Goal: Task Accomplishment & Management: Use online tool/utility

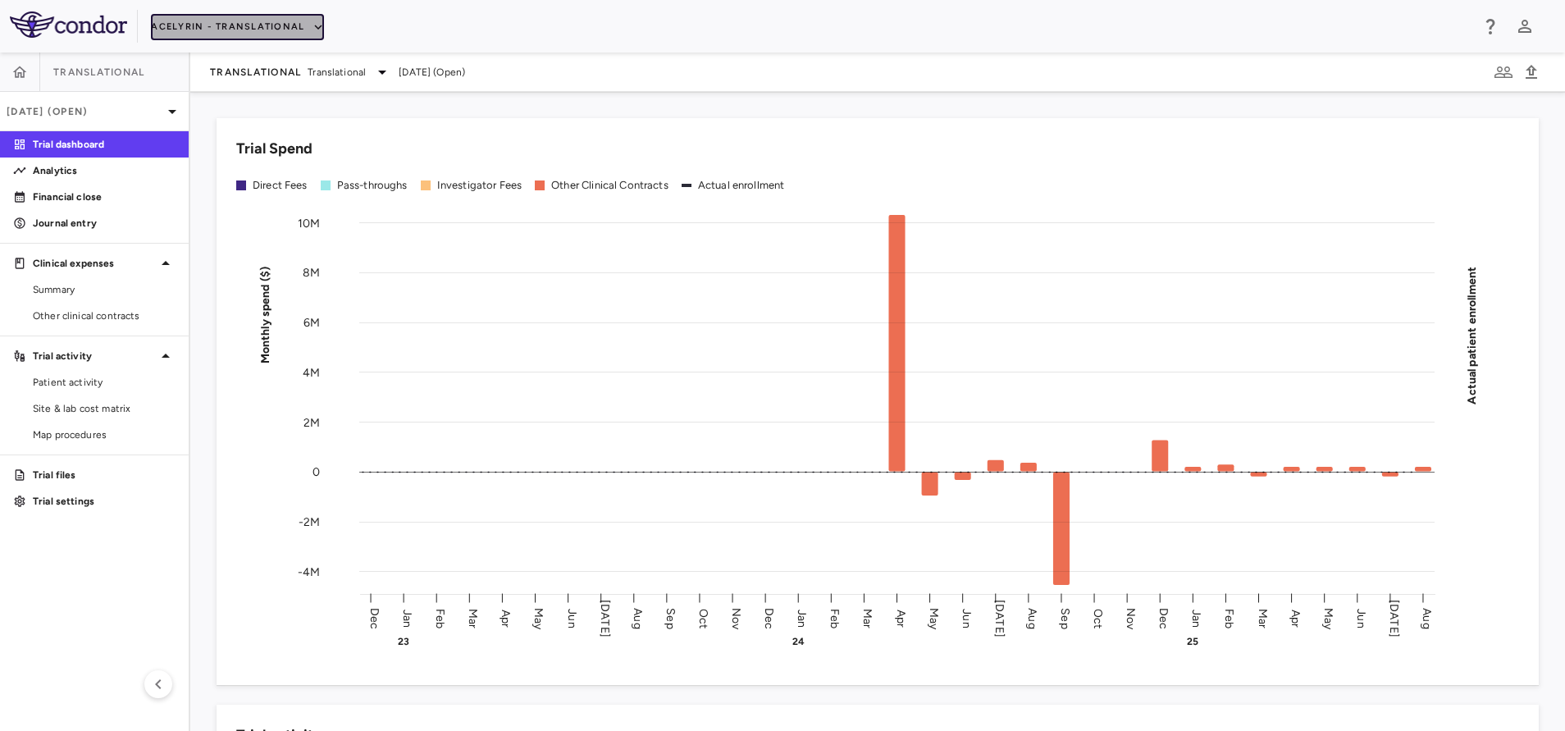
click at [239, 32] on button "Acelyrin - Translational" at bounding box center [237, 27] width 173 height 26
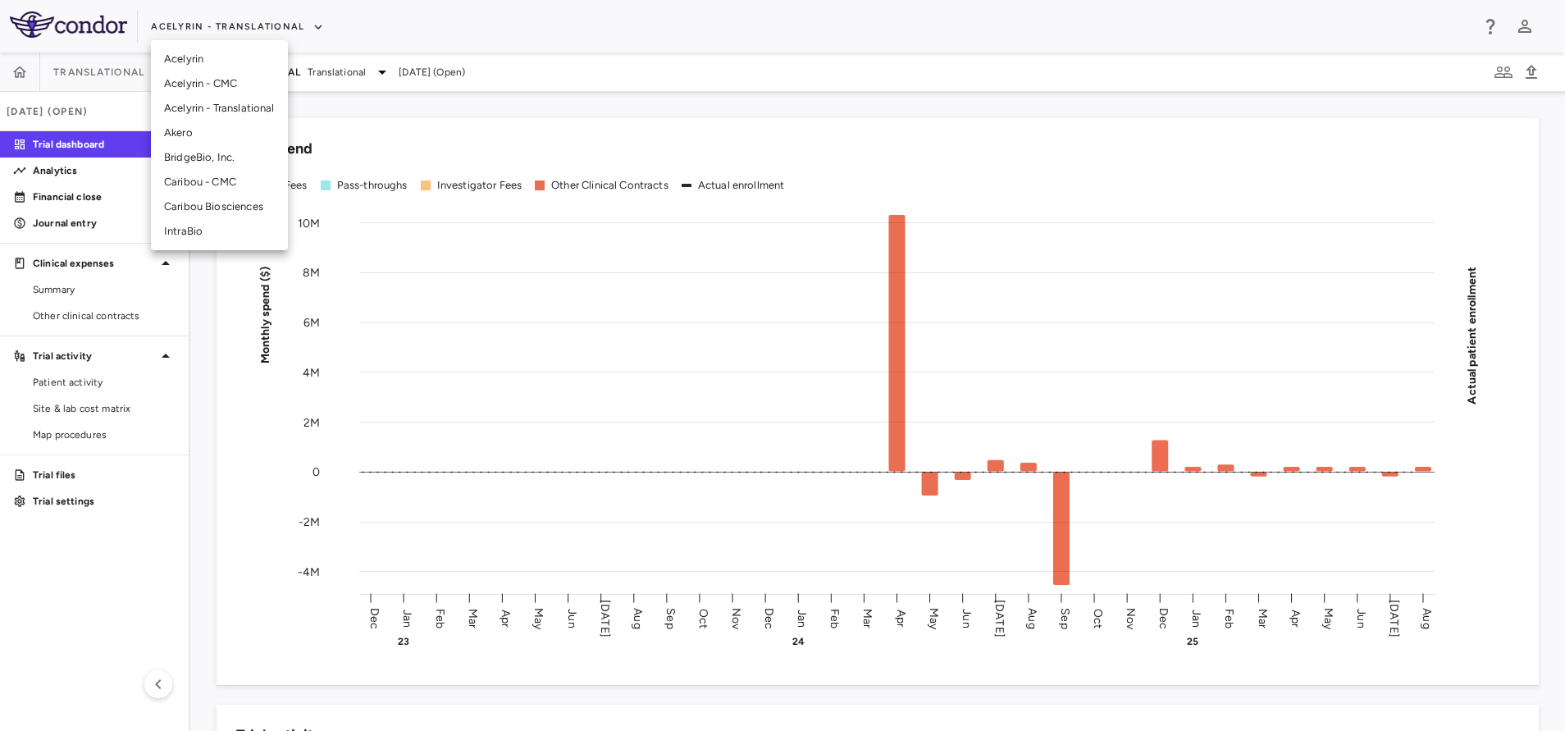
click at [242, 152] on li "BridgeBio, Inc." at bounding box center [219, 157] width 137 height 25
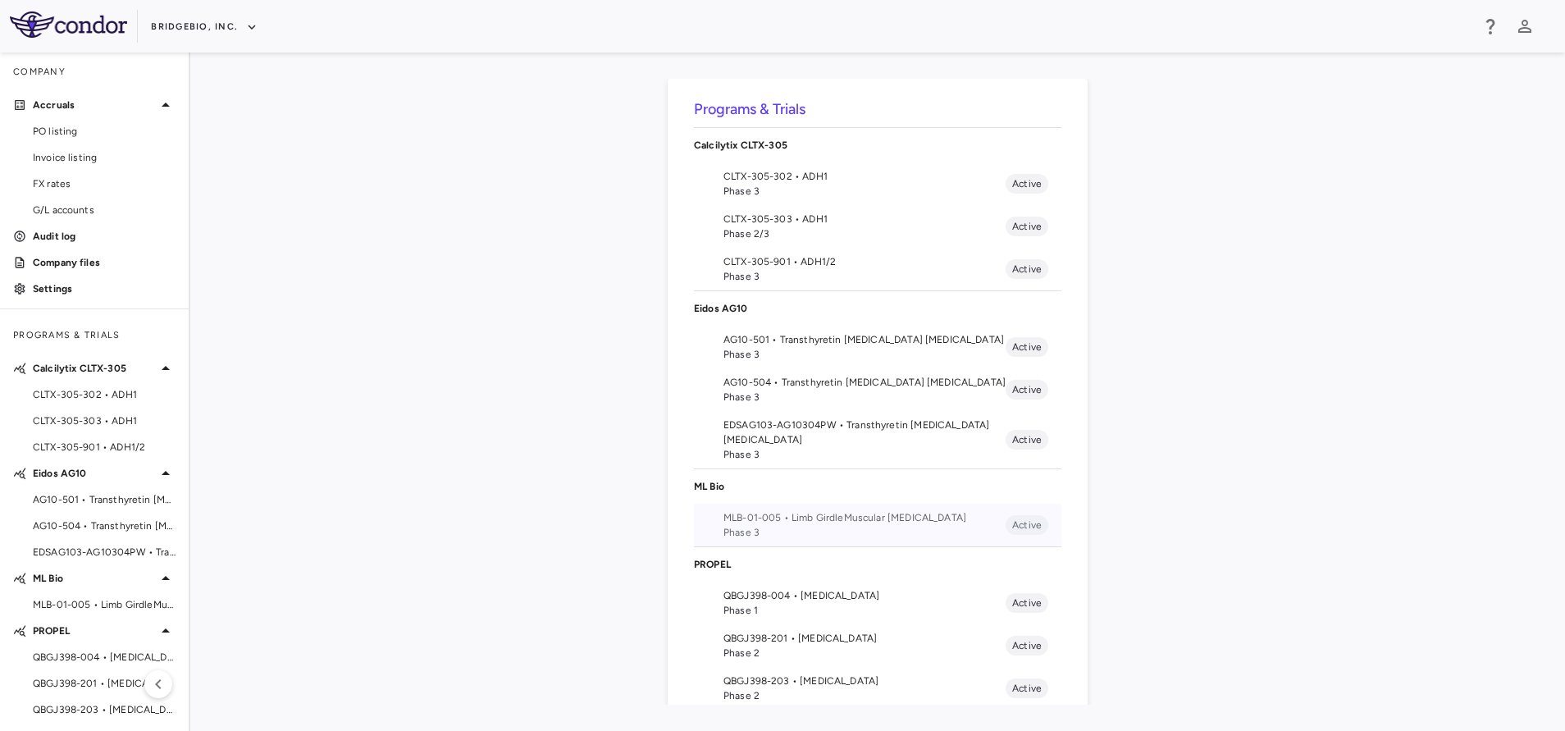
click at [823, 511] on span "MLB-01-005 • Limb GirdleMuscular [MEDICAL_DATA]" at bounding box center [864, 517] width 282 height 15
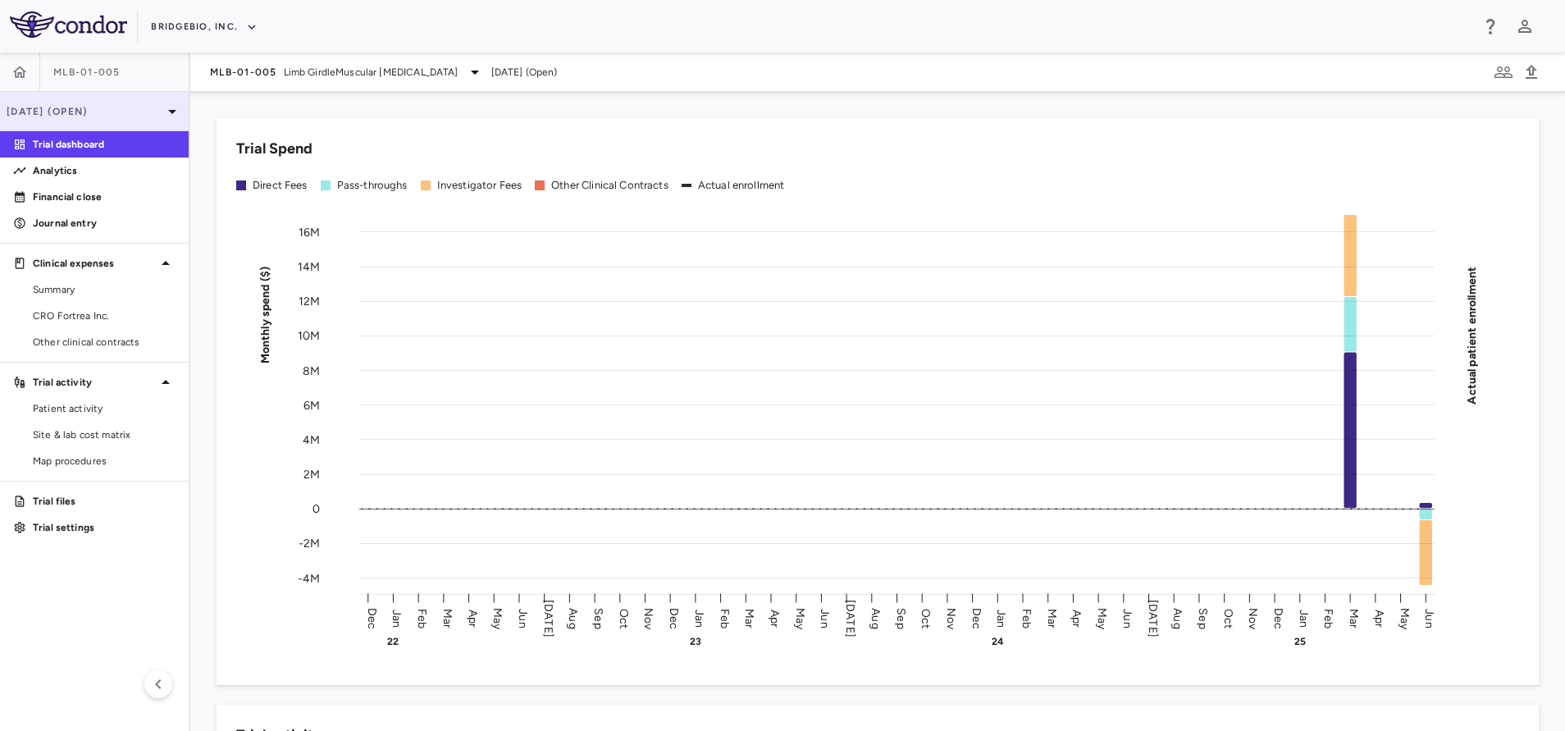
click at [57, 104] on p "[DATE] (Open)" at bounding box center [85, 111] width 156 height 15
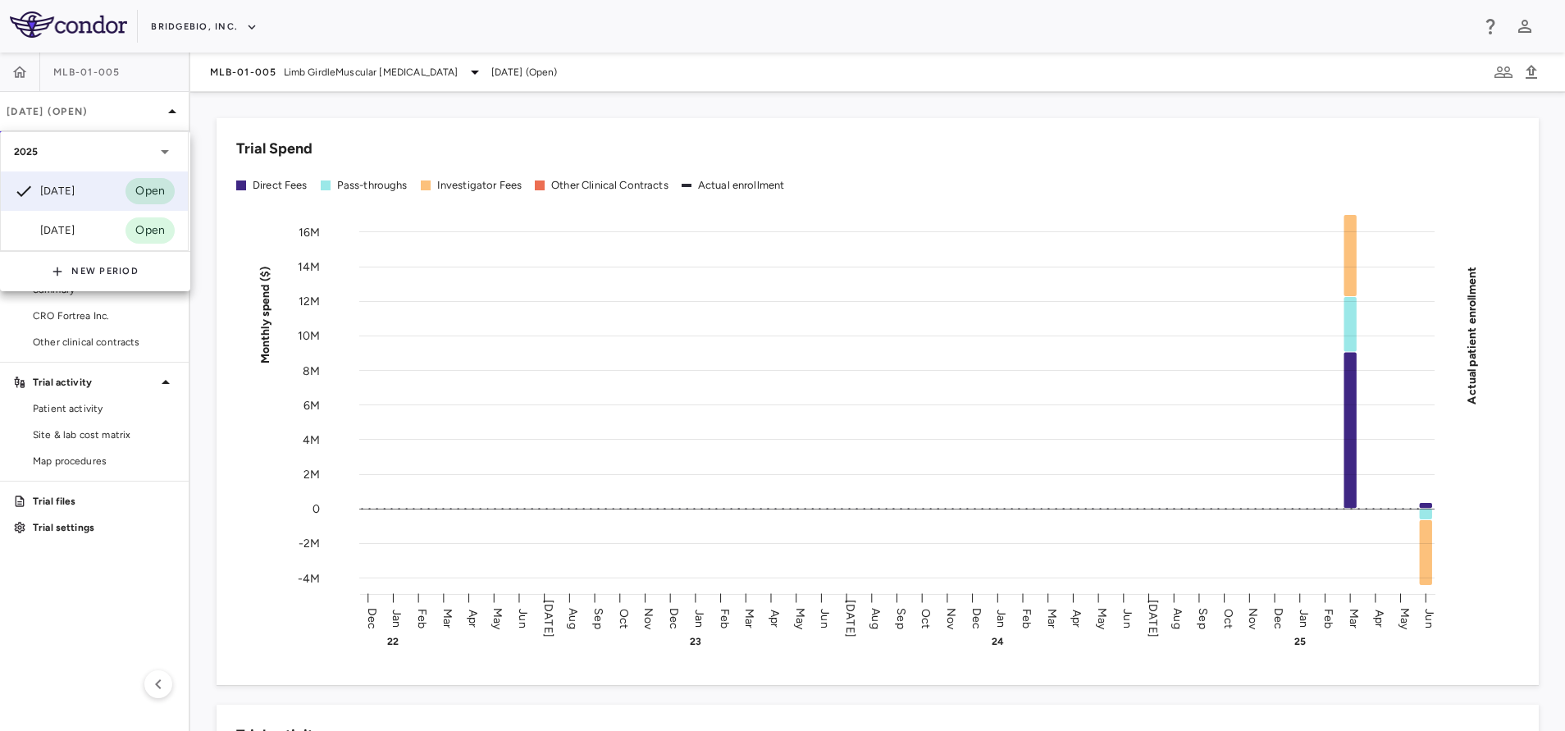
click at [89, 390] on div at bounding box center [782, 365] width 1565 height 731
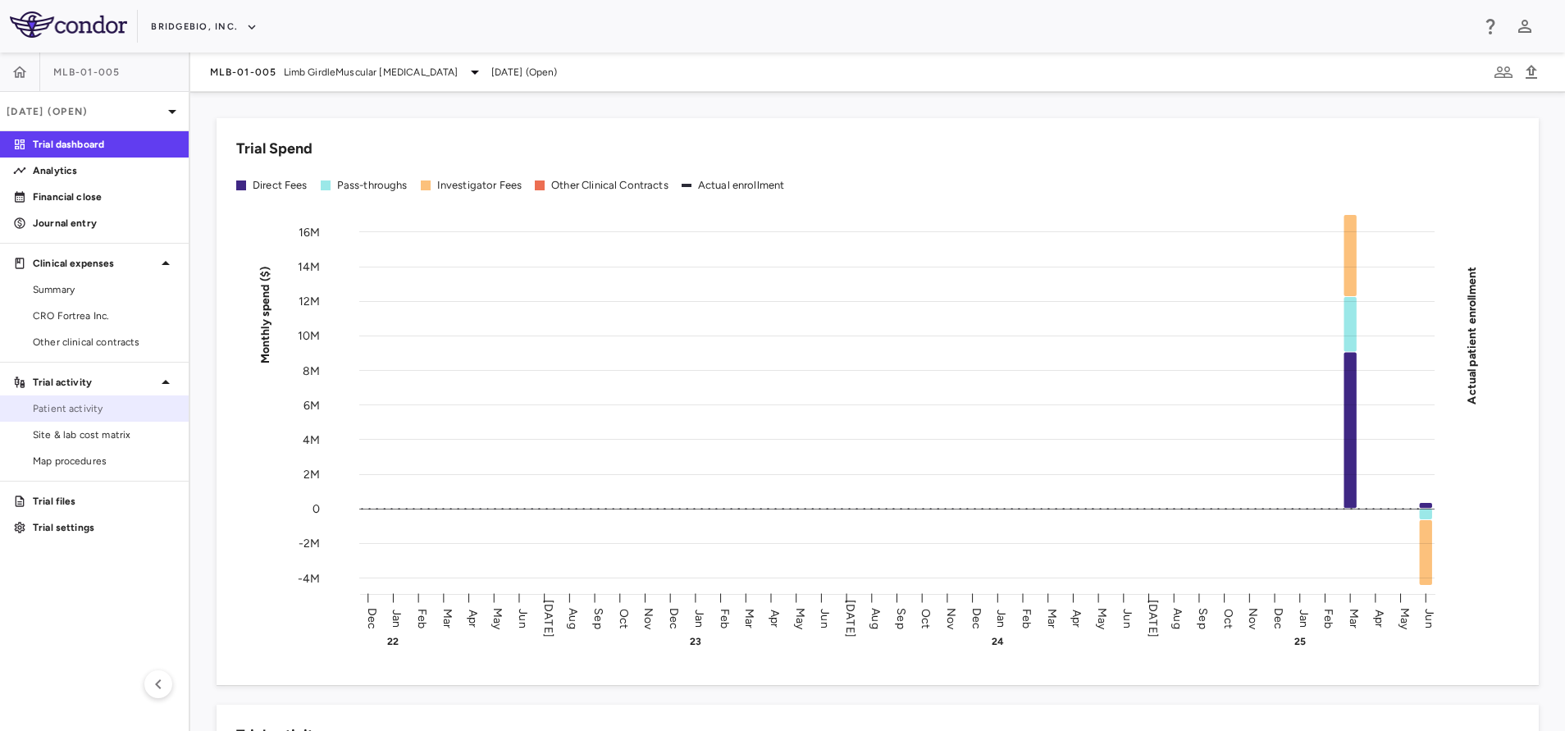
click at [122, 419] on link "Patient activity" at bounding box center [94, 408] width 189 height 25
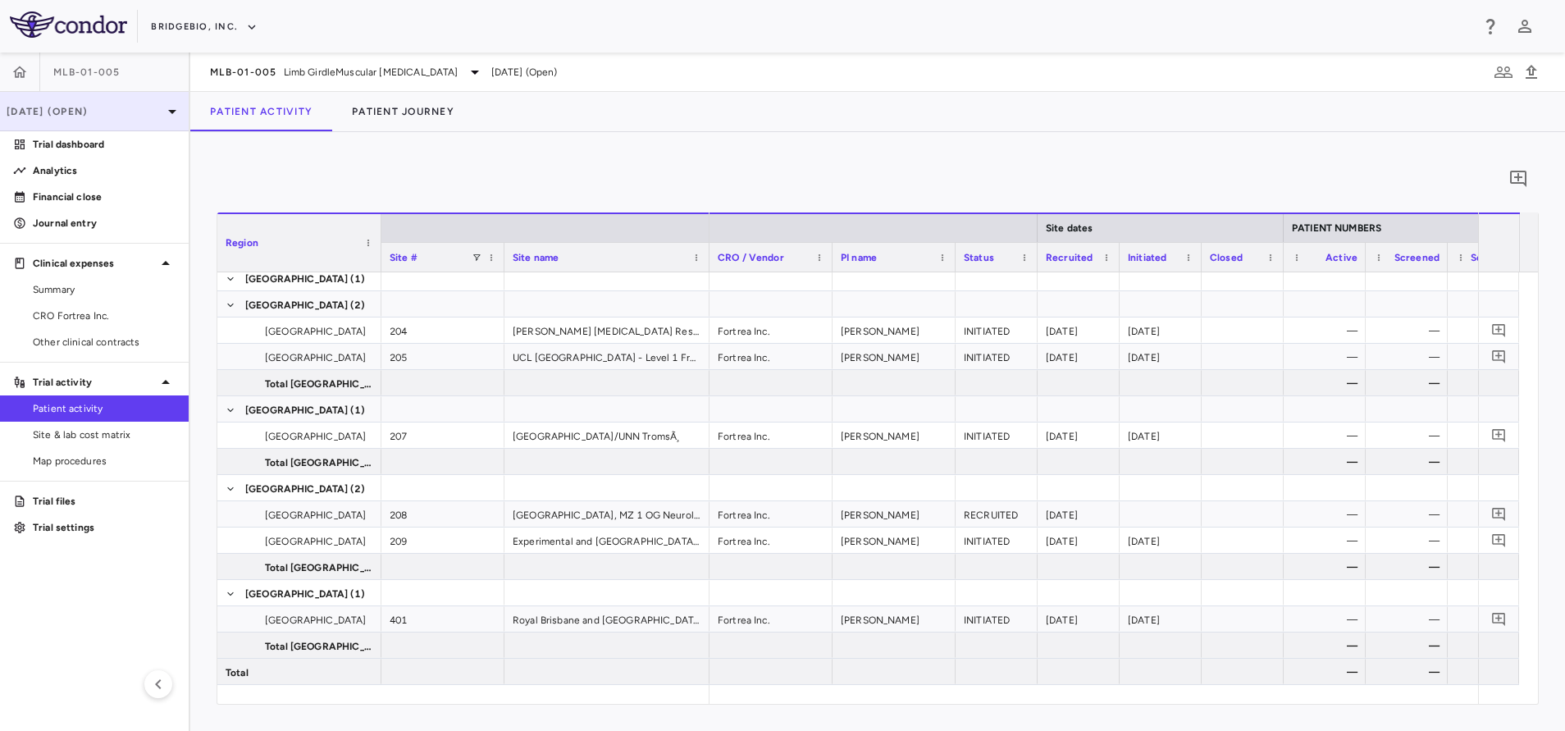
click at [125, 119] on div "[DATE] (Open)" at bounding box center [94, 111] width 189 height 39
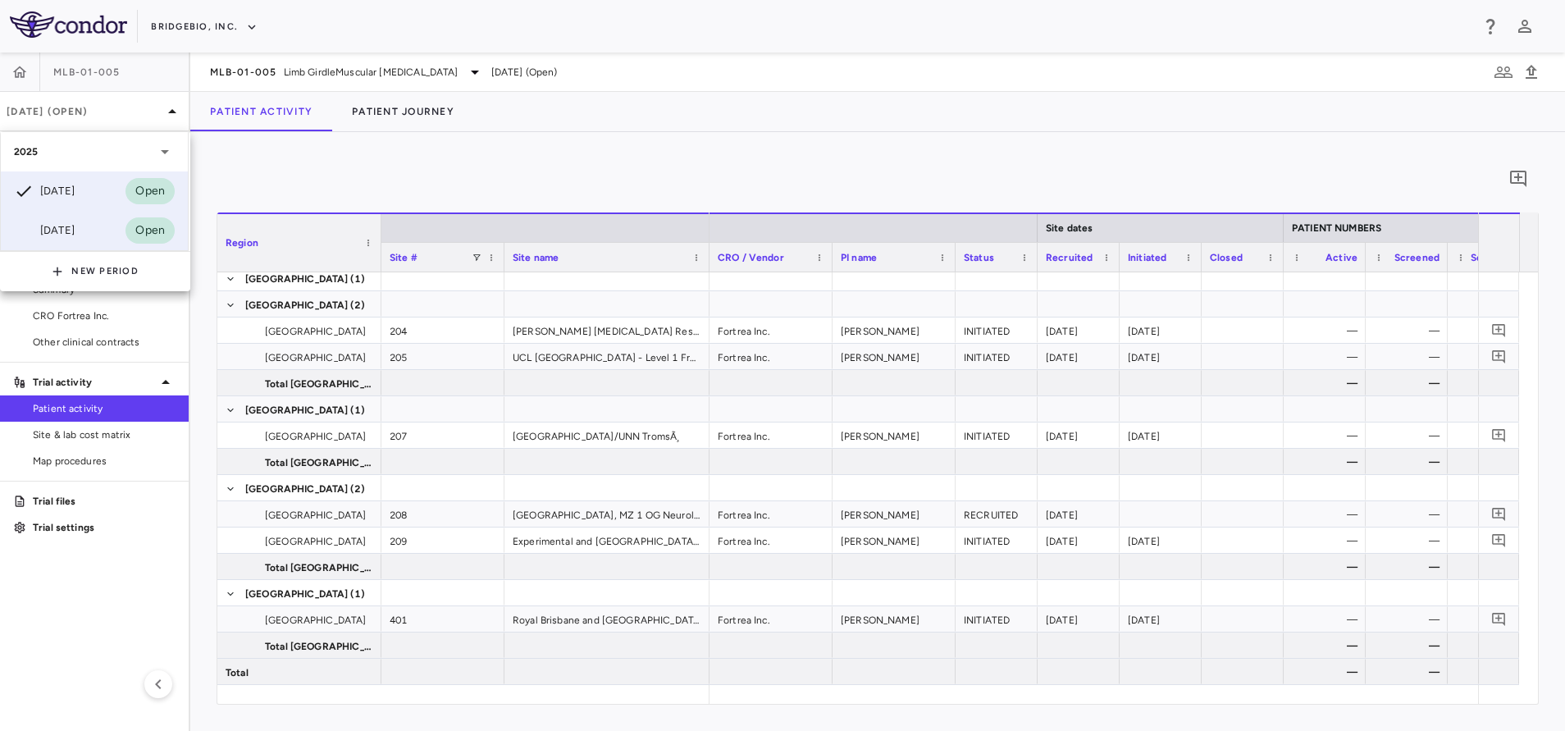
click at [67, 226] on div "[DATE]" at bounding box center [44, 231] width 61 height 20
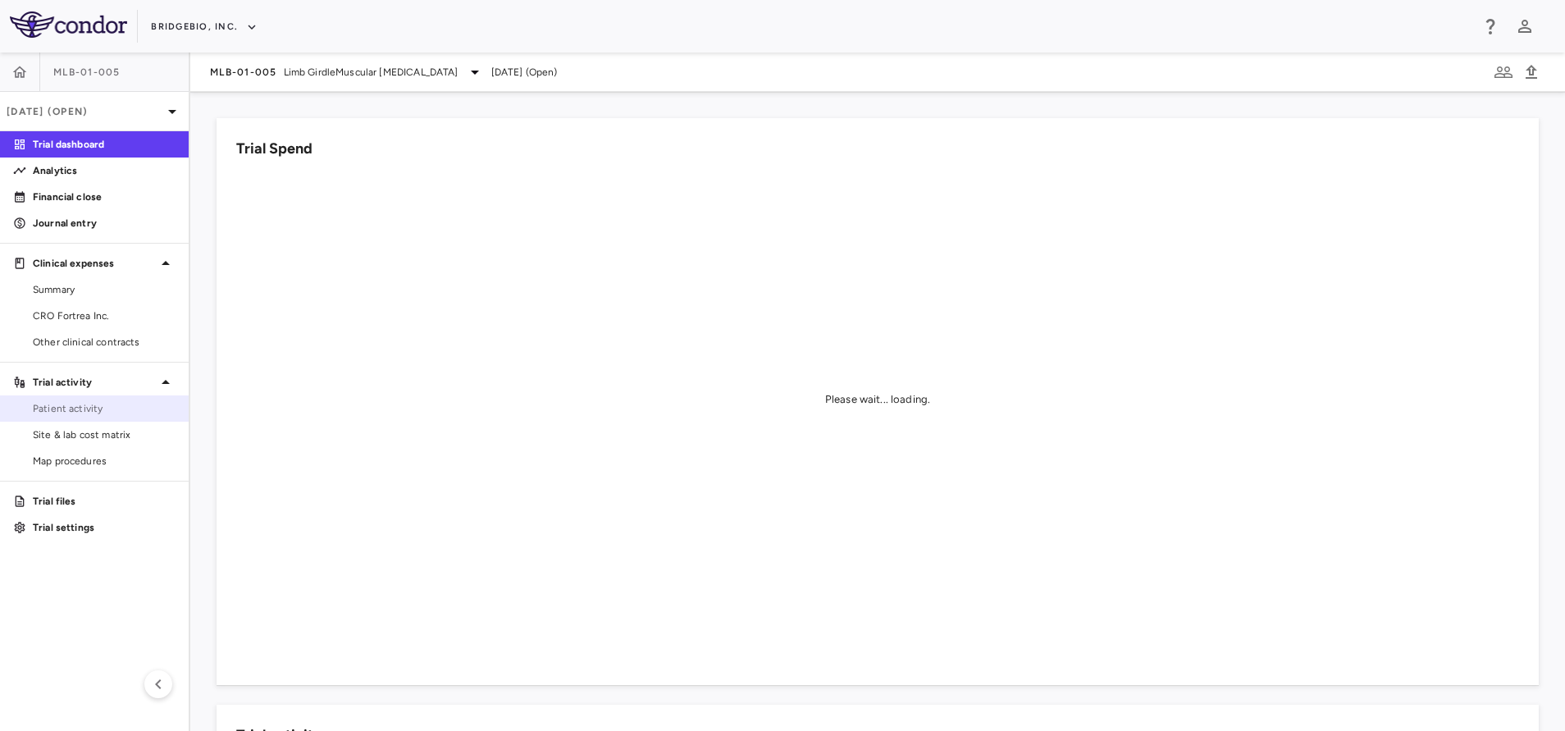
click at [112, 403] on span "Patient activity" at bounding box center [104, 408] width 143 height 15
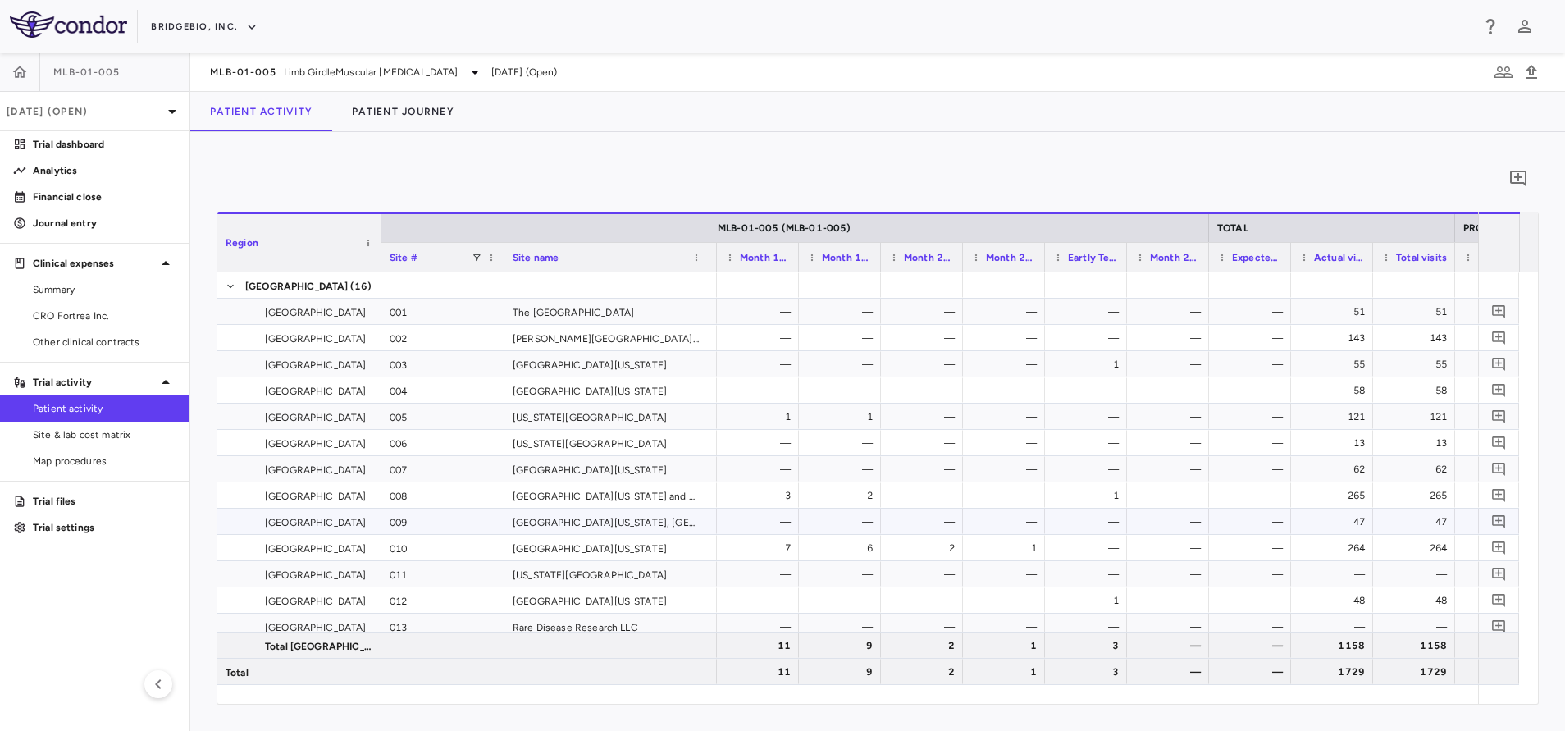
scroll to position [0, 3004]
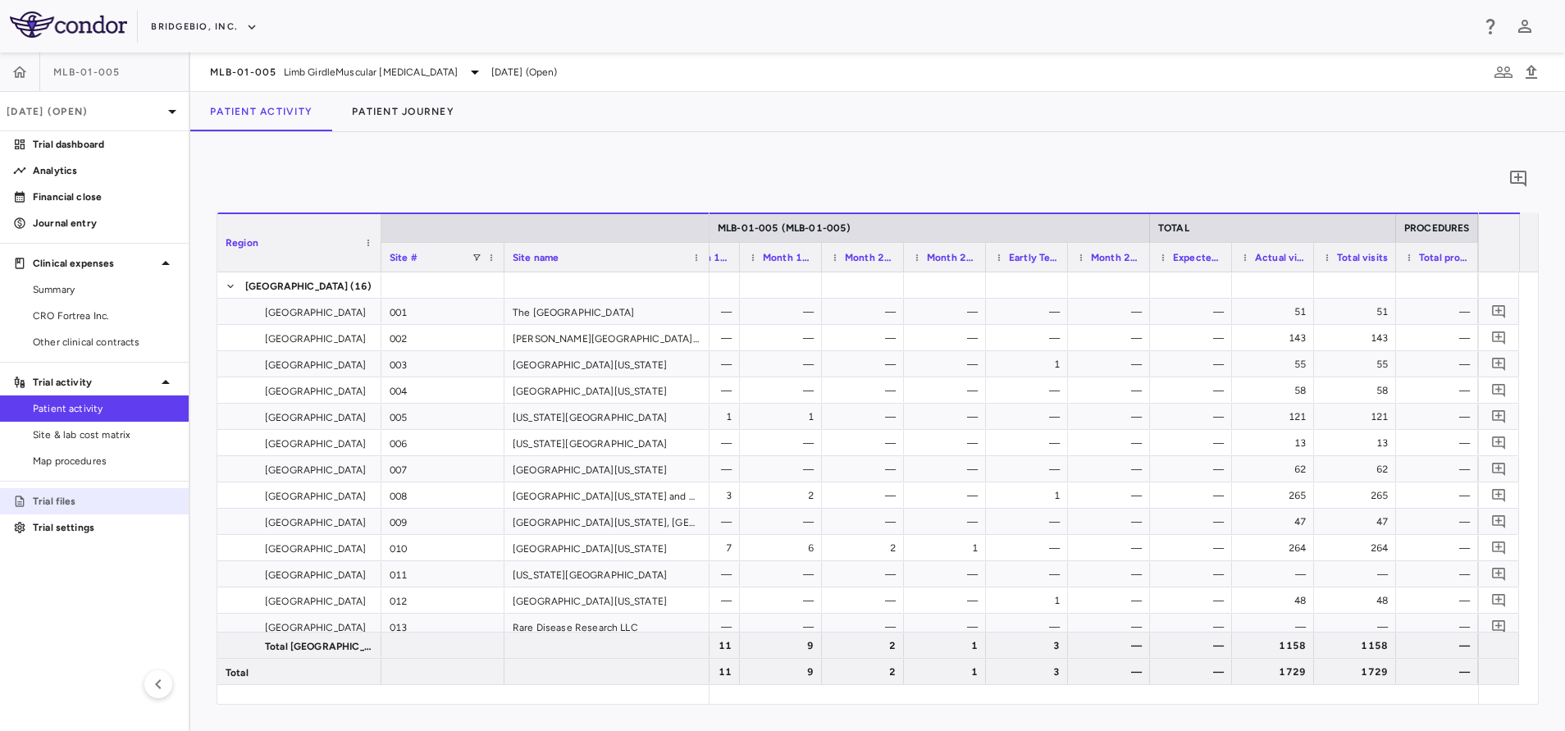
click at [87, 506] on p "Trial files" at bounding box center [104, 501] width 143 height 15
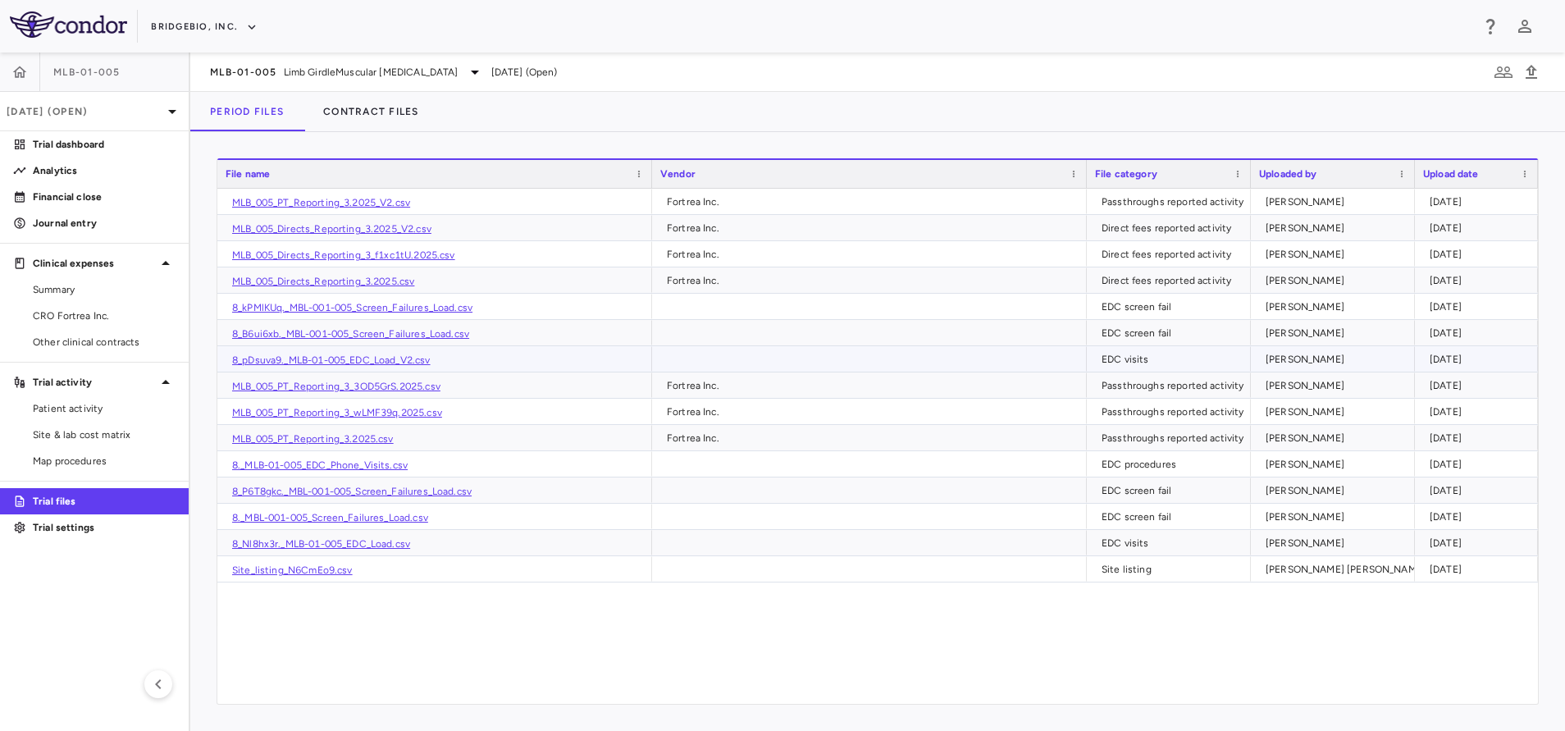
click at [291, 353] on div "8_pDsuva9._MLB-01-005_EDC_Load_V2.csv" at bounding box center [434, 358] width 435 height 25
click at [293, 355] on link "8_pDsuva9._MLB-01-005_EDC_Load_V2.csv" at bounding box center [331, 359] width 198 height 11
click at [430, 308] on link "8_kPMlKUq._MBL-001-005_Screen_Failures_Load.csv" at bounding box center [352, 307] width 240 height 11
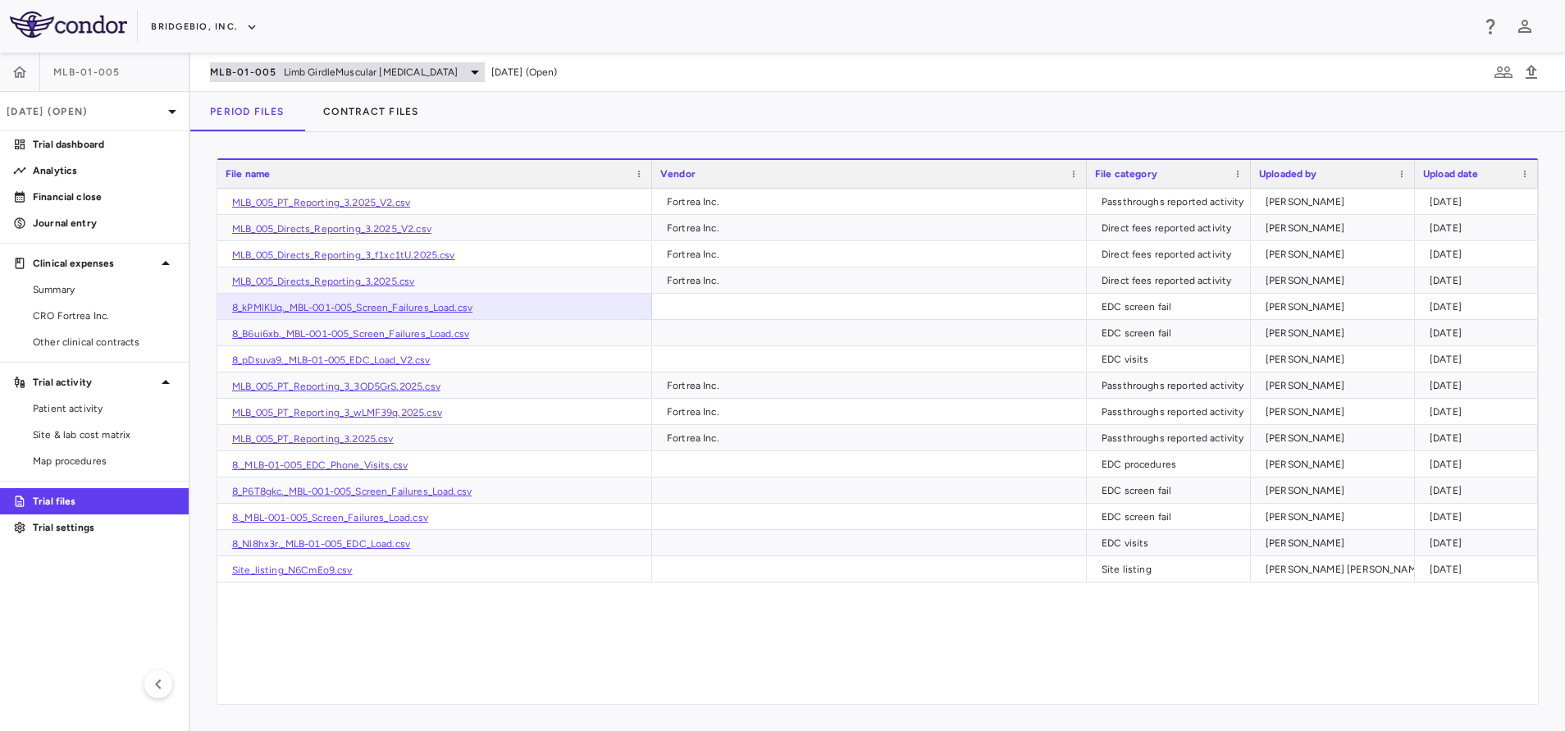
click at [296, 67] on span "Limb GirdleMuscular [MEDICAL_DATA]" at bounding box center [371, 72] width 175 height 15
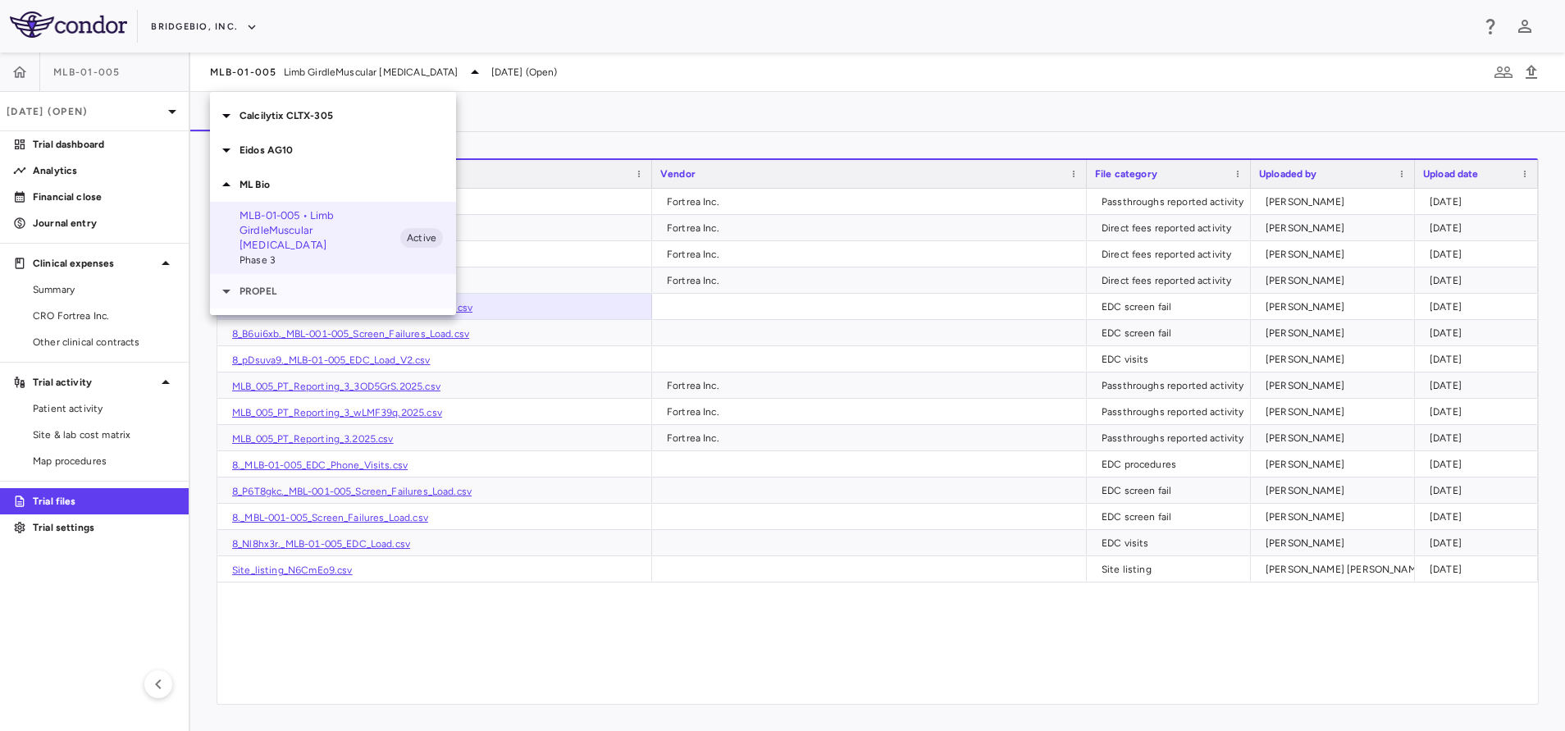
click at [267, 288] on div "PROPEL" at bounding box center [333, 291] width 246 height 34
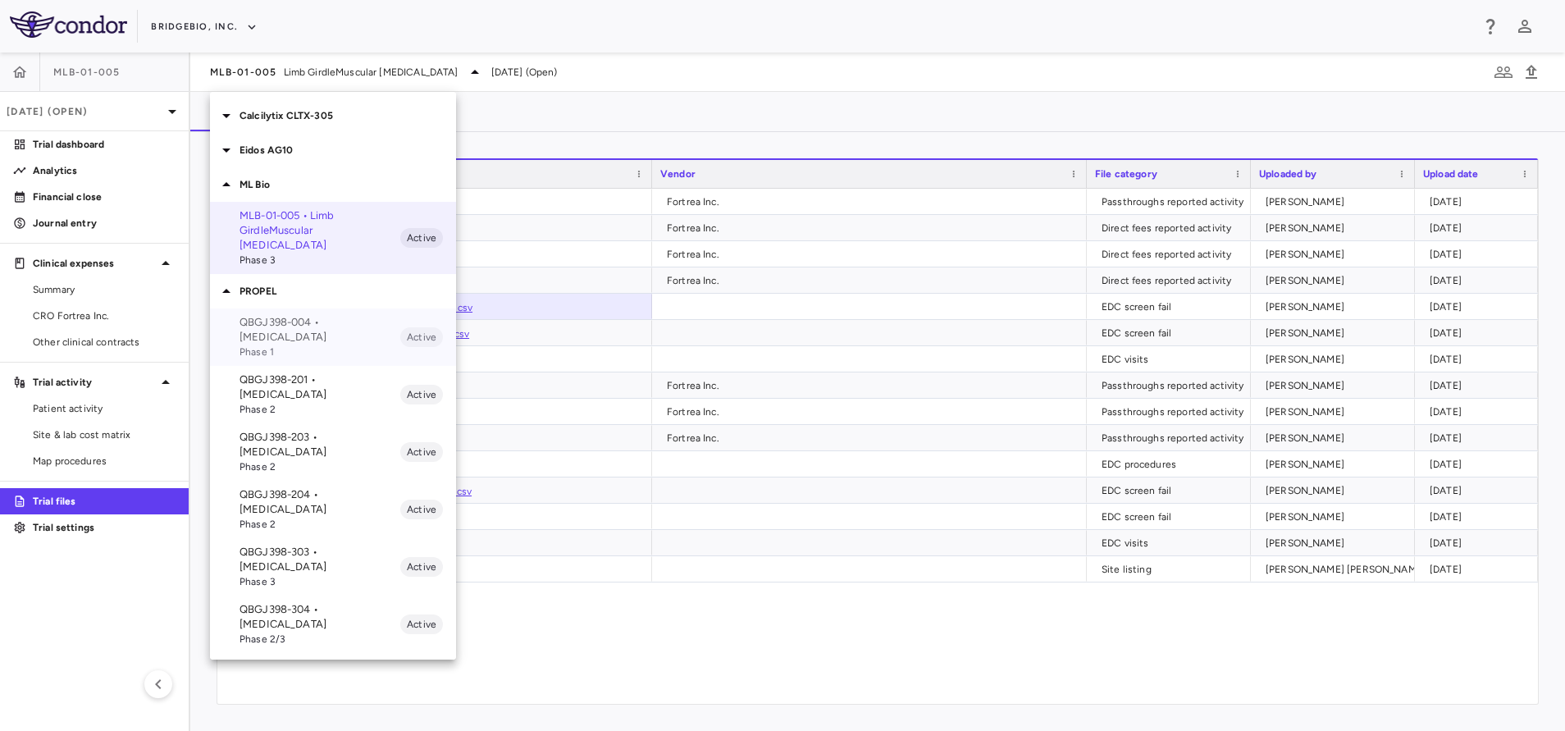
click at [359, 320] on p "QBGJ398-004 • [MEDICAL_DATA]" at bounding box center [319, 330] width 161 height 30
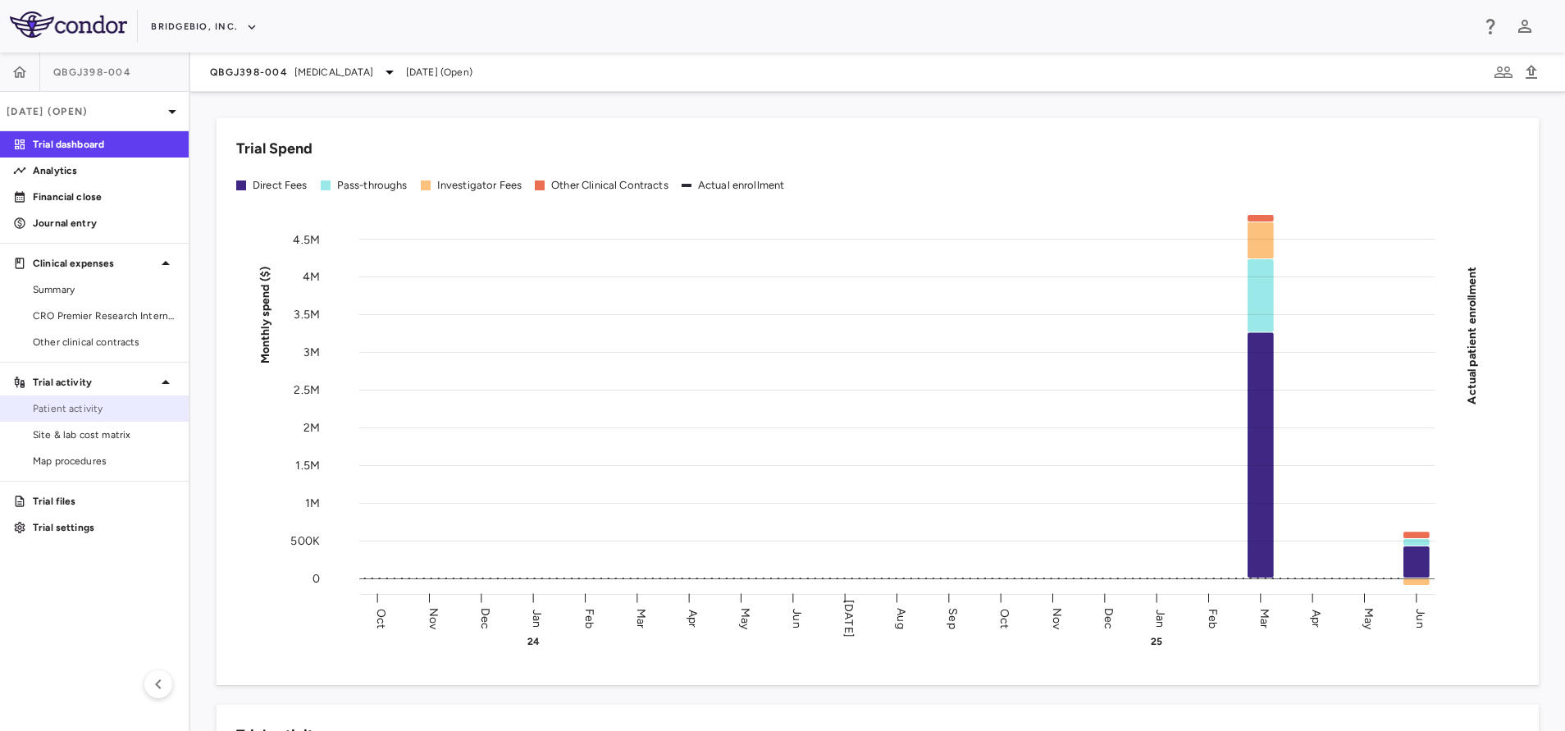
click at [75, 404] on span "Patient activity" at bounding box center [104, 408] width 143 height 15
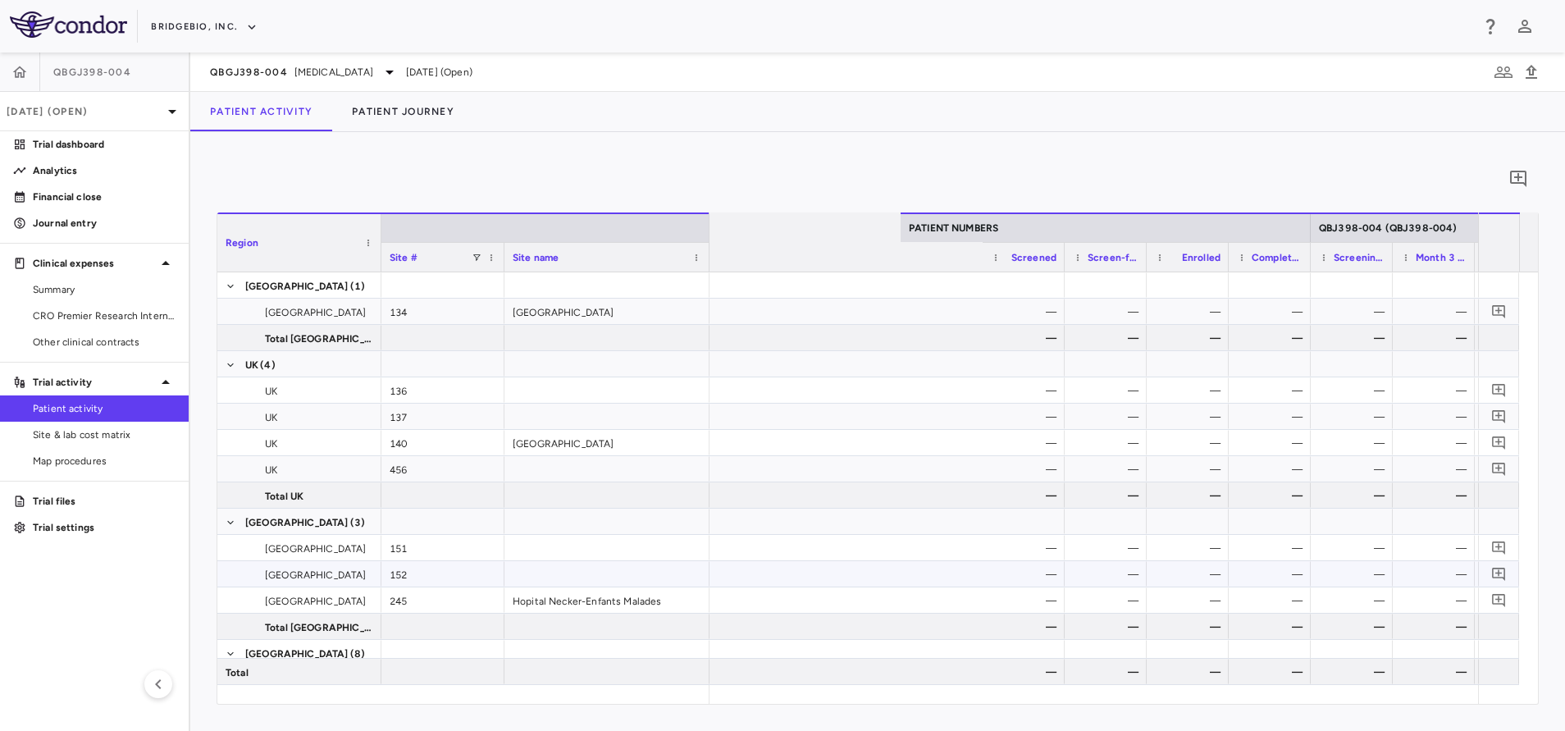
scroll to position [0, 870]
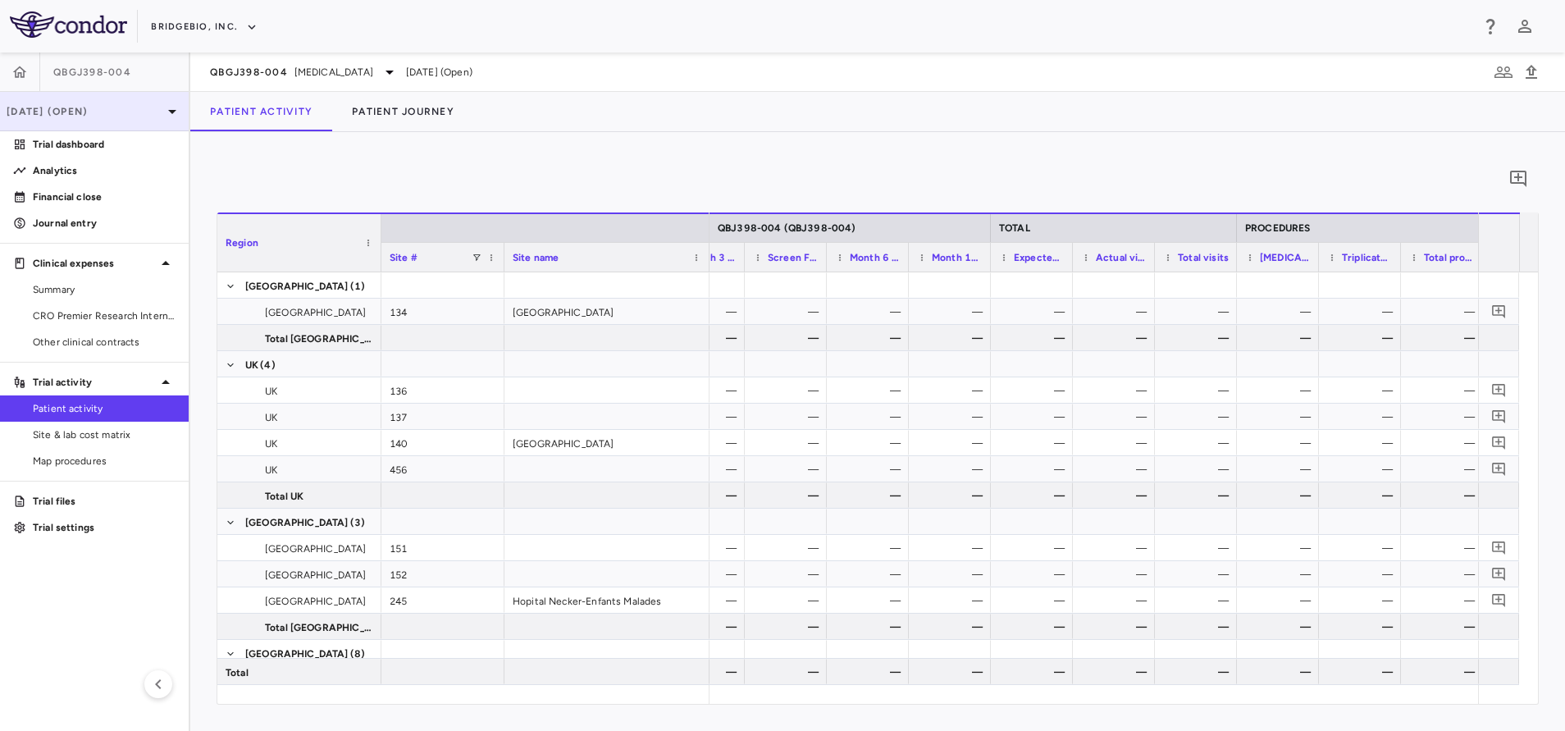
click at [78, 115] on p "[DATE] (Open)" at bounding box center [85, 111] width 156 height 15
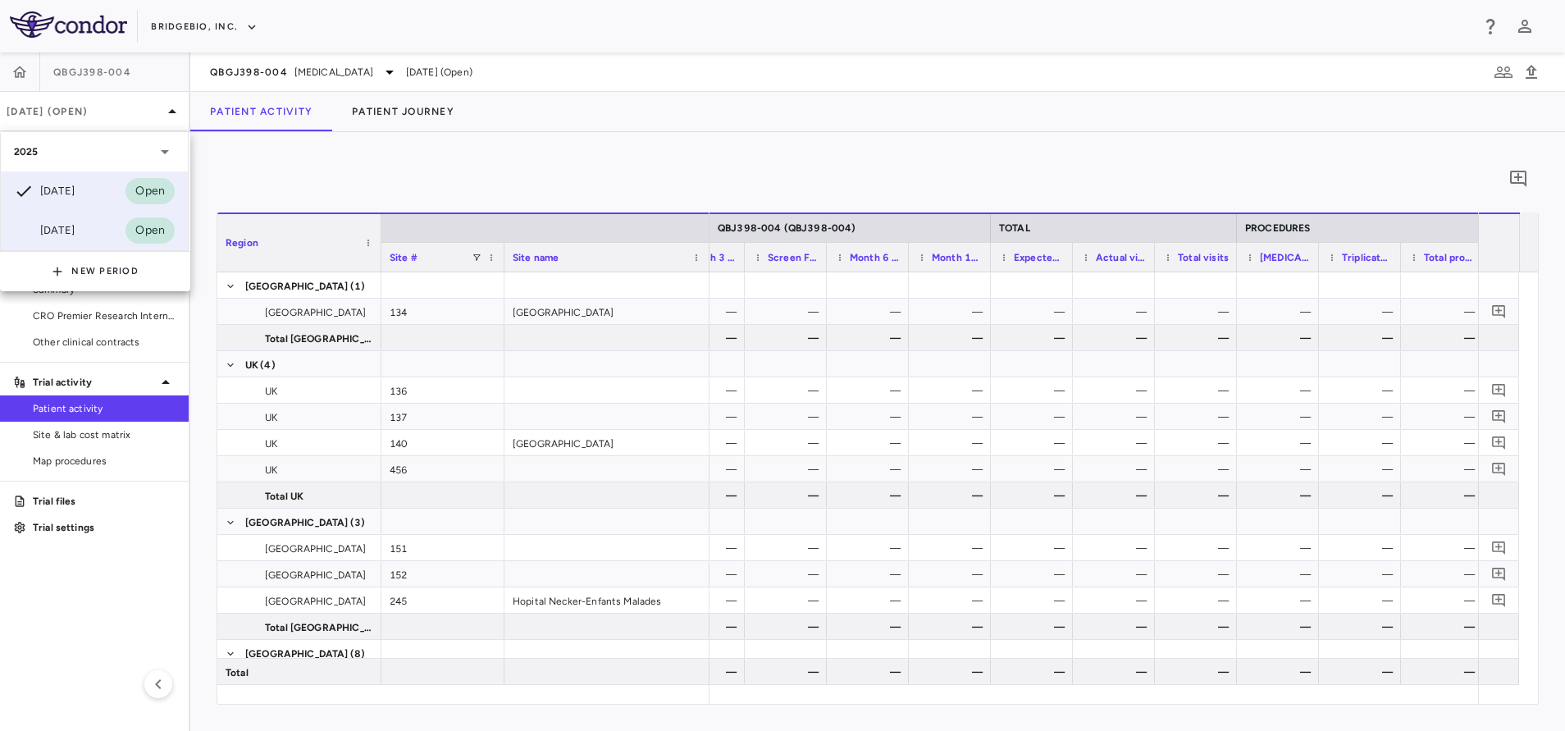
click at [71, 221] on div "[DATE]" at bounding box center [44, 231] width 61 height 20
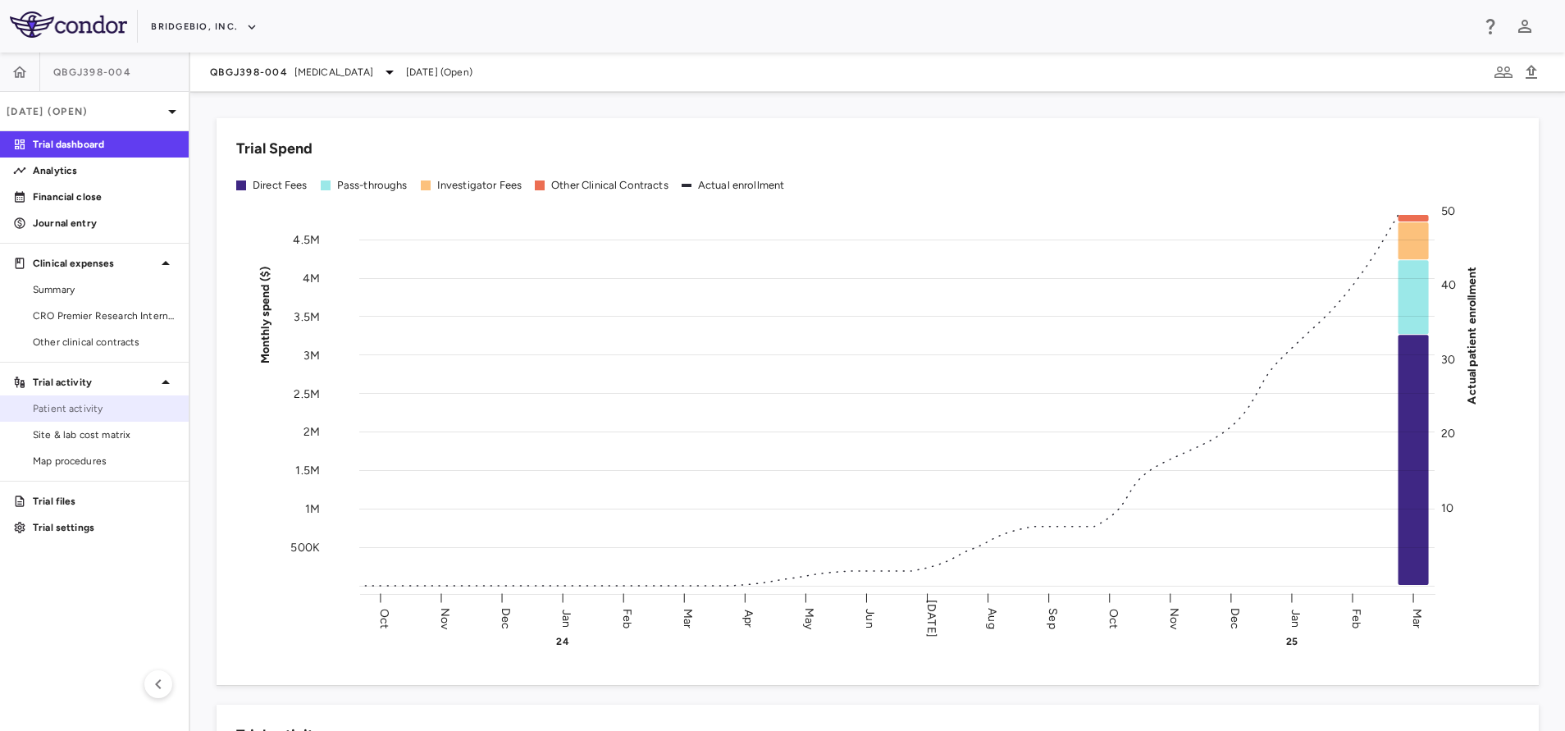
click at [59, 409] on span "Patient activity" at bounding box center [104, 408] width 143 height 15
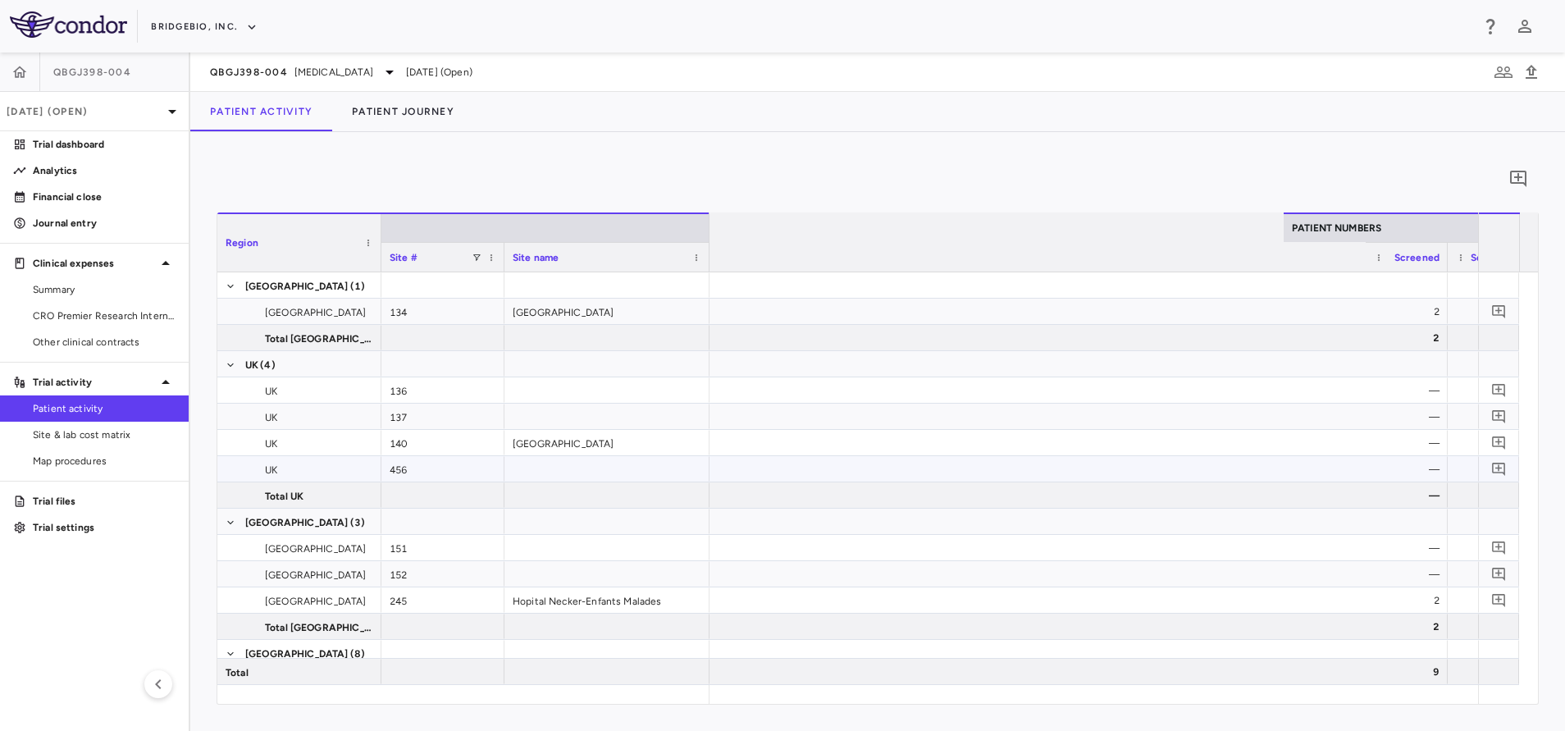
scroll to position [0, 1118]
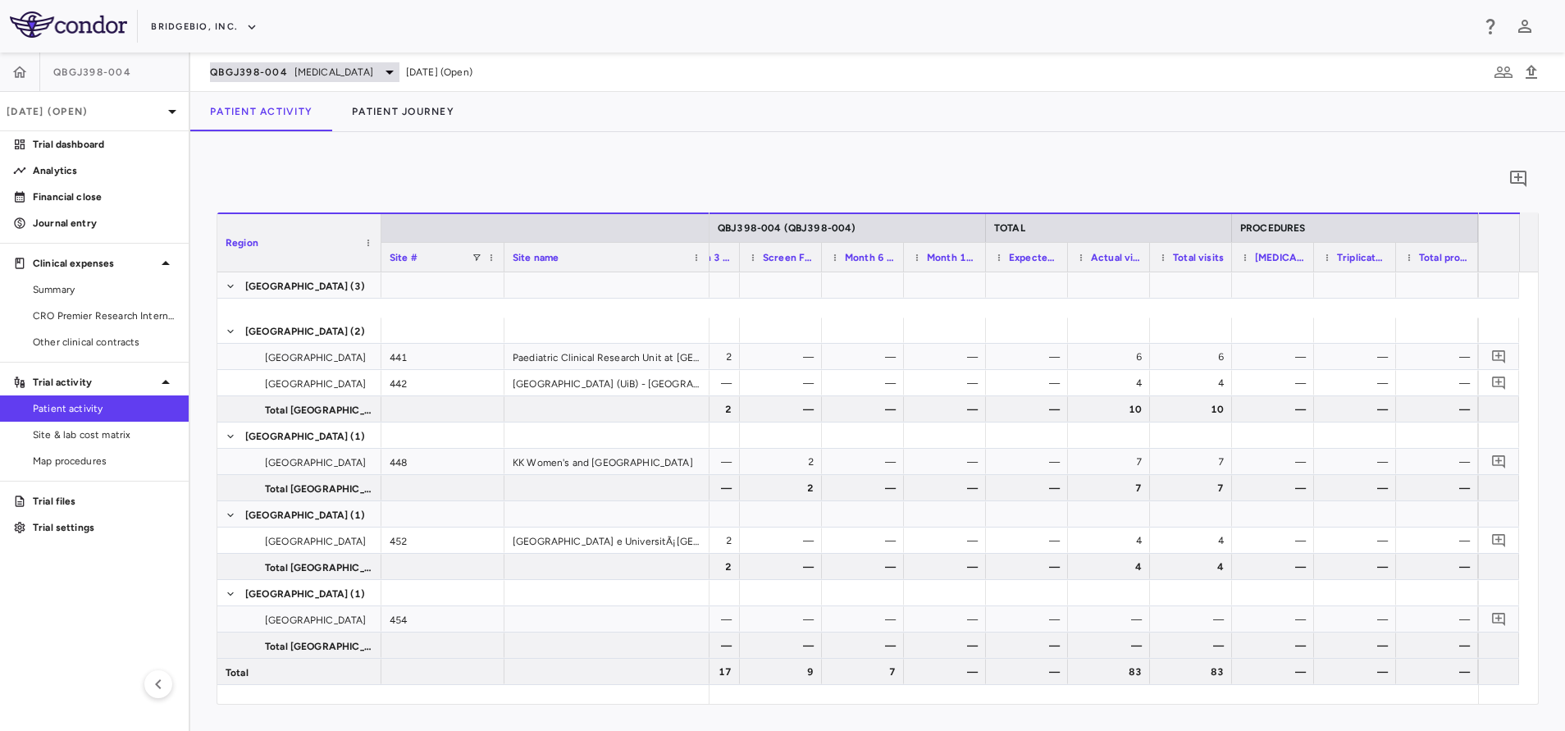
click at [317, 76] on span "[MEDICAL_DATA]" at bounding box center [333, 72] width 79 height 15
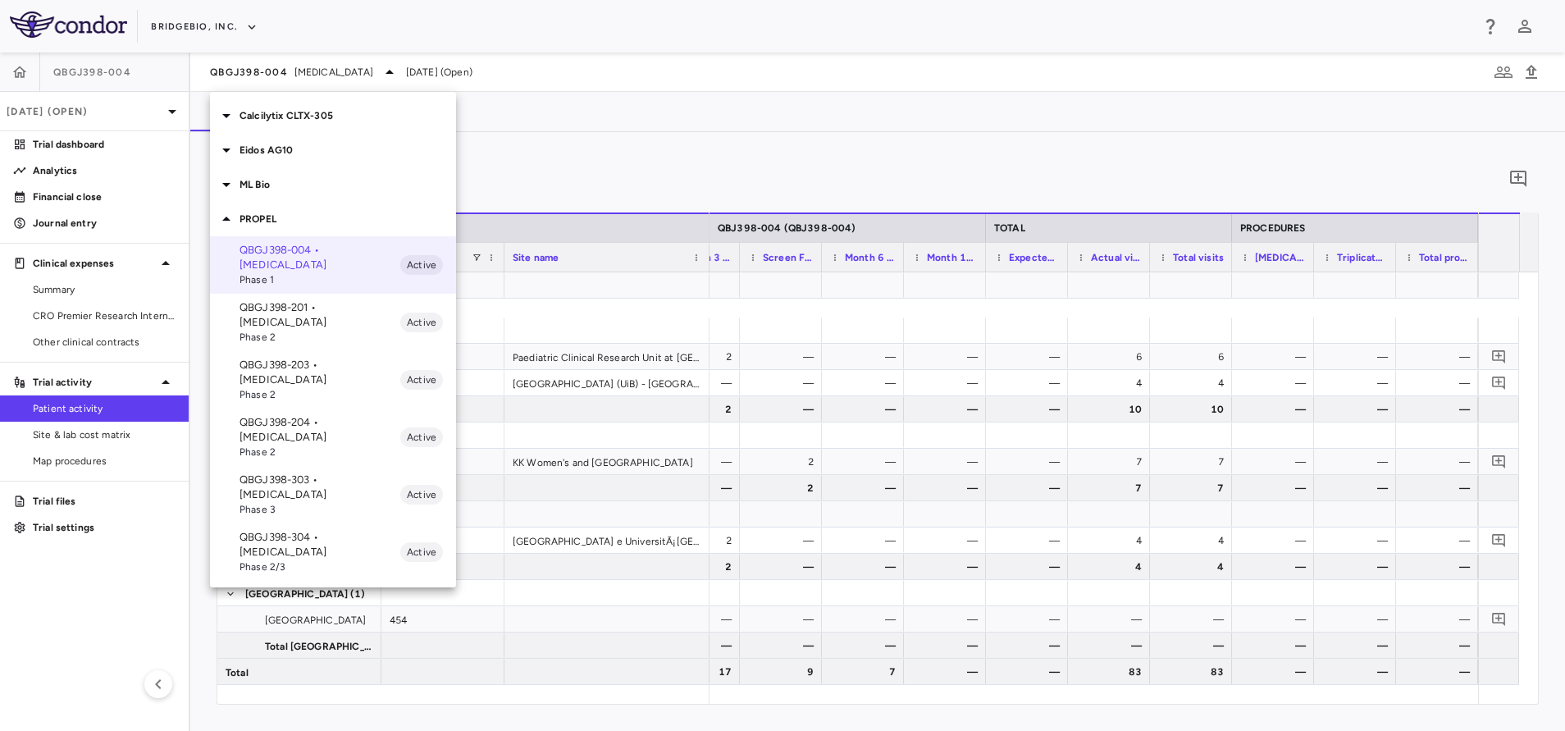
click at [340, 358] on p "QBGJ398-203 • [MEDICAL_DATA]" at bounding box center [319, 373] width 161 height 30
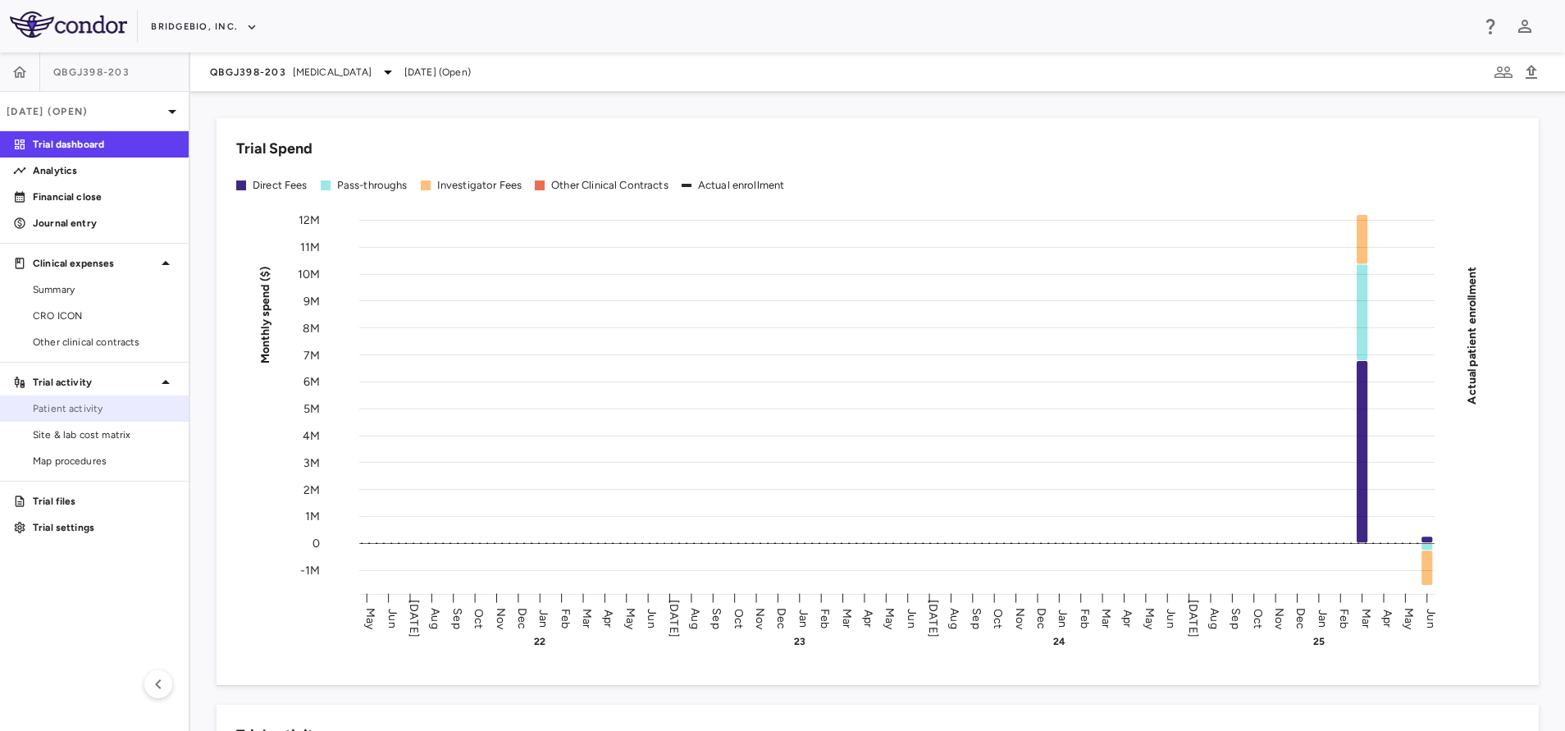
click at [80, 406] on span "Patient activity" at bounding box center [104, 408] width 143 height 15
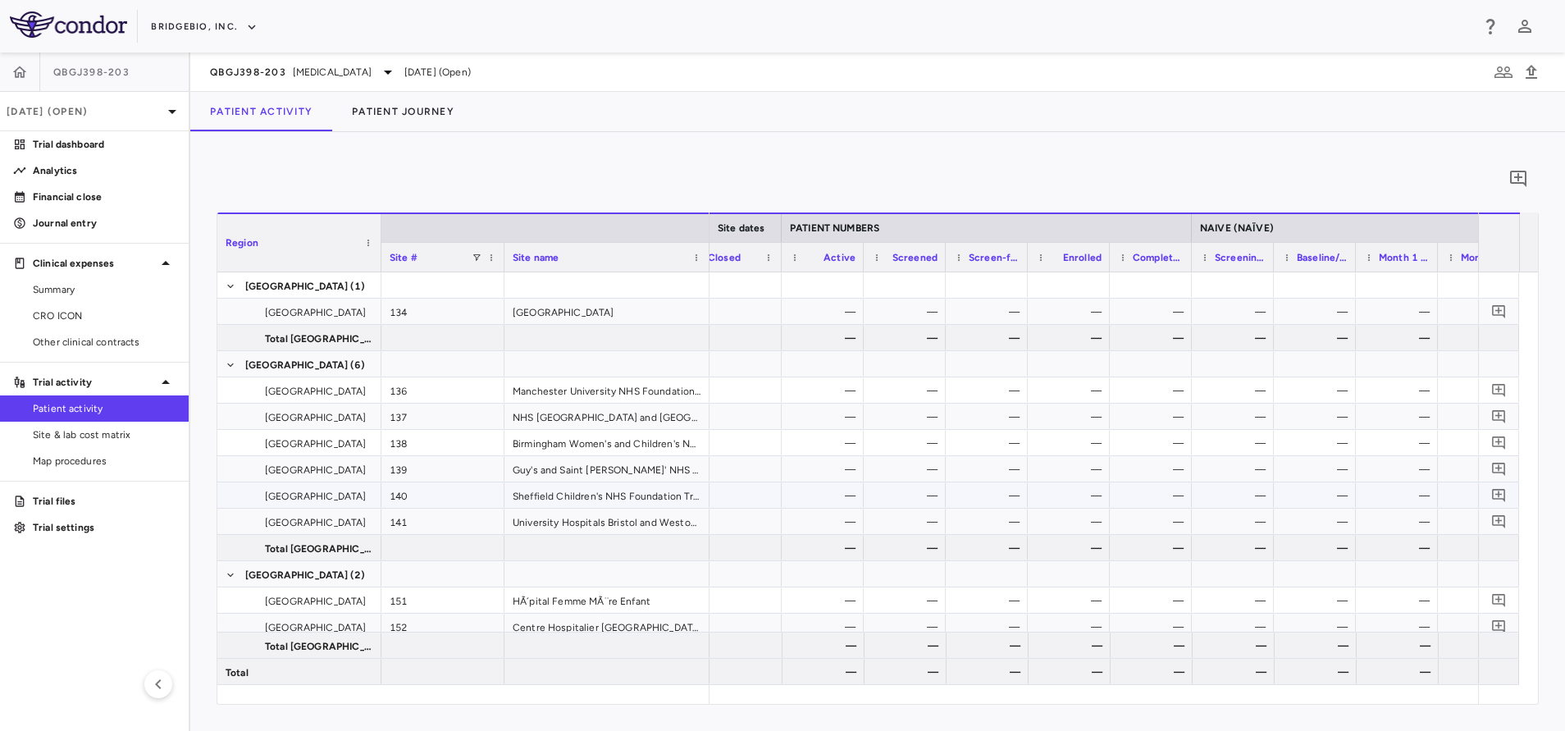
scroll to position [0, 502]
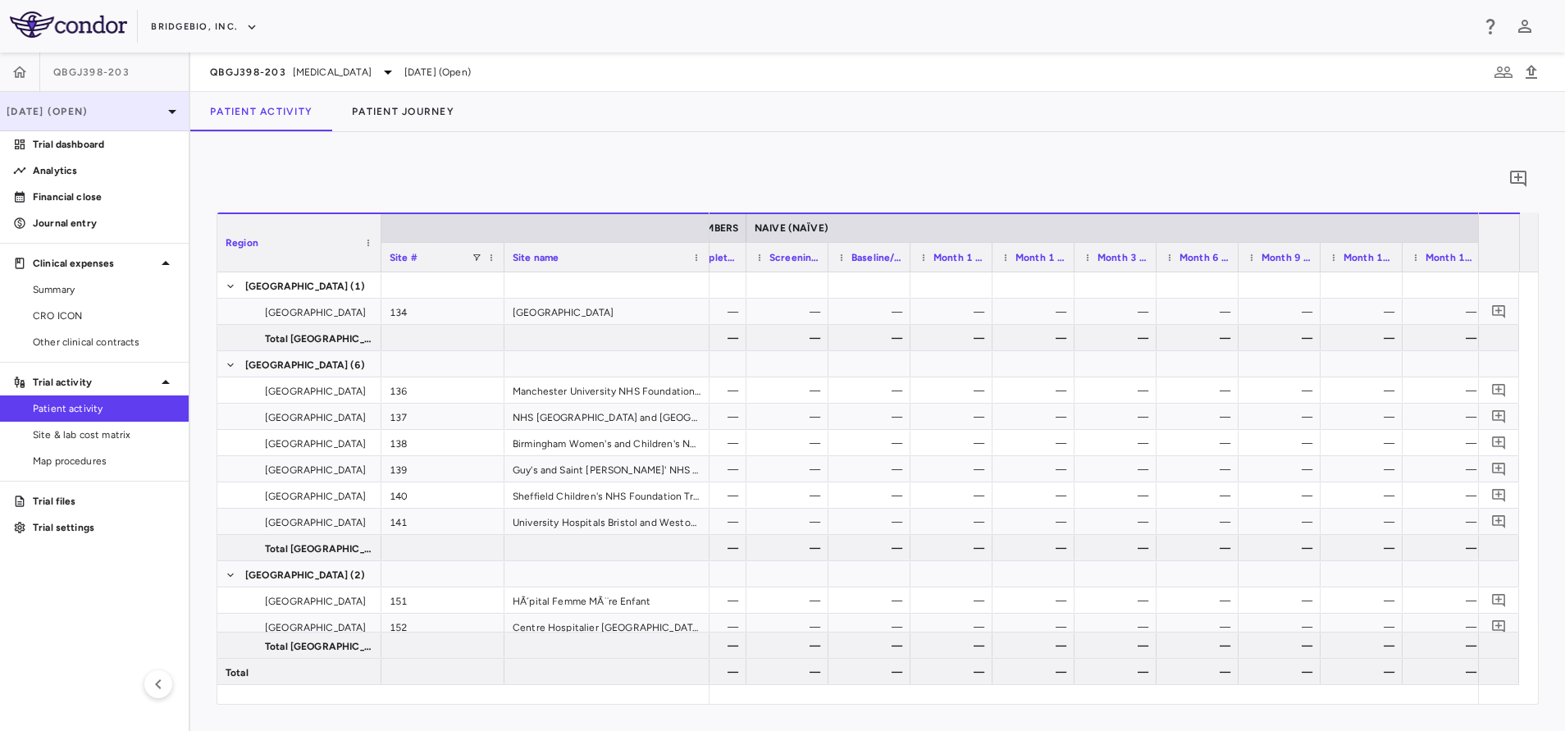
click at [43, 100] on div "[DATE] (Open)" at bounding box center [94, 111] width 189 height 39
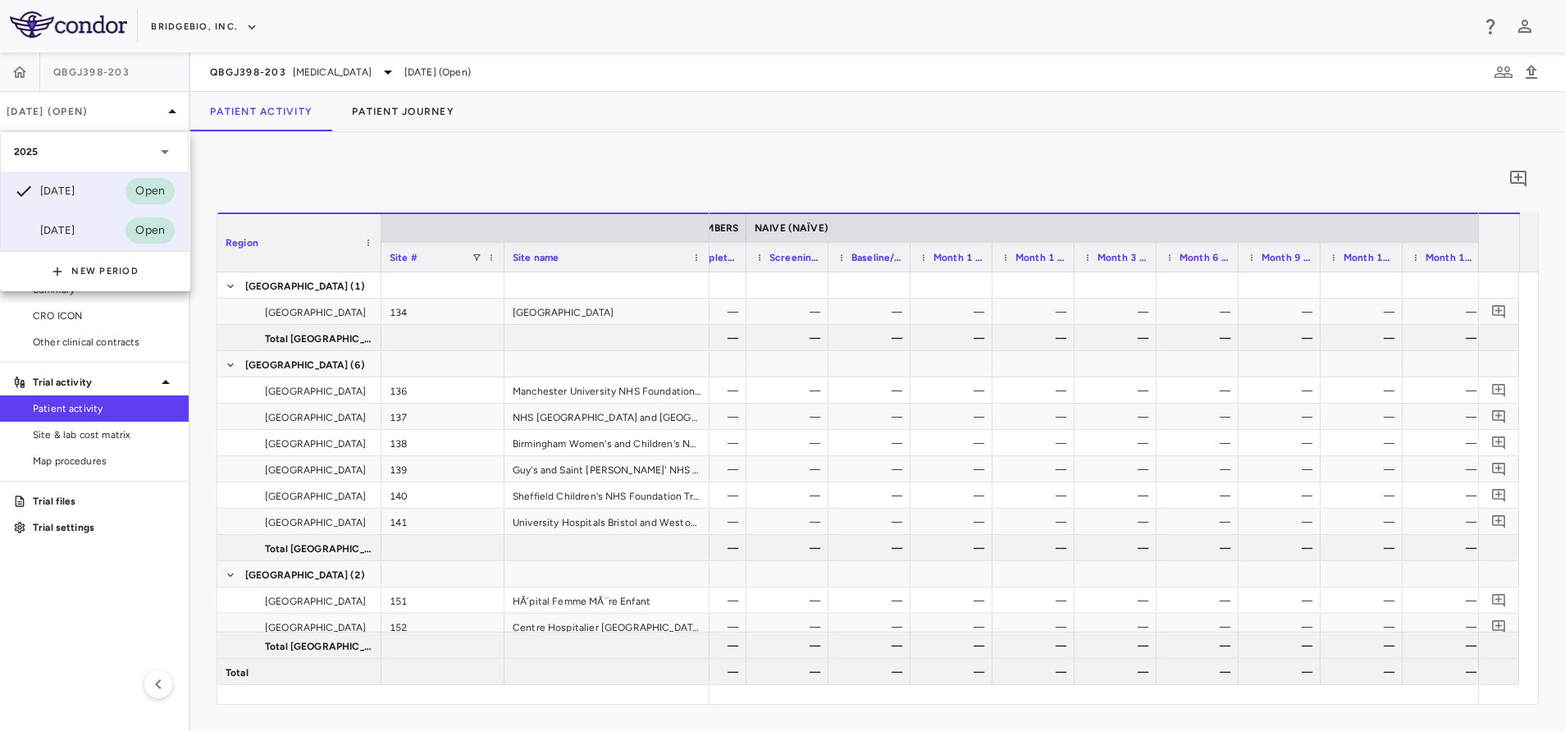
click at [61, 227] on div "[DATE]" at bounding box center [44, 231] width 61 height 20
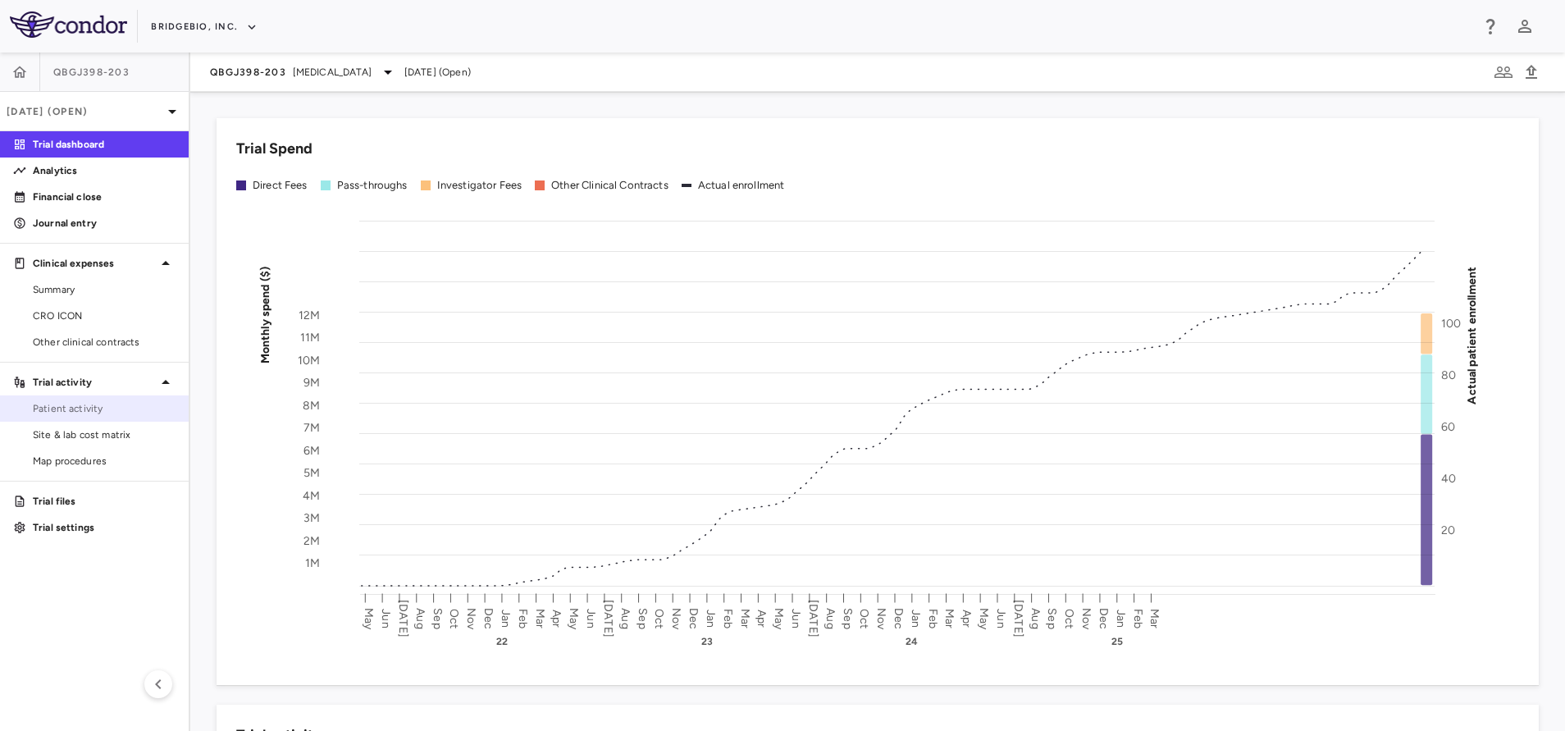
click at [76, 402] on span "Patient activity" at bounding box center [104, 408] width 143 height 15
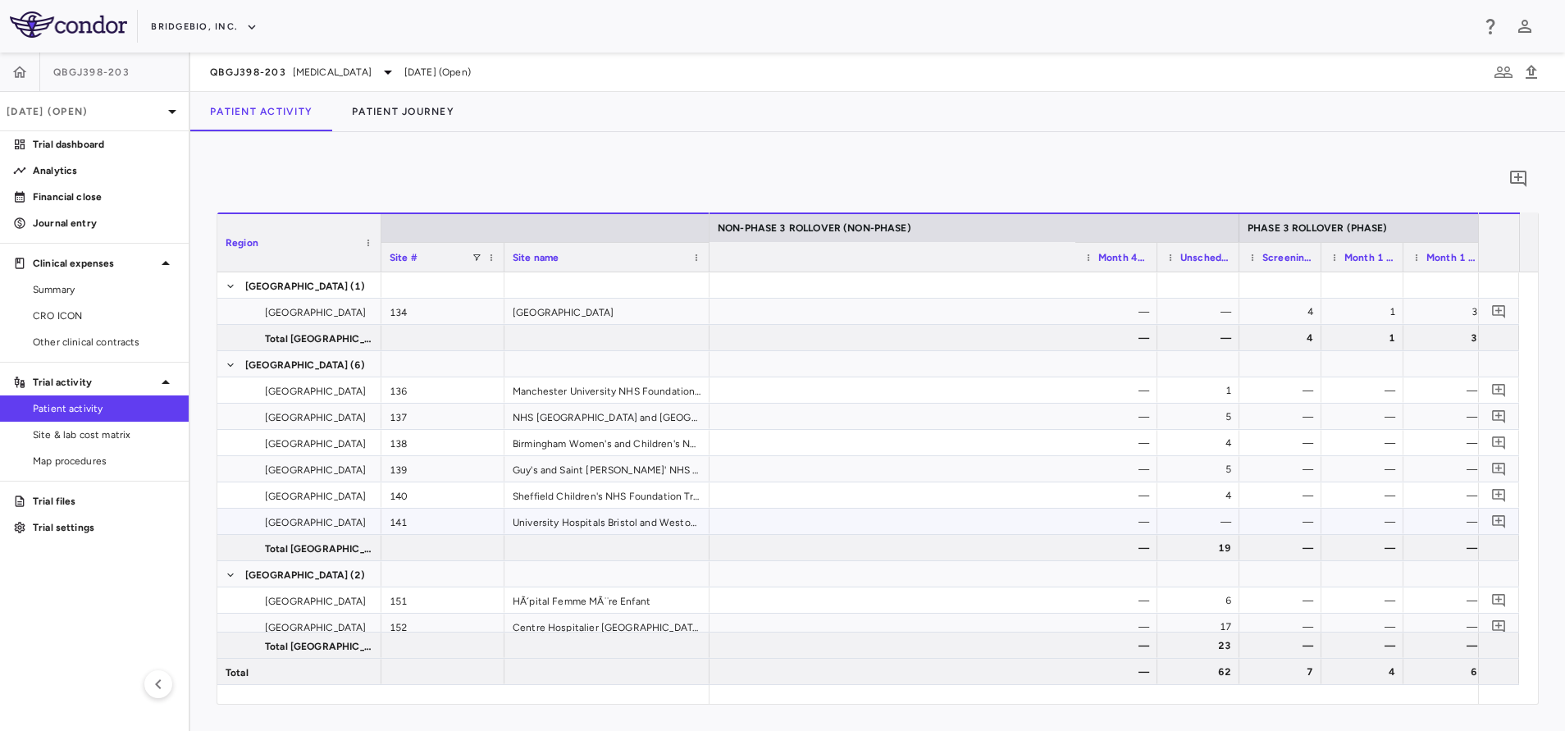
scroll to position [0, 4398]
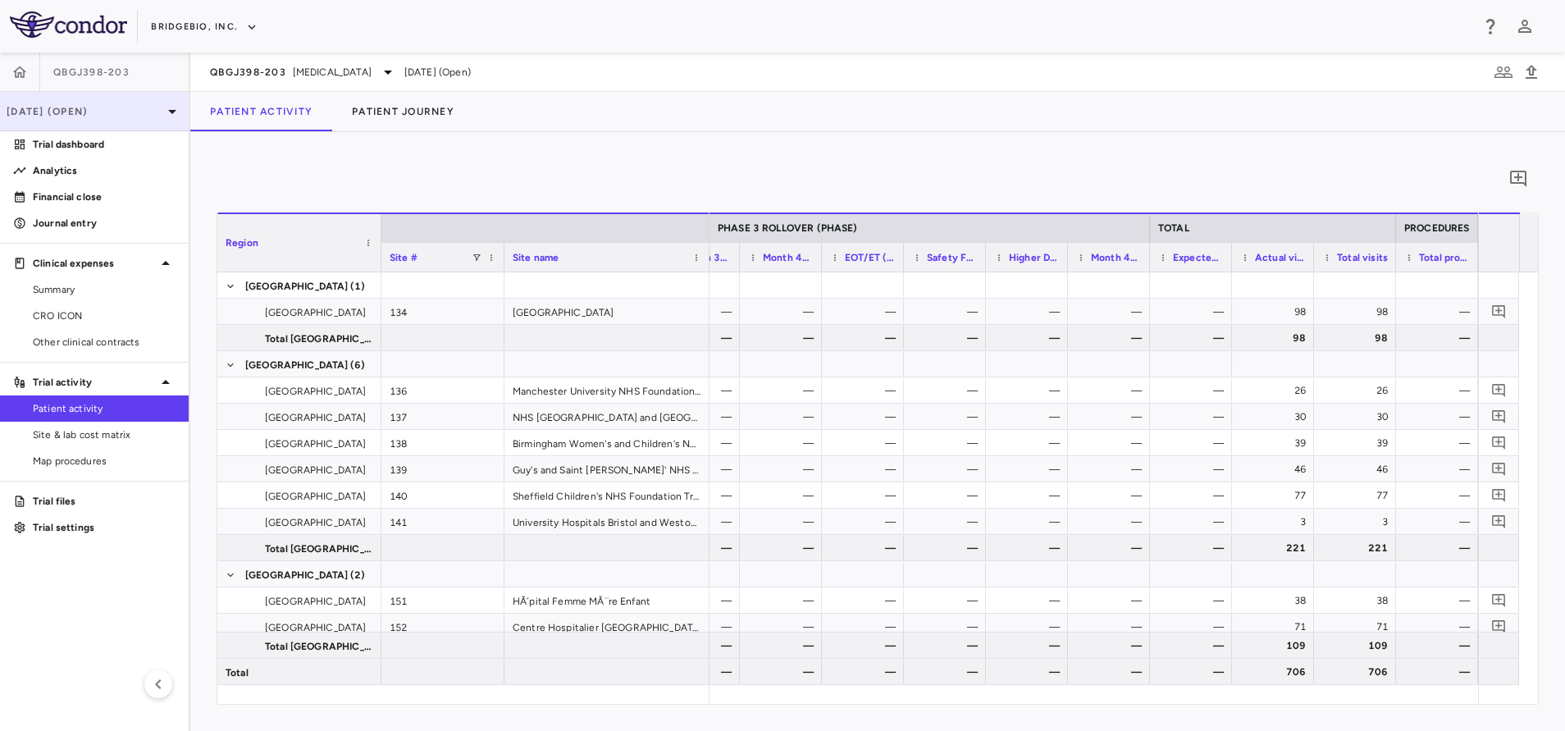
click at [112, 101] on div "[DATE] (Open)" at bounding box center [94, 111] width 189 height 39
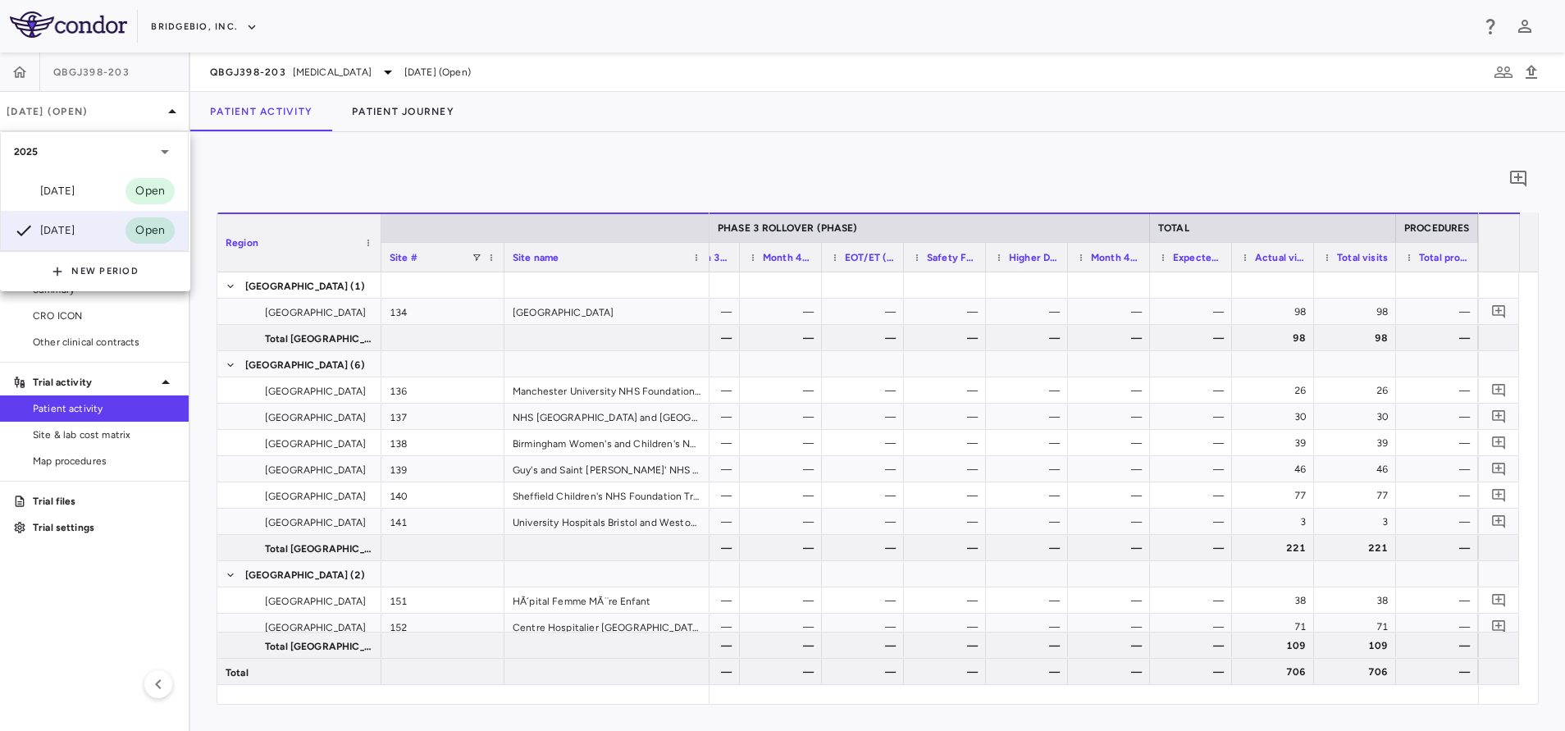
click at [1155, 586] on div at bounding box center [782, 365] width 1565 height 731
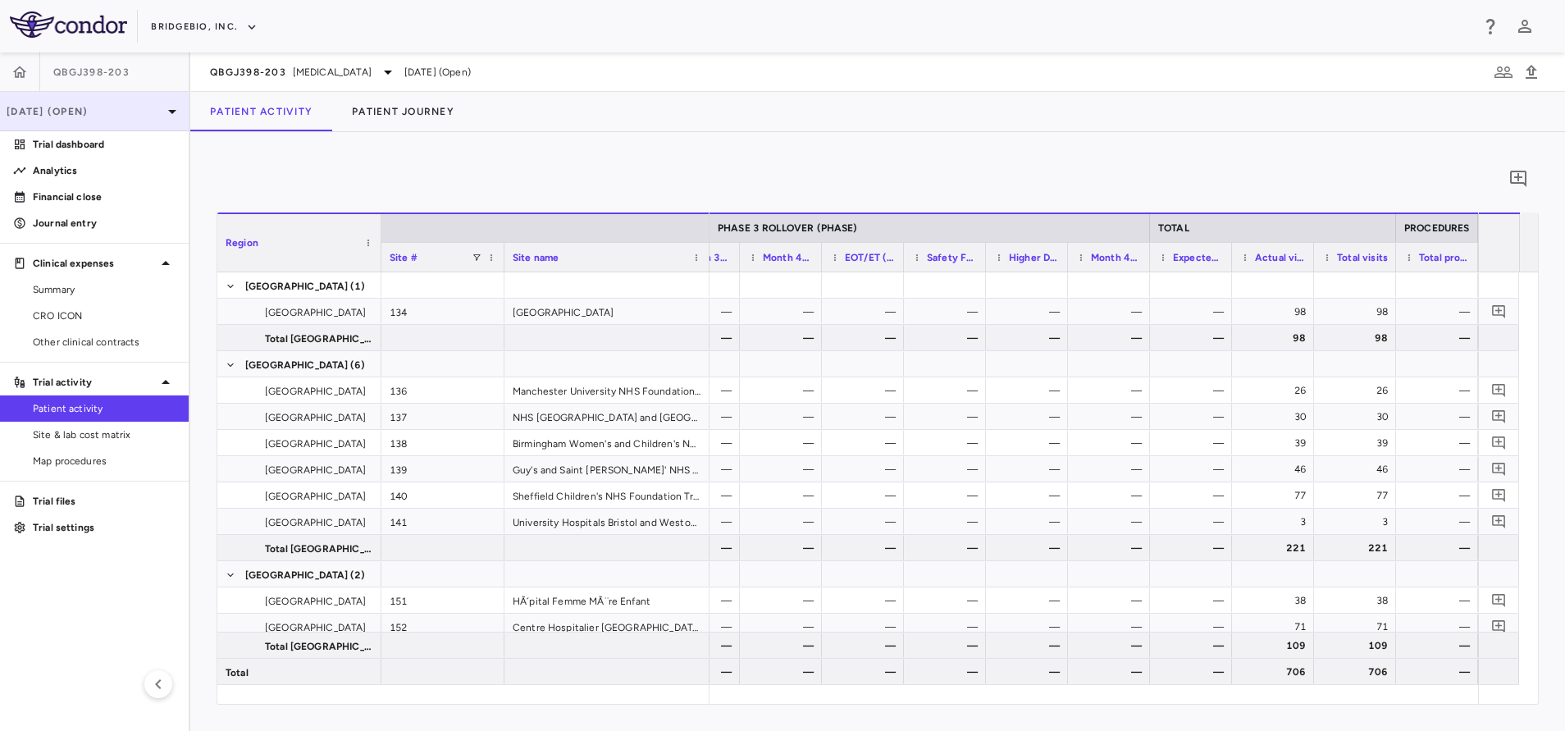
click at [84, 97] on div "[DATE] (Open)" at bounding box center [94, 111] width 189 height 39
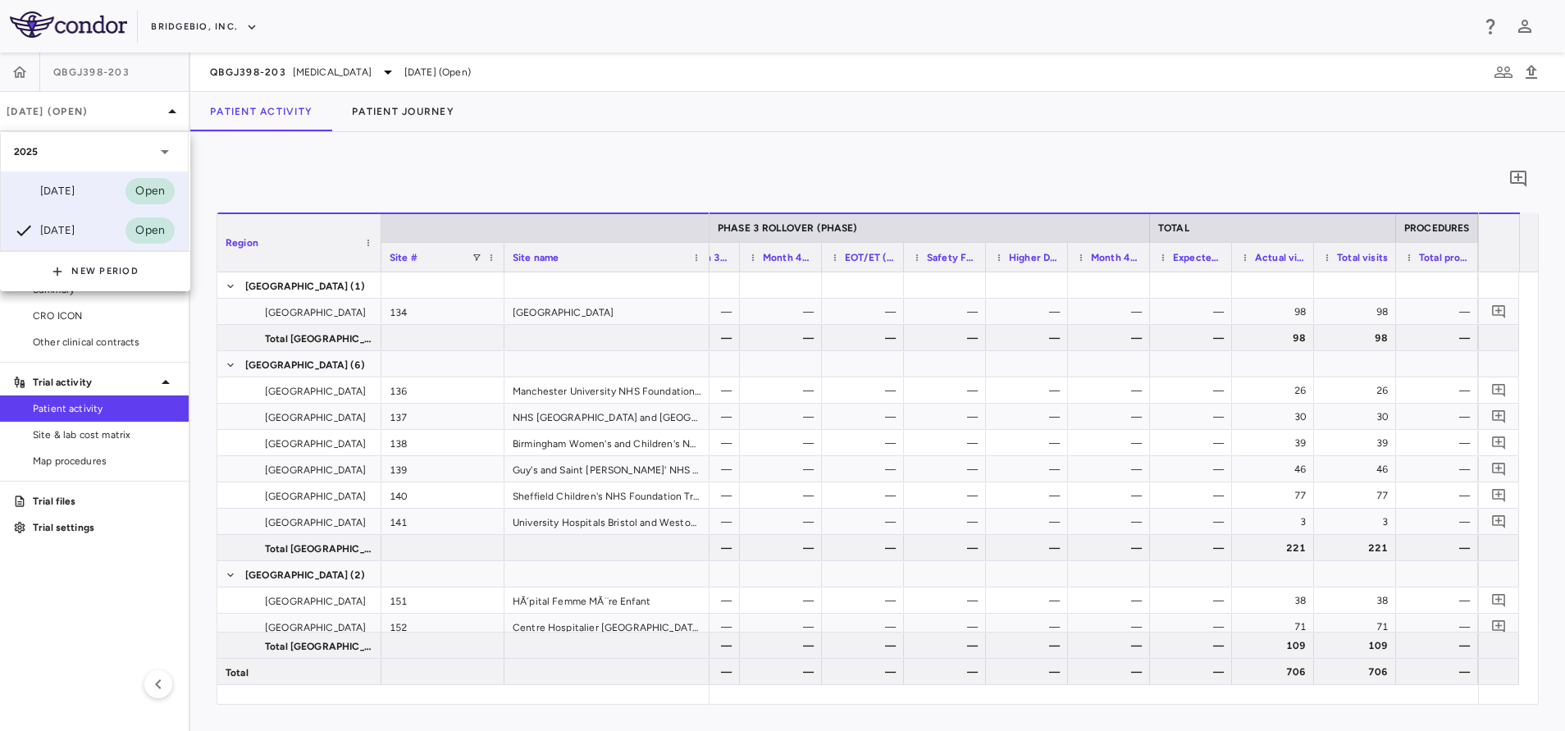
click at [38, 205] on div "Jun 2025 Open" at bounding box center [94, 190] width 187 height 39
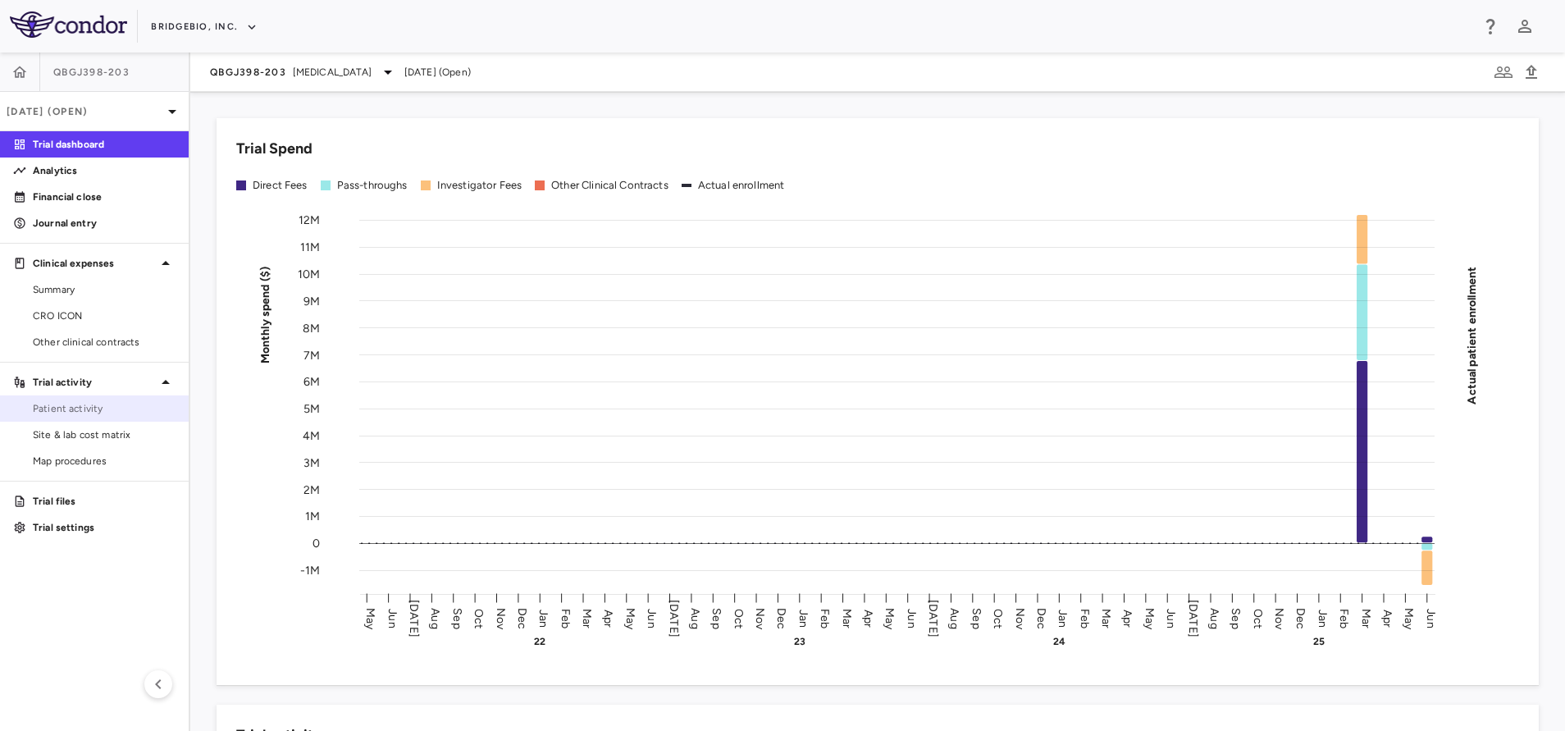
click at [52, 407] on span "Patient activity" at bounding box center [104, 408] width 143 height 15
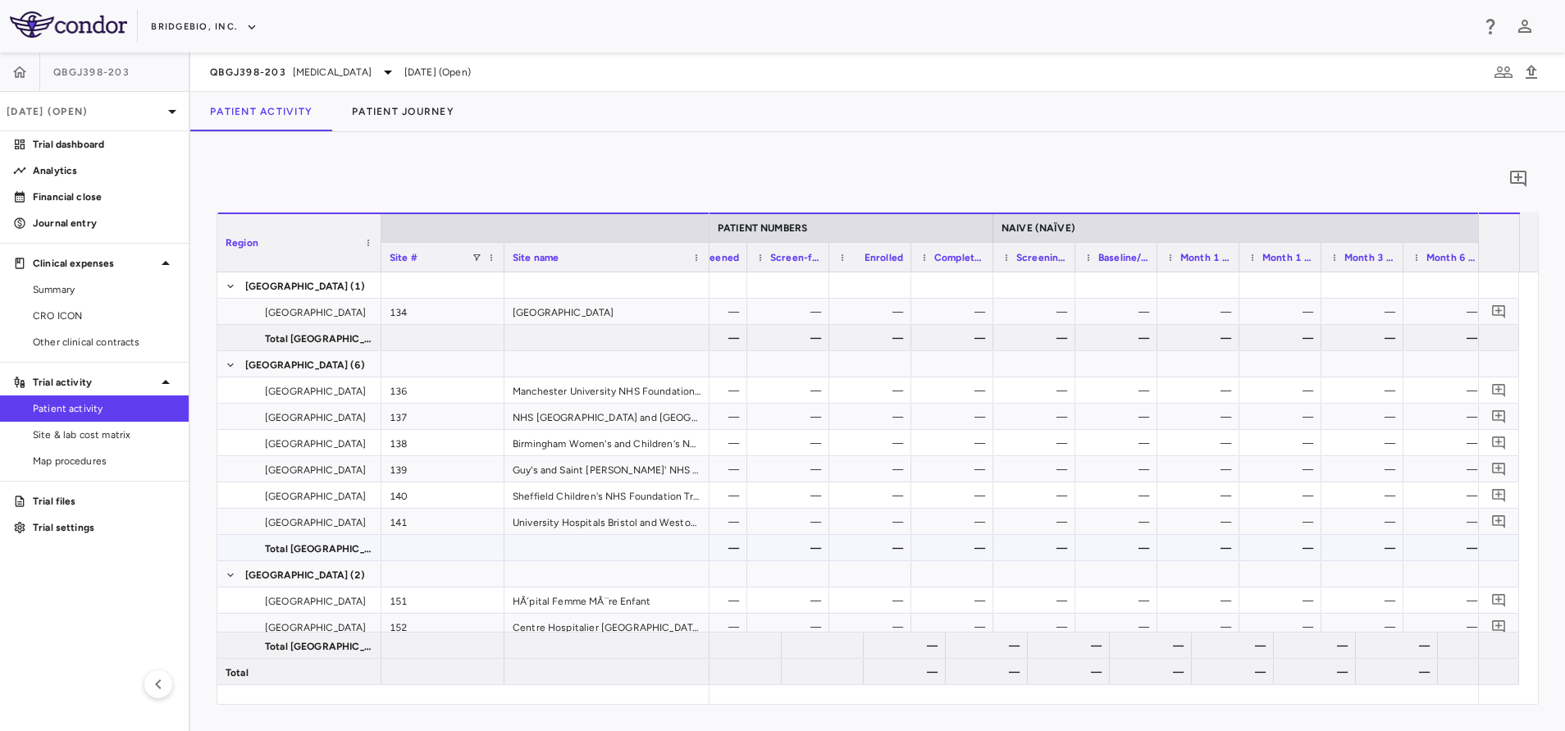
scroll to position [0, 701]
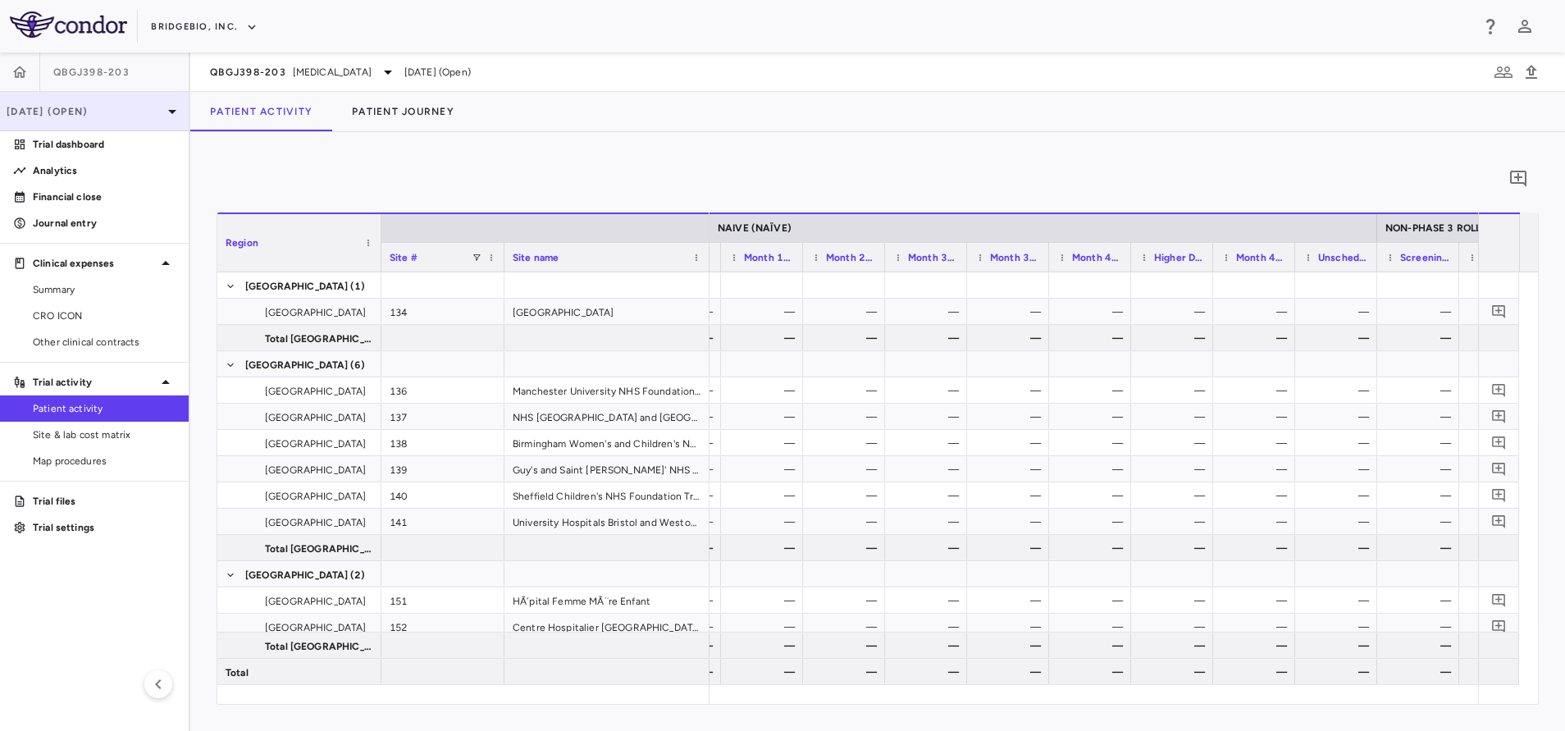
click at [106, 111] on p "[DATE] (Open)" at bounding box center [85, 111] width 156 height 15
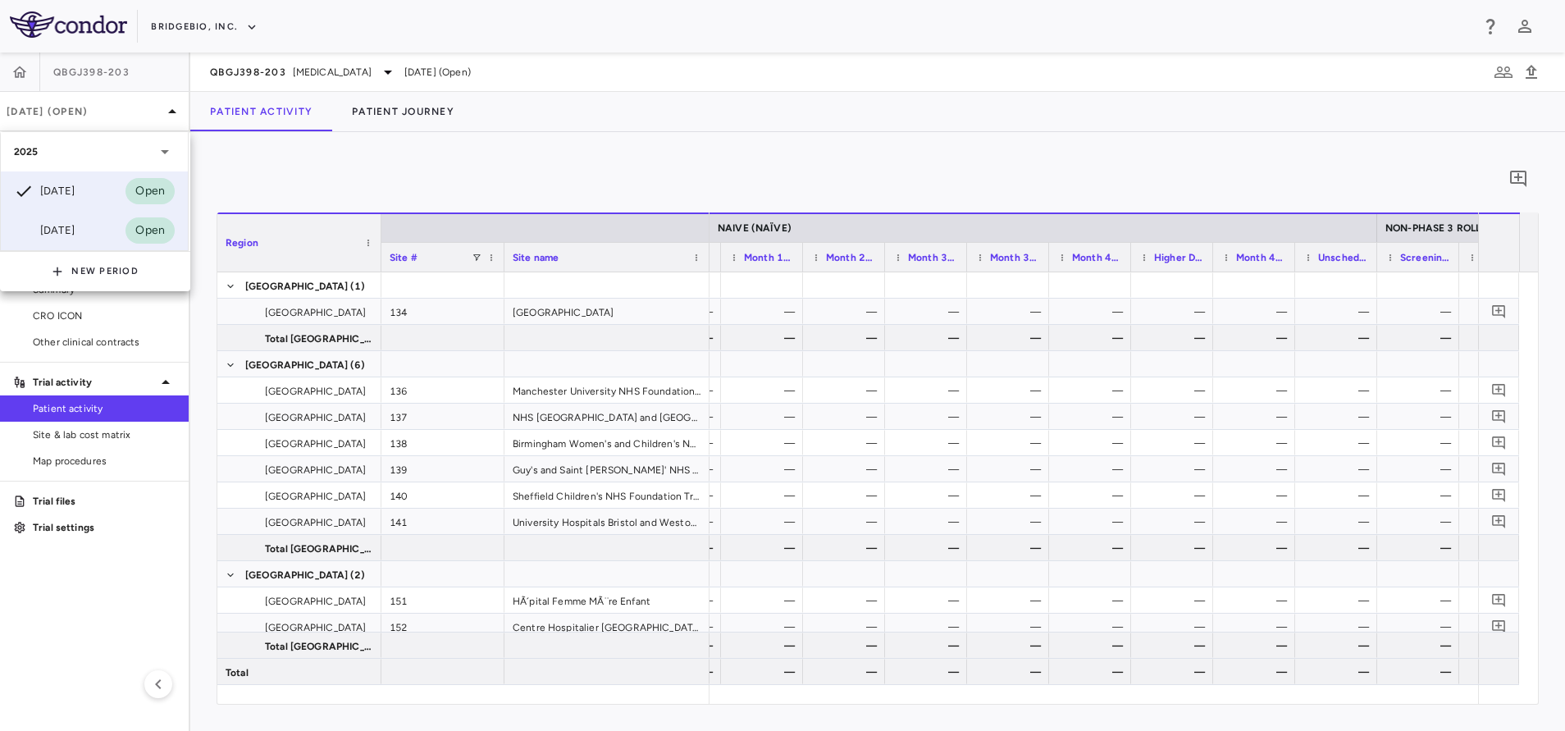
click at [69, 229] on div "[DATE]" at bounding box center [44, 231] width 61 height 20
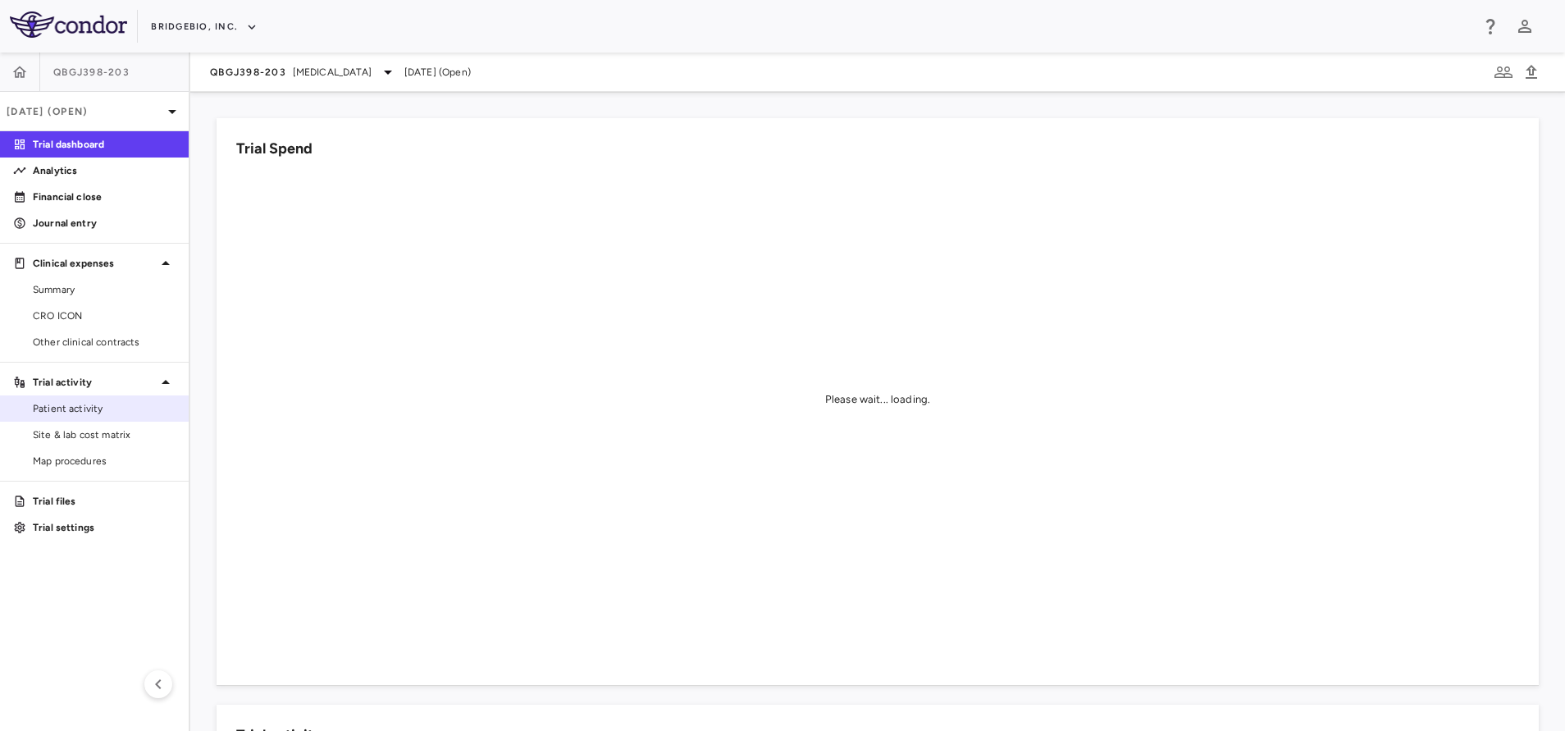
click at [60, 417] on link "Patient activity" at bounding box center [94, 408] width 189 height 25
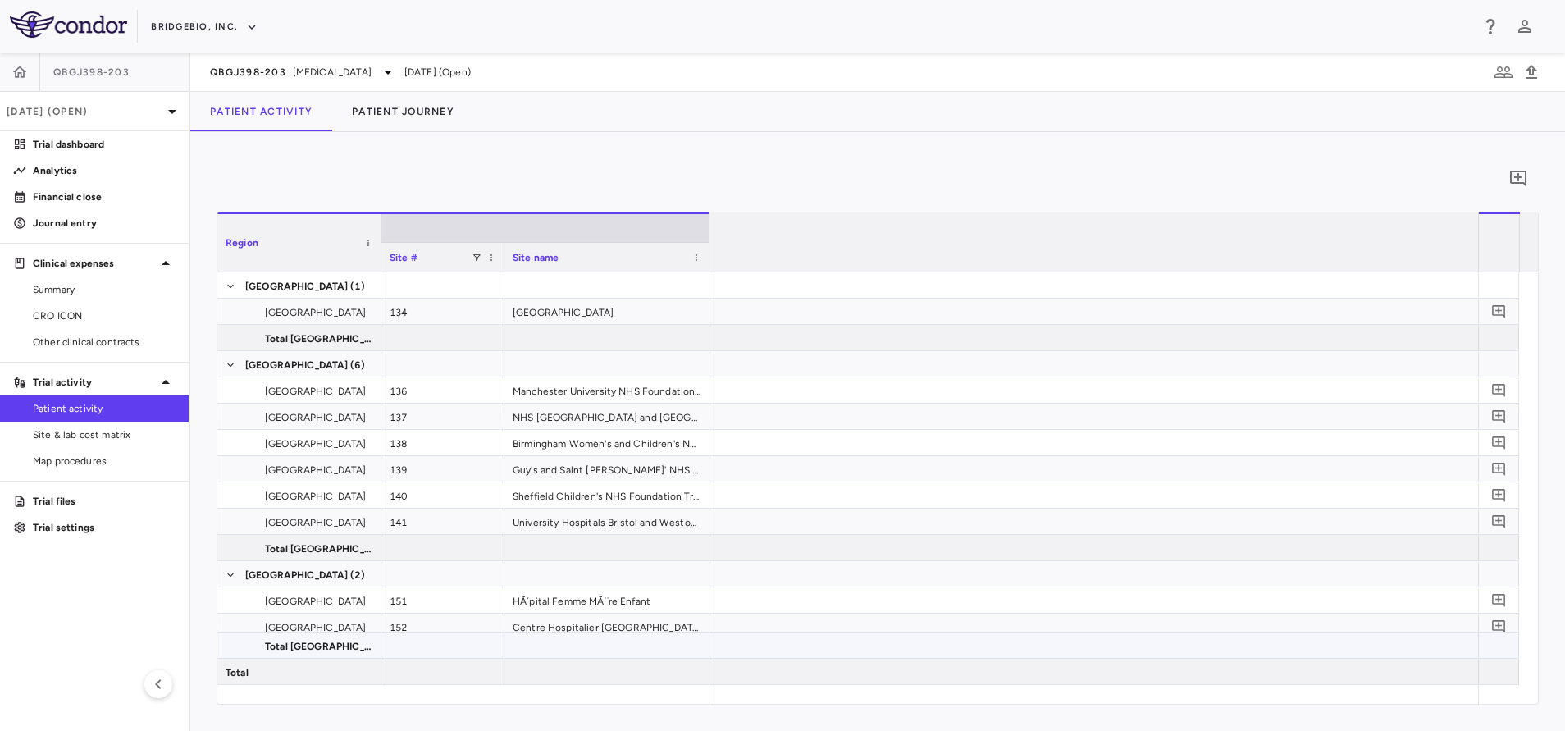
scroll to position [0, 4398]
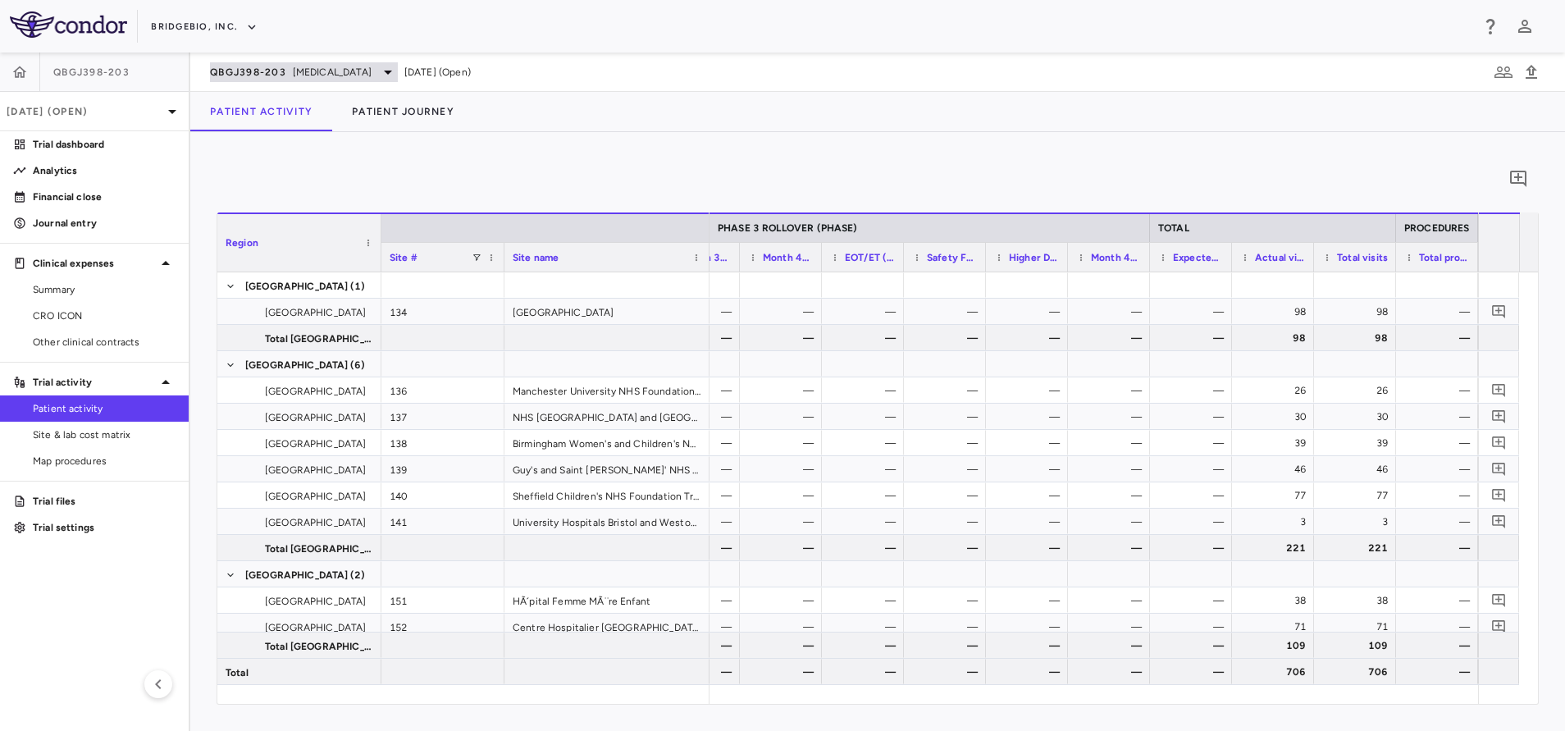
click at [314, 73] on span "Achondroplasia" at bounding box center [332, 72] width 79 height 15
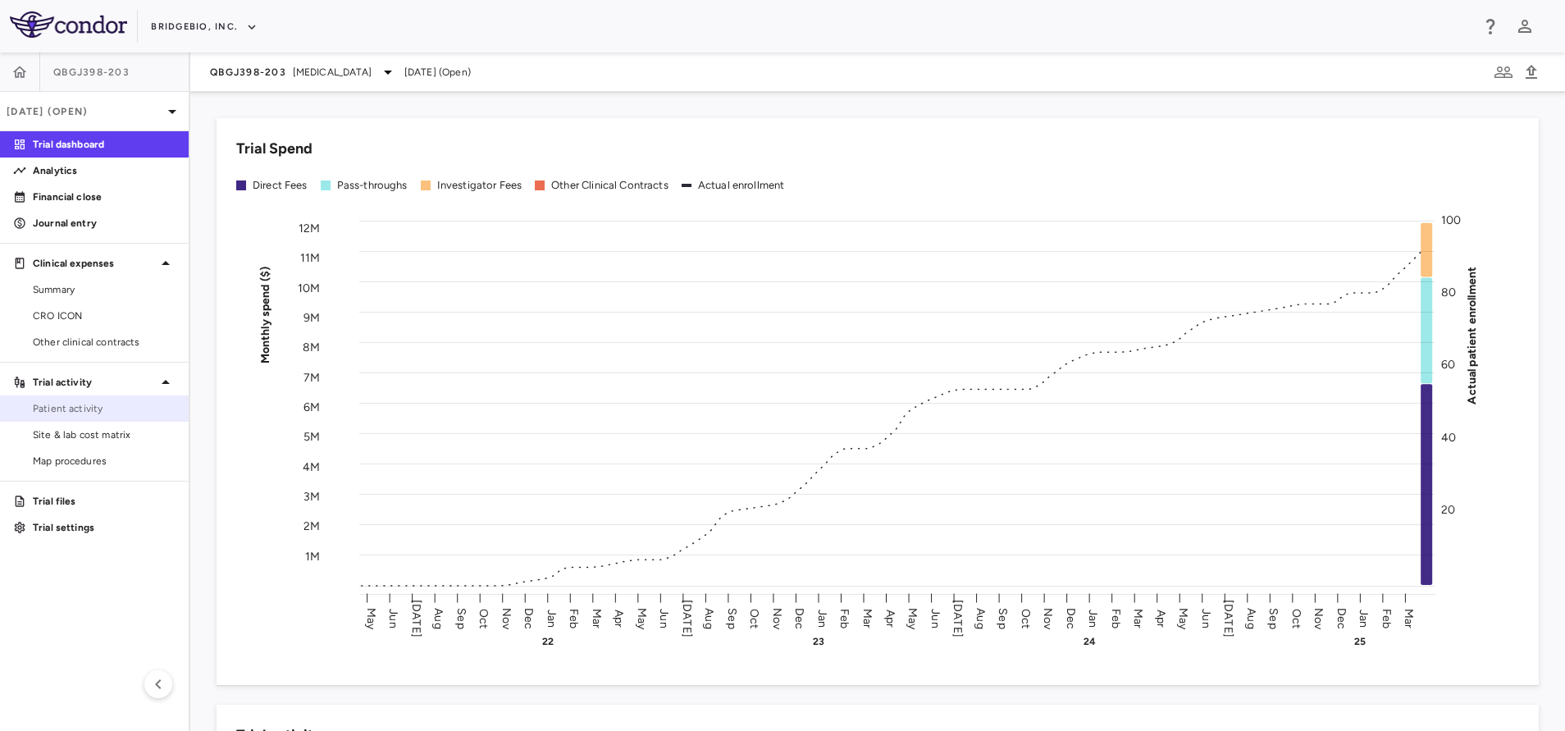
click at [78, 414] on span "Patient activity" at bounding box center [104, 408] width 143 height 15
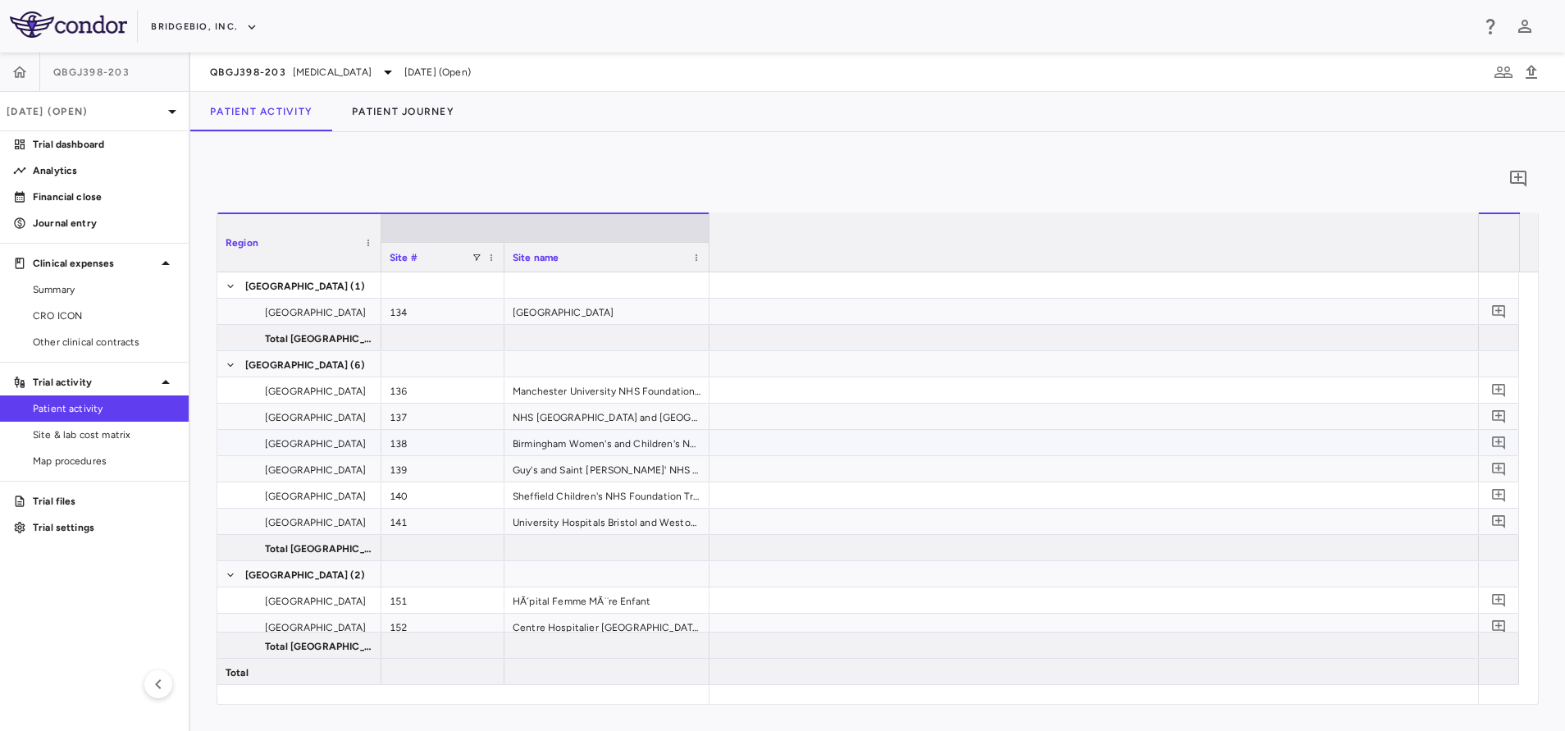
scroll to position [0, 4398]
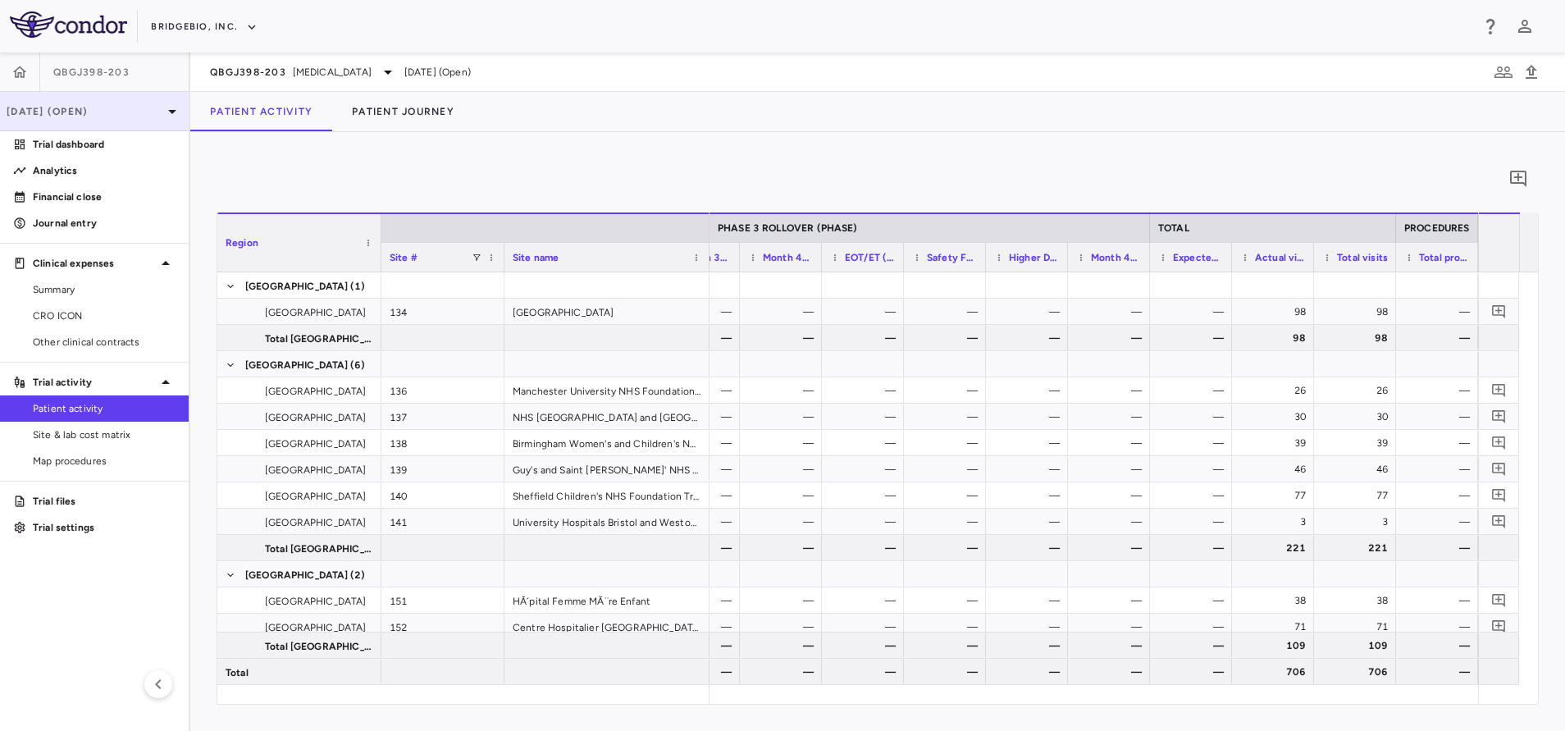
click at [46, 107] on p "[DATE] (Open)" at bounding box center [85, 111] width 156 height 15
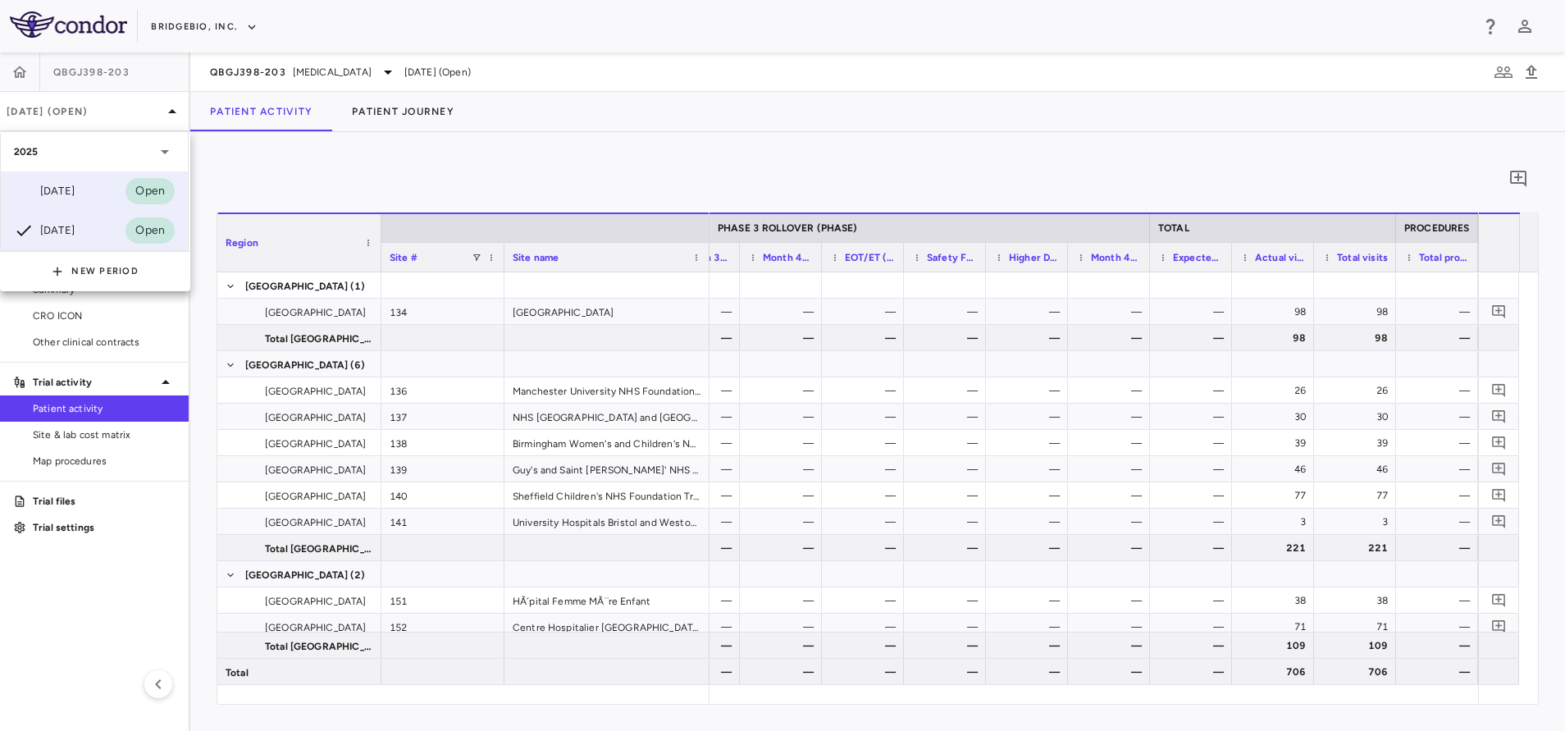
click at [65, 177] on div "Jun 2025 Open" at bounding box center [94, 190] width 187 height 39
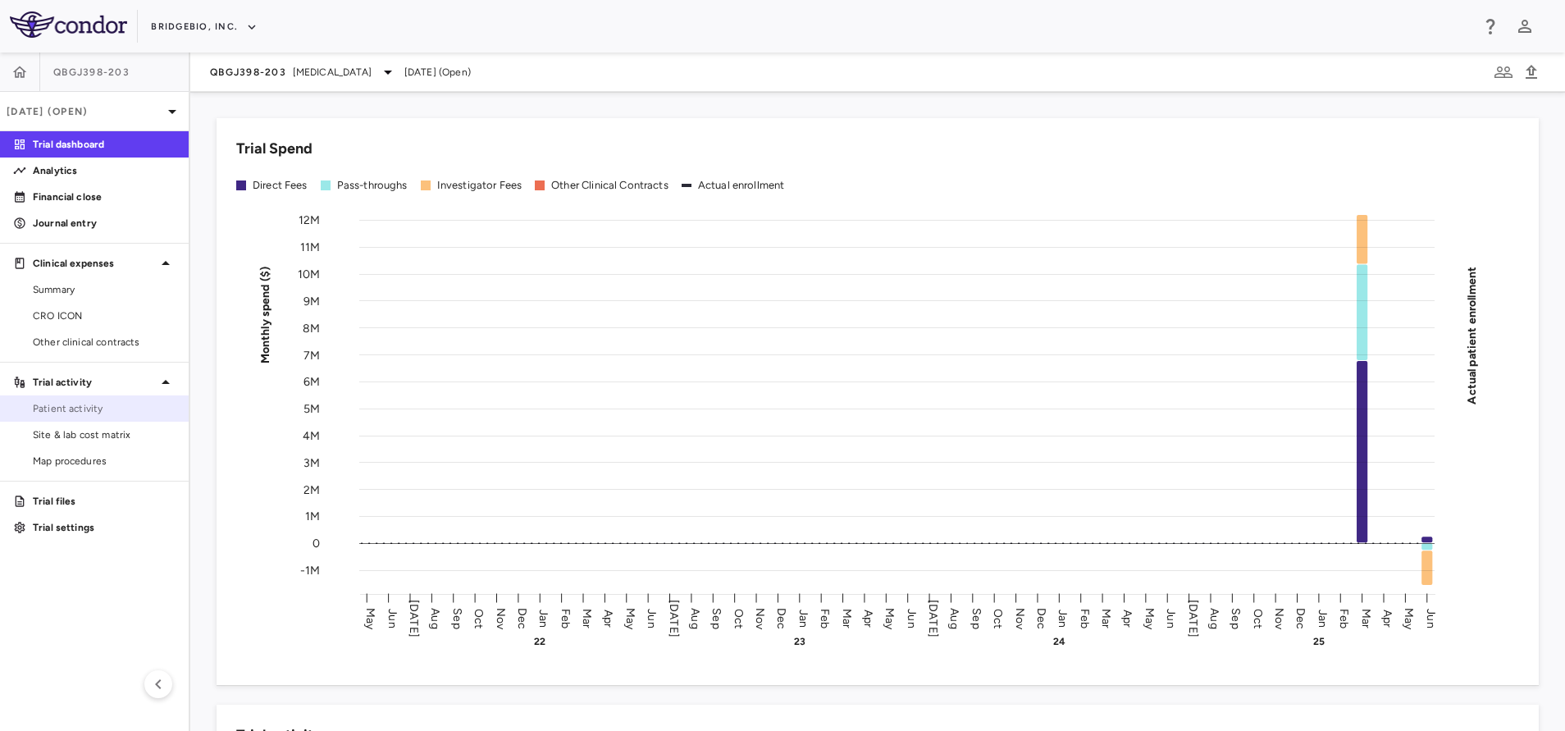
click at [83, 411] on span "Patient activity" at bounding box center [104, 408] width 143 height 15
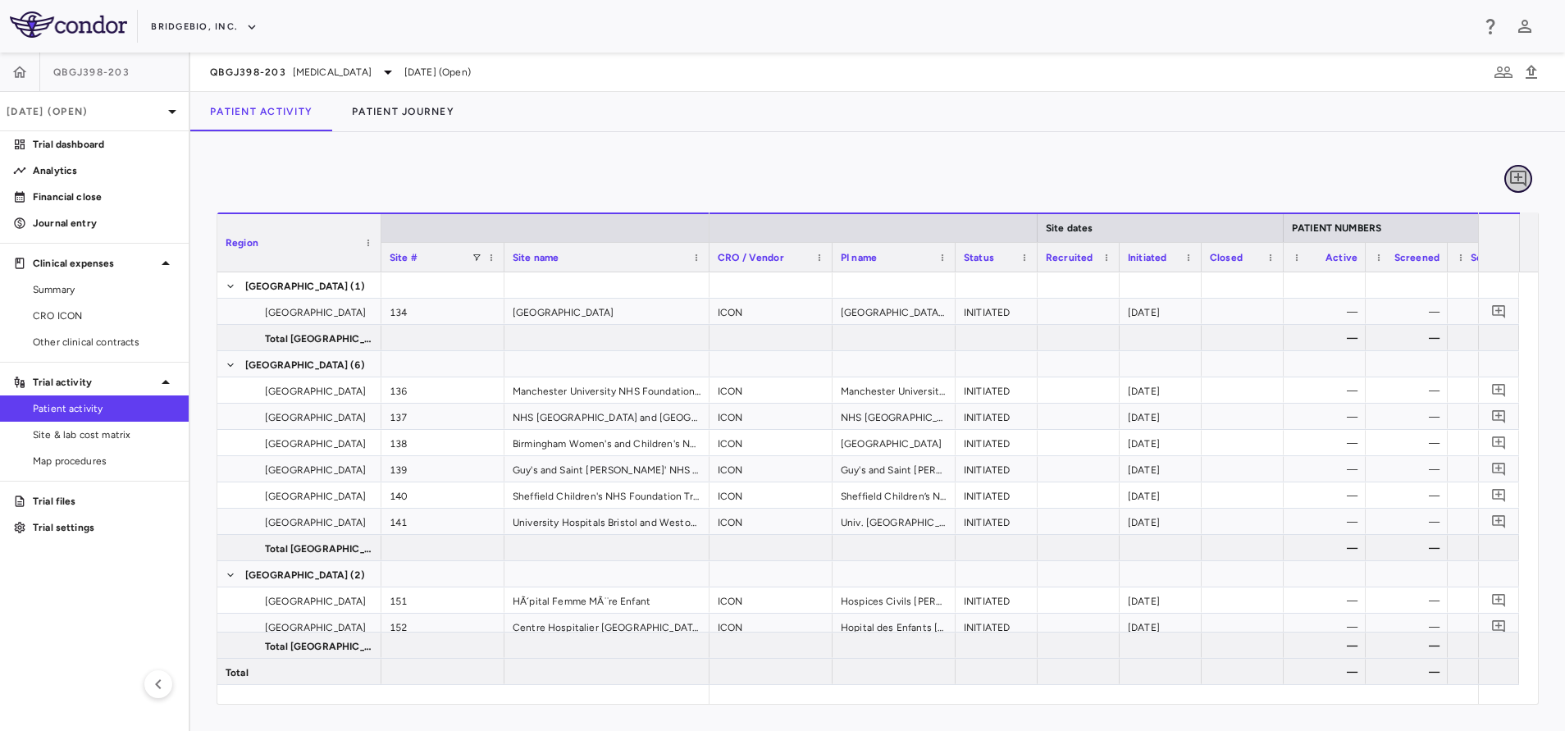
click at [1517, 179] on icon "Add comment" at bounding box center [1518, 179] width 16 height 16
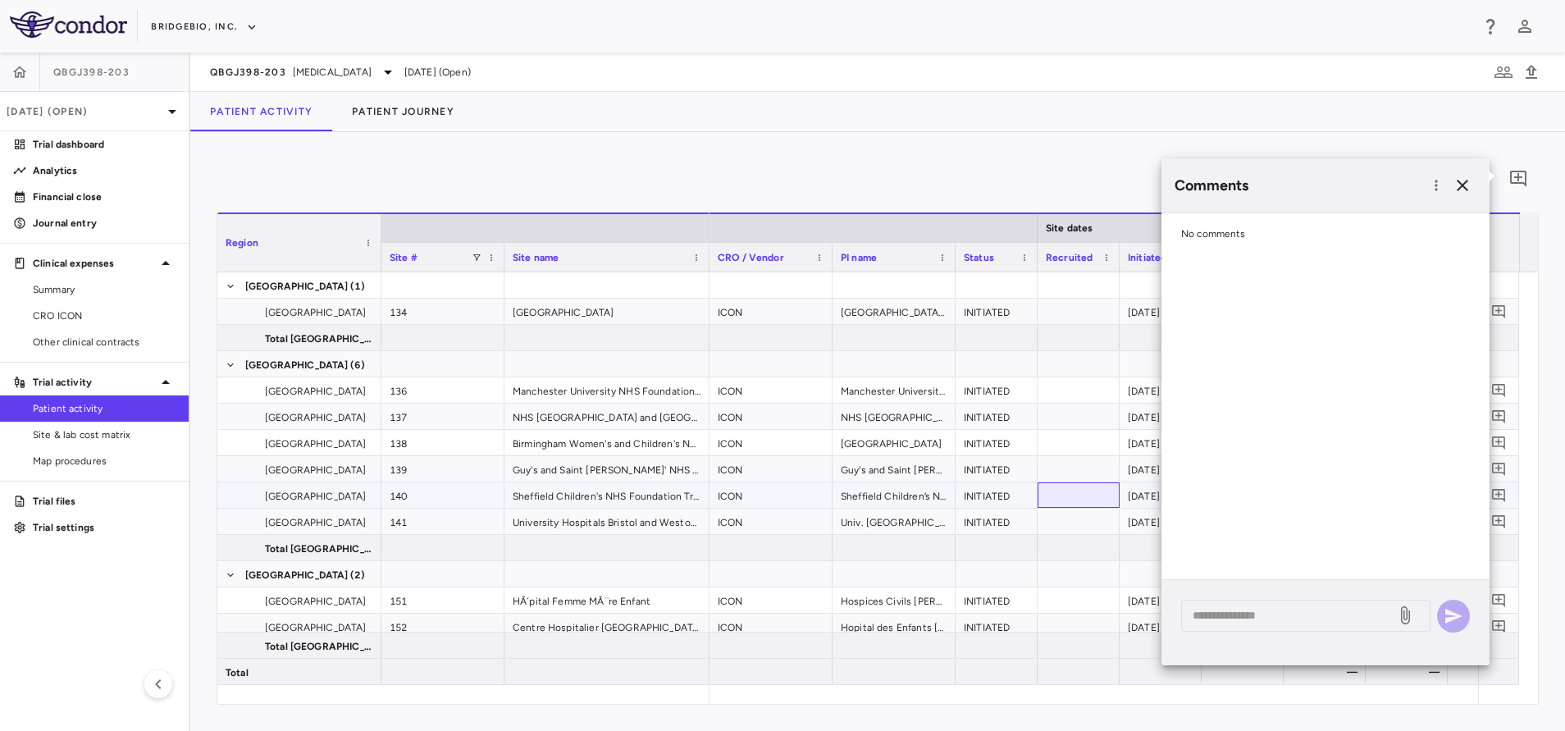
click at [1082, 497] on div at bounding box center [1078, 494] width 82 height 25
click at [1359, 102] on div "Patient Activity Patient Journey" at bounding box center [877, 111] width 1375 height 39
click at [1401, 613] on icon at bounding box center [1405, 615] width 9 height 18
click at [0, 0] on input "file" at bounding box center [0, 0] width 0 height 0
click at [1466, 187] on icon "button" at bounding box center [1462, 186] width 20 height 20
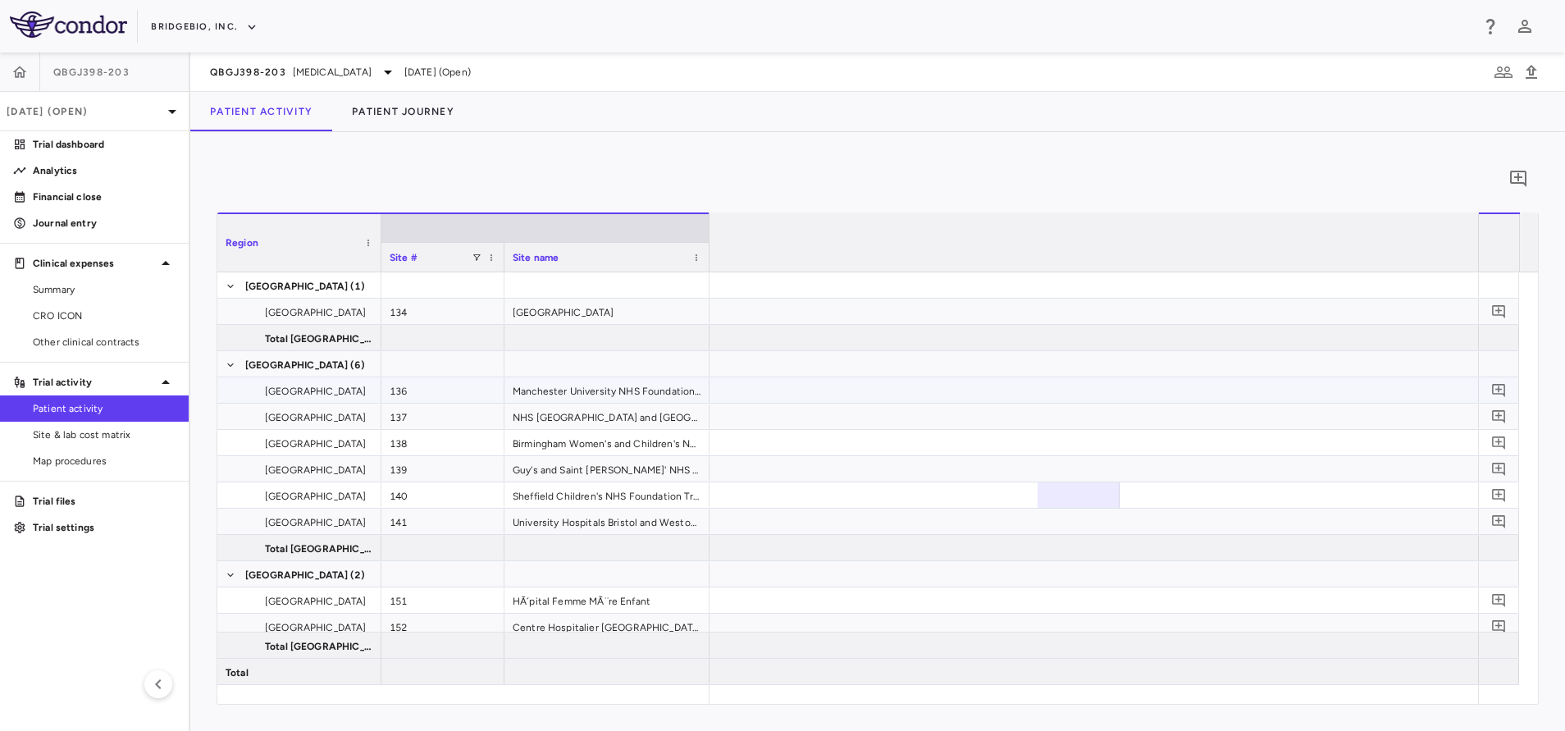
scroll to position [0, 4398]
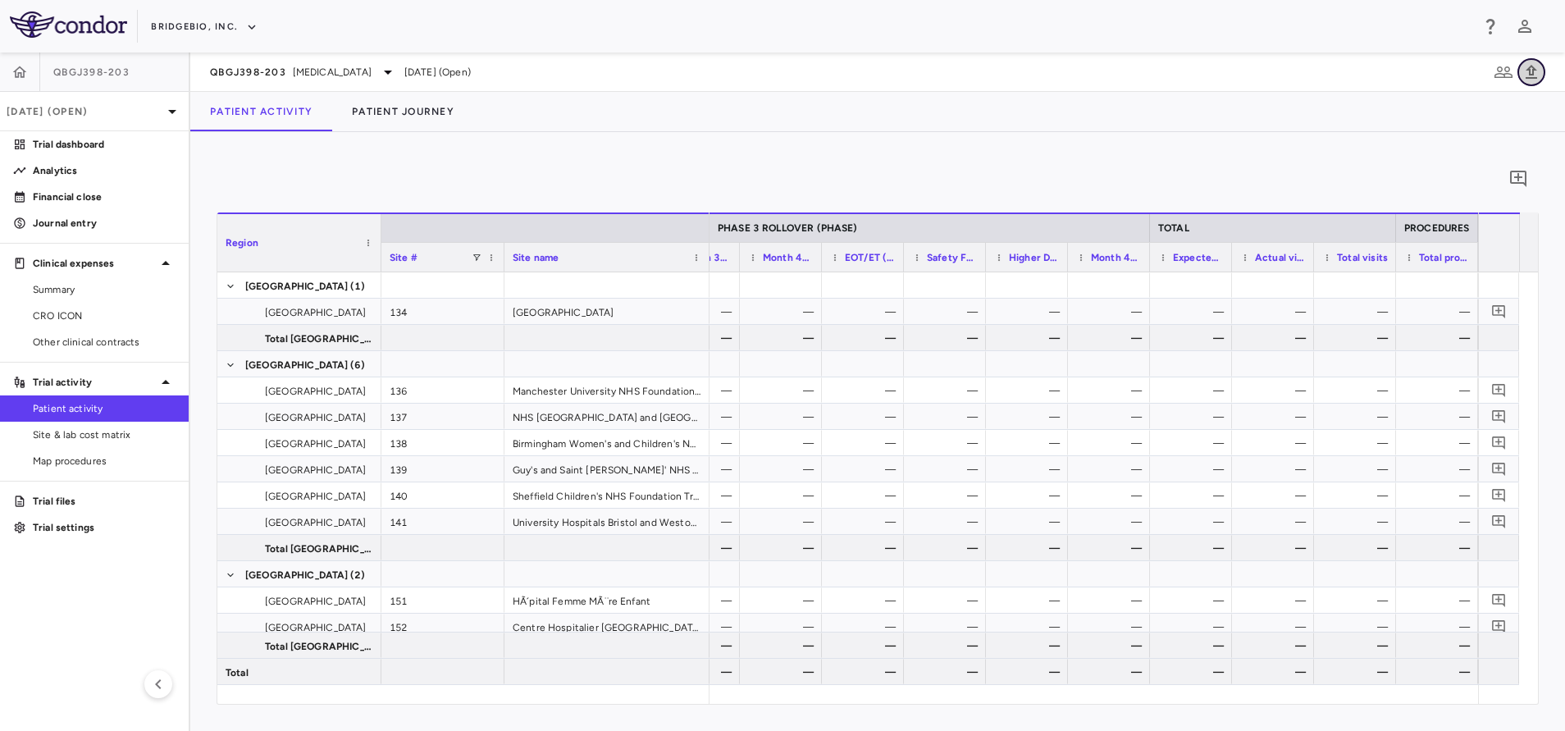
click at [1534, 75] on icon "button" at bounding box center [1530, 72] width 11 height 14
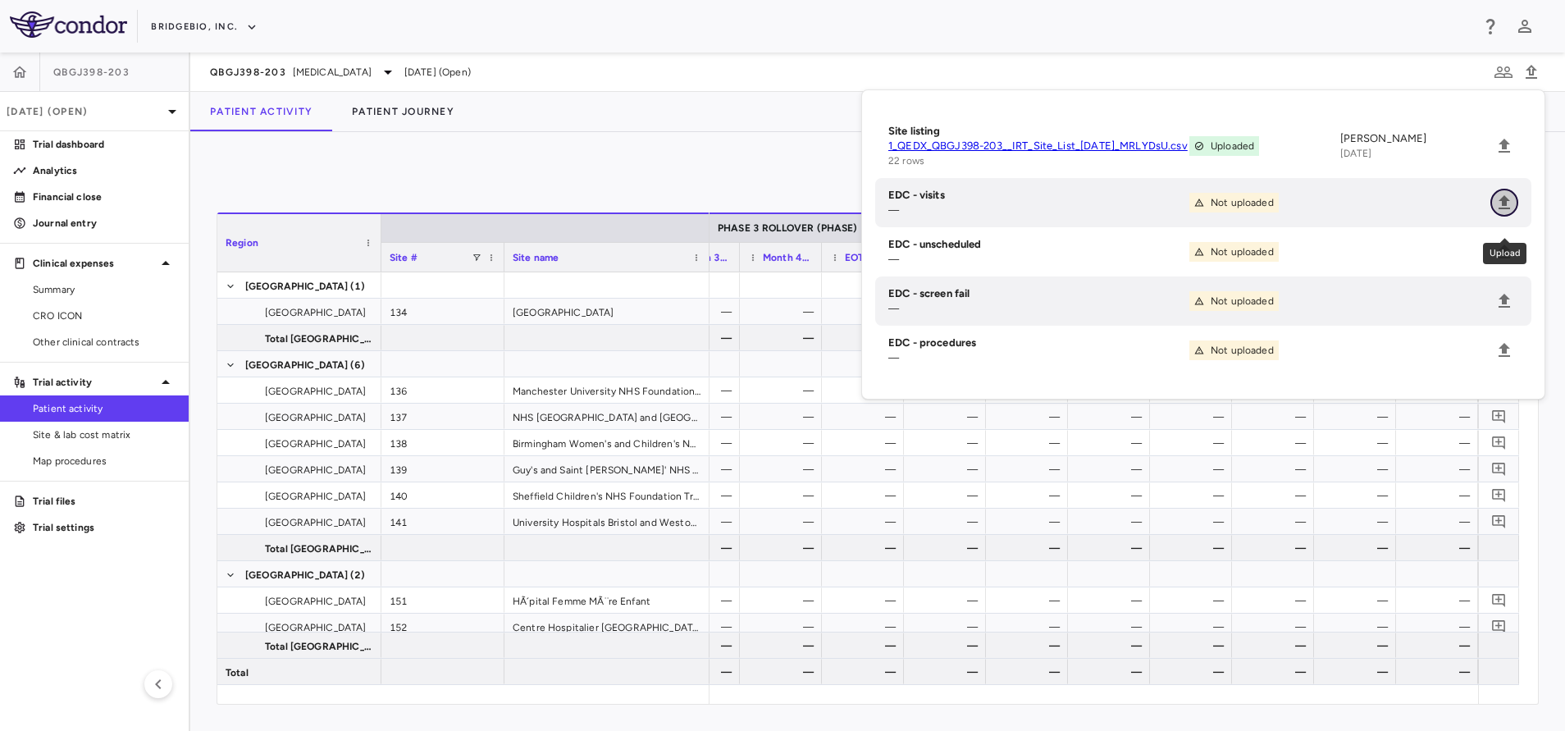
click at [1508, 217] on button "Upload" at bounding box center [1504, 203] width 28 height 28
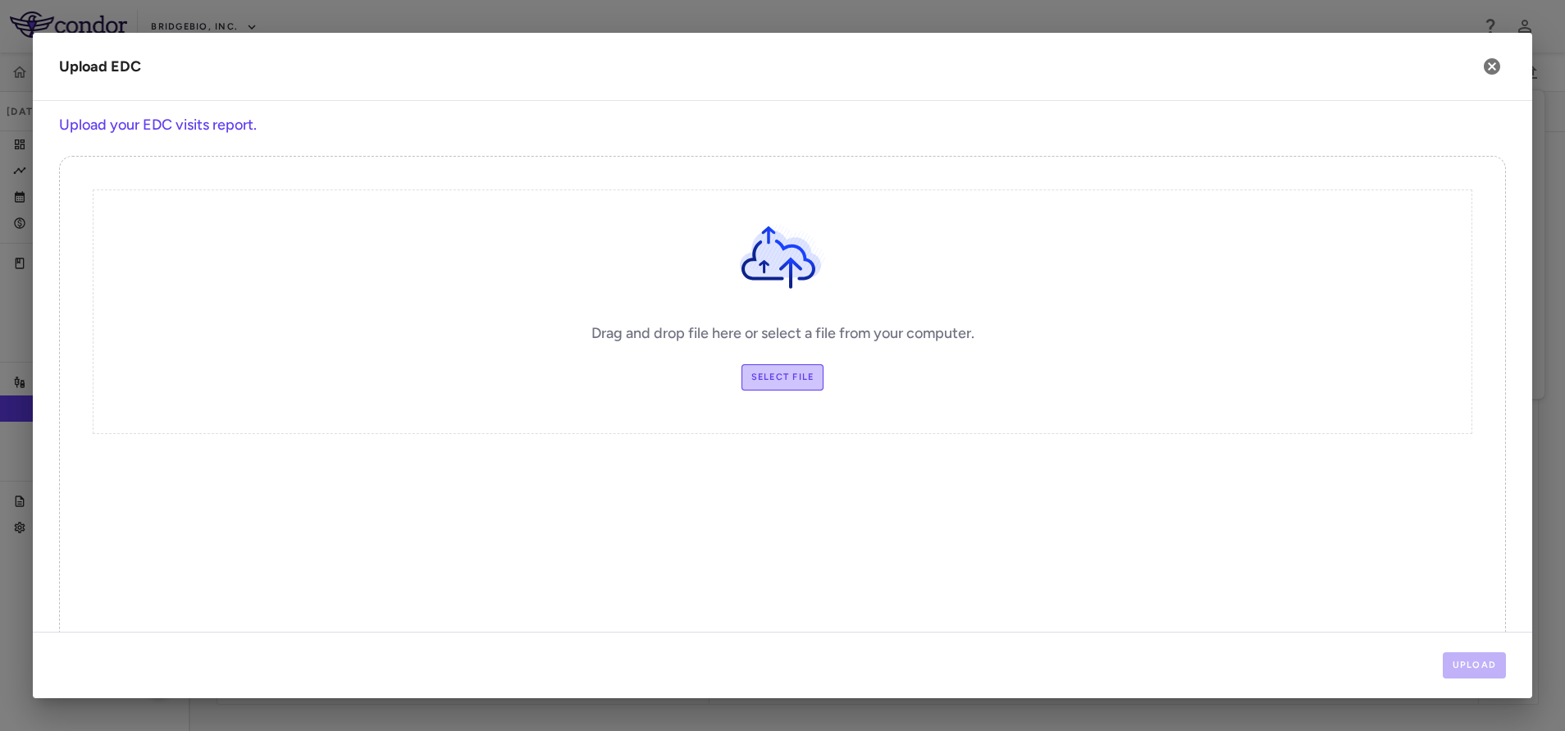
click at [787, 381] on label "Select file" at bounding box center [782, 377] width 83 height 26
click at [0, 0] on input "Select file" at bounding box center [0, 0] width 0 height 0
click at [800, 372] on label "Select file" at bounding box center [782, 377] width 83 height 26
click at [0, 0] on input "Select file" at bounding box center [0, 0] width 0 height 0
click at [1470, 652] on button "Upload" at bounding box center [1475, 665] width 64 height 26
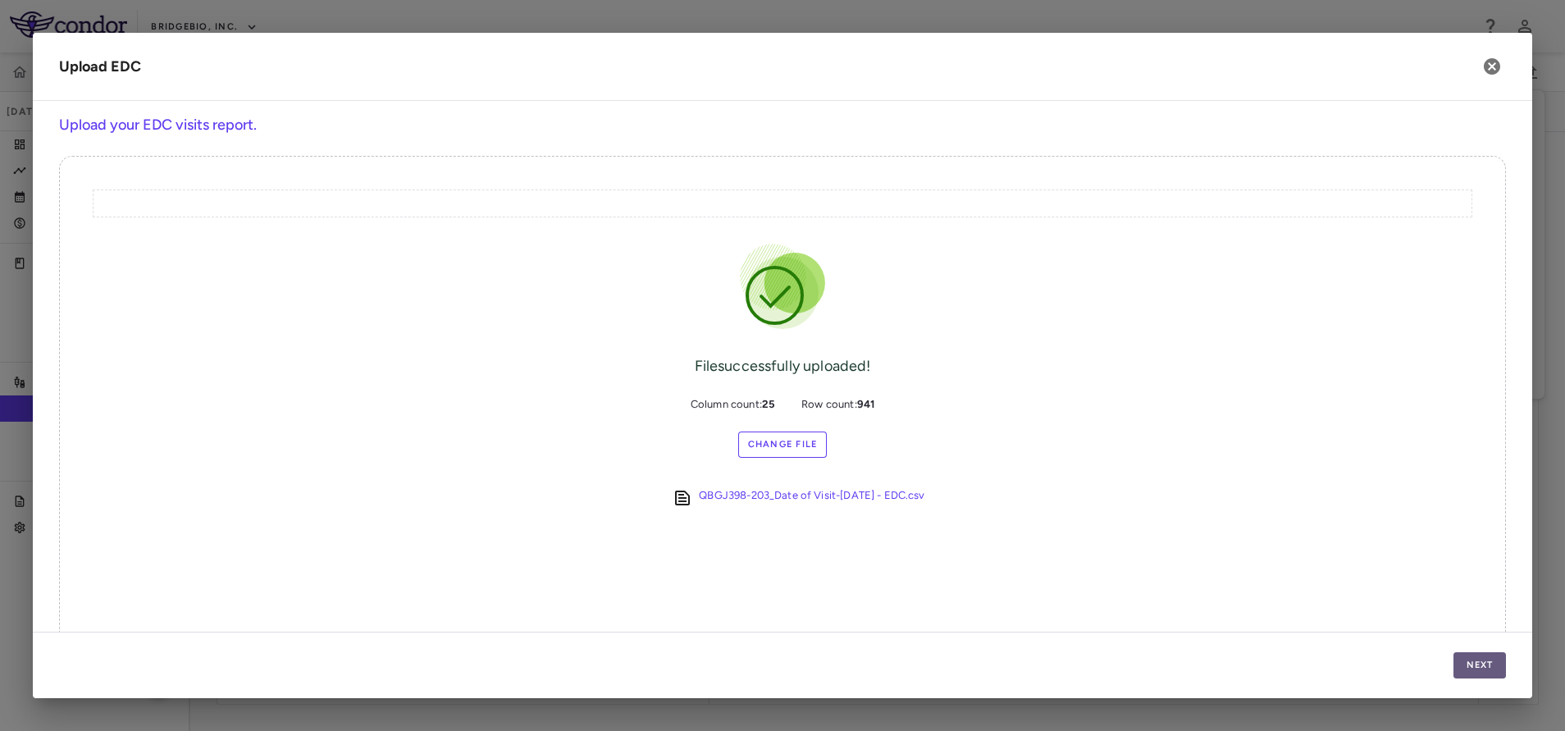
click at [1470, 652] on button "Next" at bounding box center [1479, 665] width 52 height 26
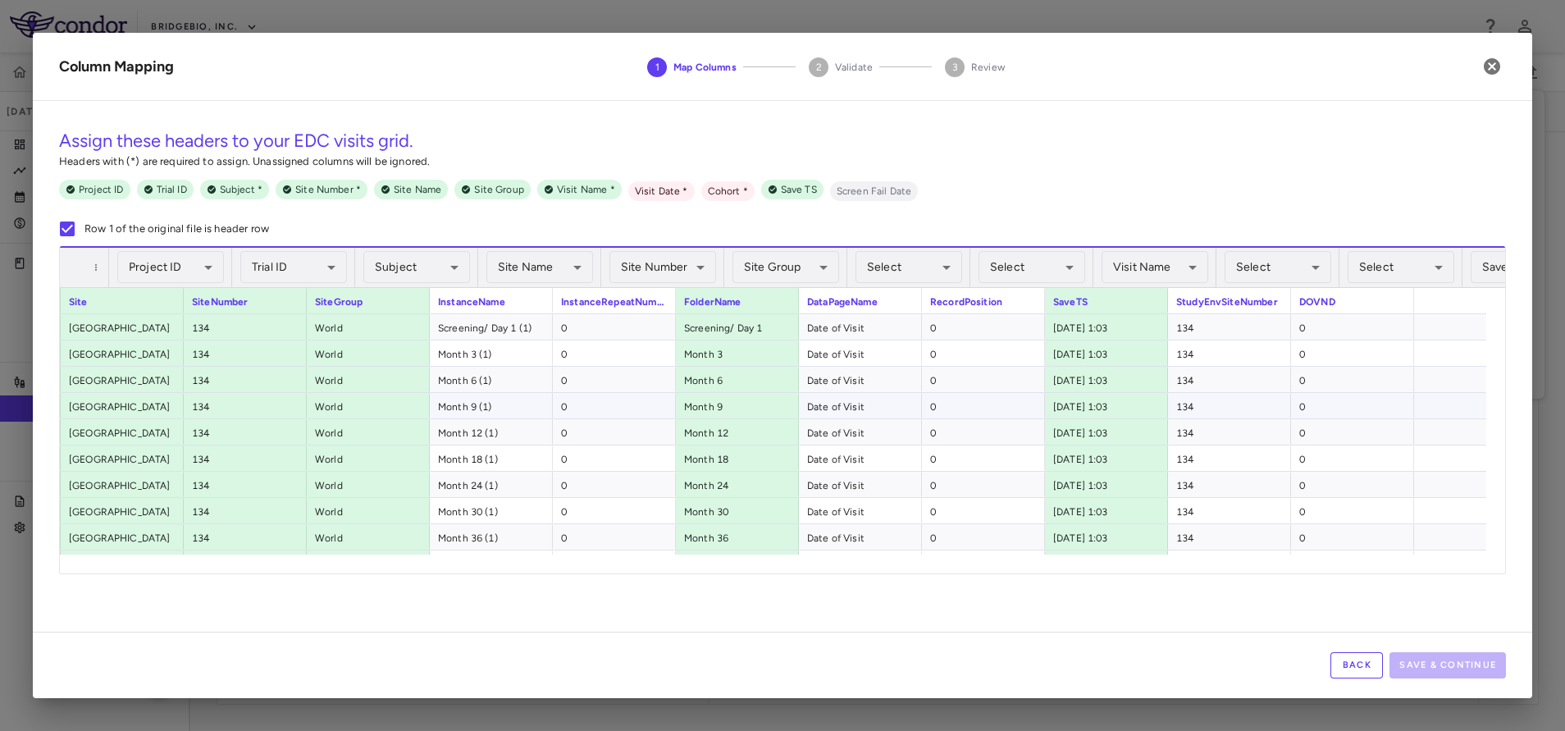
scroll to position [0, 417]
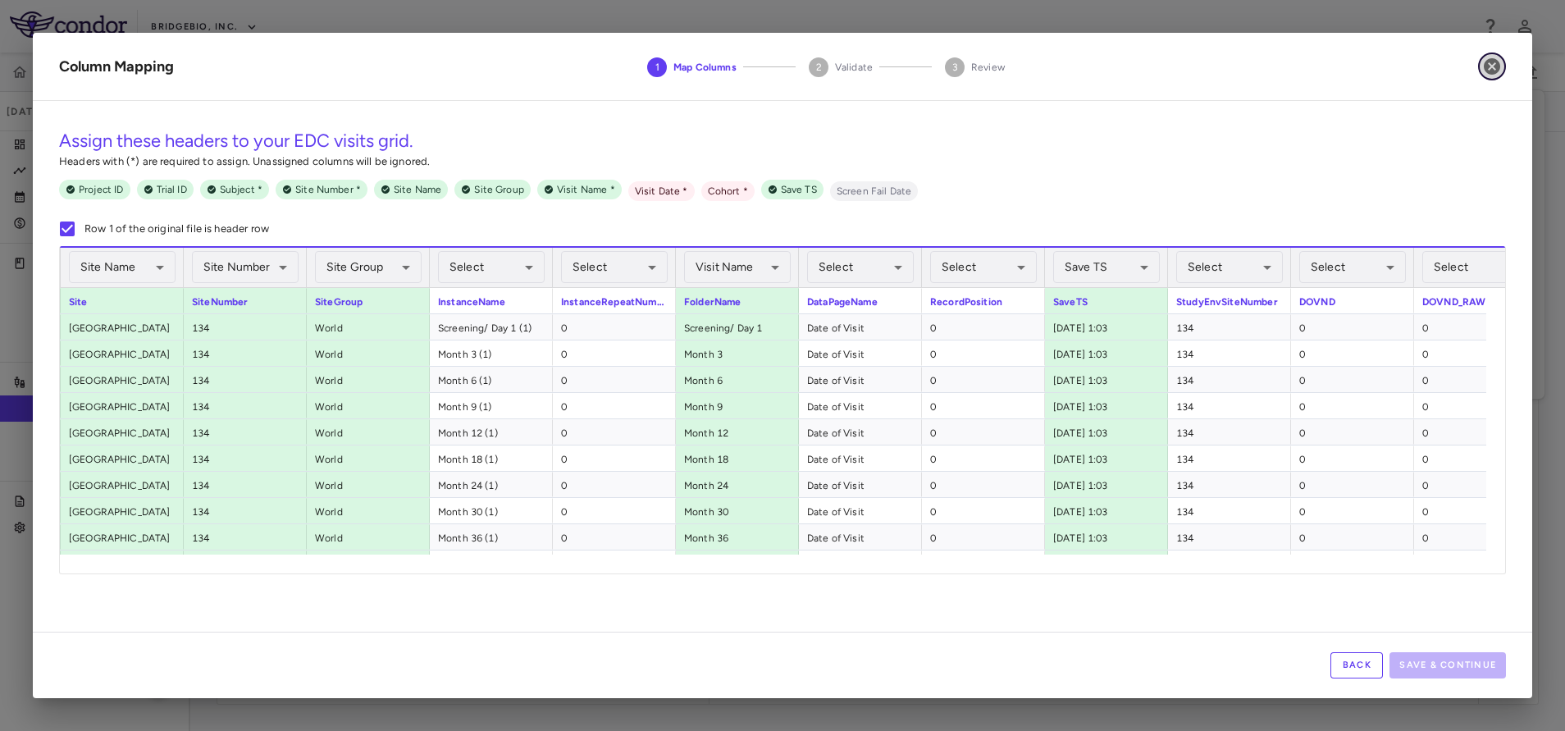
click at [1493, 71] on icon "button" at bounding box center [1492, 66] width 16 height 16
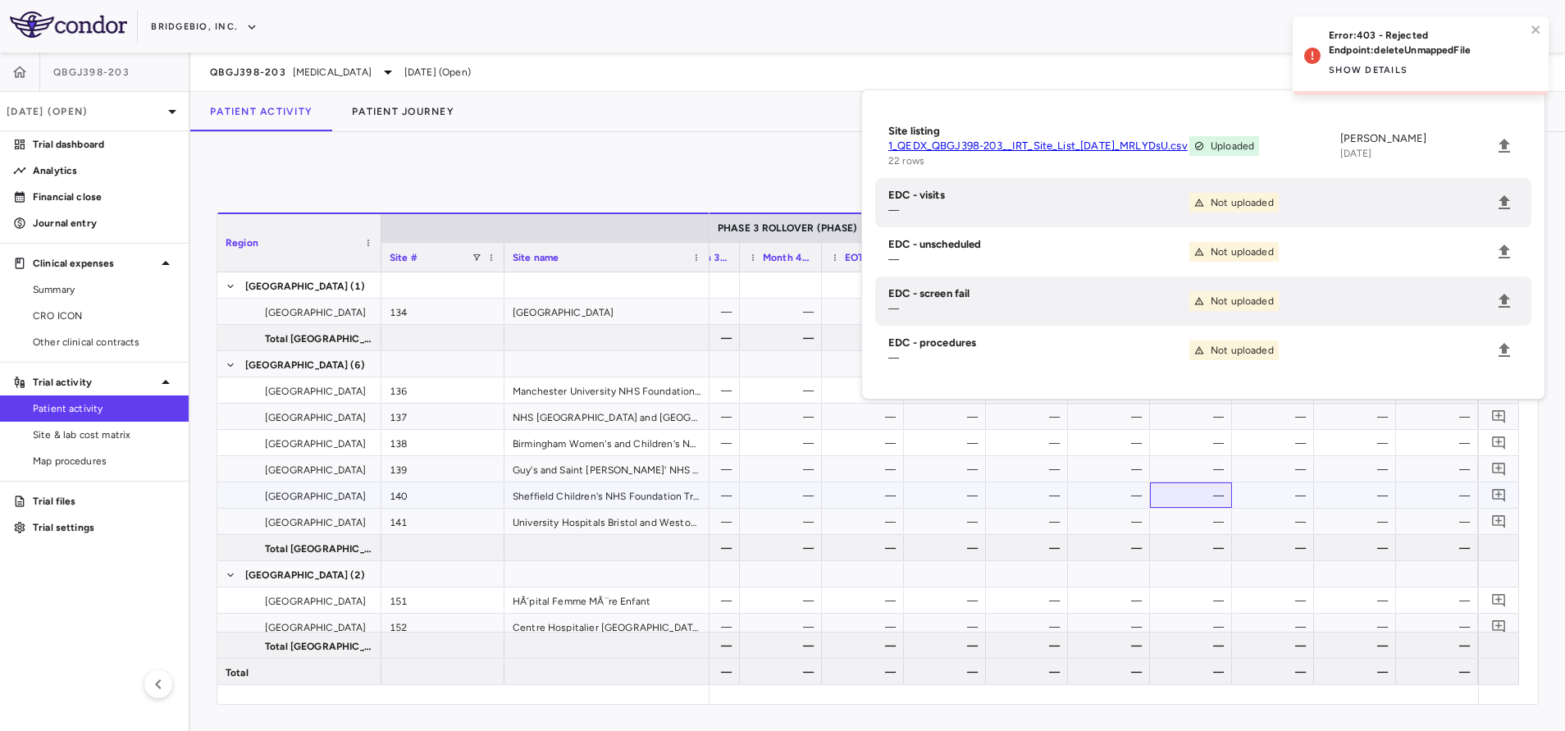
click at [1196, 506] on div "—" at bounding box center [1194, 495] width 59 height 26
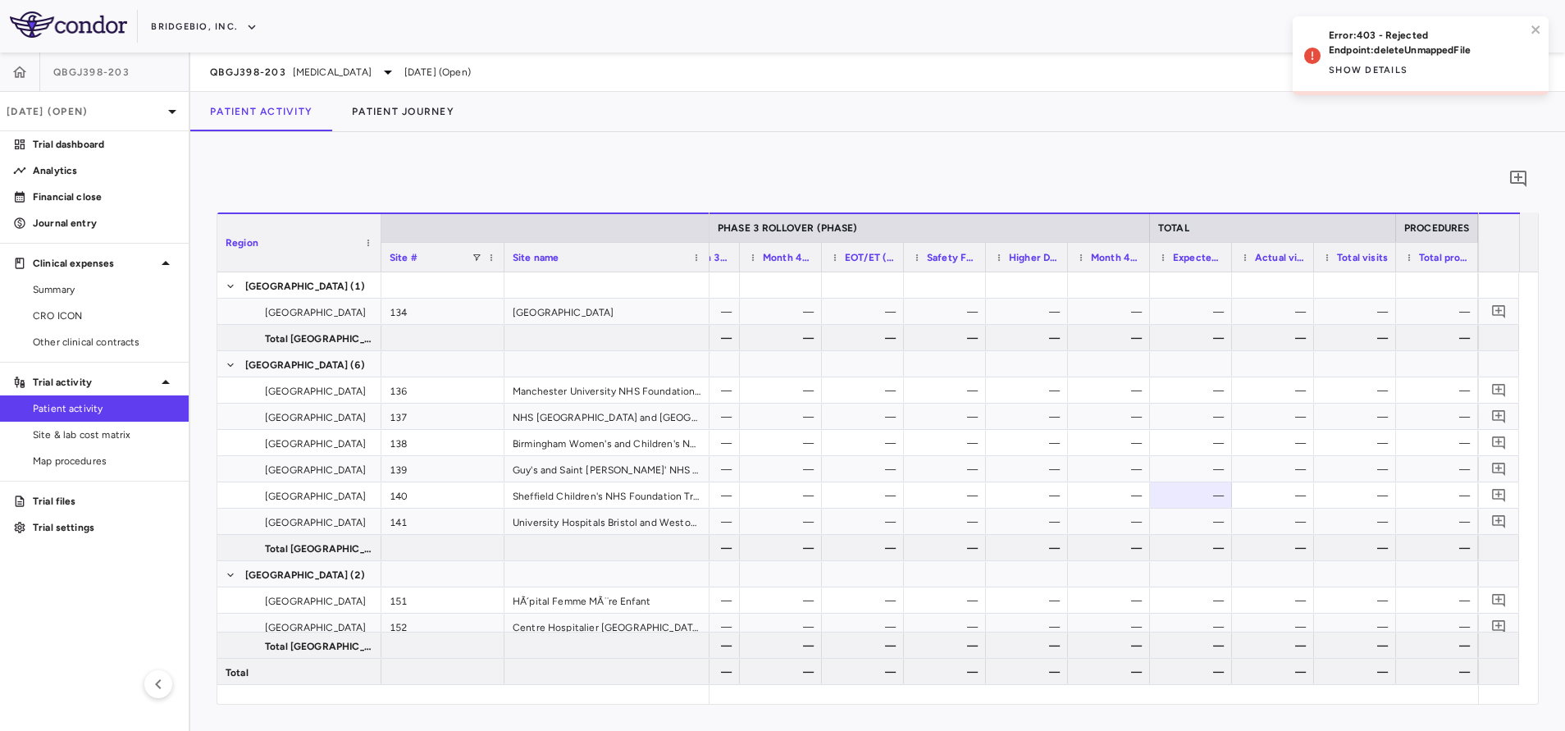
click at [1430, 153] on div "0 Region Drag here to set column labels Region Site # Site name to" at bounding box center [877, 431] width 1375 height 599
click at [1536, 29] on icon "close" at bounding box center [1535, 29] width 8 height 8
click at [1521, 71] on button "button" at bounding box center [1531, 72] width 28 height 28
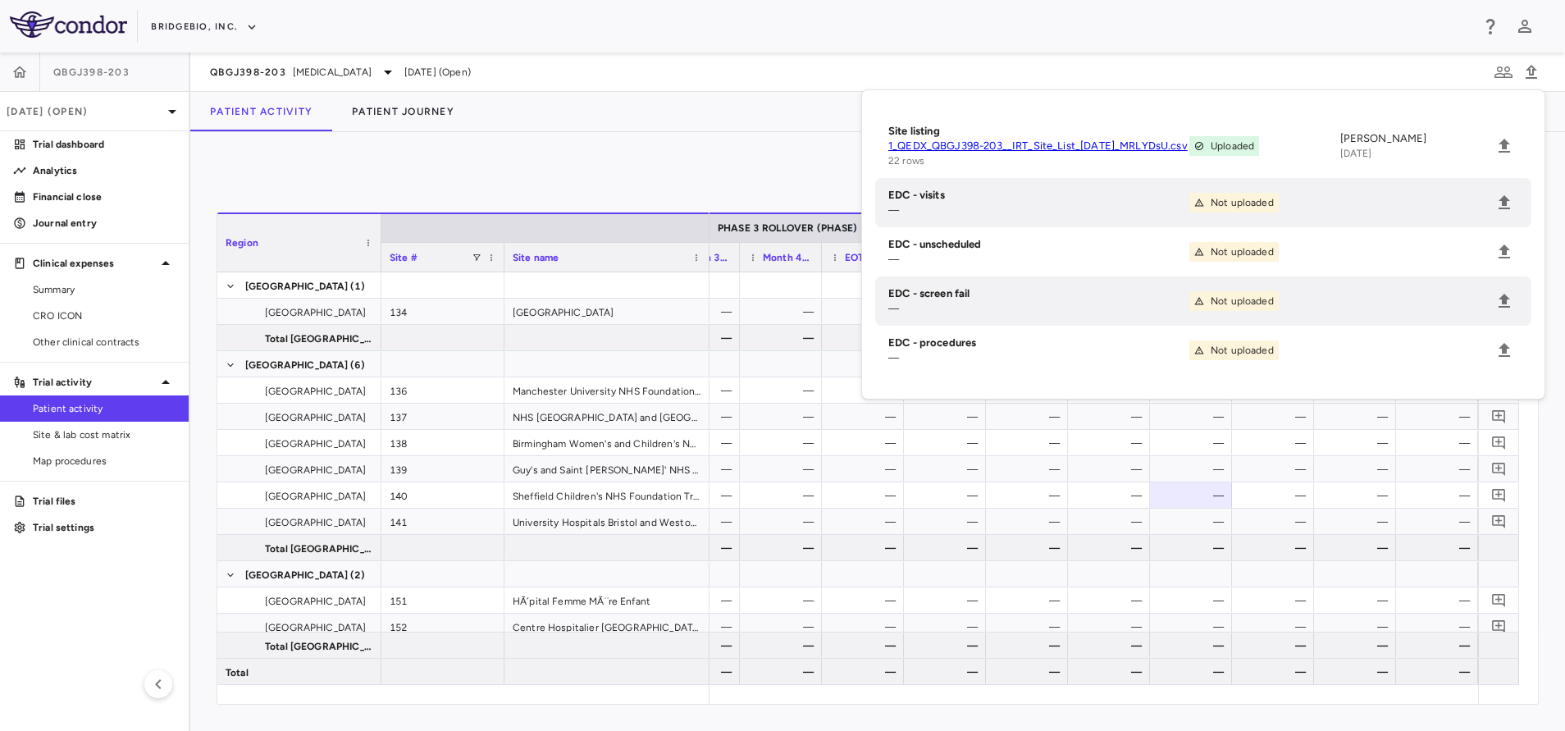
click at [1512, 178] on li "Site listing 1_QEDX_QBGJ398-203__IRT_Site_List_25Mar2025_MRLYDsU.csv 22 rows Up…" at bounding box center [1203, 146] width 656 height 64
click at [1505, 209] on icon "Upload" at bounding box center [1503, 202] width 11 height 14
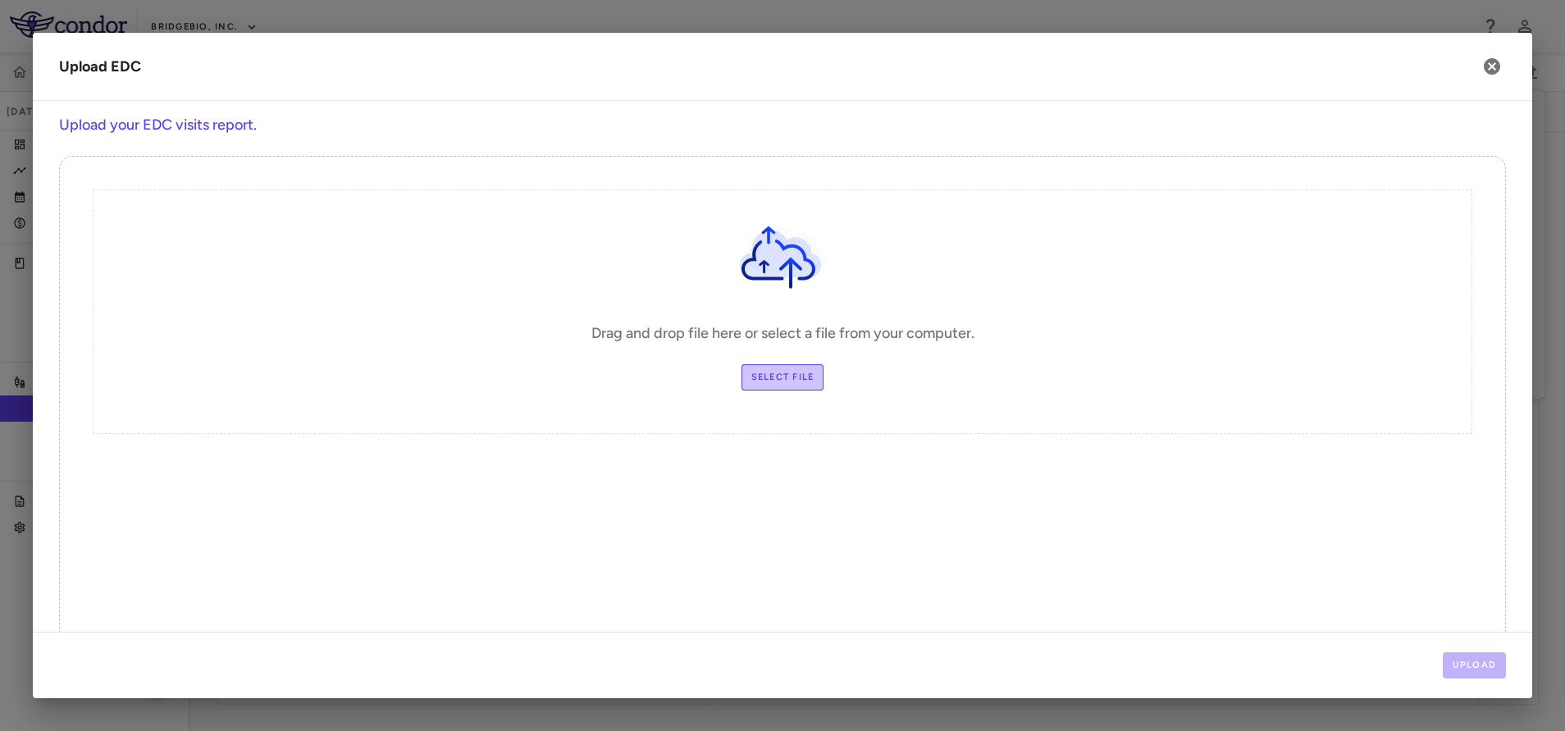
click at [763, 375] on label "Select file" at bounding box center [782, 377] width 83 height 26
click at [0, 0] on input "Select file" at bounding box center [0, 0] width 0 height 0
click at [1465, 654] on button "Upload" at bounding box center [1475, 665] width 64 height 26
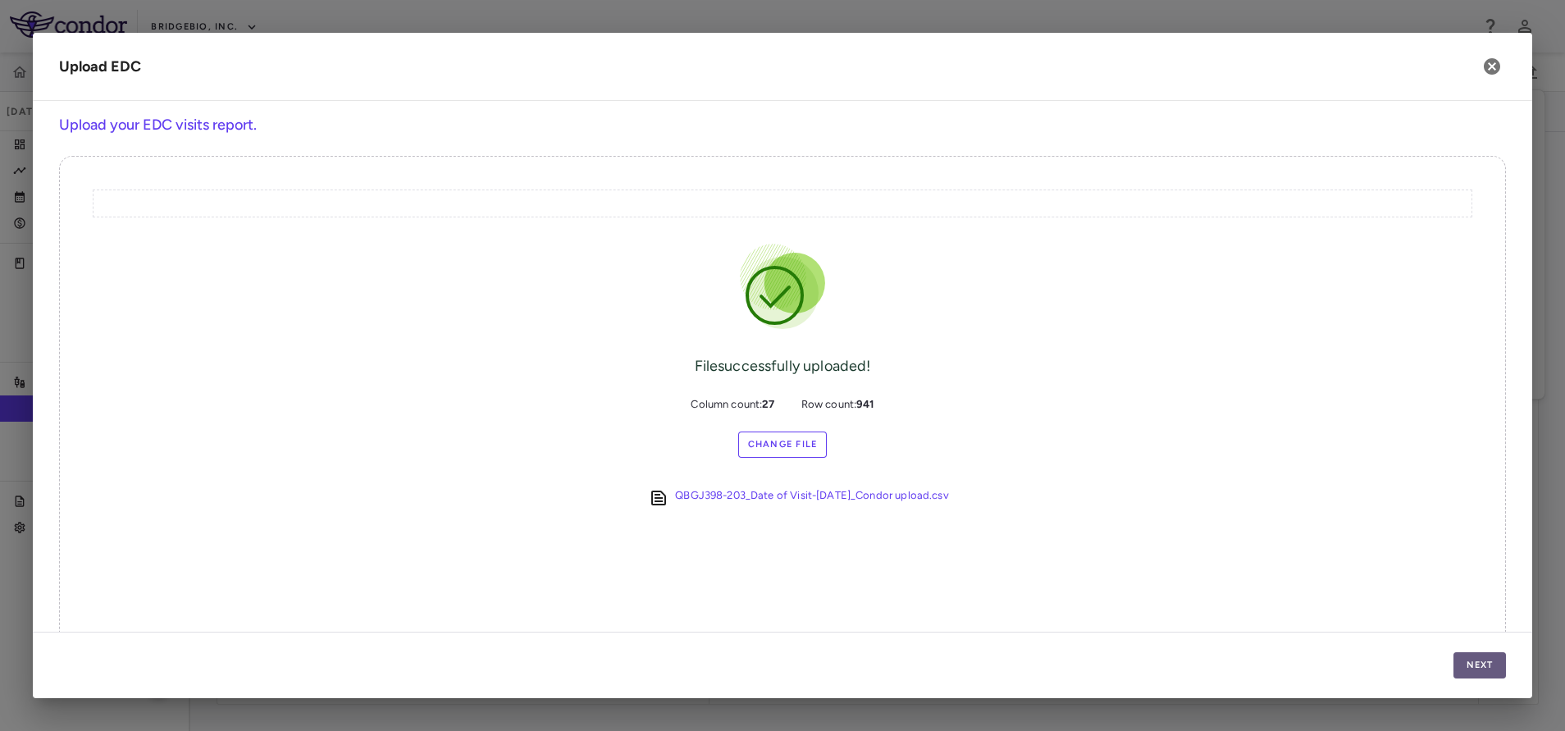
click at [1465, 654] on button "Next" at bounding box center [1479, 665] width 52 height 26
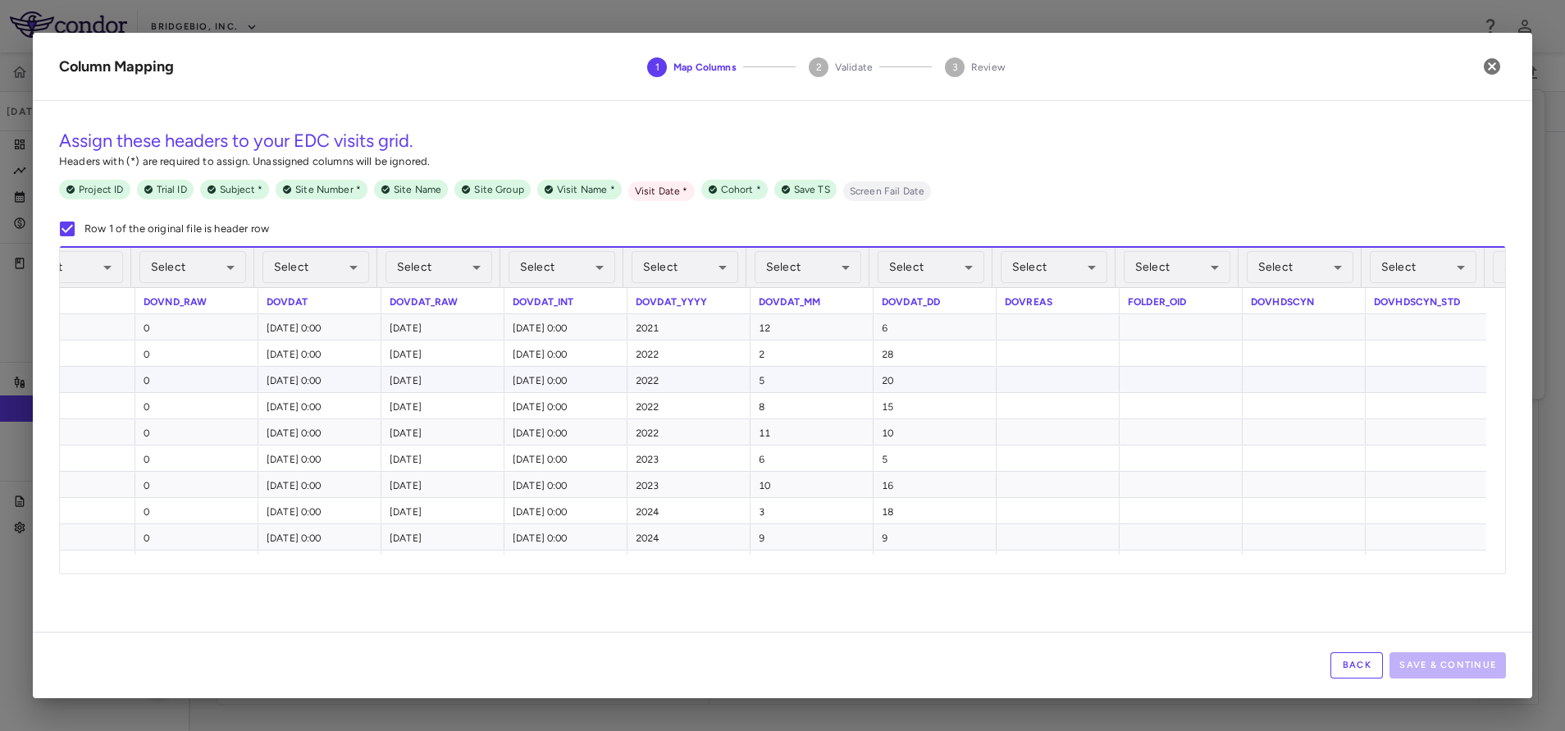
scroll to position [0, 1696]
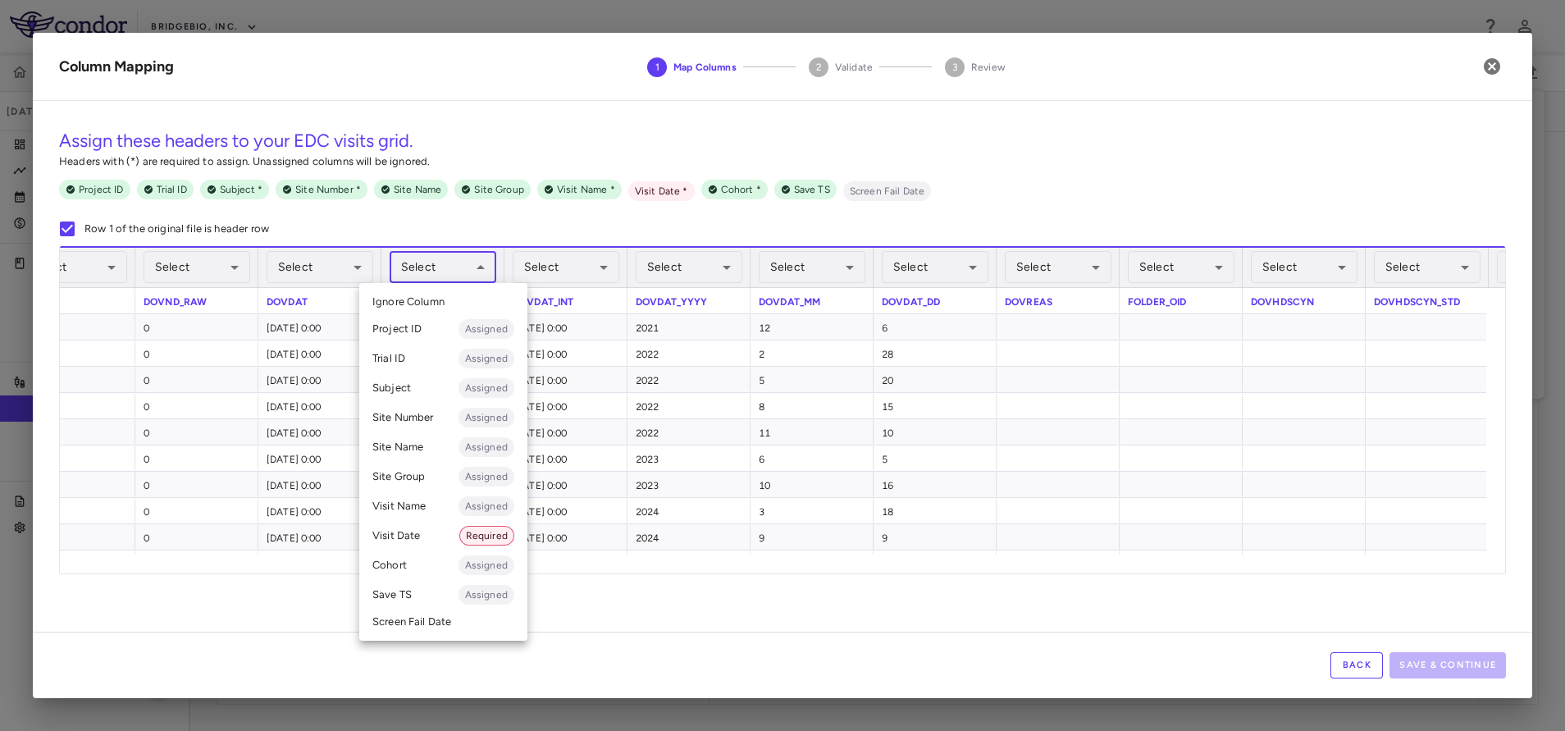
click at [481, 262] on body "Skip to sidebar Skip to main content BridgeBio, Inc. QBGJ398-203 Jun 2025 (Open…" at bounding box center [782, 365] width 1565 height 731
click at [405, 535] on li "Visit Date Required" at bounding box center [443, 536] width 168 height 30
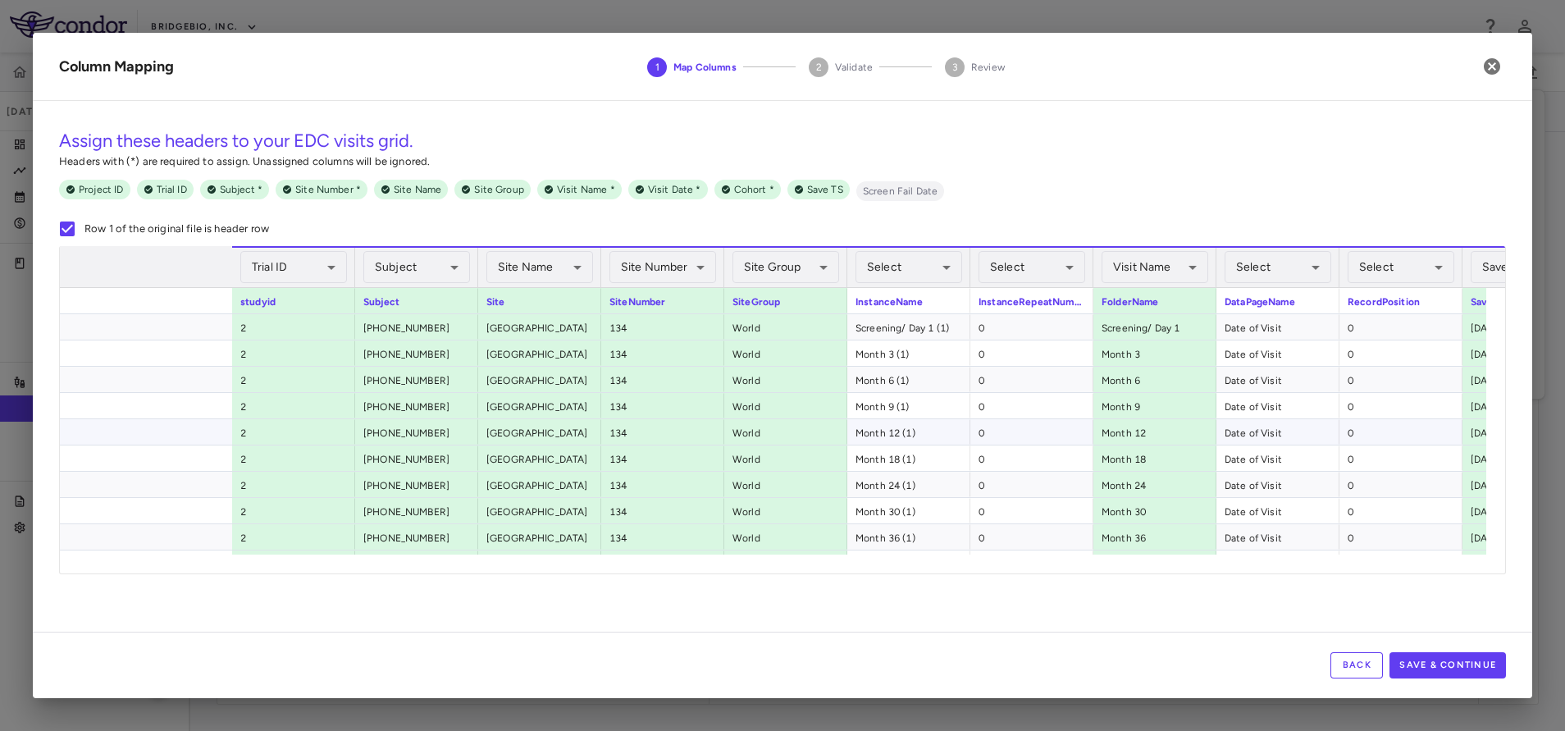
scroll to position [0, 1945]
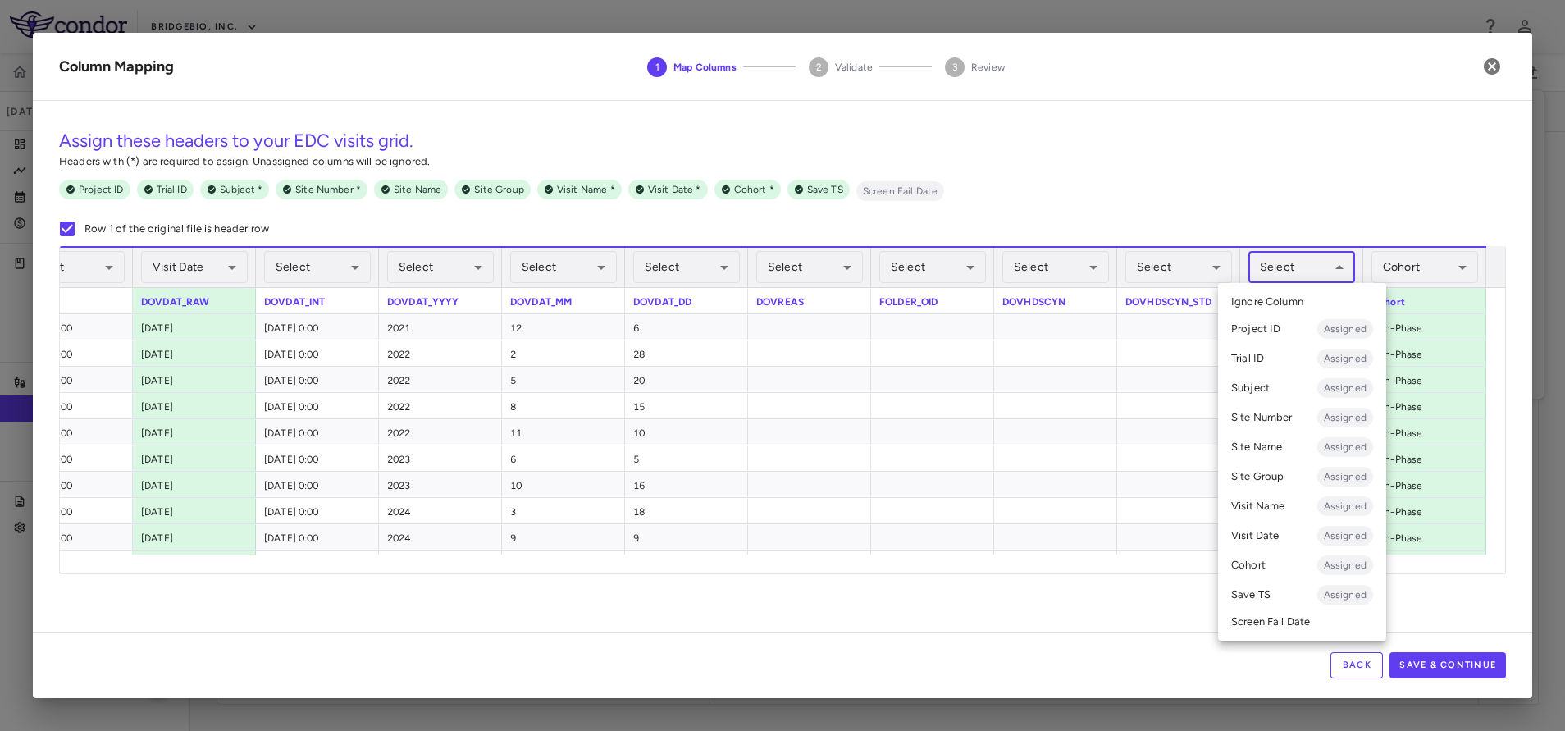
click at [1306, 262] on body "Skip to sidebar Skip to main content BridgeBio, Inc. QBGJ398-203 Jun 2025 (Open…" at bounding box center [782, 365] width 1565 height 731
click at [1048, 375] on div at bounding box center [782, 365] width 1565 height 731
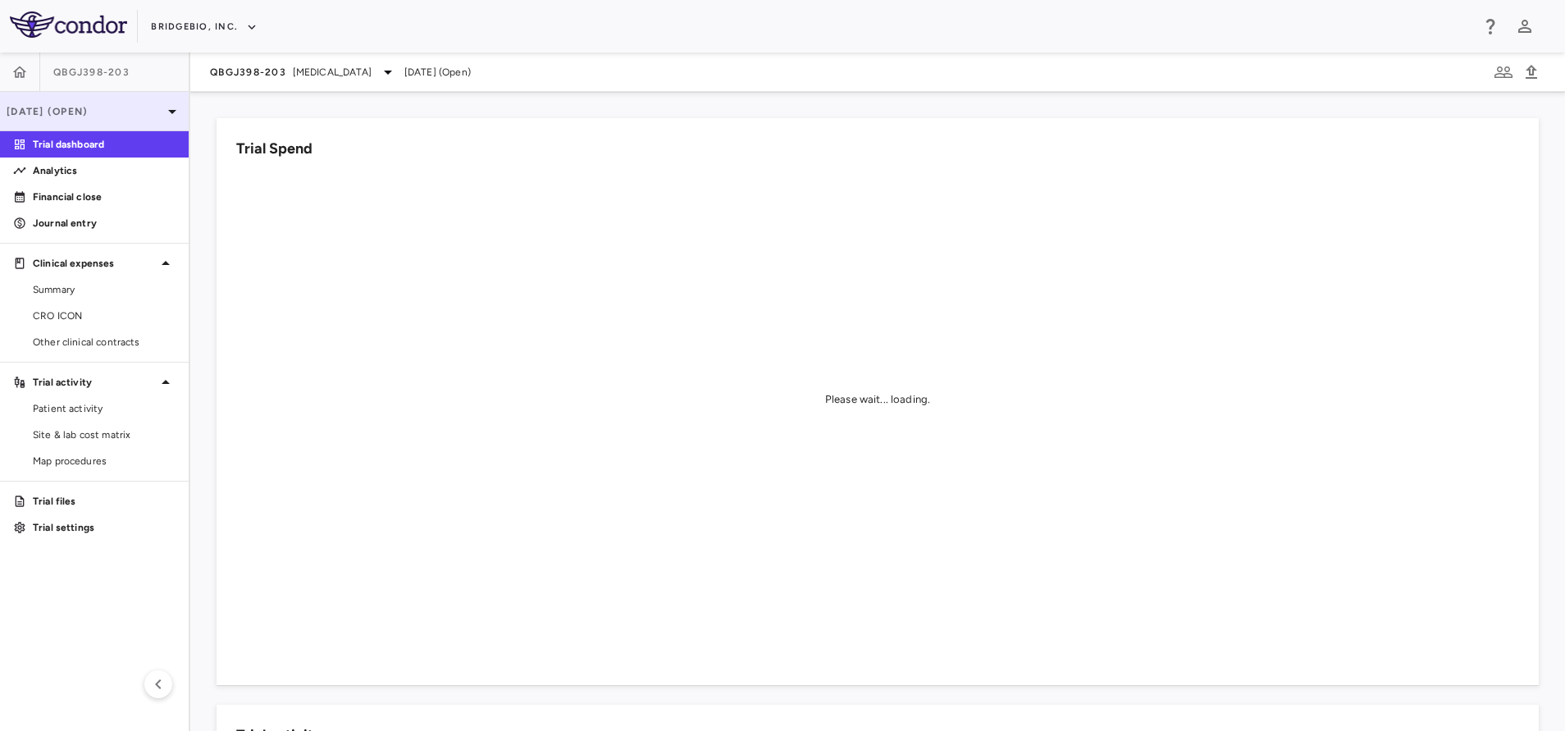
click at [75, 114] on p "[DATE] (Open)" at bounding box center [85, 111] width 156 height 15
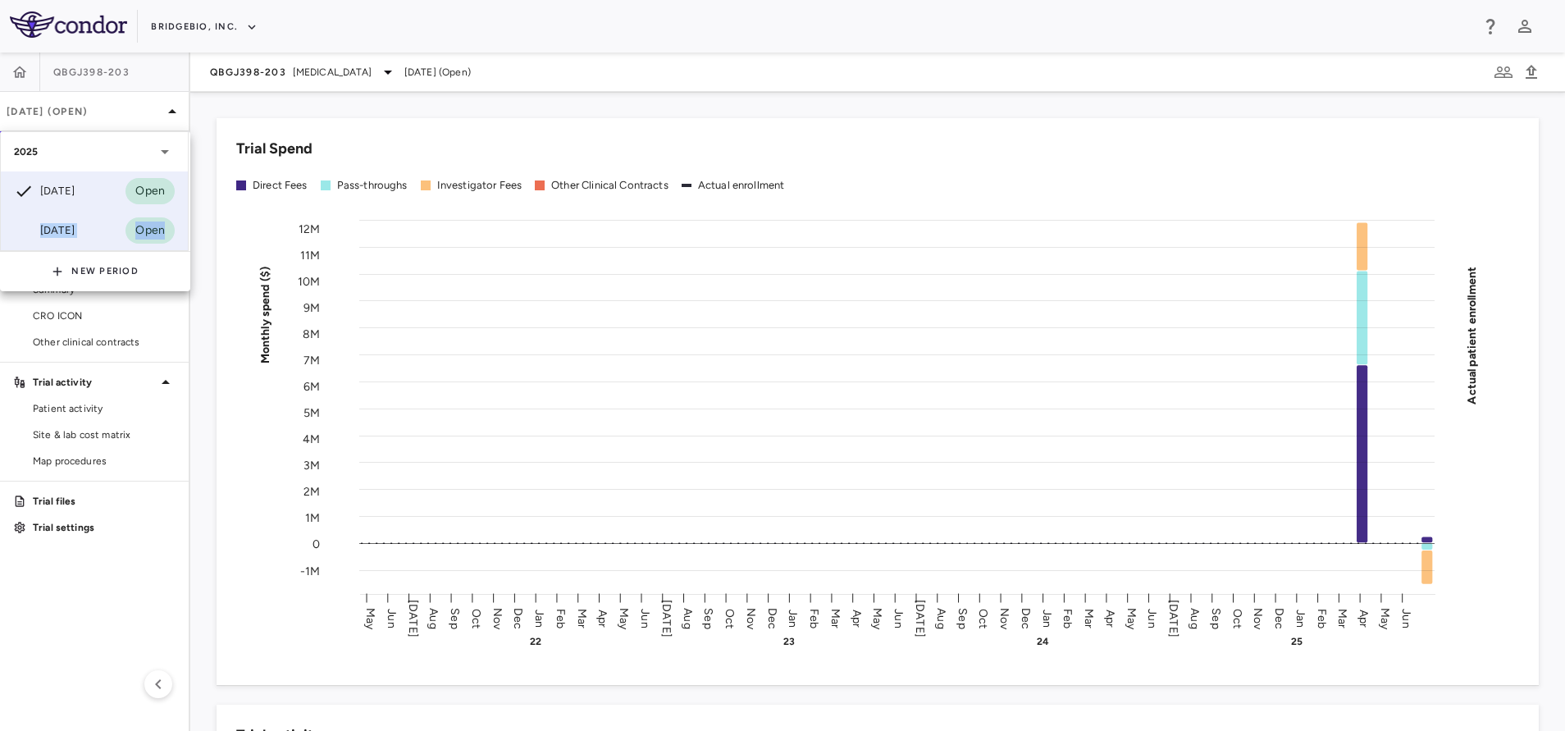
drag, startPoint x: 52, startPoint y: 253, endPoint x: 41, endPoint y: 242, distance: 15.1
click at [41, 242] on div "2025 Jun 2025 Open Mar 2025 Open New Period" at bounding box center [95, 211] width 190 height 160
click at [41, 242] on div "[DATE] Open" at bounding box center [94, 230] width 187 height 39
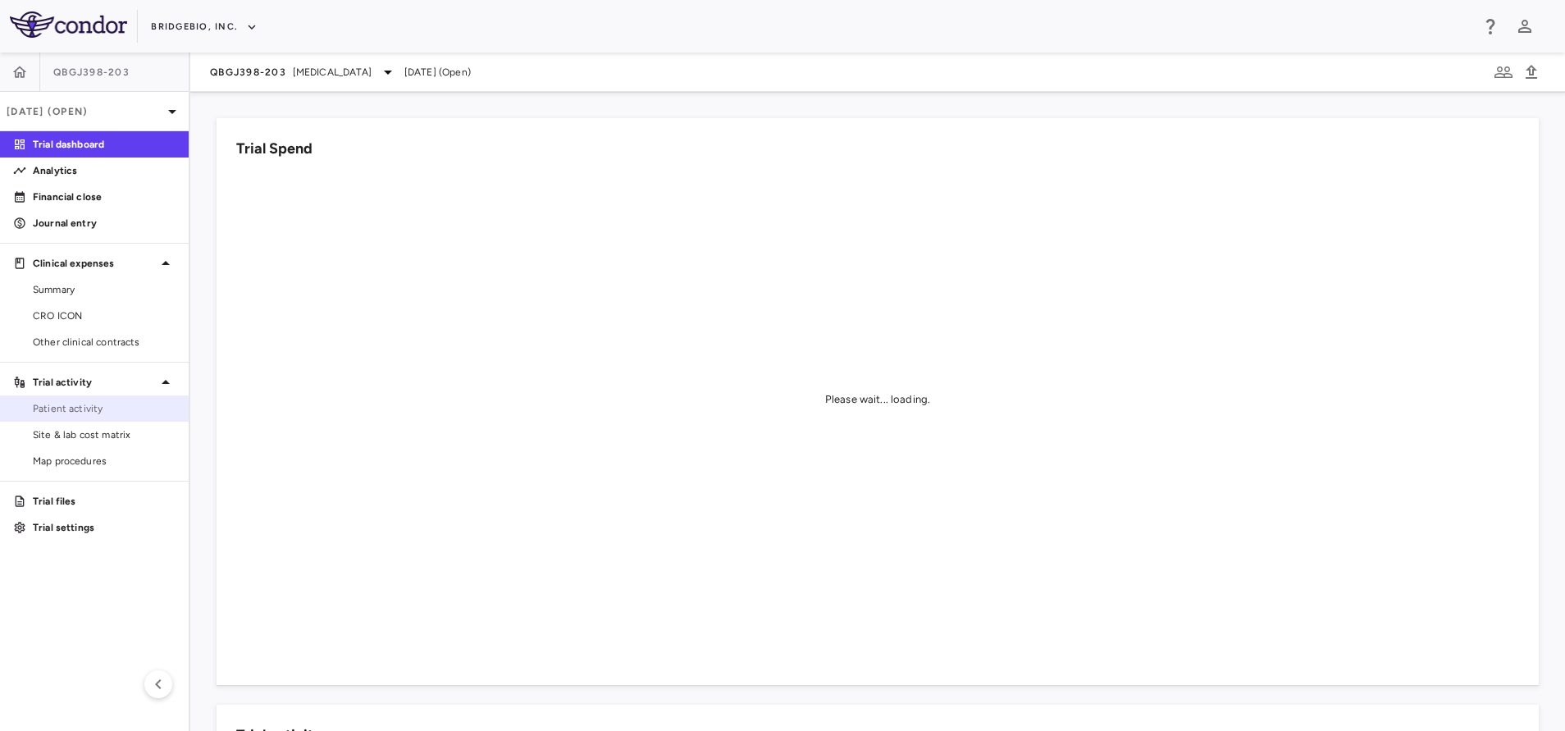
click at [69, 413] on span "Patient activity" at bounding box center [104, 408] width 143 height 15
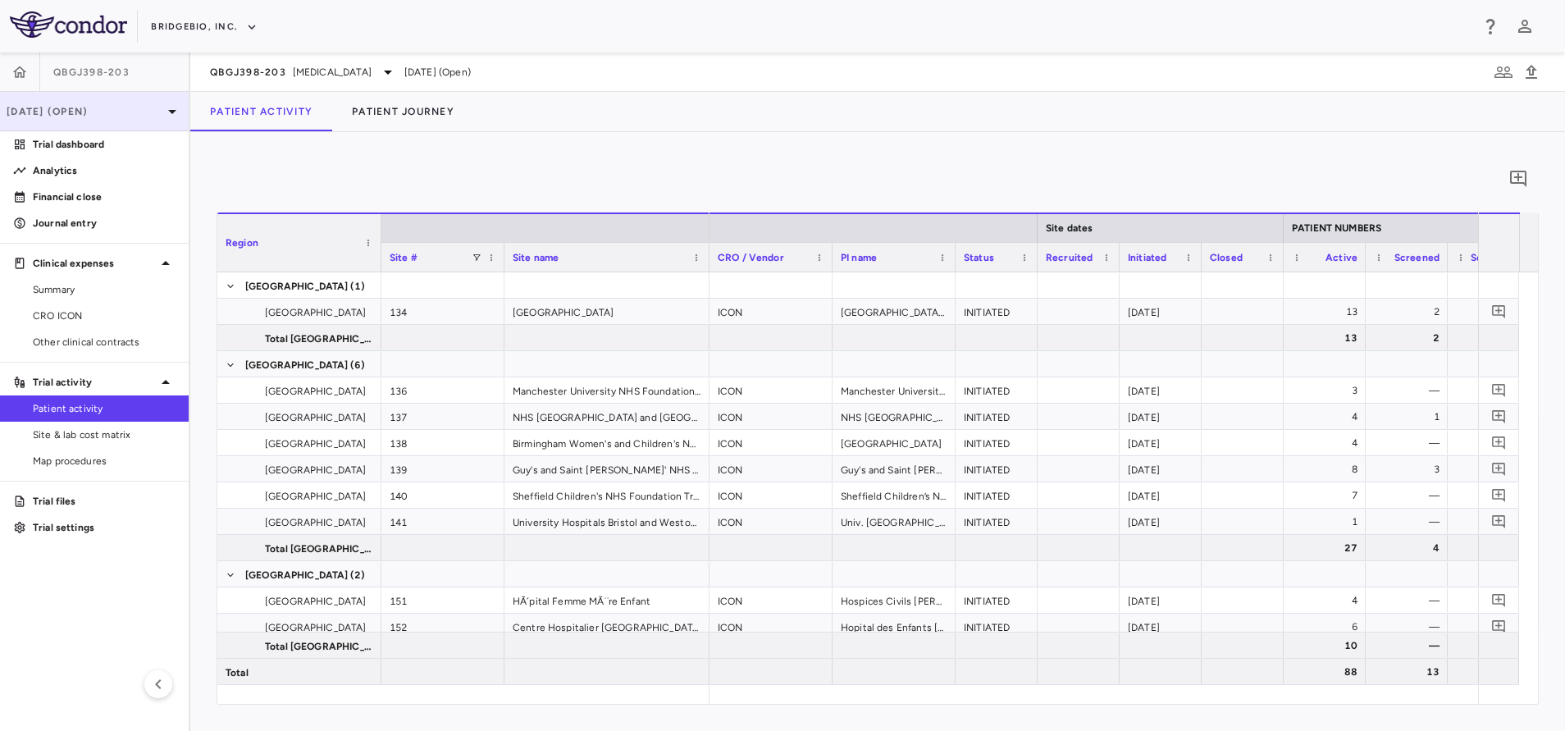
click at [80, 112] on p "[DATE] (Open)" at bounding box center [85, 111] width 156 height 15
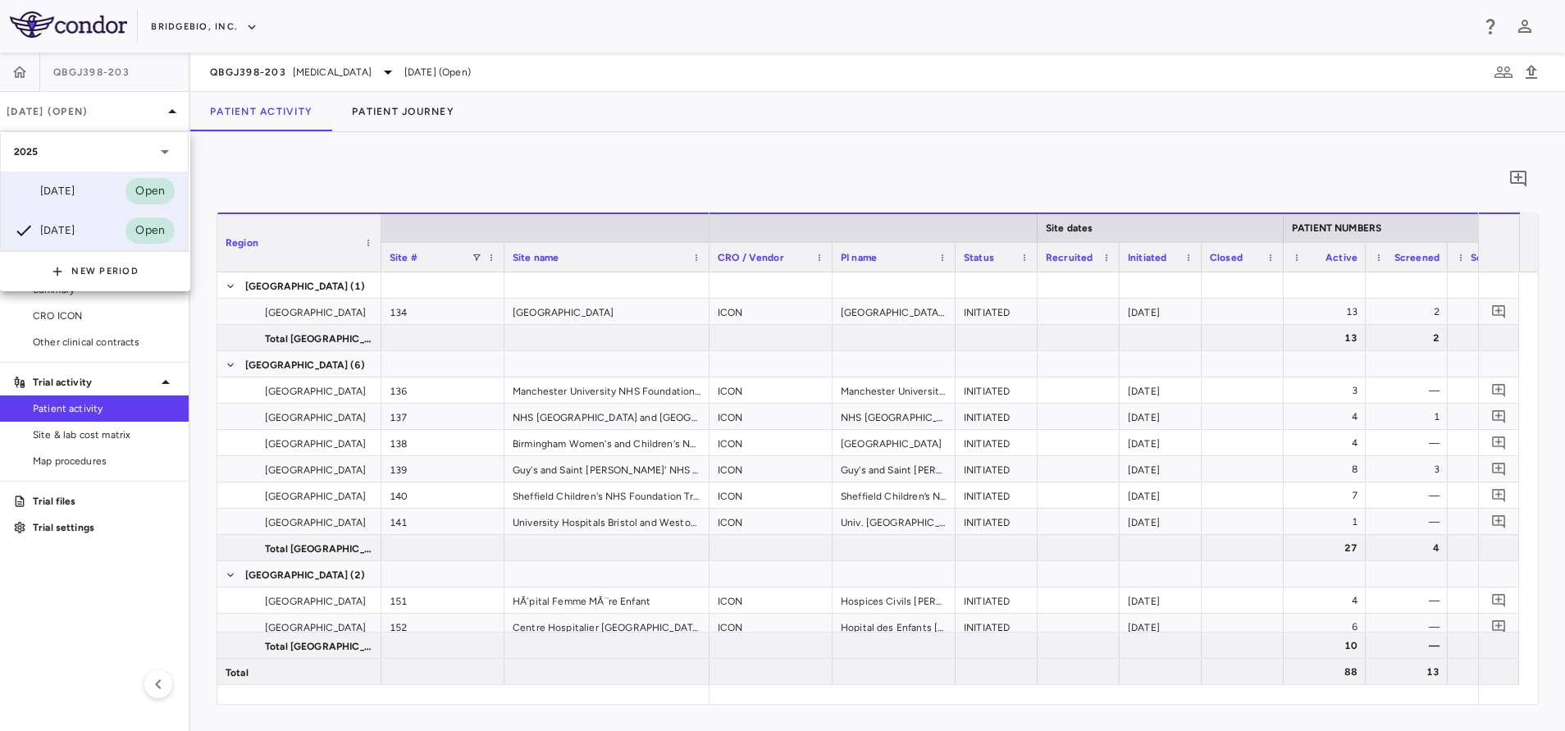
click at [50, 173] on div "Jun 2025 Open" at bounding box center [94, 190] width 187 height 39
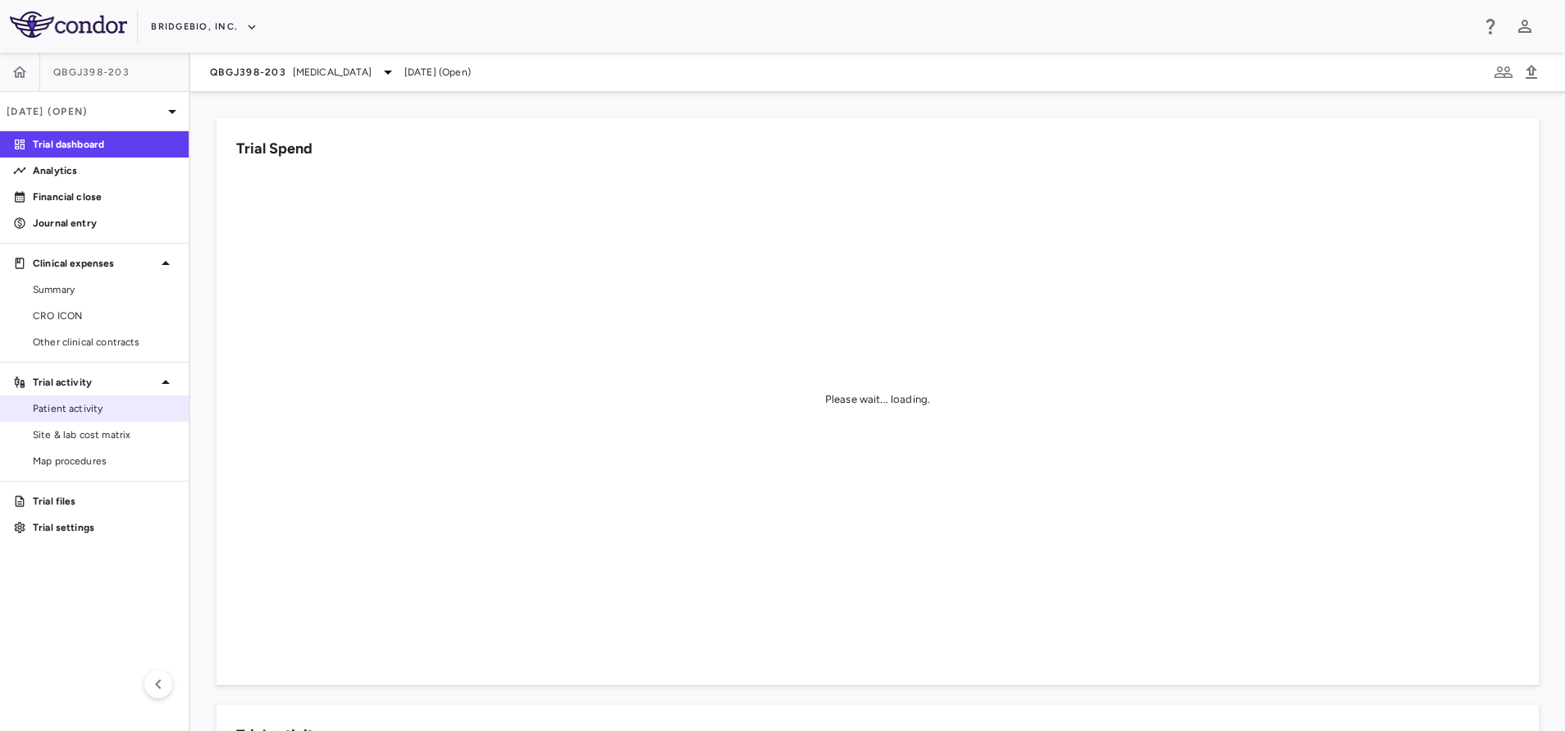
click at [83, 416] on link "Patient activity" at bounding box center [94, 408] width 189 height 25
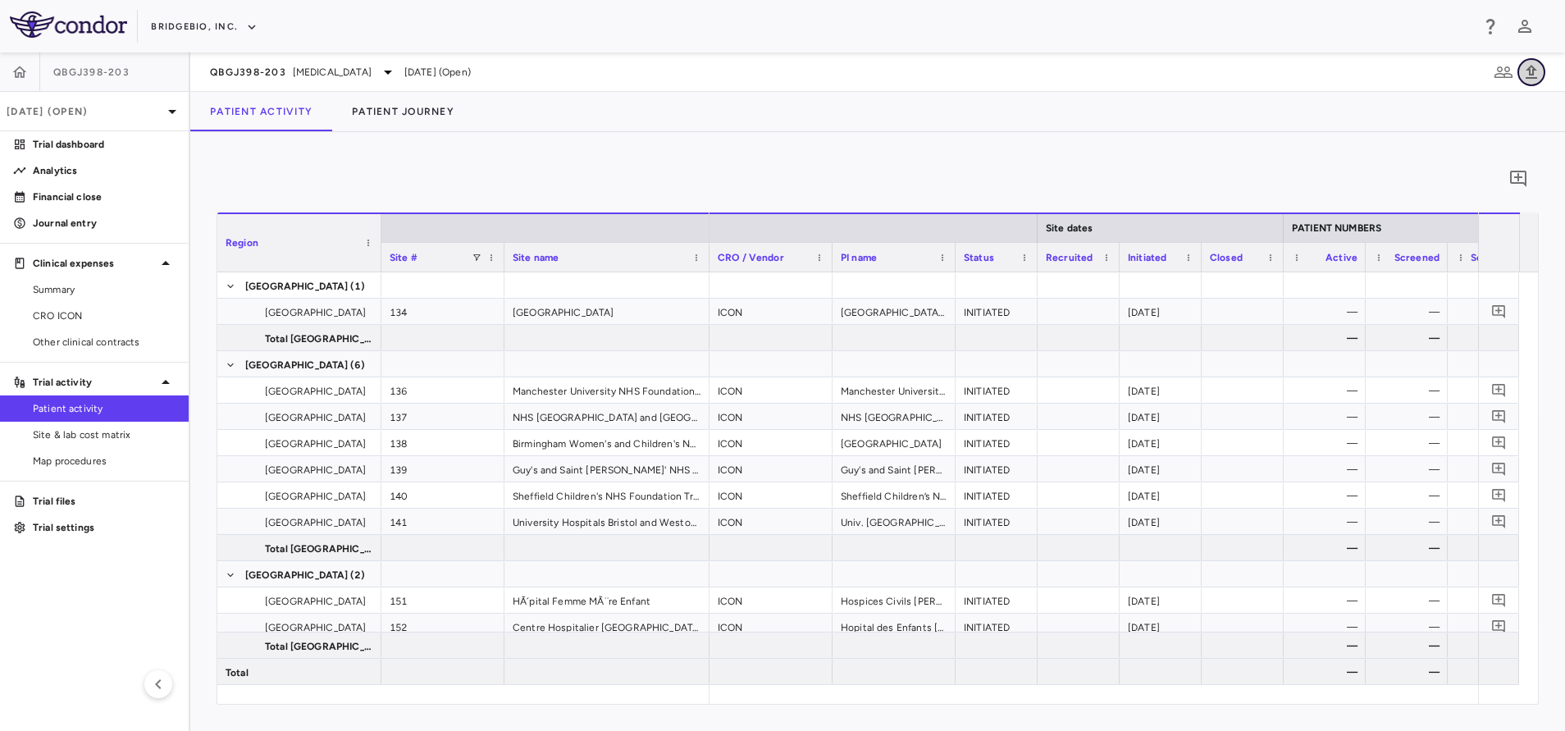
click at [1530, 80] on icon "button" at bounding box center [1531, 72] width 20 height 20
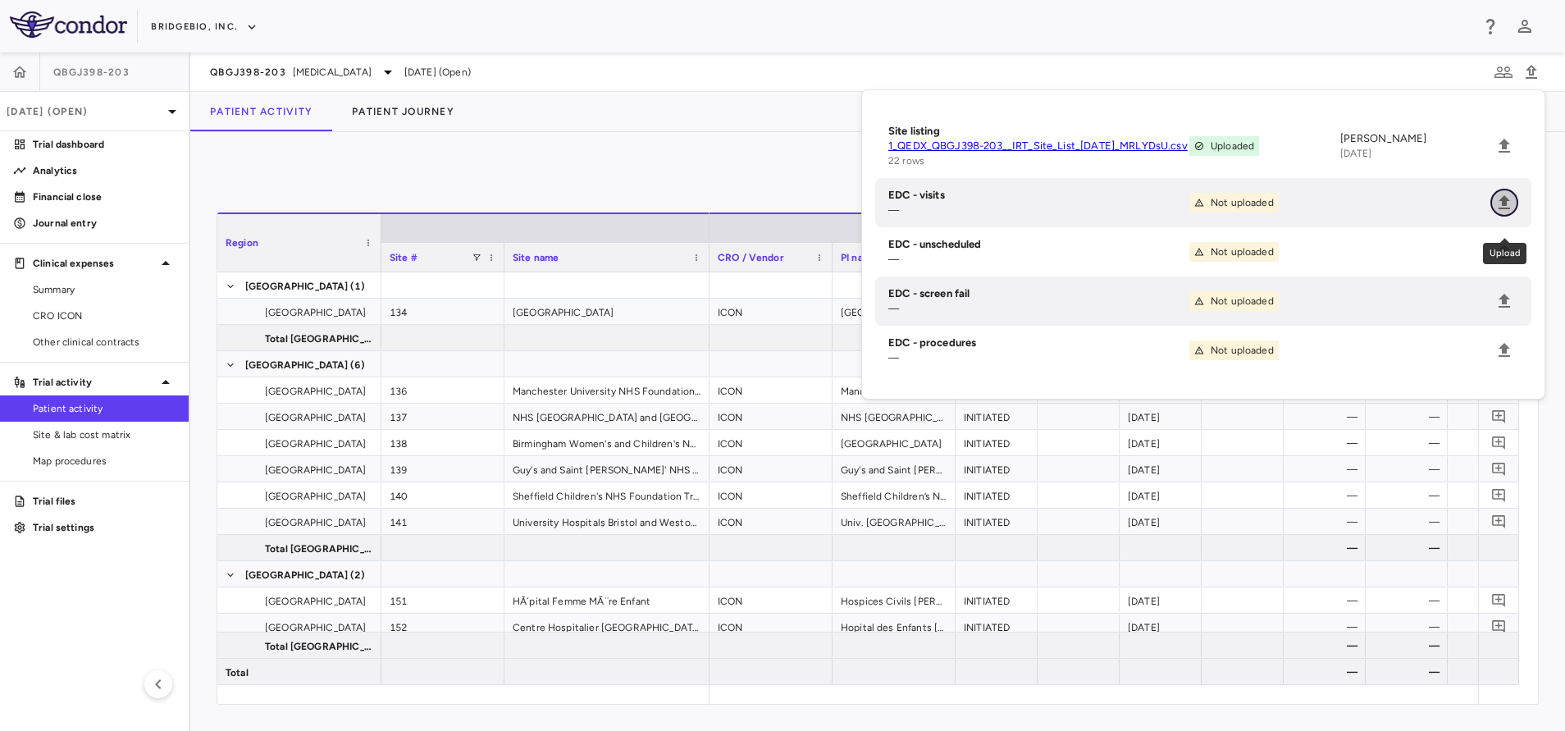
click at [1508, 212] on icon "Upload" at bounding box center [1504, 203] width 20 height 20
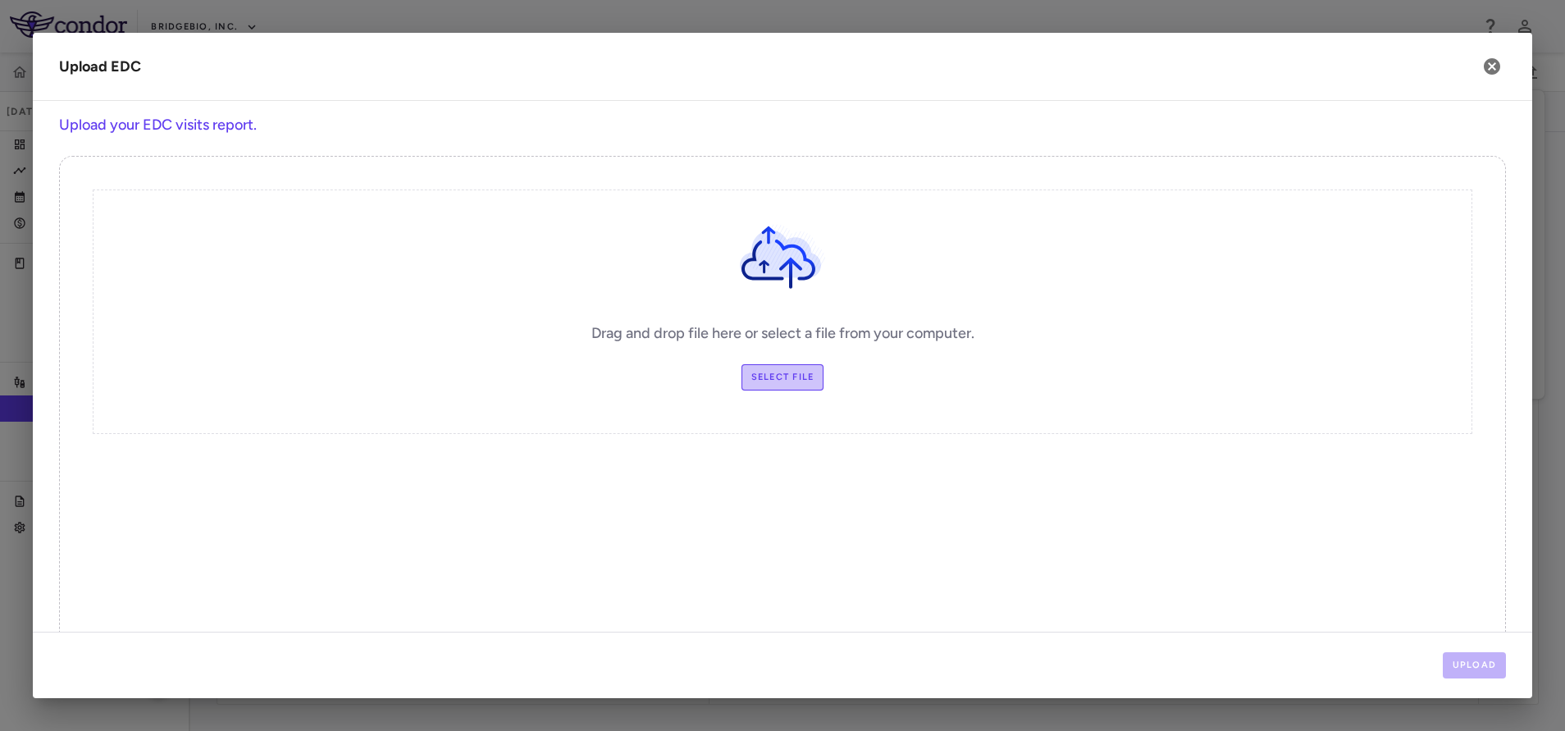
click at [741, 380] on label "Select file" at bounding box center [782, 377] width 83 height 26
click at [0, 0] on input "Select file" at bounding box center [0, 0] width 0 height 0
click at [1477, 652] on button "Upload" at bounding box center [1475, 665] width 64 height 26
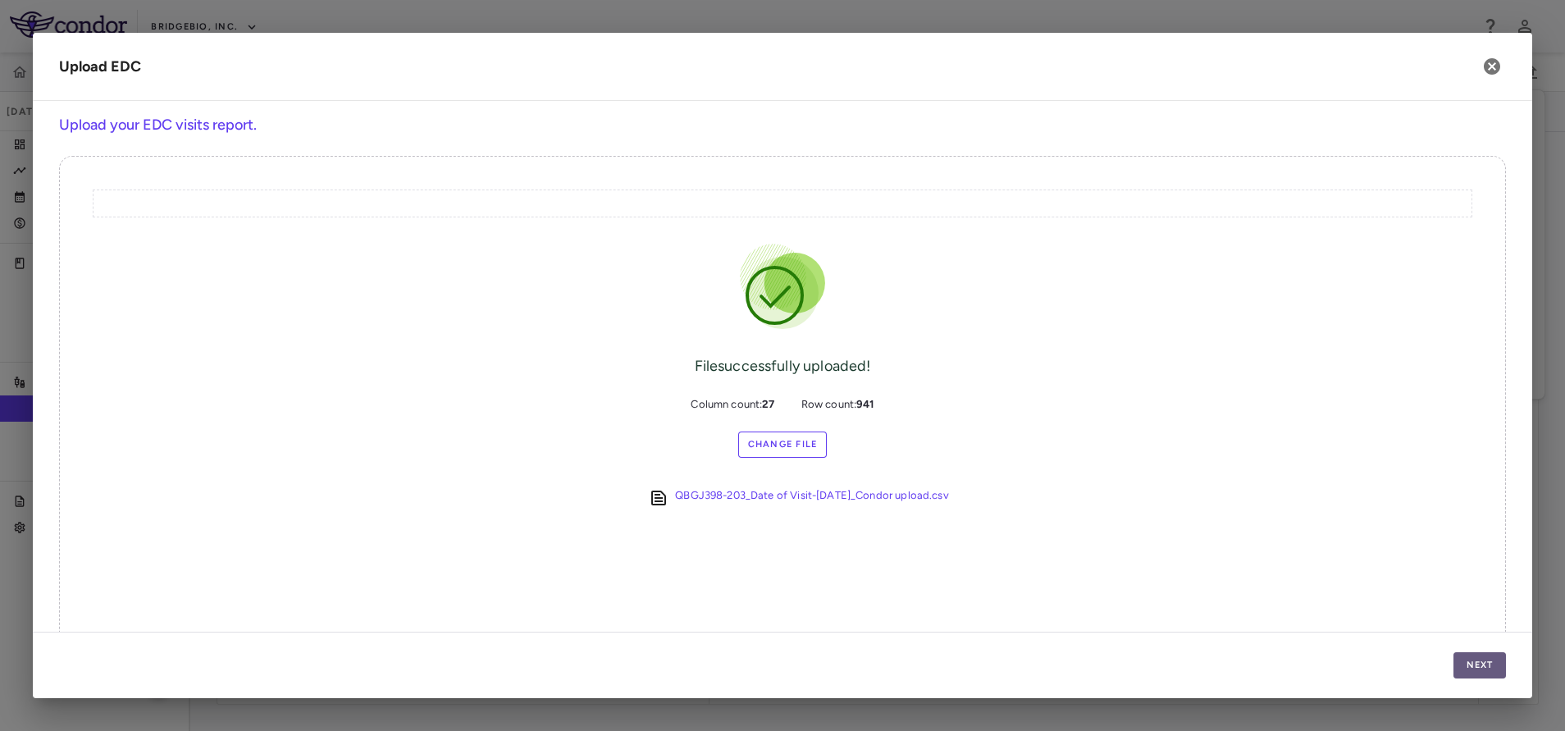
click at [1477, 657] on button "Next" at bounding box center [1479, 665] width 52 height 26
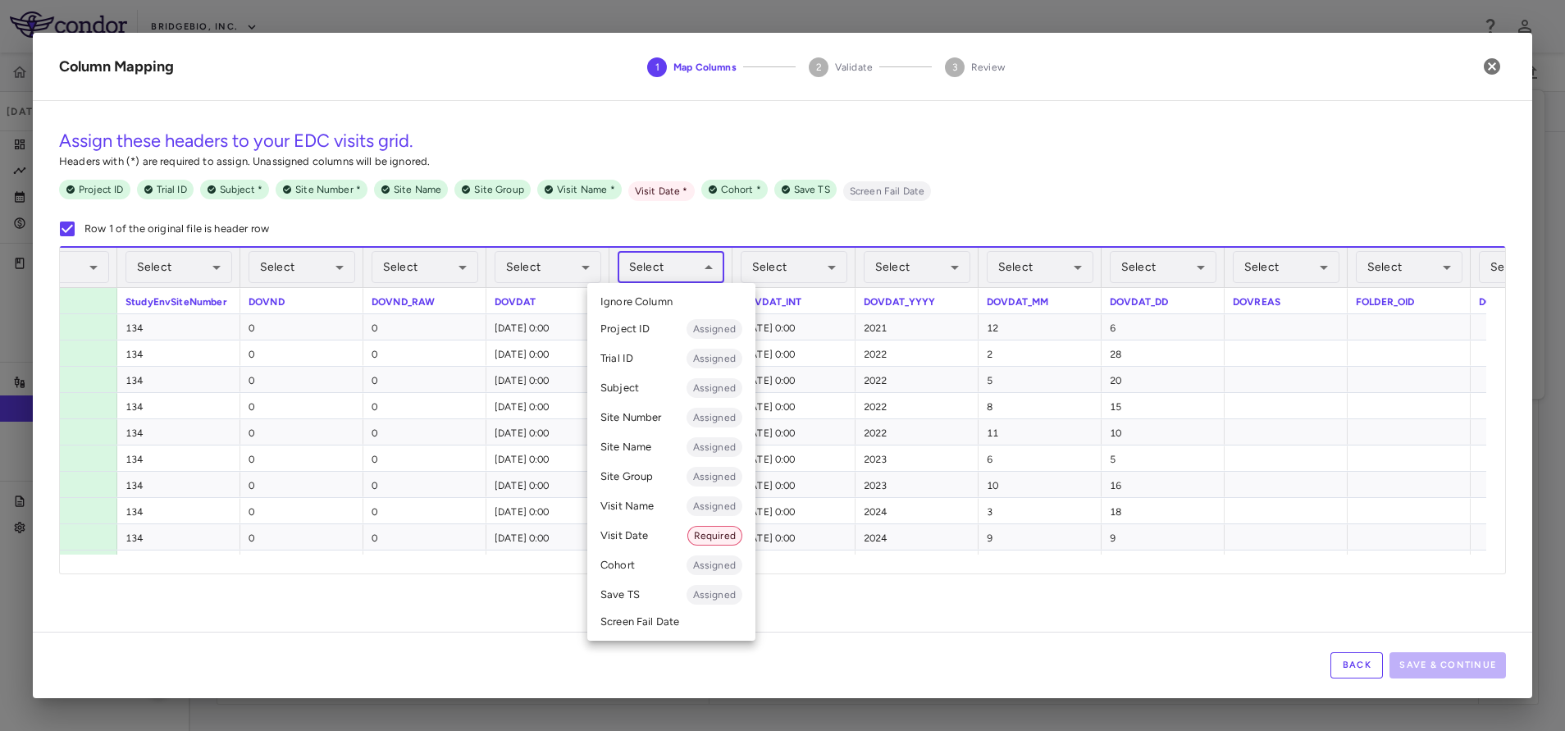
click at [694, 267] on body "Skip to sidebar Skip to main content BridgeBio, Inc. QBGJ398-203 Jun 2025 (Open…" at bounding box center [782, 365] width 1565 height 731
click at [654, 529] on li "Visit Date Required" at bounding box center [671, 536] width 168 height 30
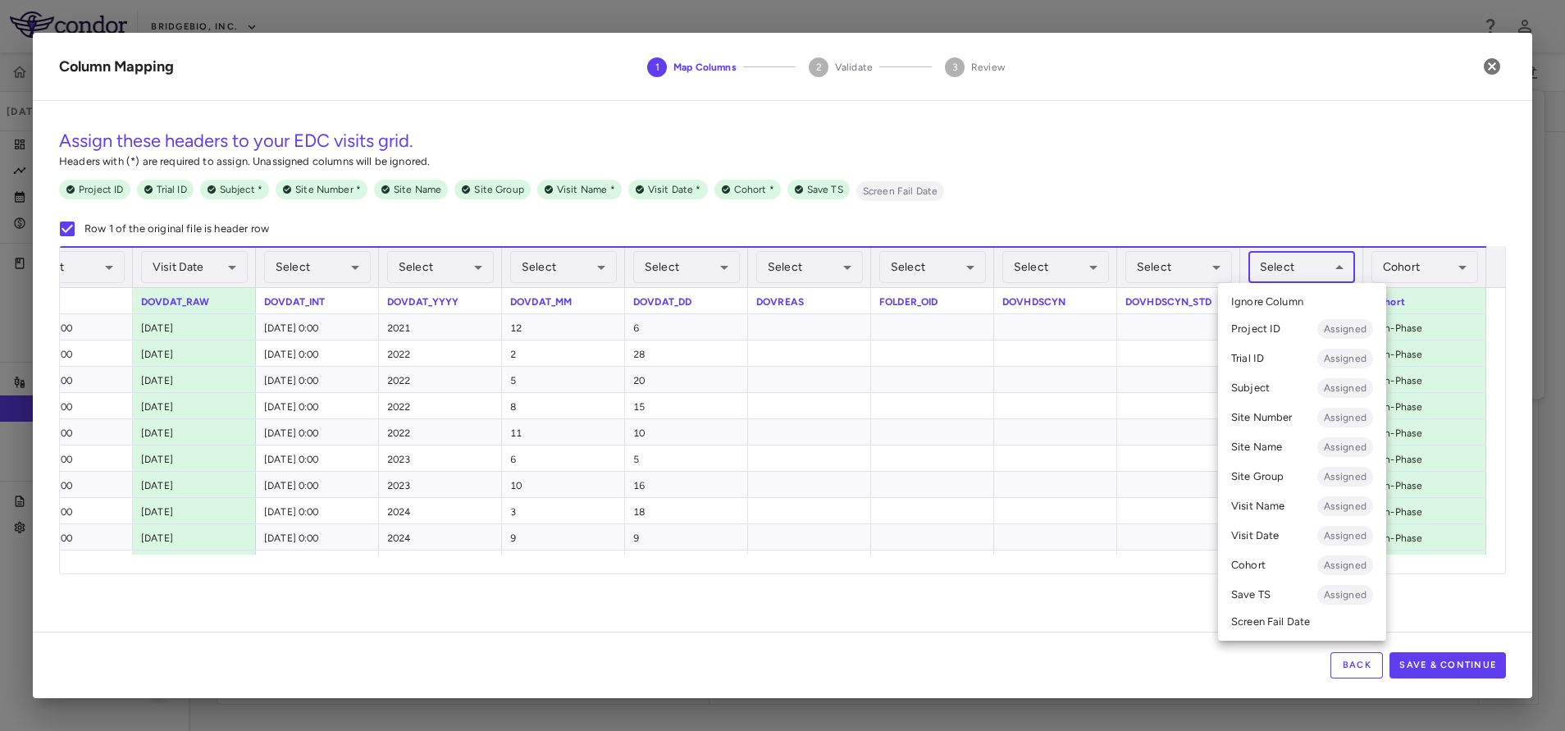
click at [1302, 262] on body "Skip to sidebar Skip to main content BridgeBio, Inc. QBGJ398-203 Jun 2025 (Open…" at bounding box center [782, 365] width 1565 height 731
click at [906, 421] on div at bounding box center [782, 365] width 1565 height 731
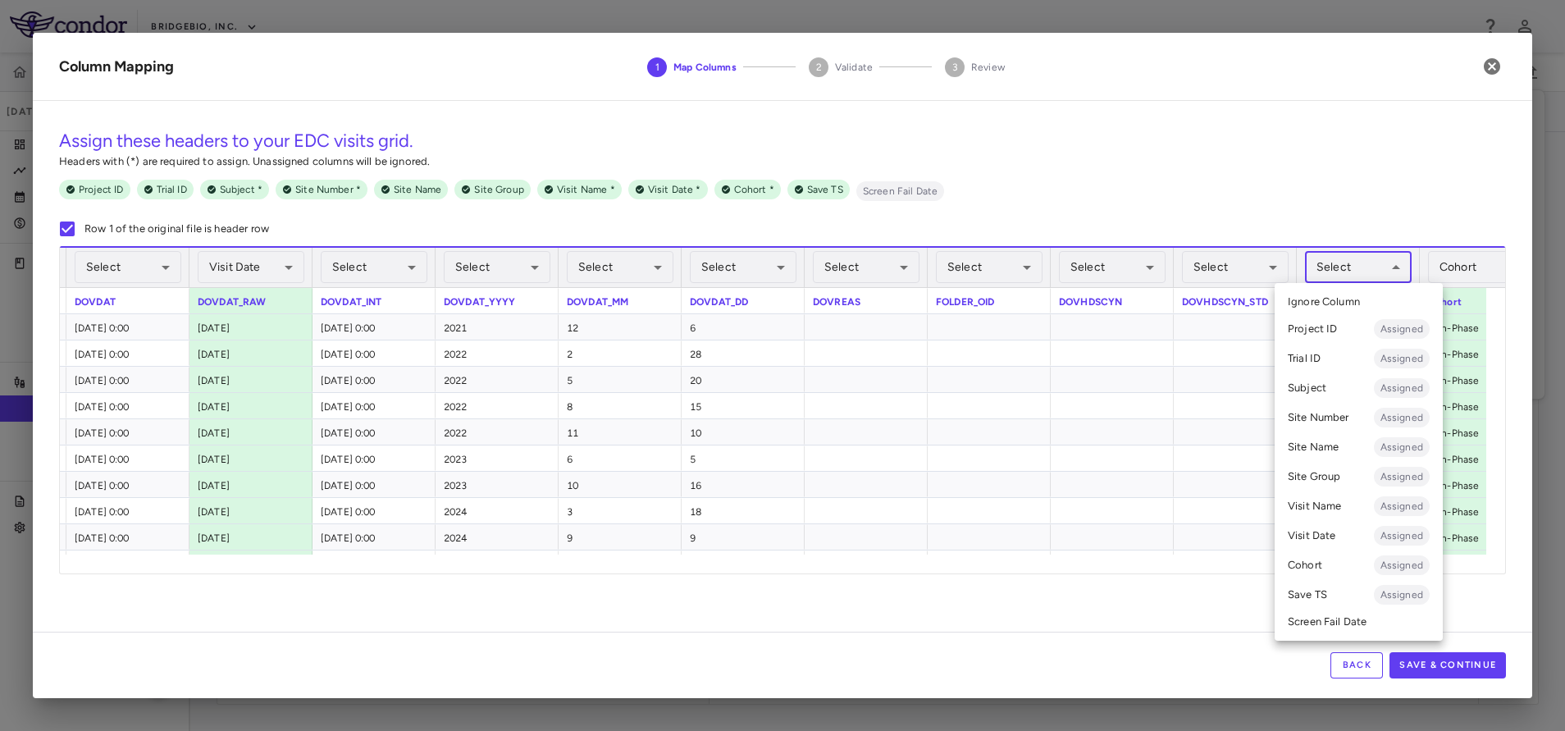
click at [1351, 253] on body "Skip to sidebar Skip to main content BridgeBio, Inc. QBGJ398-203 Jun 2025 (Open…" at bounding box center [782, 365] width 1565 height 731
click at [1362, 389] on li "Subject Assigned" at bounding box center [1358, 388] width 168 height 30
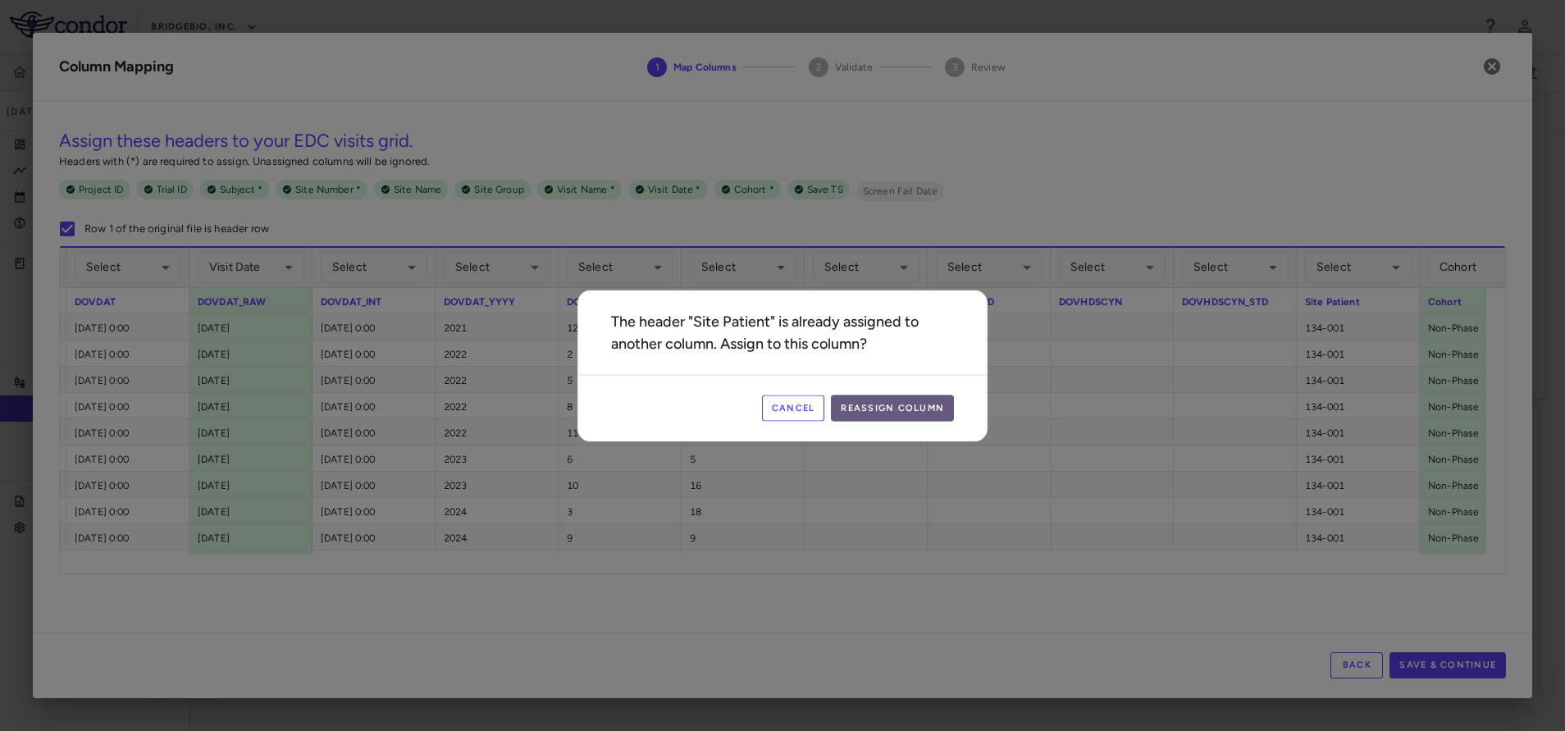
click at [914, 409] on button "Reassign Column" at bounding box center [892, 407] width 123 height 26
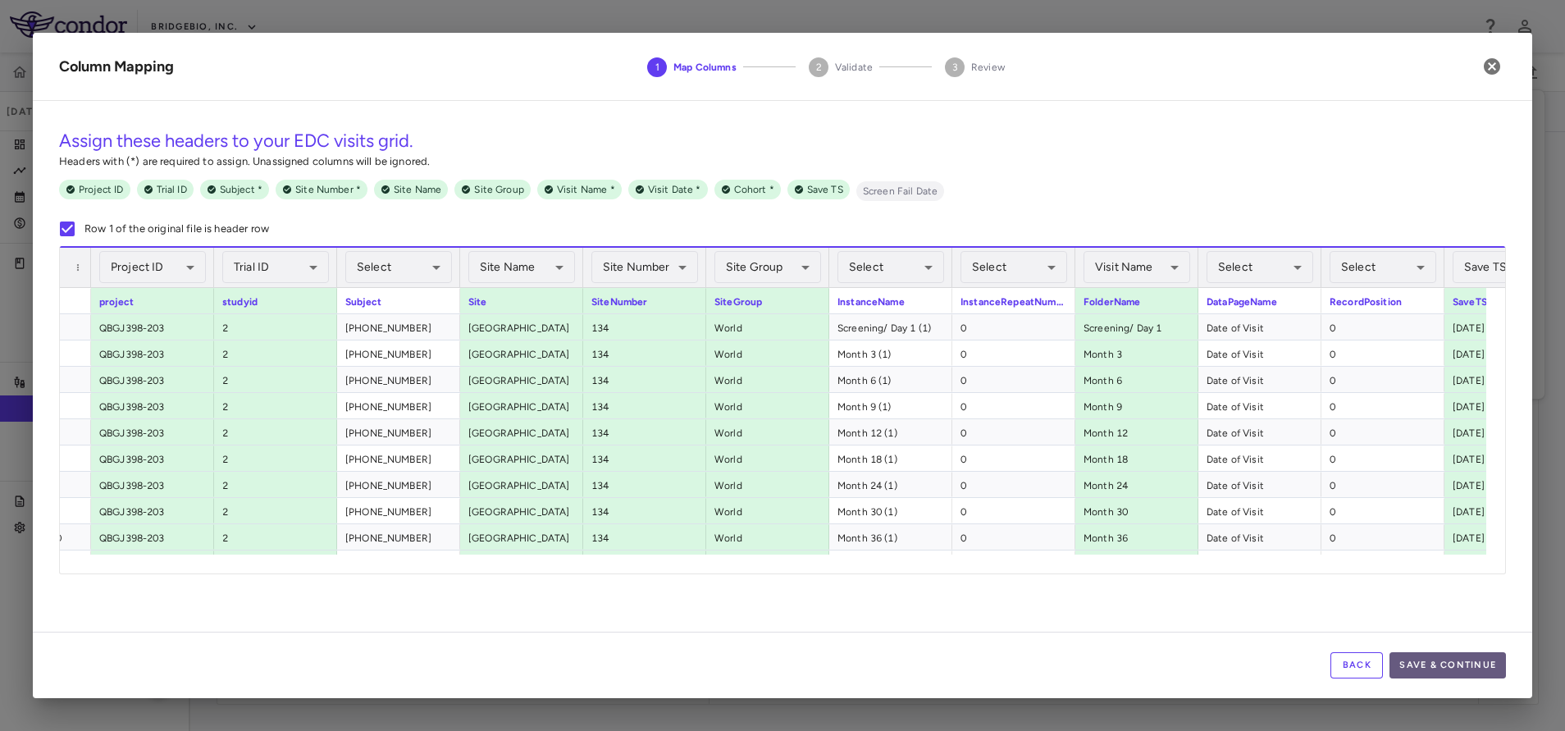
click at [1484, 669] on button "Save & Continue" at bounding box center [1447, 665] width 116 height 26
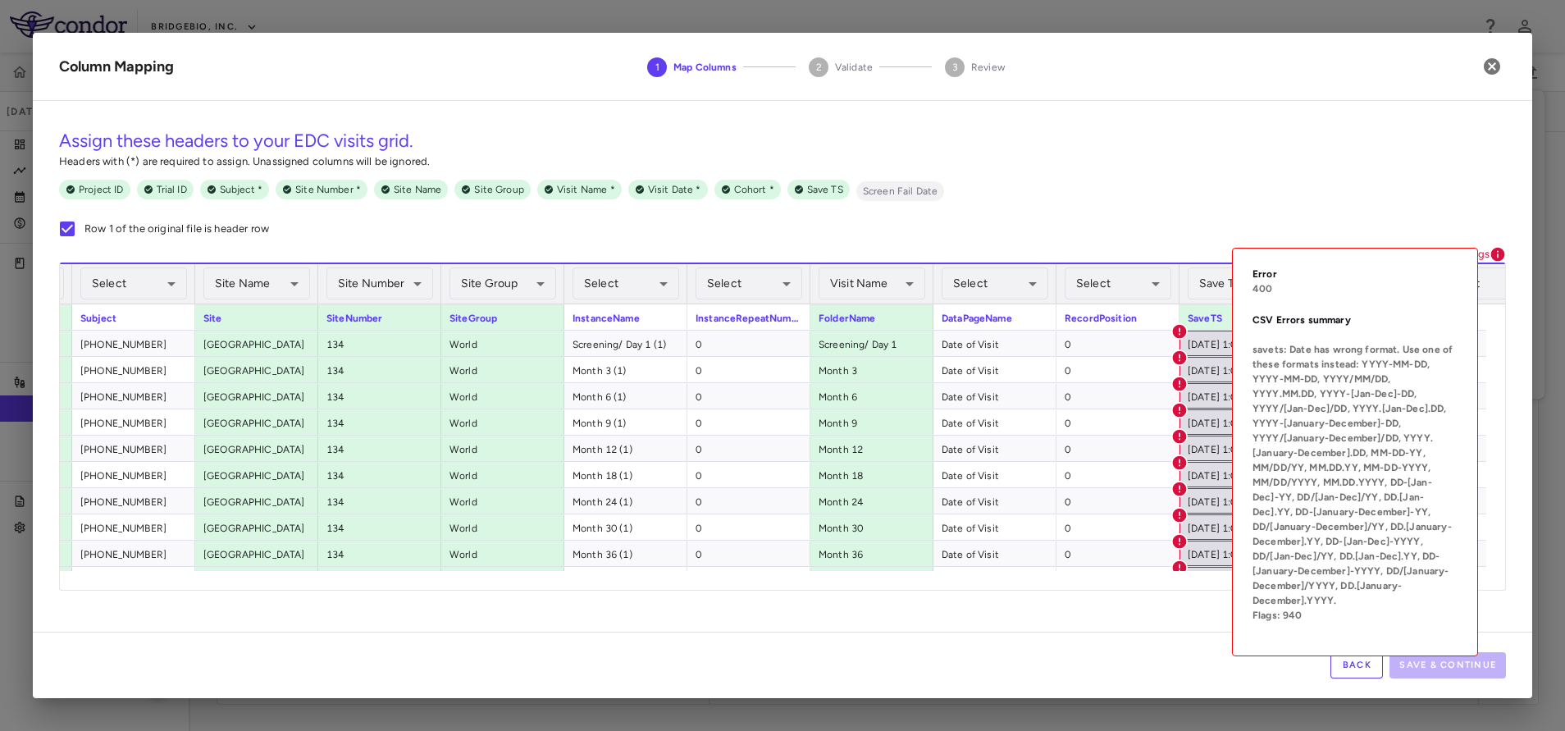
click at [1495, 251] on icon at bounding box center [1498, 255] width 14 height 14
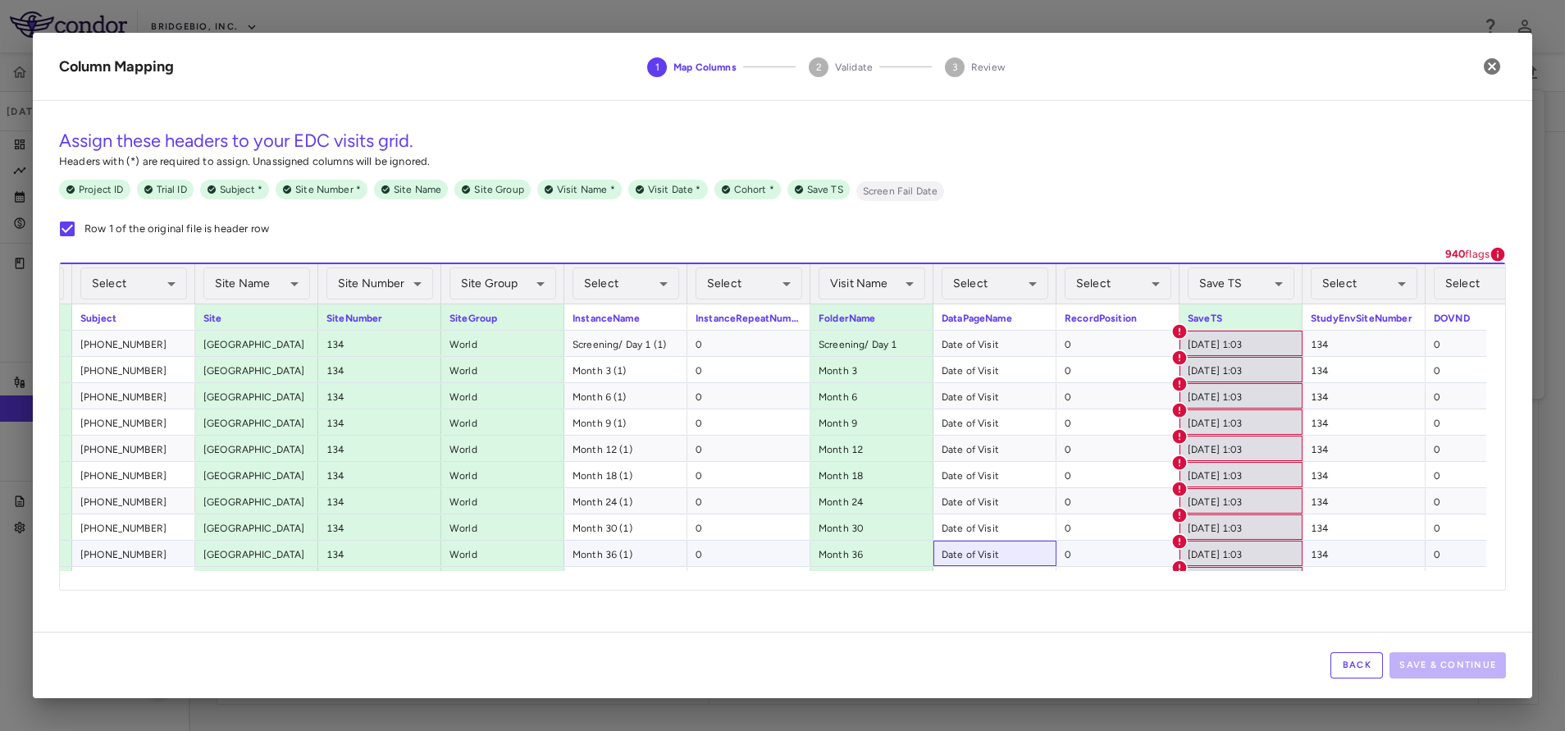
click at [933, 560] on div "Date of Visit" at bounding box center [994, 552] width 123 height 25
click at [1493, 62] on icon "button" at bounding box center [1492, 66] width 16 height 16
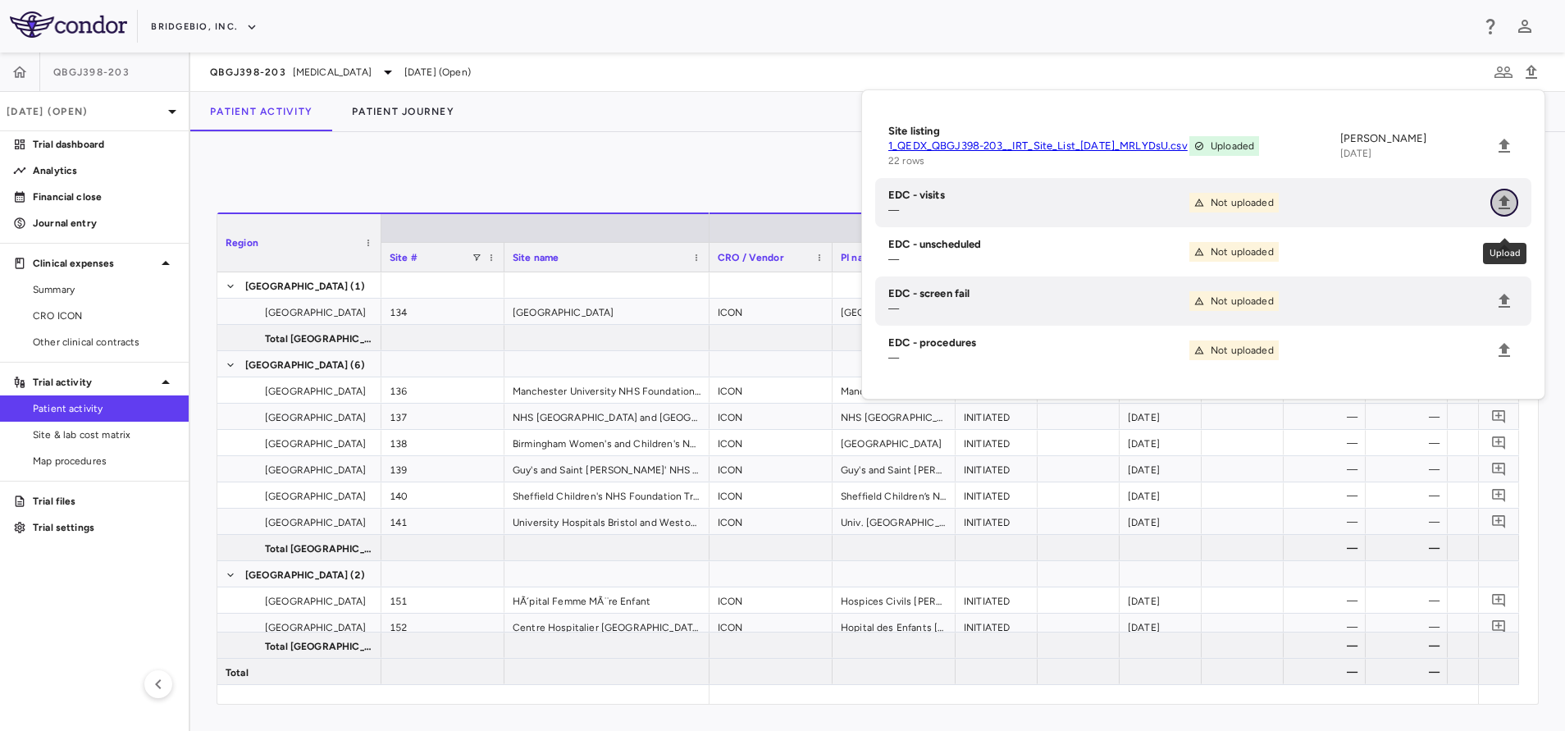
click at [1498, 209] on icon "Upload" at bounding box center [1503, 202] width 11 height 14
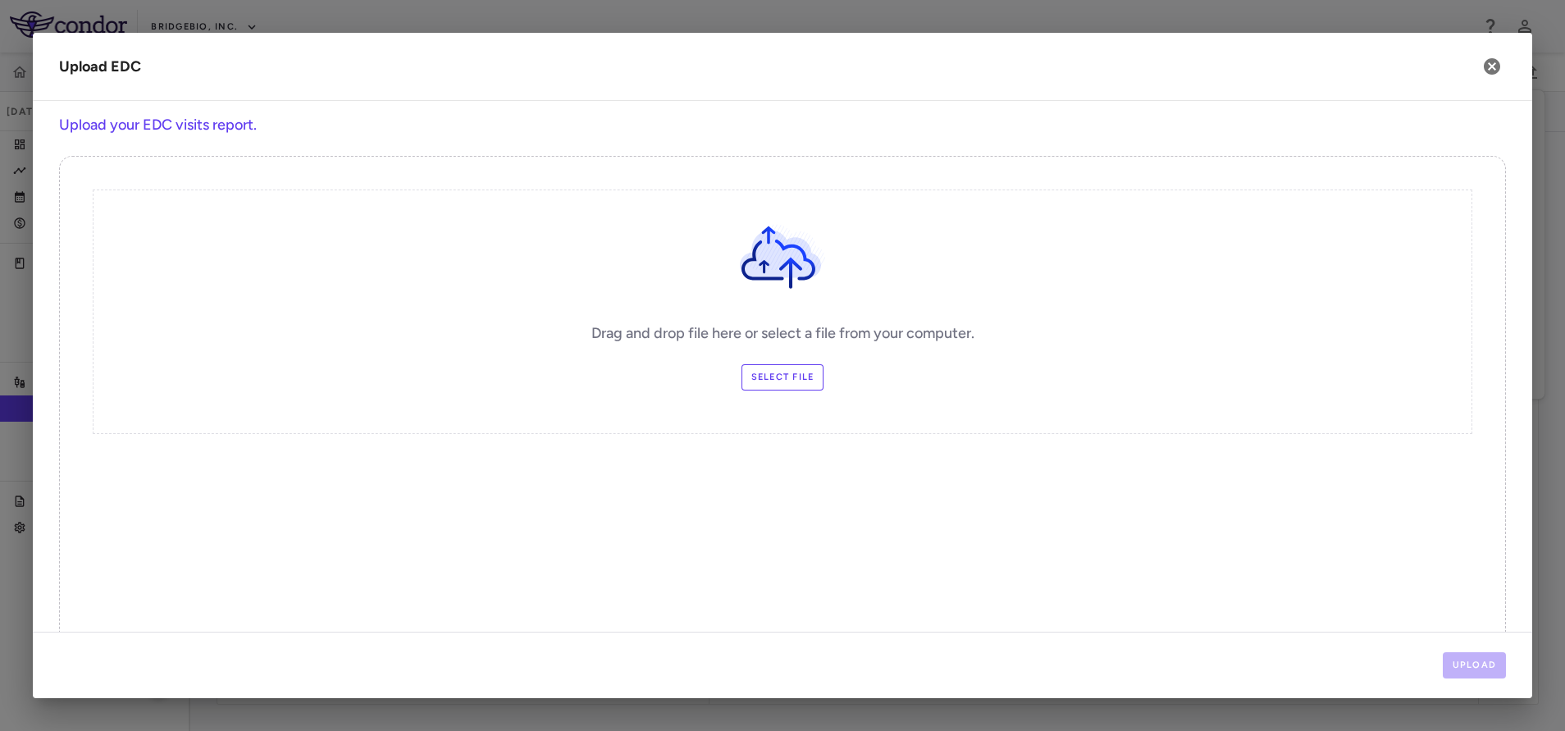
click at [755, 377] on label "Select file" at bounding box center [782, 377] width 83 height 26
click at [0, 0] on input "Select file" at bounding box center [0, 0] width 0 height 0
click at [1479, 666] on button "Upload" at bounding box center [1475, 665] width 64 height 26
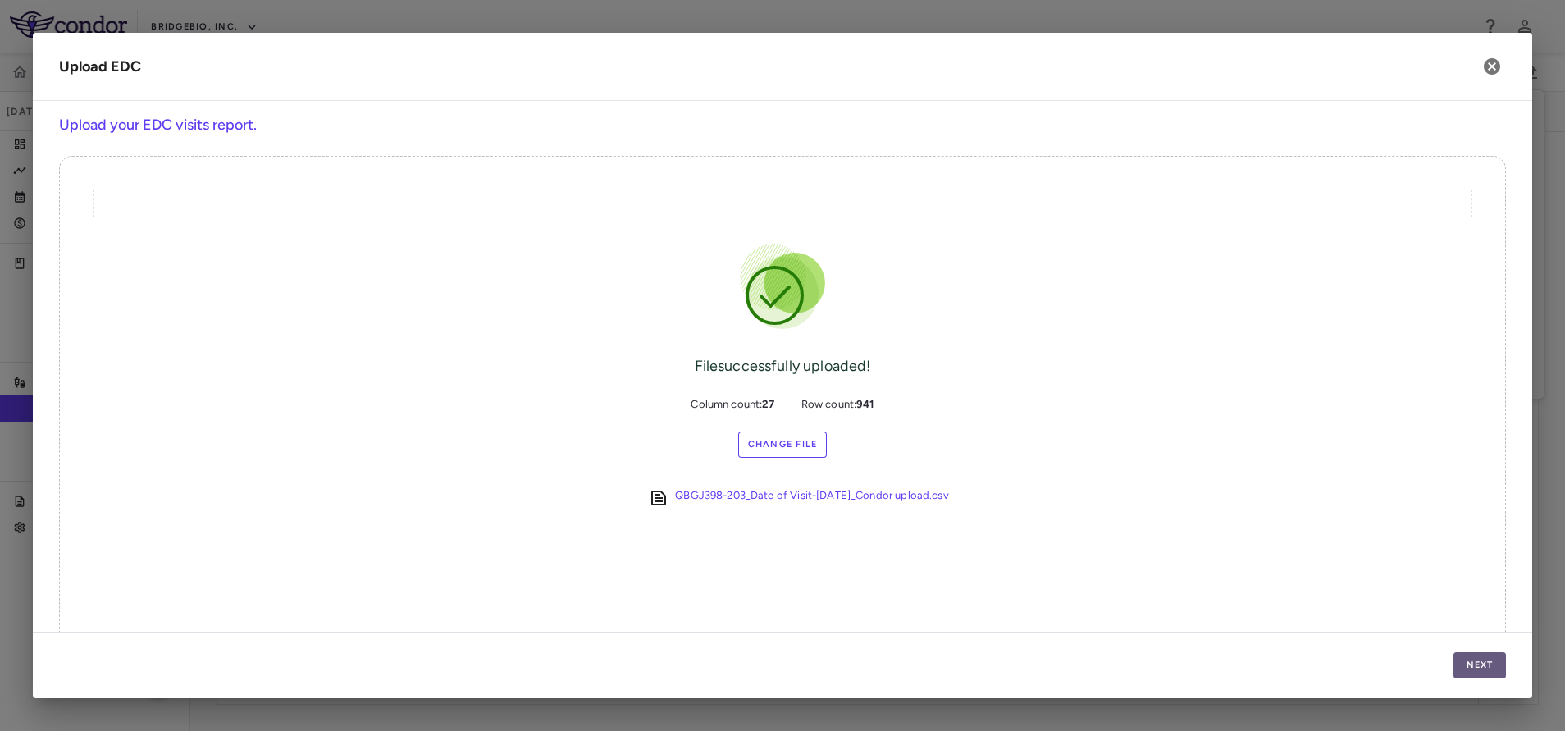
click at [1479, 666] on button "Next" at bounding box center [1479, 665] width 52 height 26
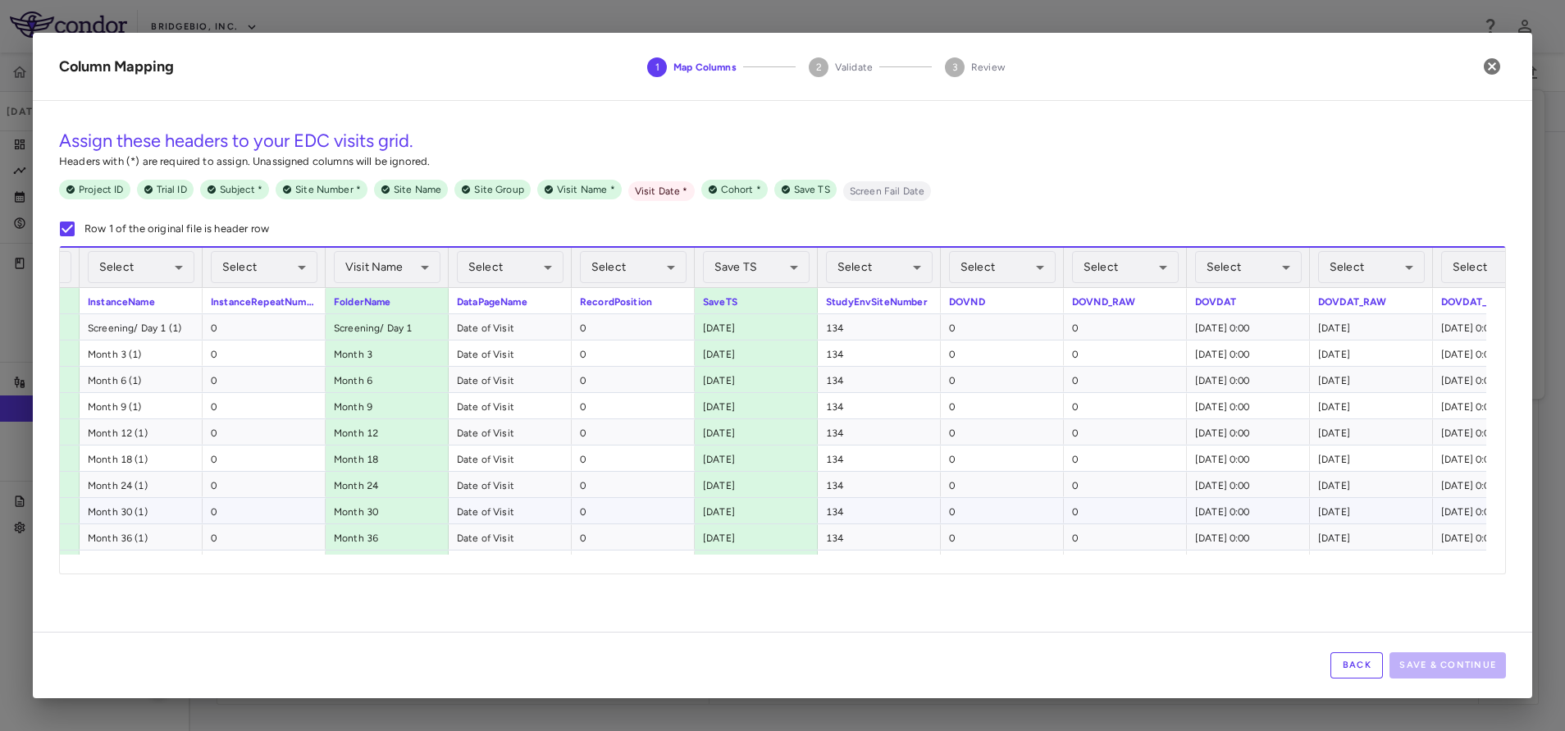
scroll to position [0, 769]
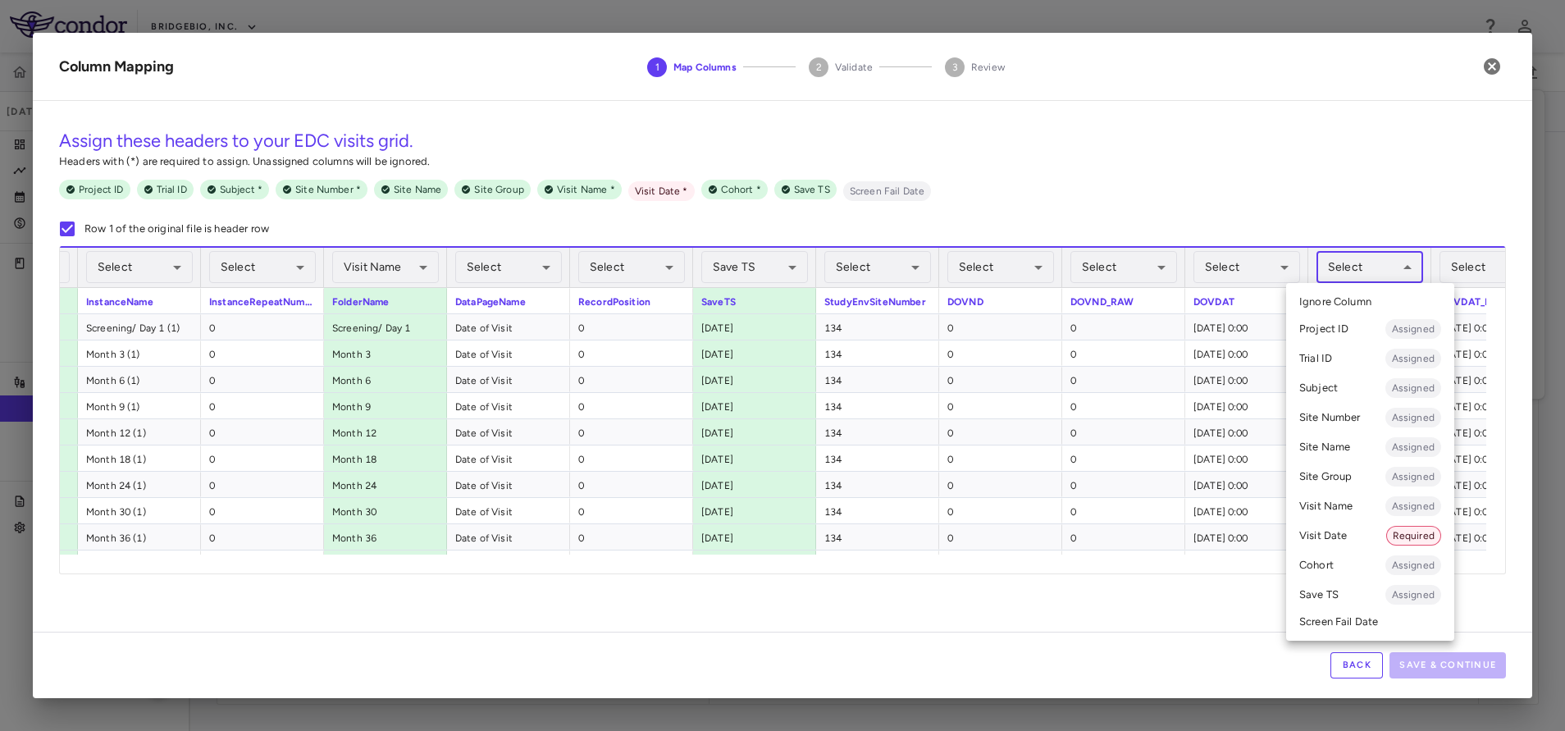
click at [1349, 275] on body "Skip to sidebar Skip to main content BridgeBio, Inc. QBGJ398-203 Jun 2025 (Open…" at bounding box center [782, 365] width 1565 height 731
click at [1341, 531] on li "Visit Date Required" at bounding box center [1370, 536] width 168 height 30
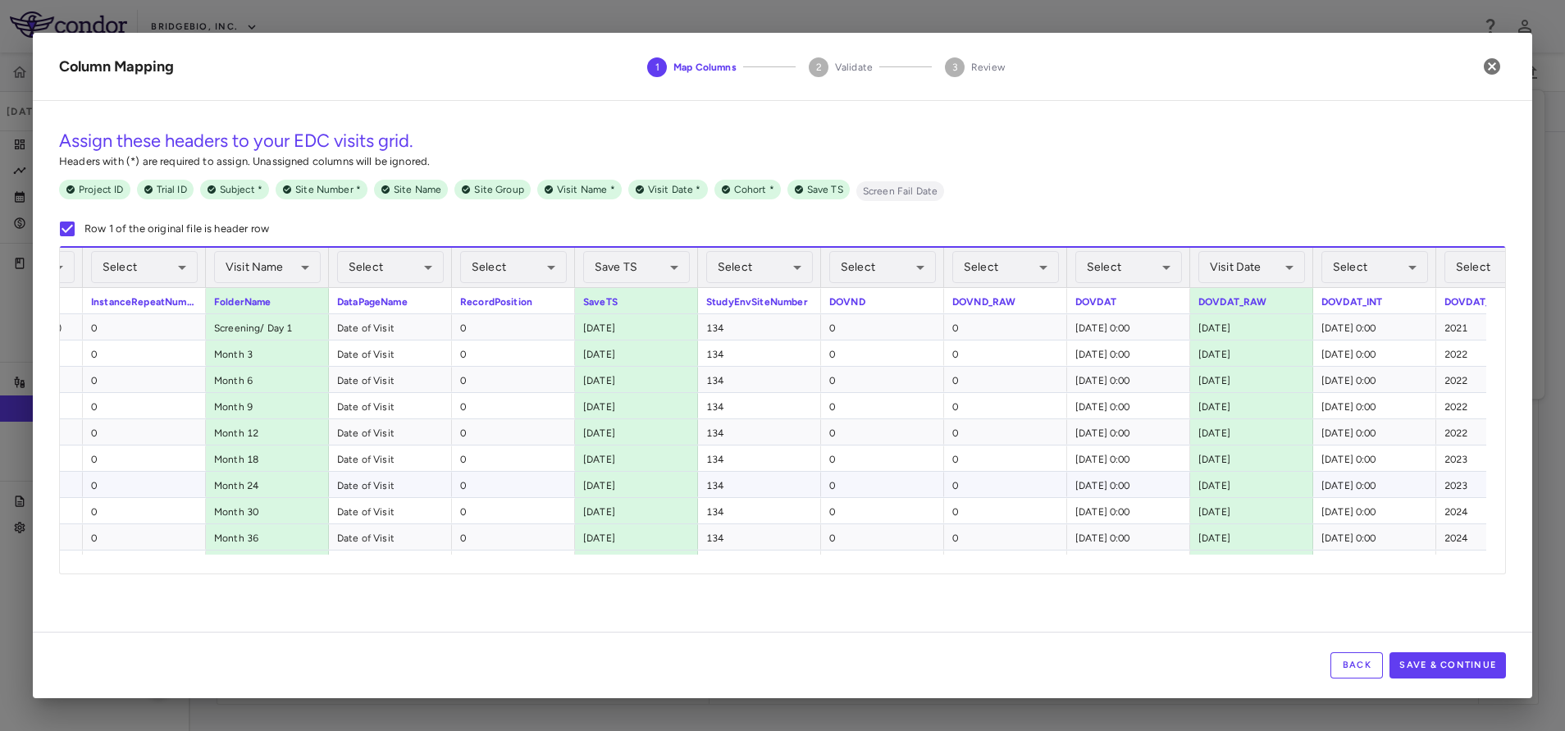
scroll to position [0, 903]
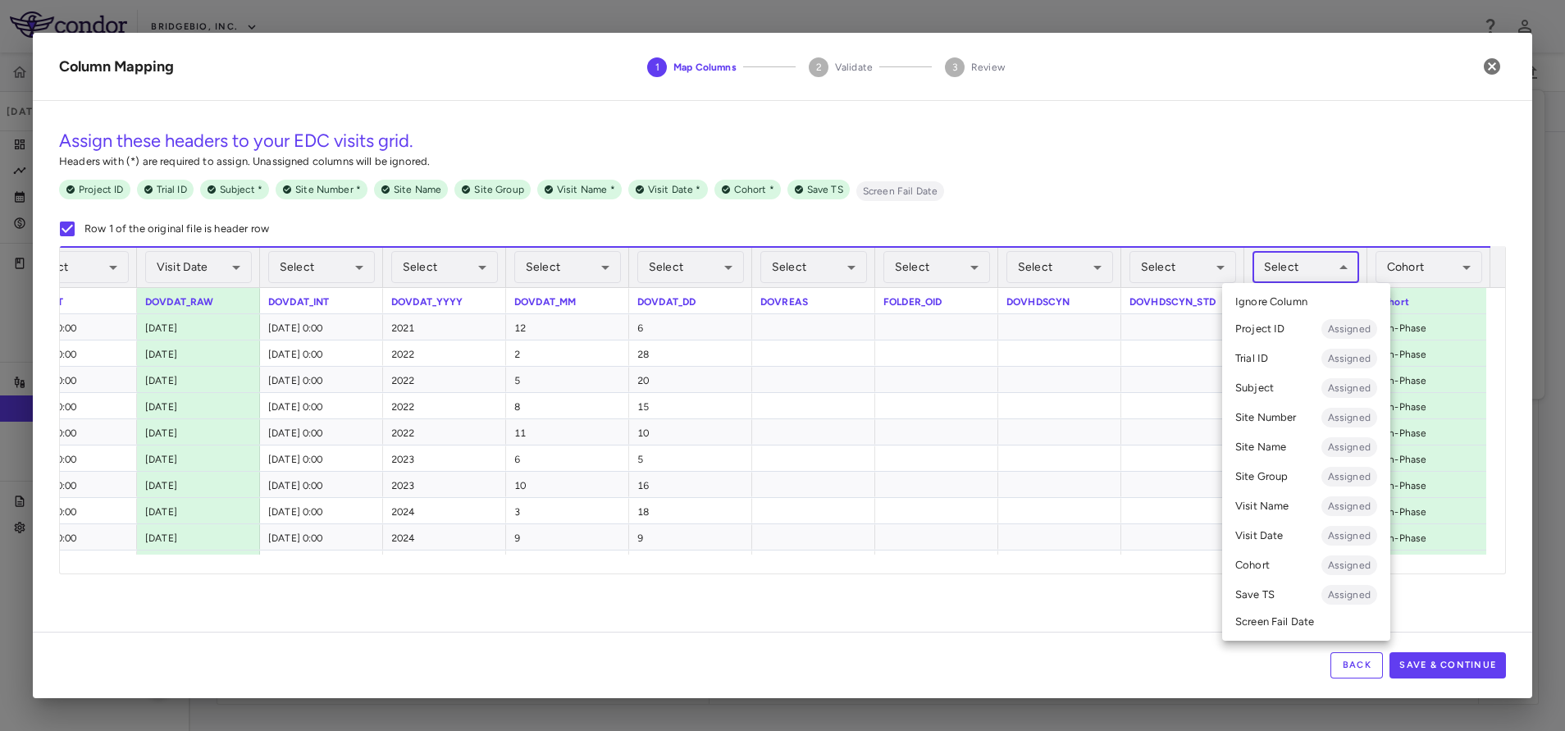
click at [1306, 270] on body "Skip to sidebar Skip to main content BridgeBio, Inc. QBGJ398-203 Jun 2025 (Open…" at bounding box center [782, 365] width 1565 height 731
click at [1302, 392] on li "Subject Assigned" at bounding box center [1306, 388] width 168 height 30
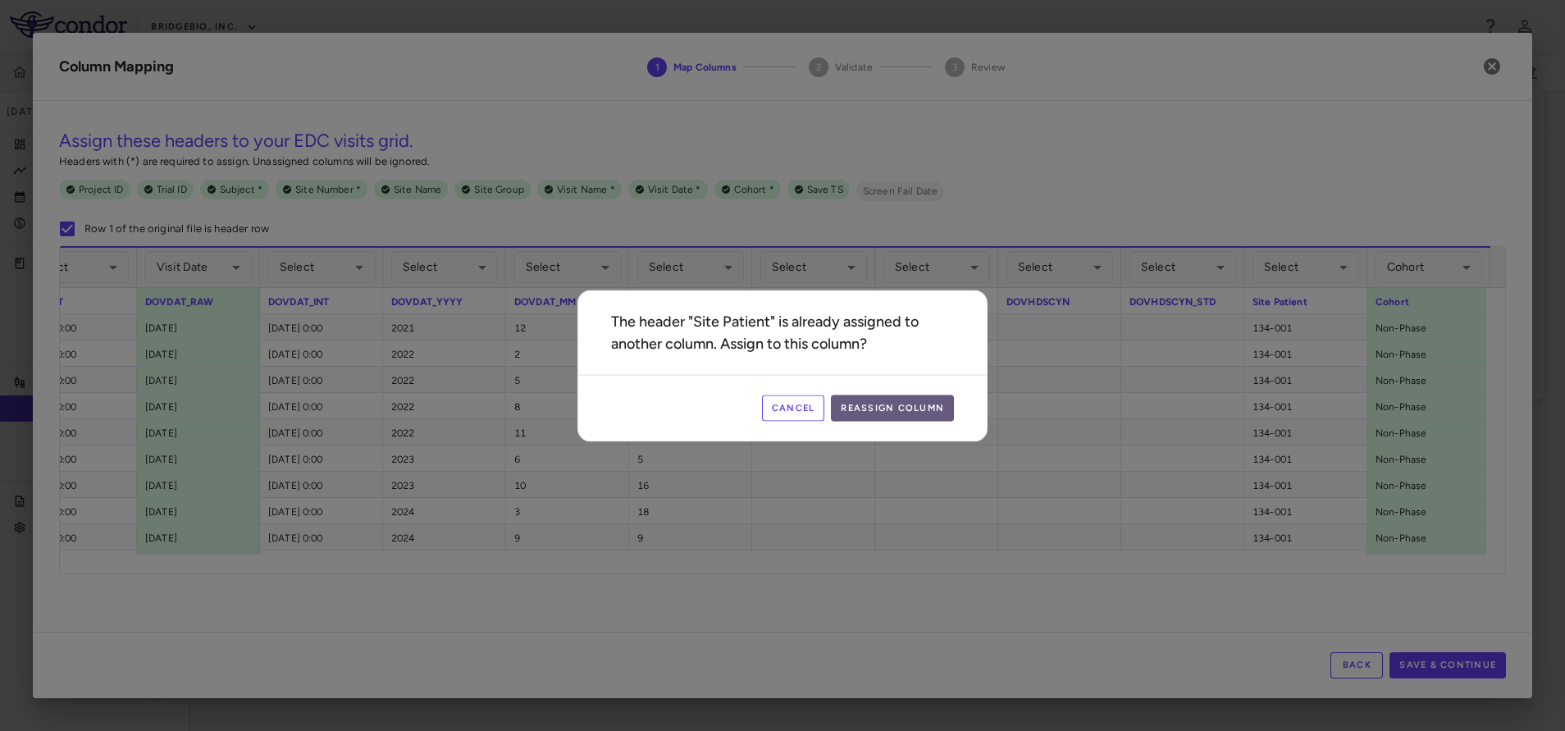
click at [869, 418] on button "Reassign Column" at bounding box center [892, 407] width 123 height 26
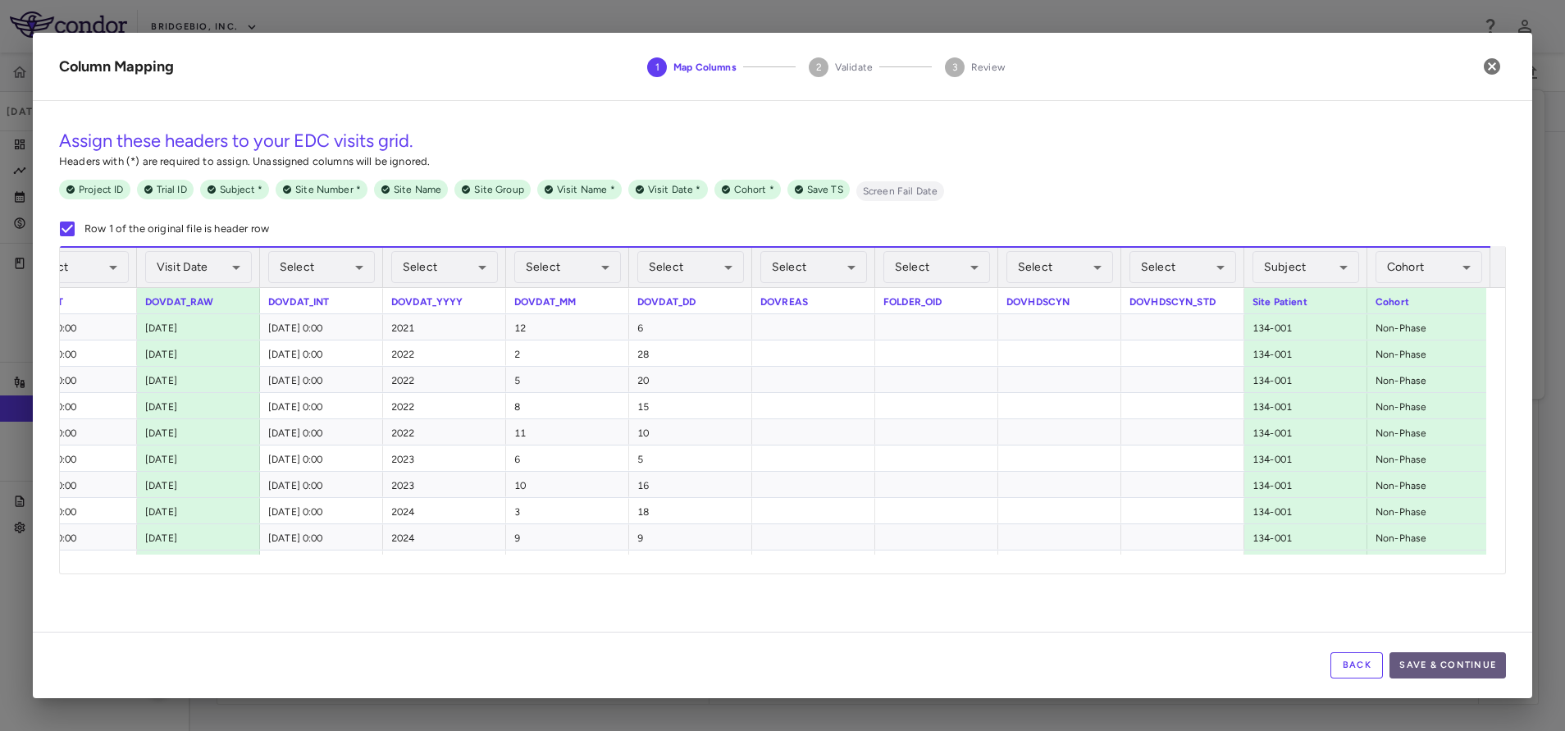
click at [1460, 657] on button "Save & Continue" at bounding box center [1447, 665] width 116 height 26
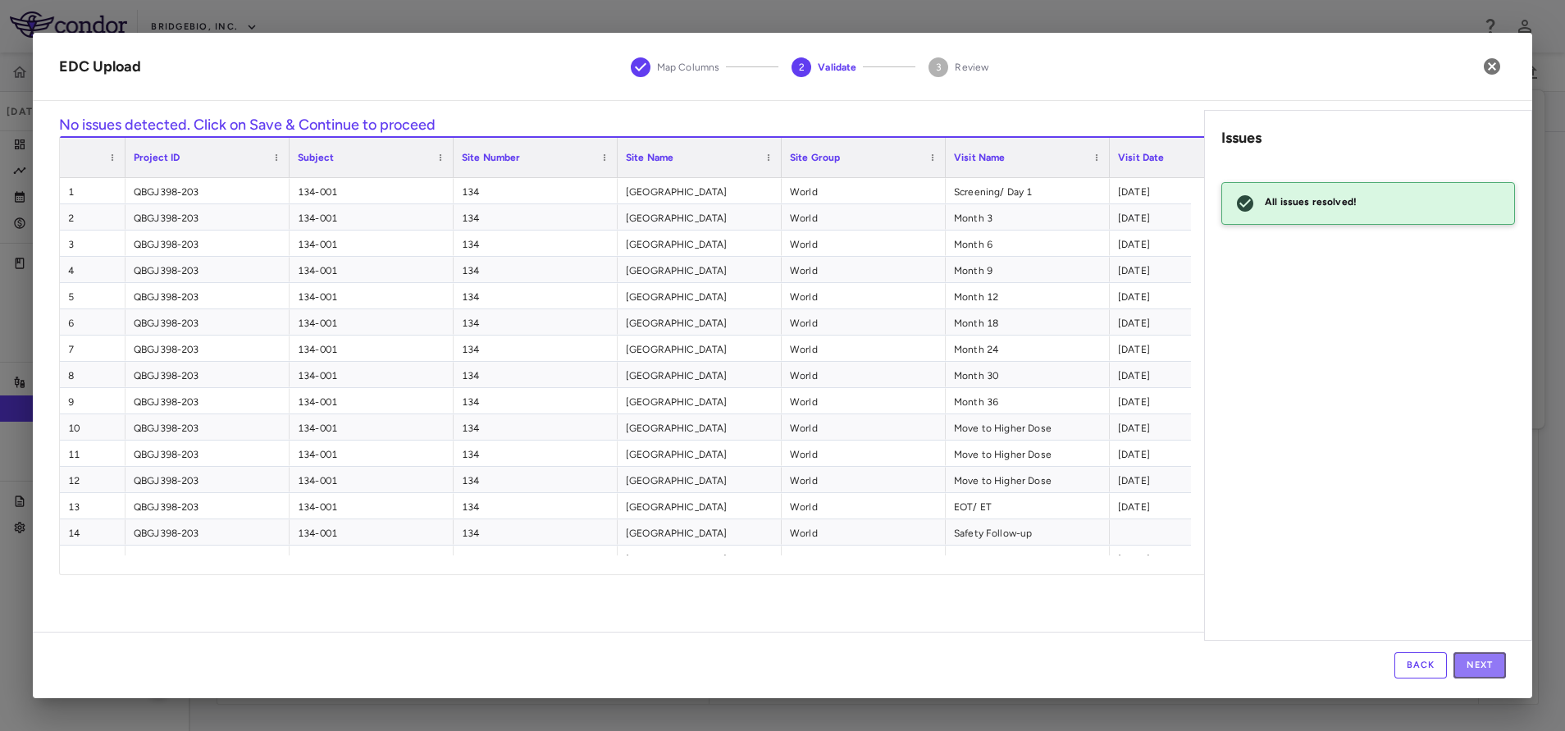
click at [1460, 657] on button "Next" at bounding box center [1479, 665] width 52 height 26
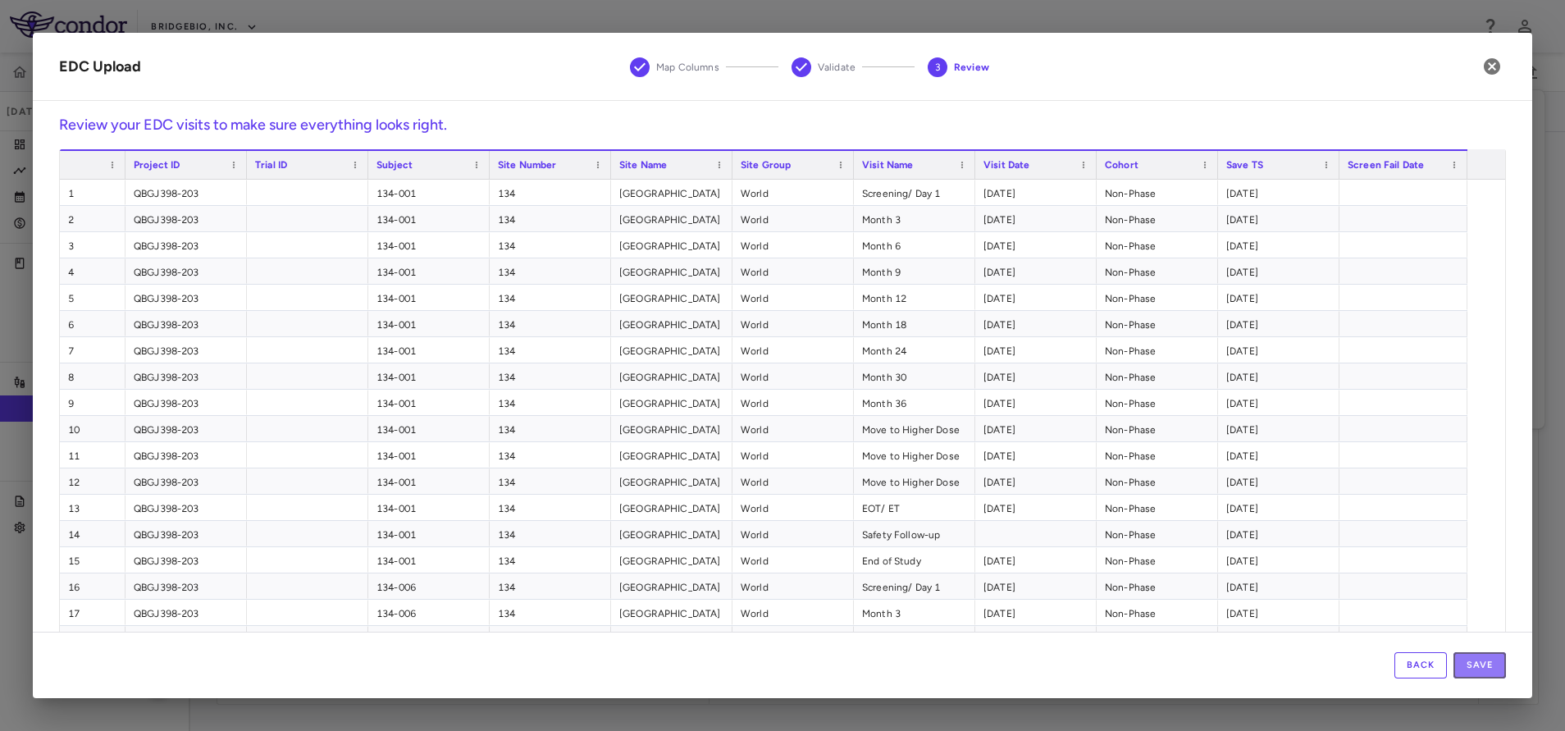
click at [1460, 657] on button "Save" at bounding box center [1479, 665] width 52 height 26
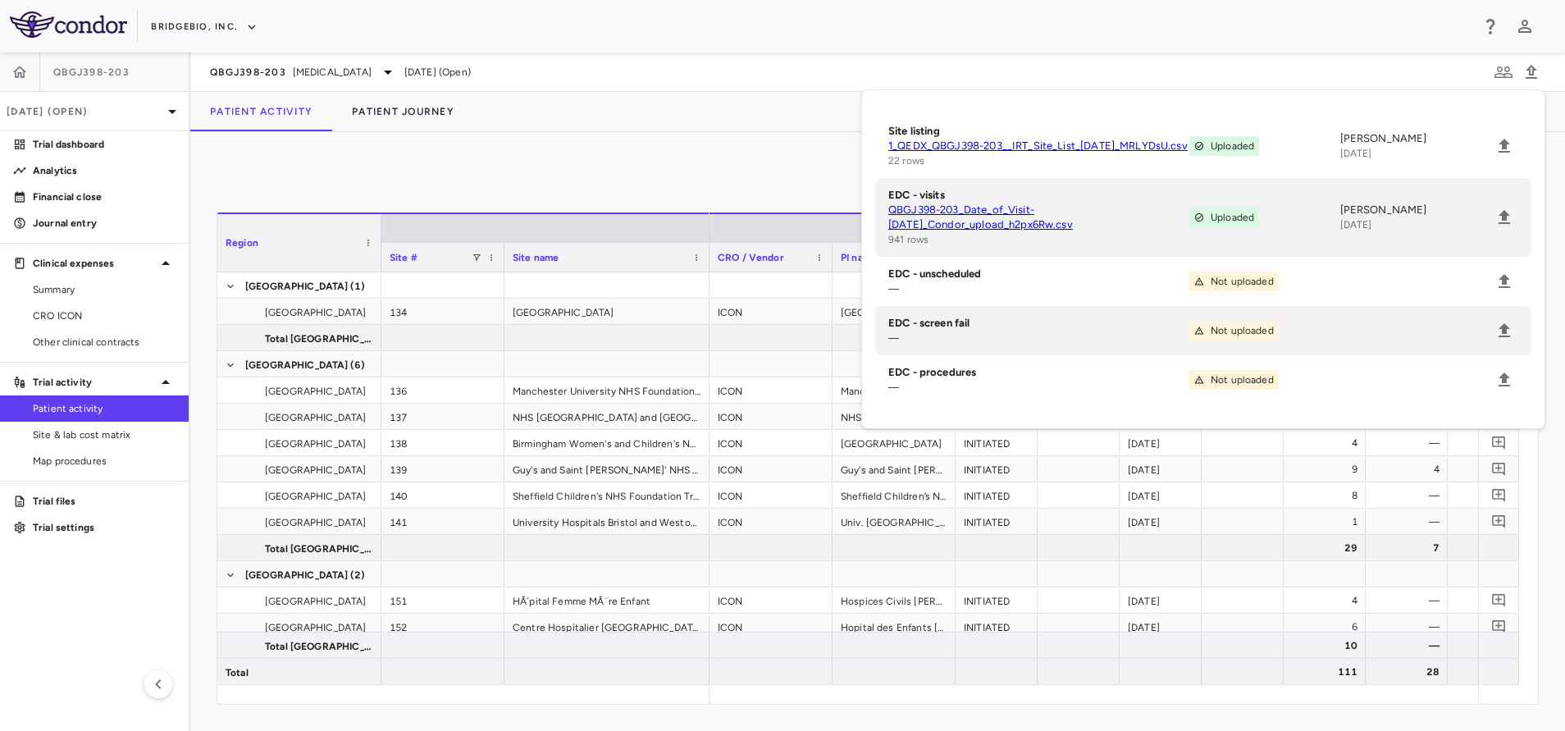
click at [504, 155] on div "0 Region Drag here to set column labels Region Site # Site name 14" at bounding box center [877, 431] width 1375 height 599
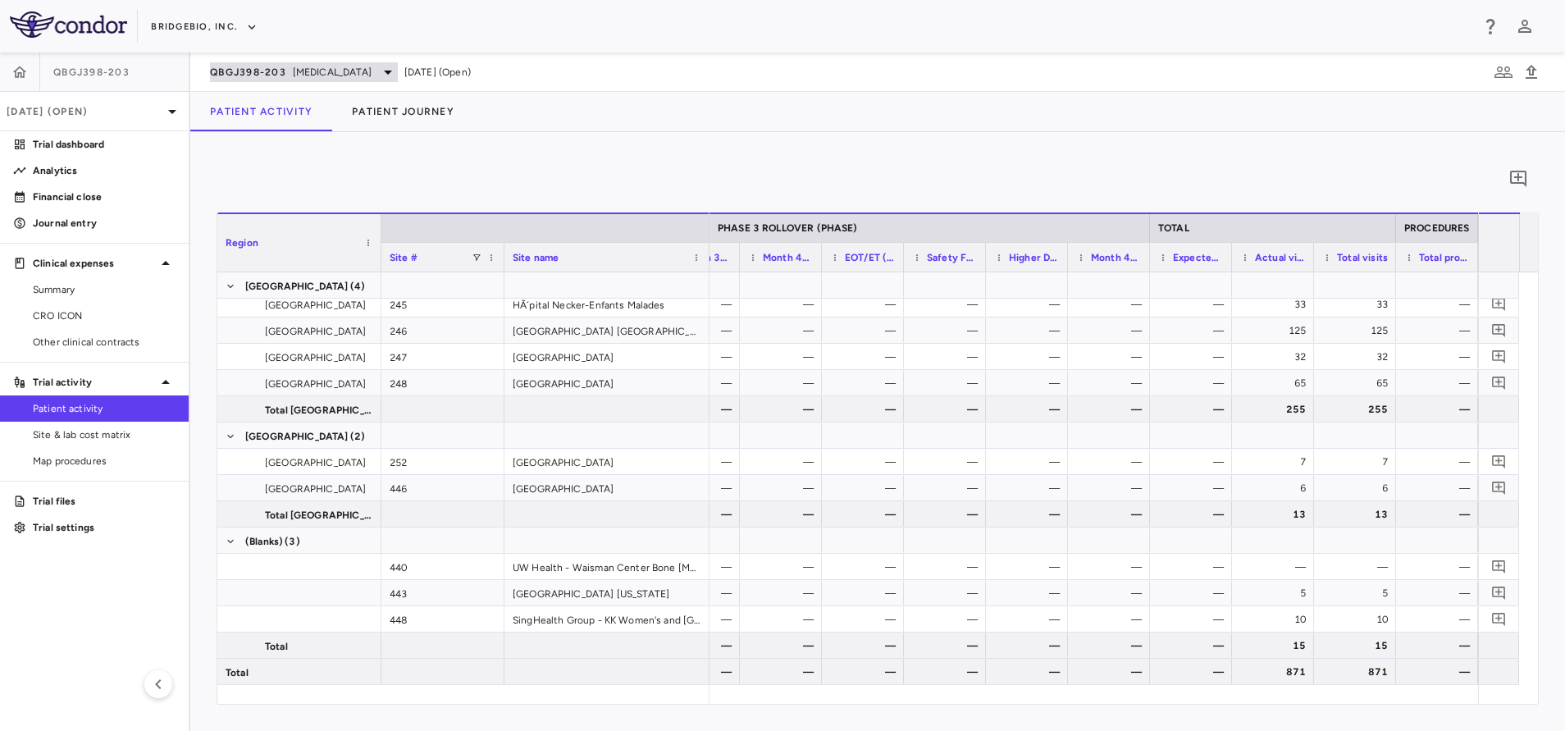
click at [278, 81] on div "QBGJ398-203 Achondroplasia" at bounding box center [304, 72] width 188 height 20
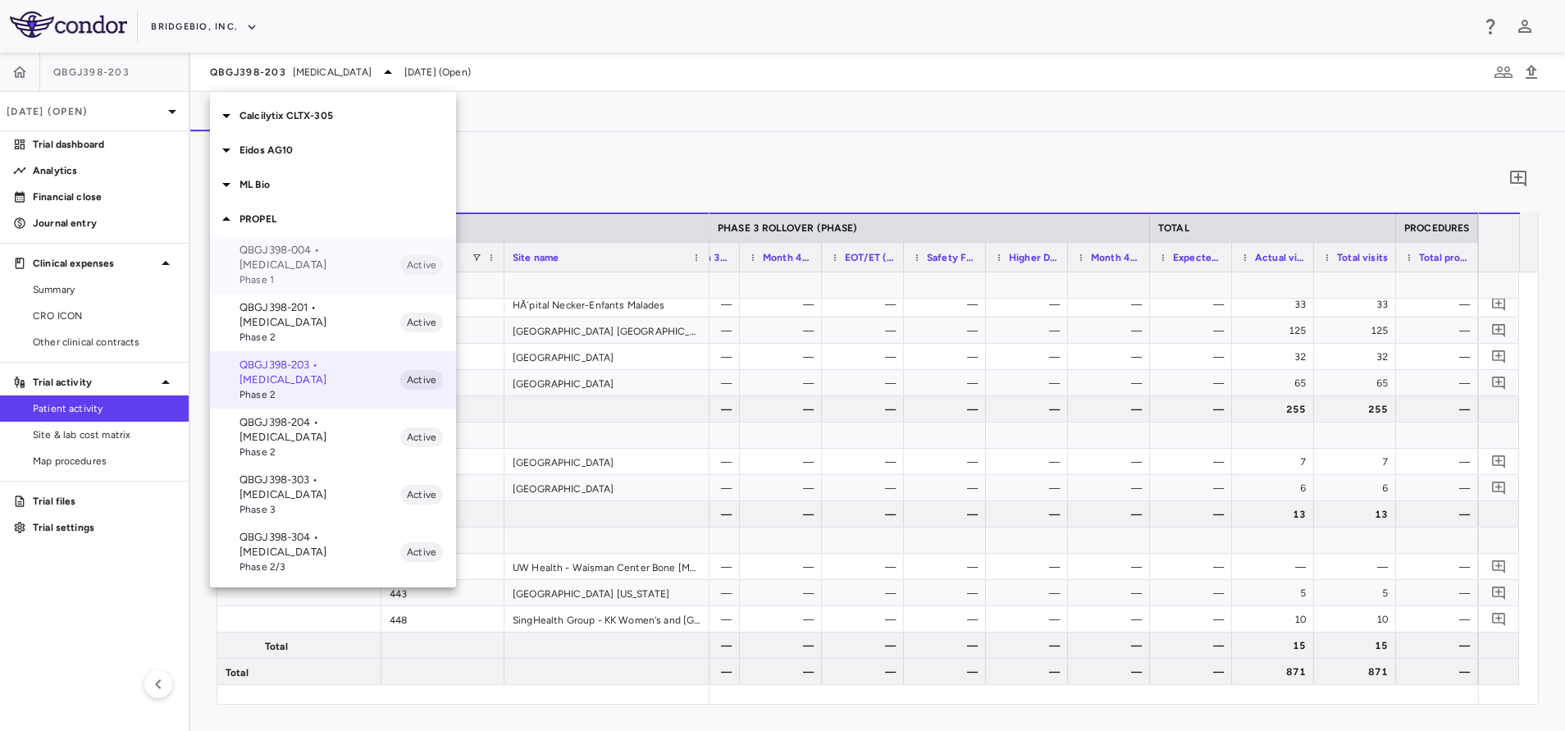
click at [299, 279] on span "Phase 1" at bounding box center [319, 279] width 161 height 15
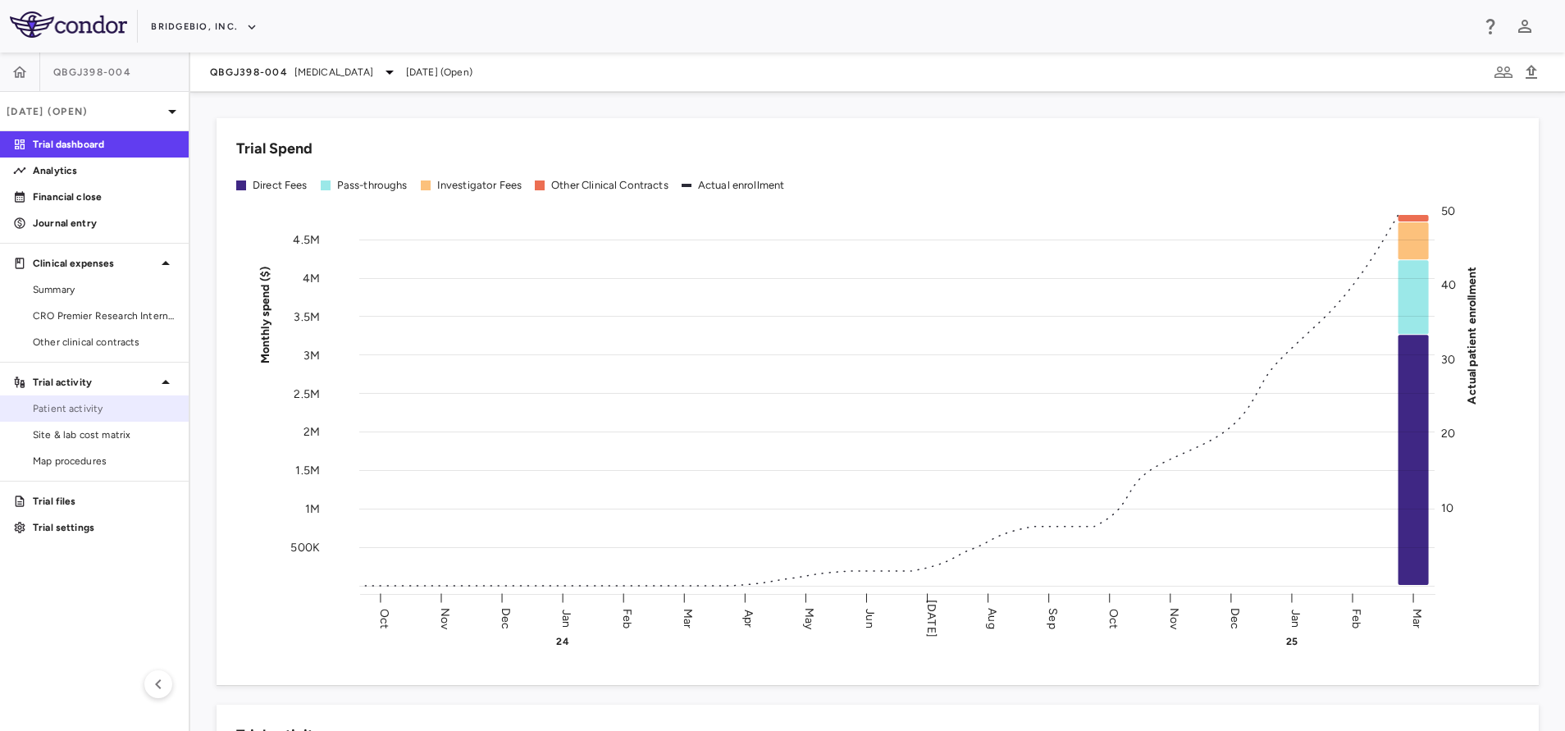
click at [50, 399] on link "Patient activity" at bounding box center [94, 408] width 189 height 25
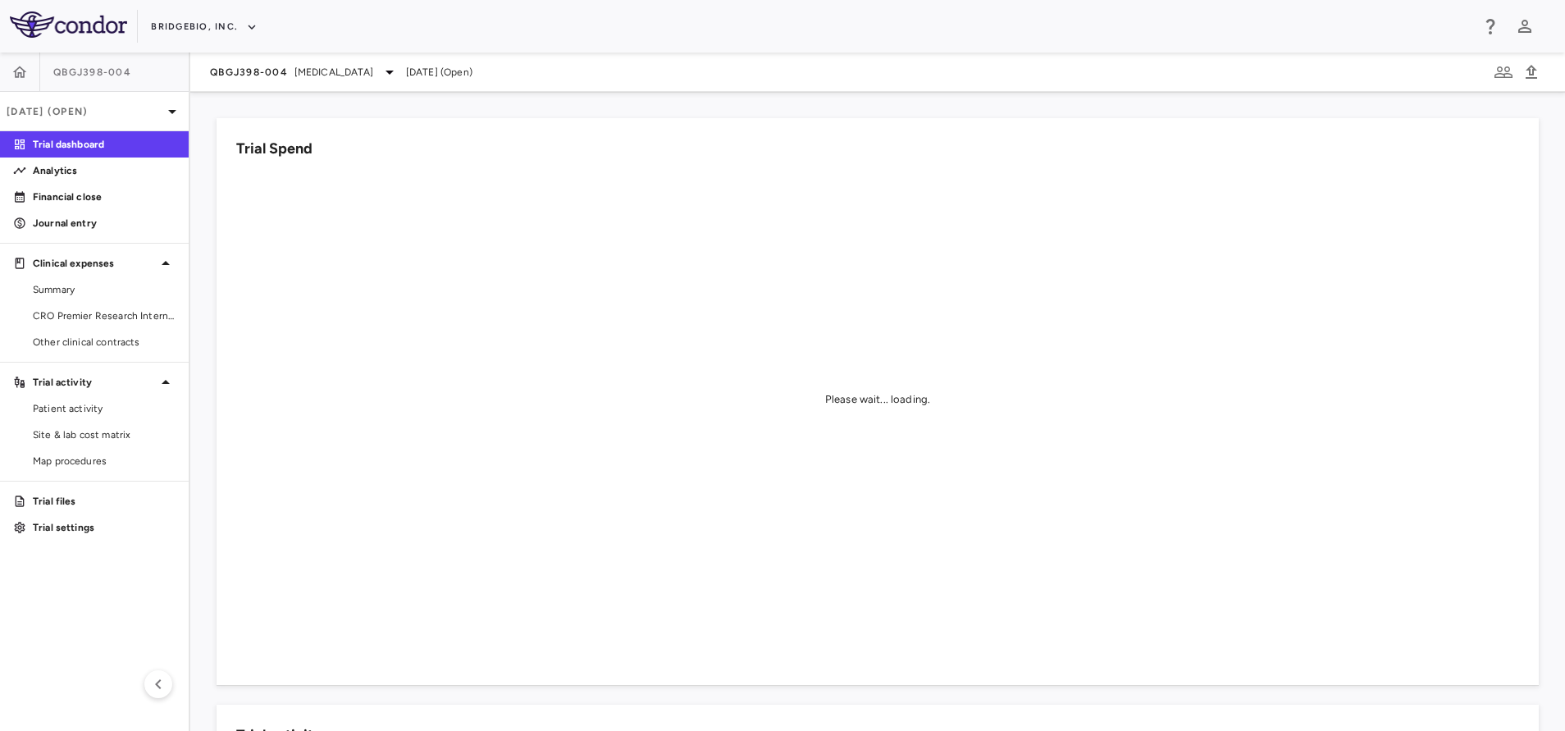
click at [715, 242] on div "Please wait... loading." at bounding box center [877, 399] width 1283 height 453
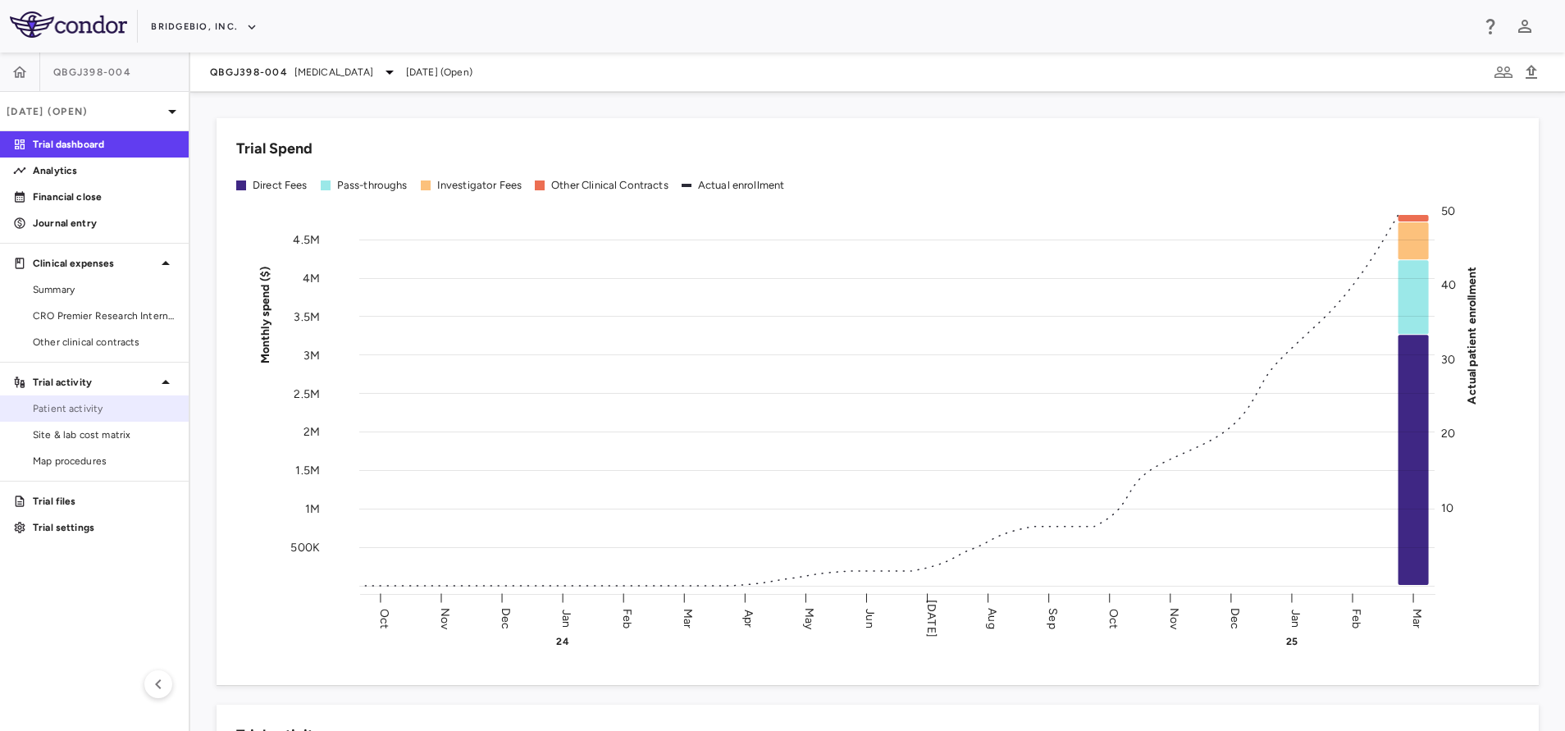
click at [125, 396] on link "Patient activity" at bounding box center [94, 408] width 189 height 25
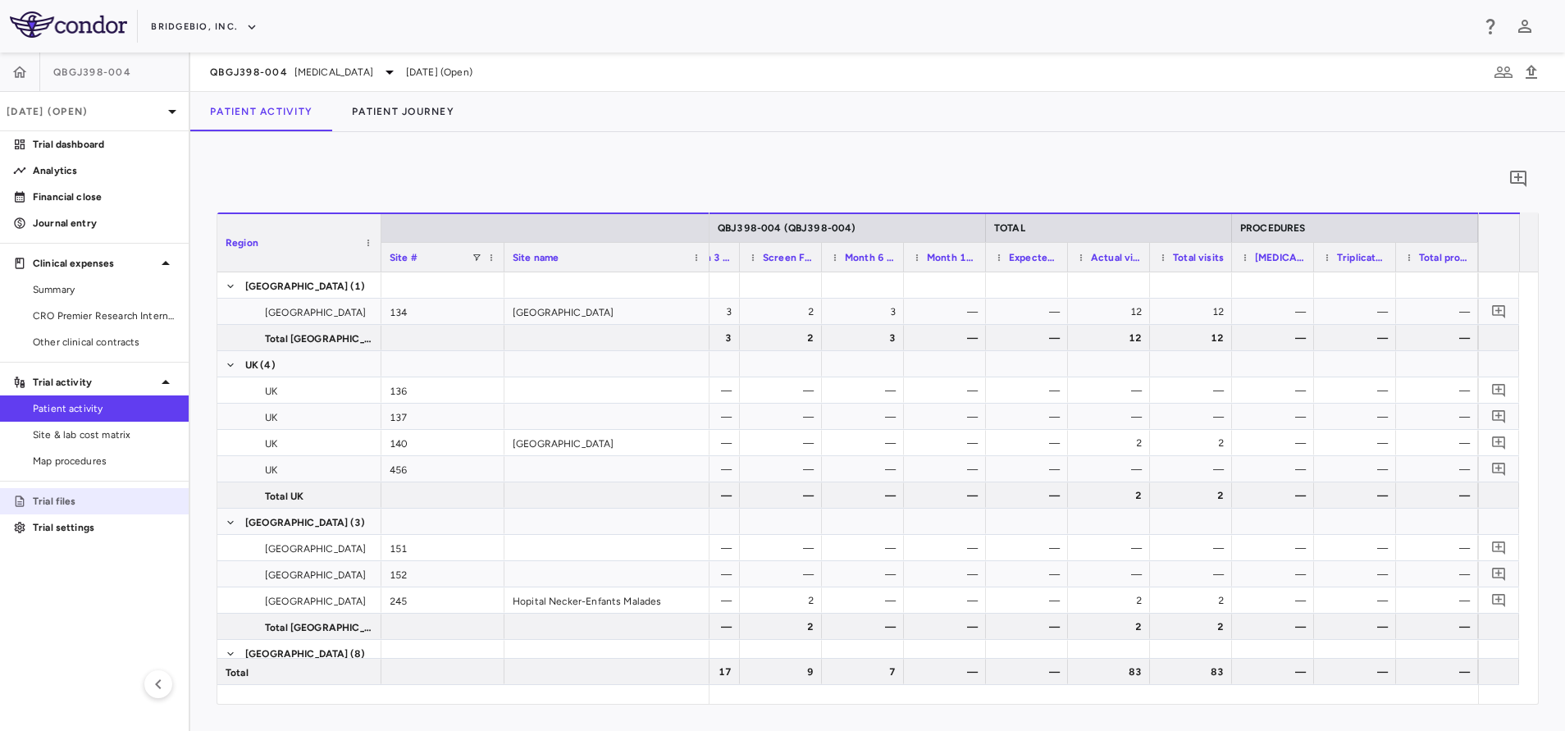
click at [103, 499] on p "Trial files" at bounding box center [104, 501] width 143 height 15
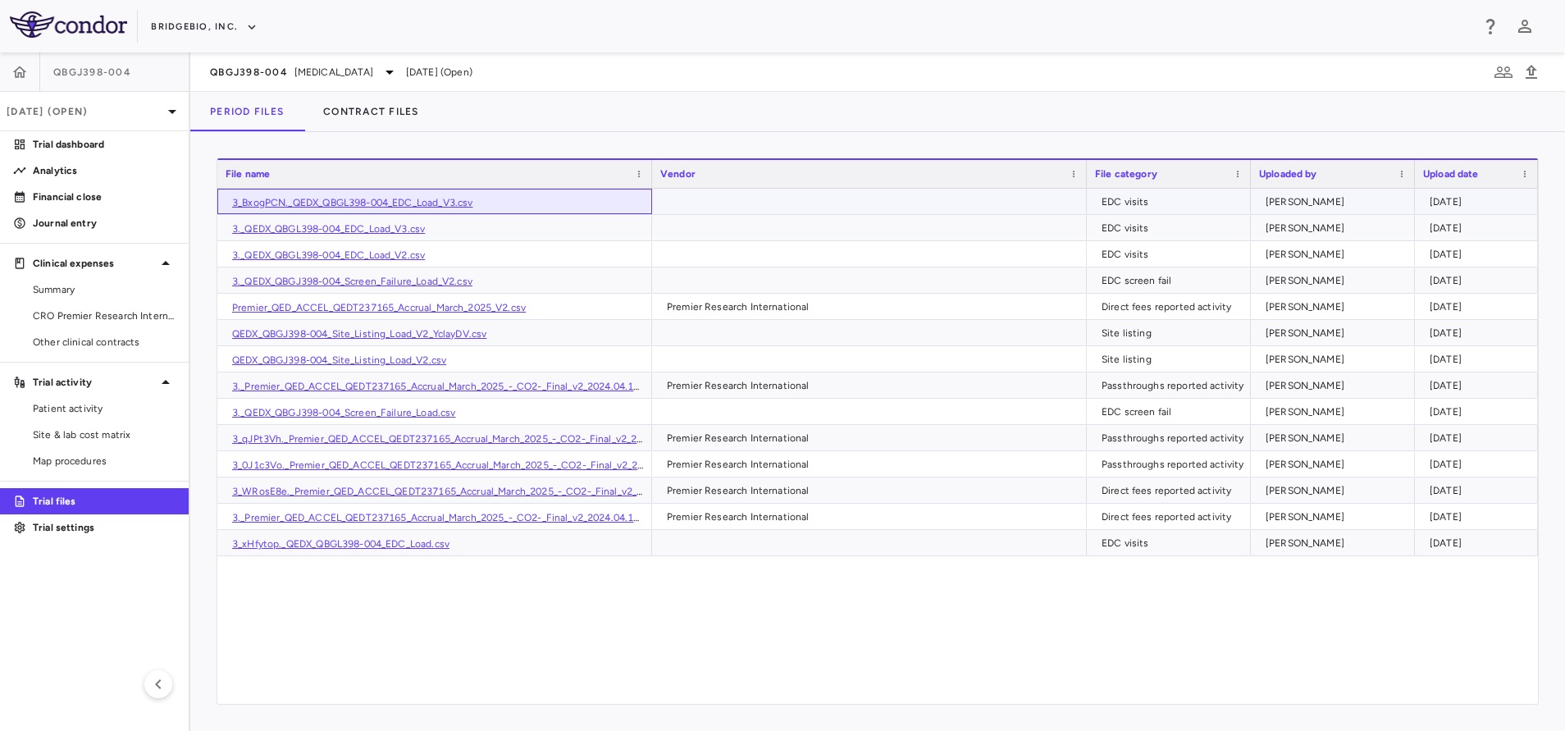
click at [399, 207] on link "3_BxogPCN._QEDX_QBGL398-004_EDC_Load_V3.csv" at bounding box center [352, 202] width 240 height 11
click at [238, 60] on div "QBGJ398-004 [MEDICAL_DATA] [DATE] (Open)" at bounding box center [877, 71] width 1375 height 39
click at [243, 66] on span "QBGJ398-004" at bounding box center [249, 72] width 78 height 13
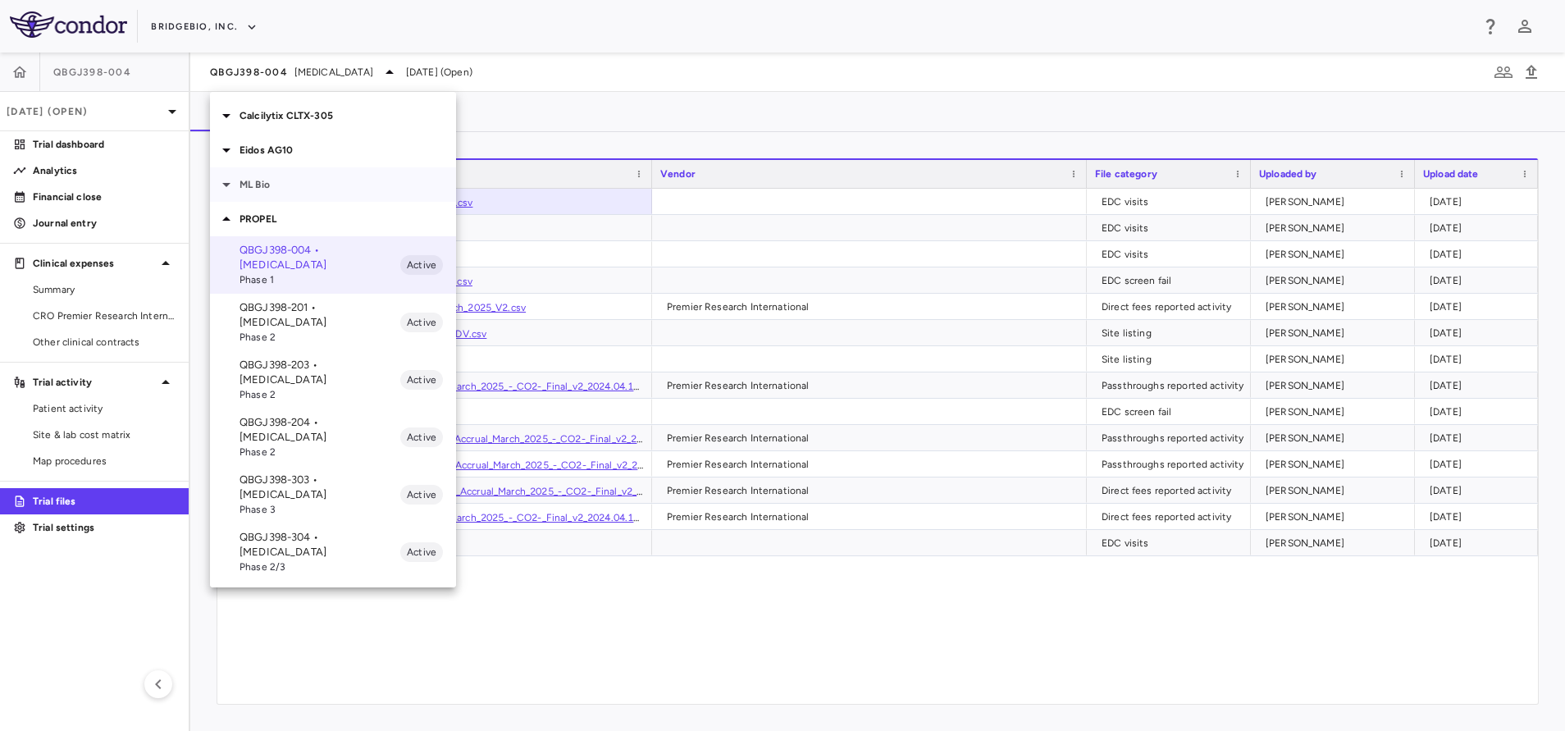
click at [286, 190] on p "ML Bio" at bounding box center [347, 184] width 217 height 15
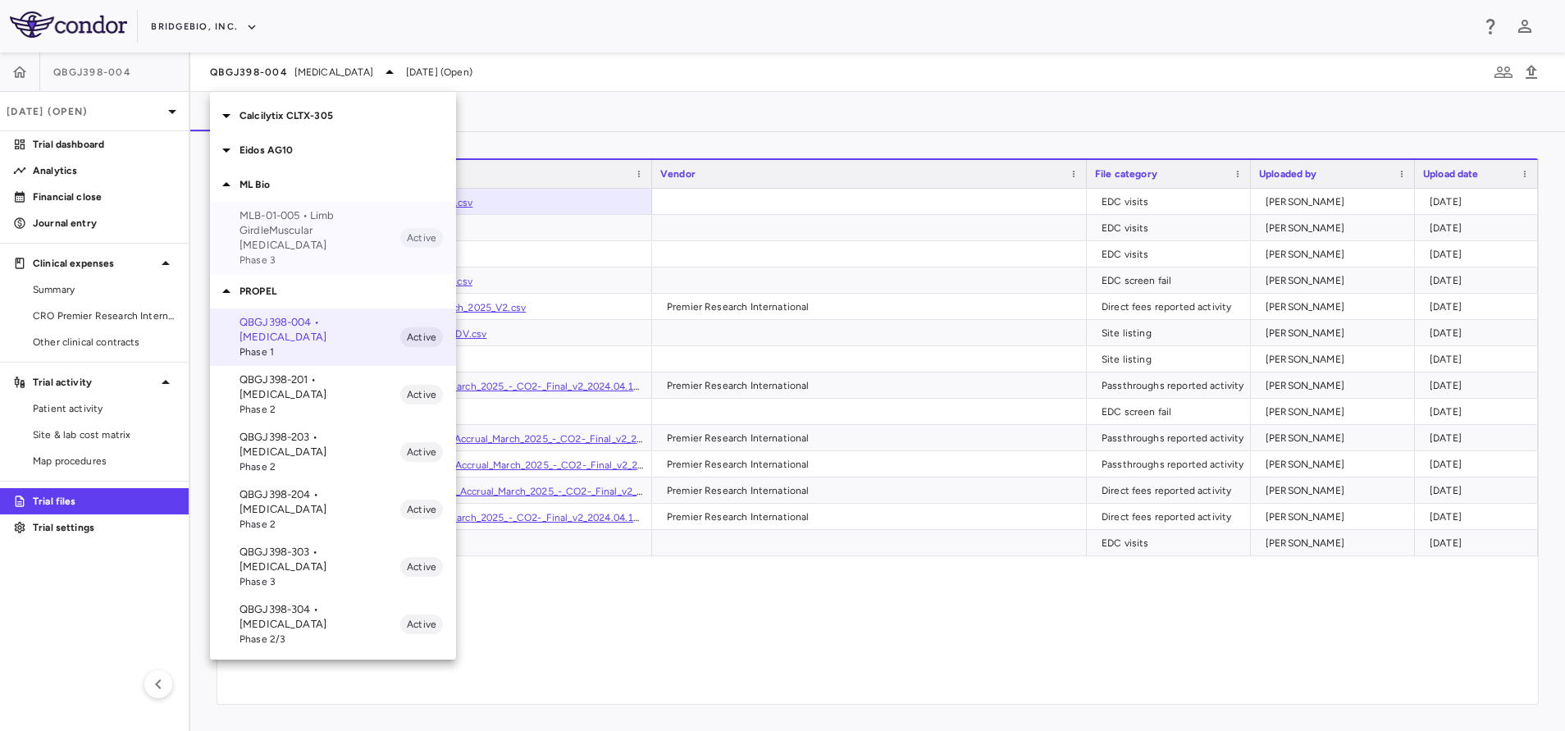
click at [287, 253] on span "Phase 3" at bounding box center [319, 260] width 161 height 15
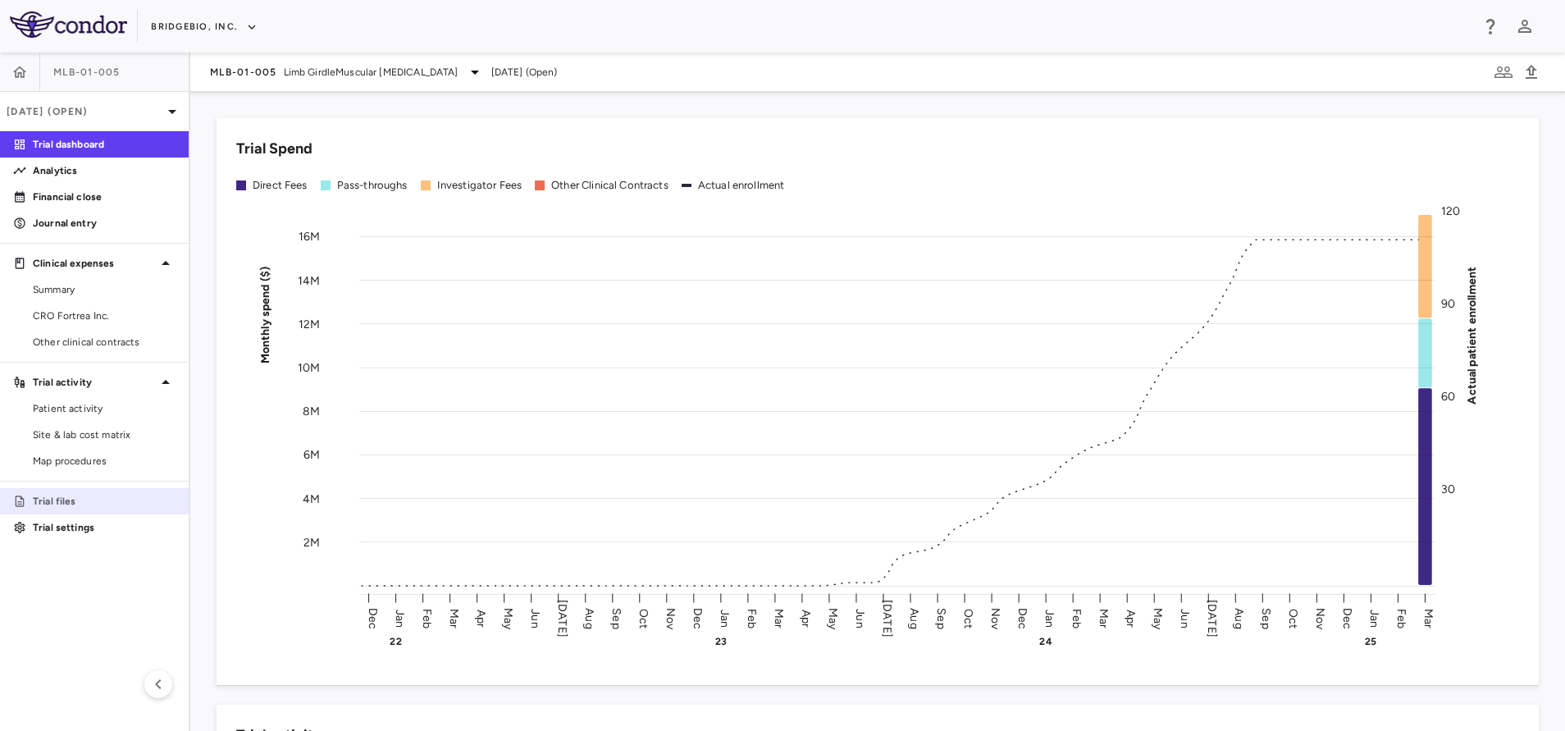
click at [88, 503] on p "Trial files" at bounding box center [104, 501] width 143 height 15
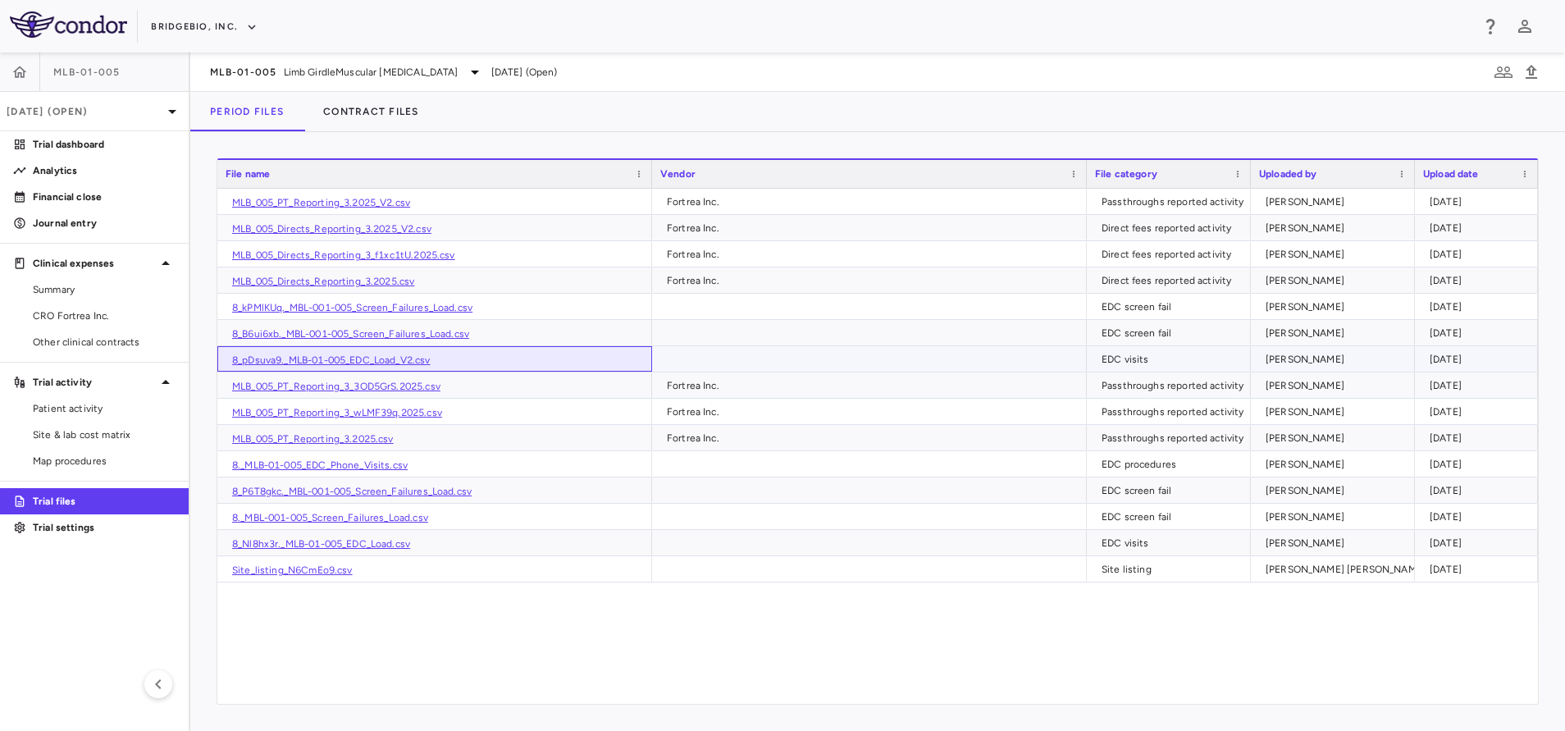
click at [375, 359] on link "8_pDsuva9._MLB-01-005_EDC_Load_V2.csv" at bounding box center [331, 359] width 198 height 11
click at [306, 78] on span "Limb GirdleMuscular [MEDICAL_DATA]" at bounding box center [371, 72] width 175 height 15
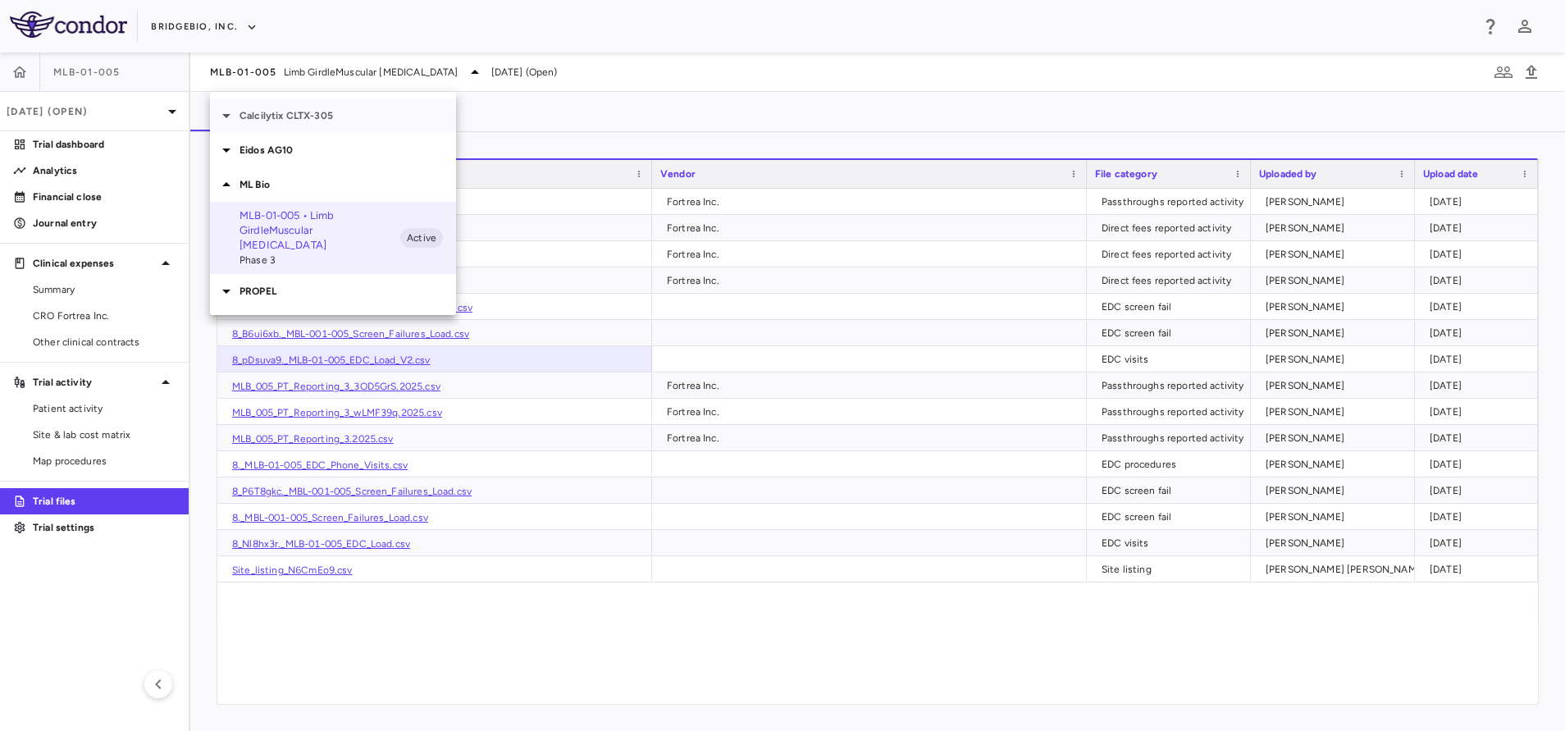
click at [285, 125] on div "Calcilytix CLTX-305" at bounding box center [333, 115] width 246 height 34
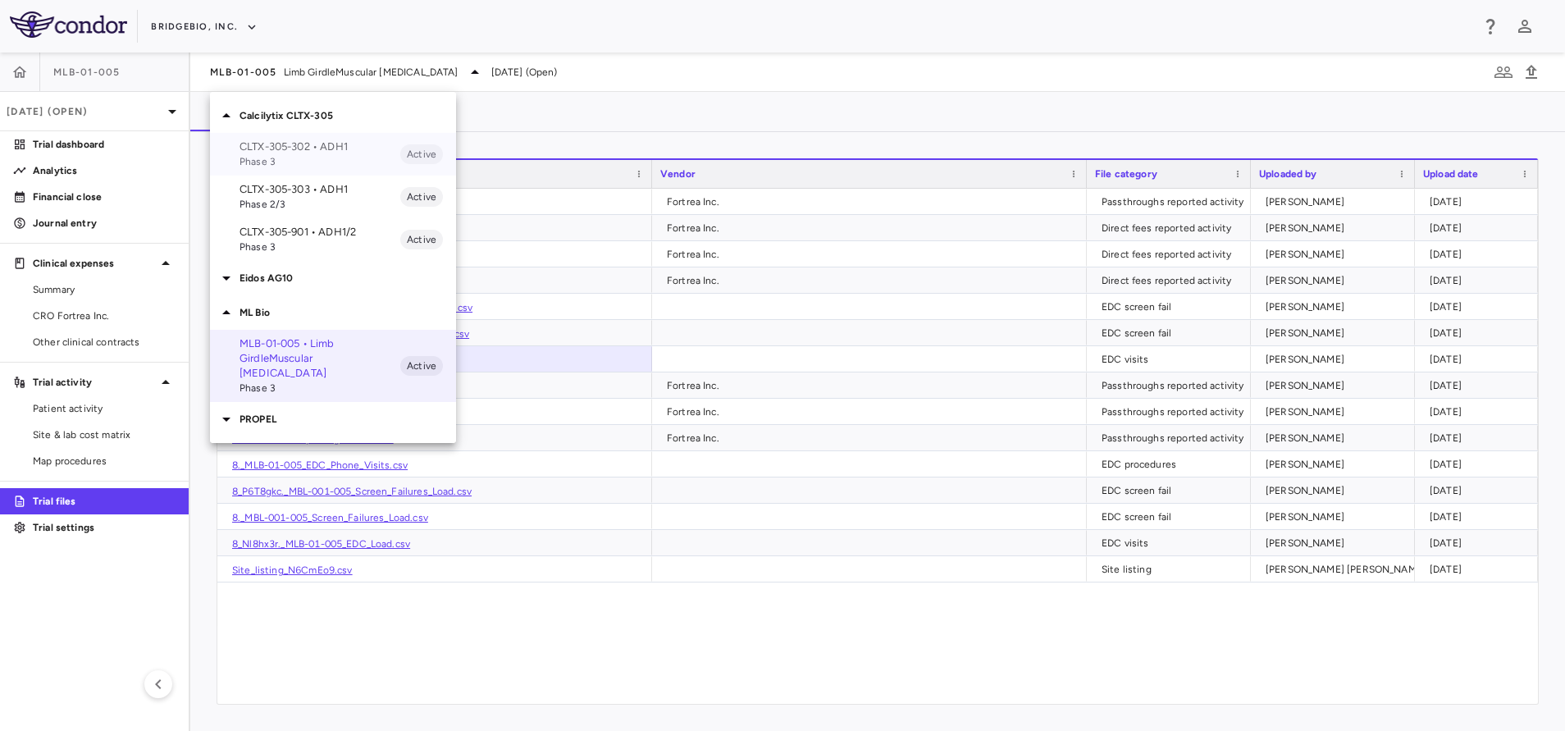
click at [317, 148] on p "CLTX-305-302 • ADH1" at bounding box center [319, 146] width 161 height 15
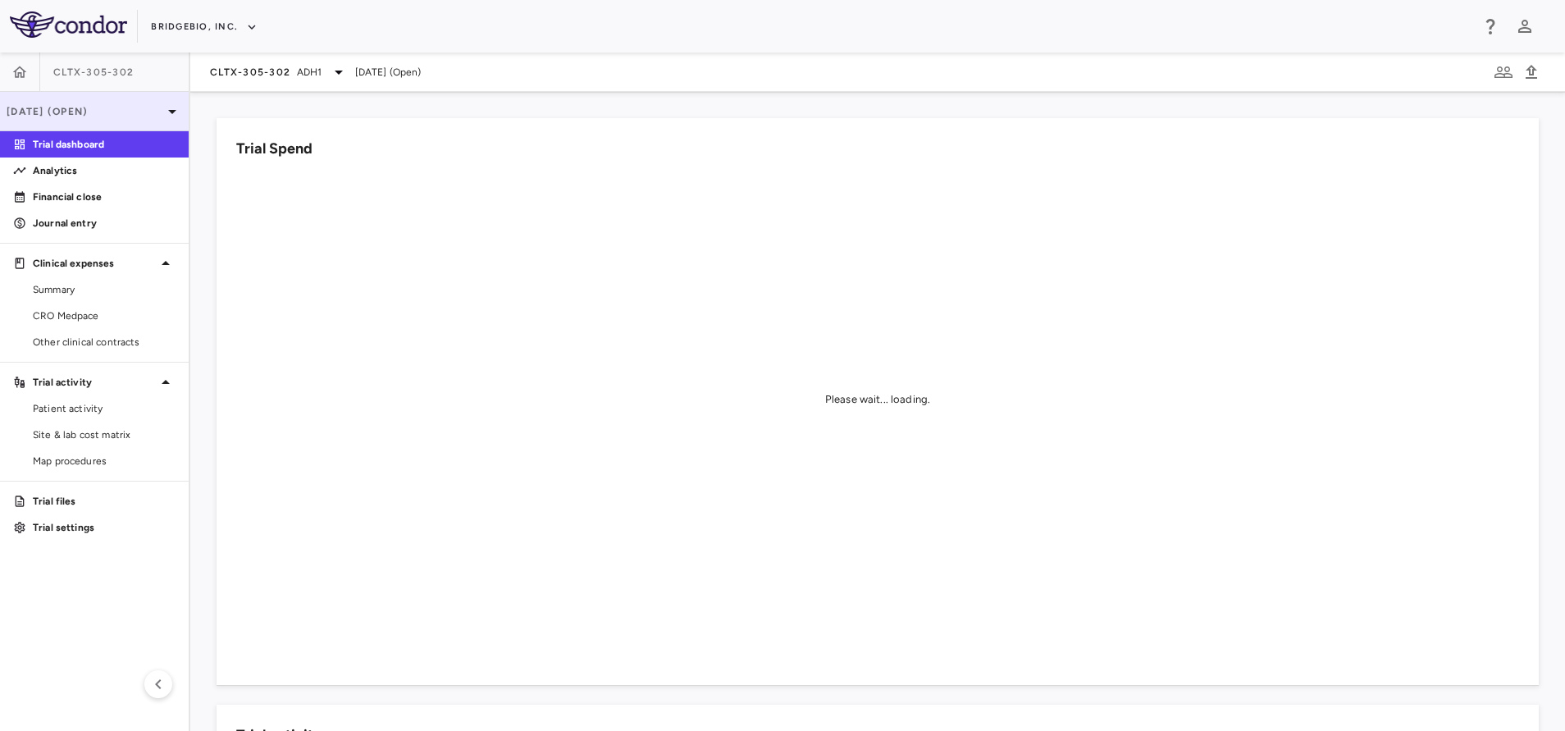
click at [96, 109] on p "[DATE] (Open)" at bounding box center [85, 111] width 156 height 15
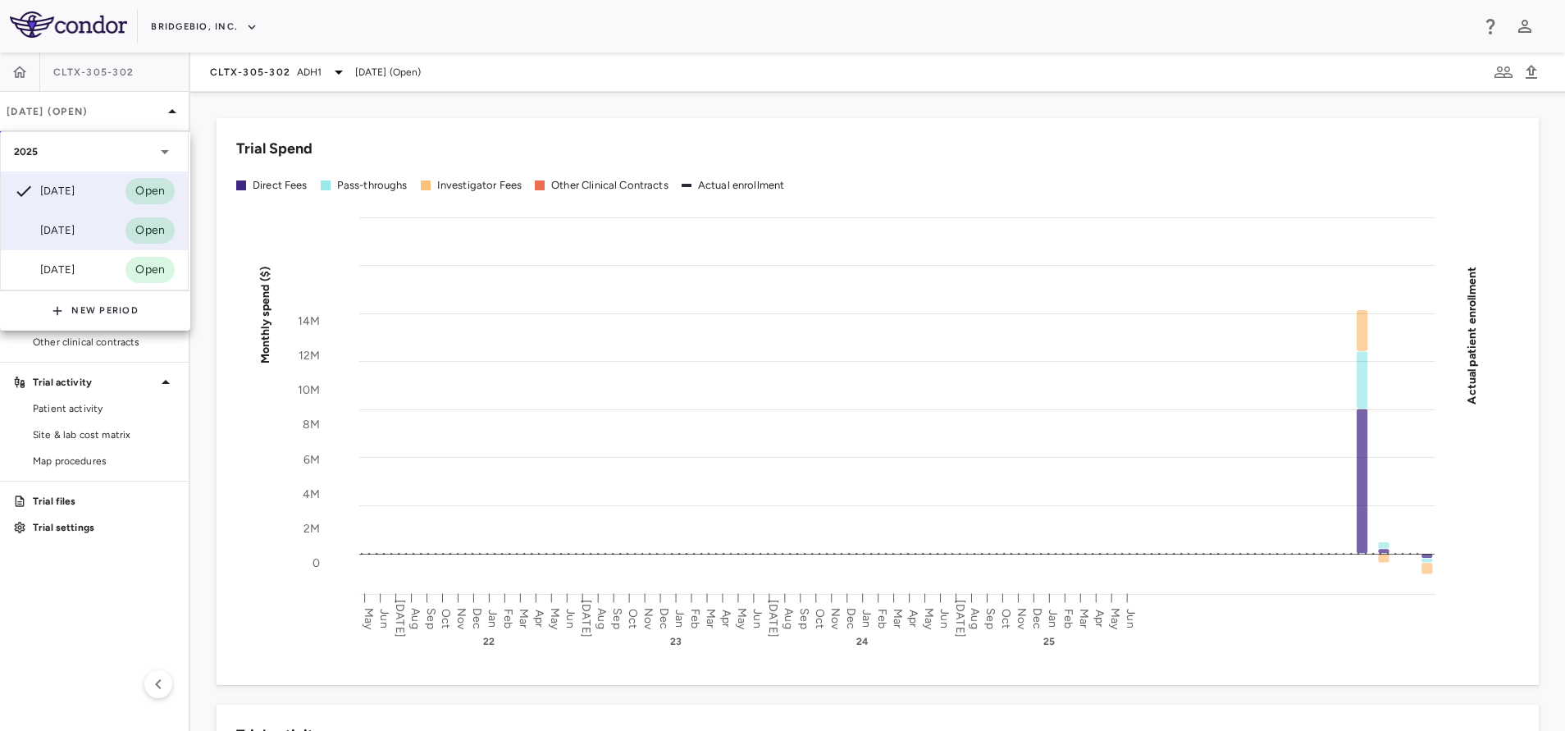
click at [57, 226] on div "[DATE]" at bounding box center [44, 231] width 61 height 20
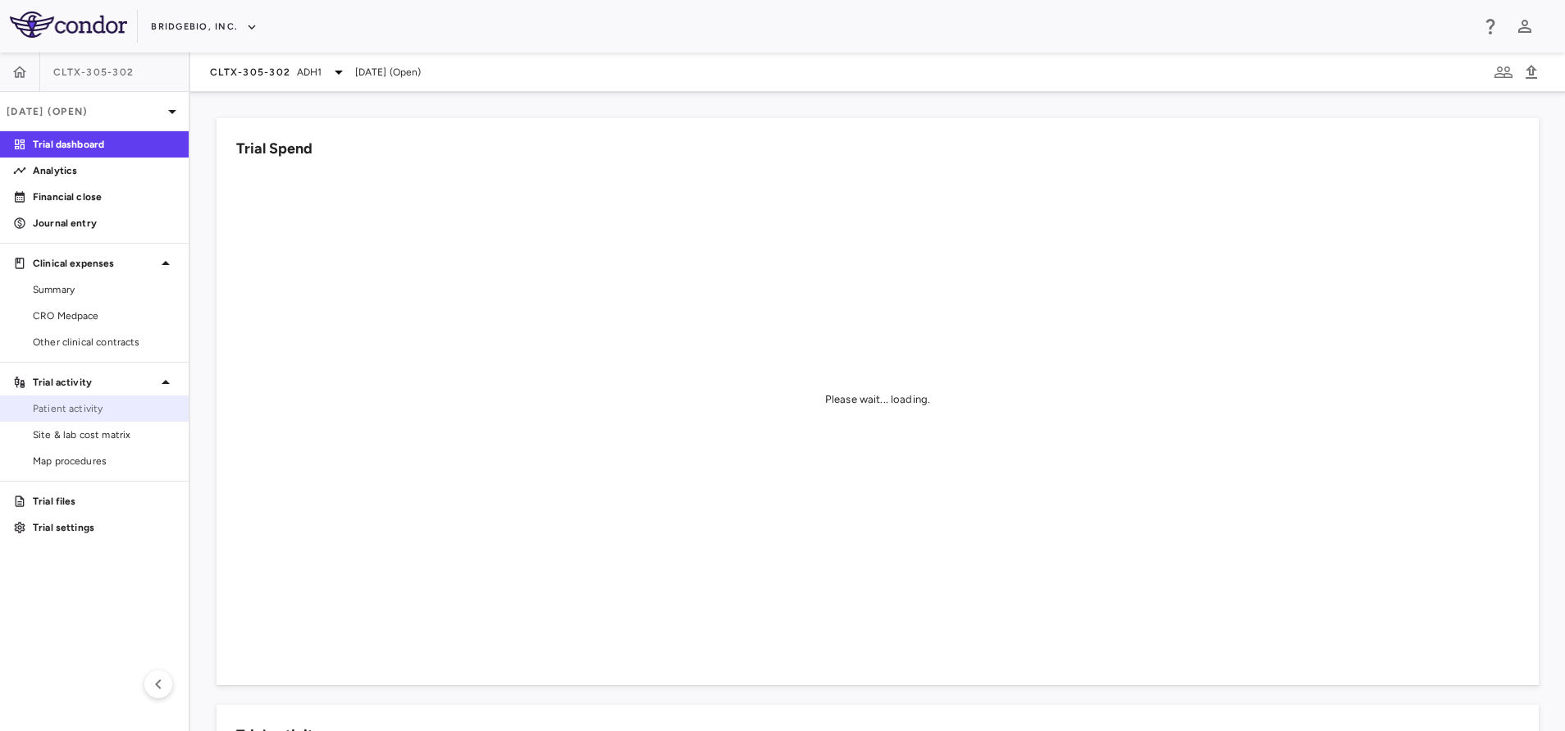
click at [75, 398] on link "Patient activity" at bounding box center [94, 408] width 189 height 25
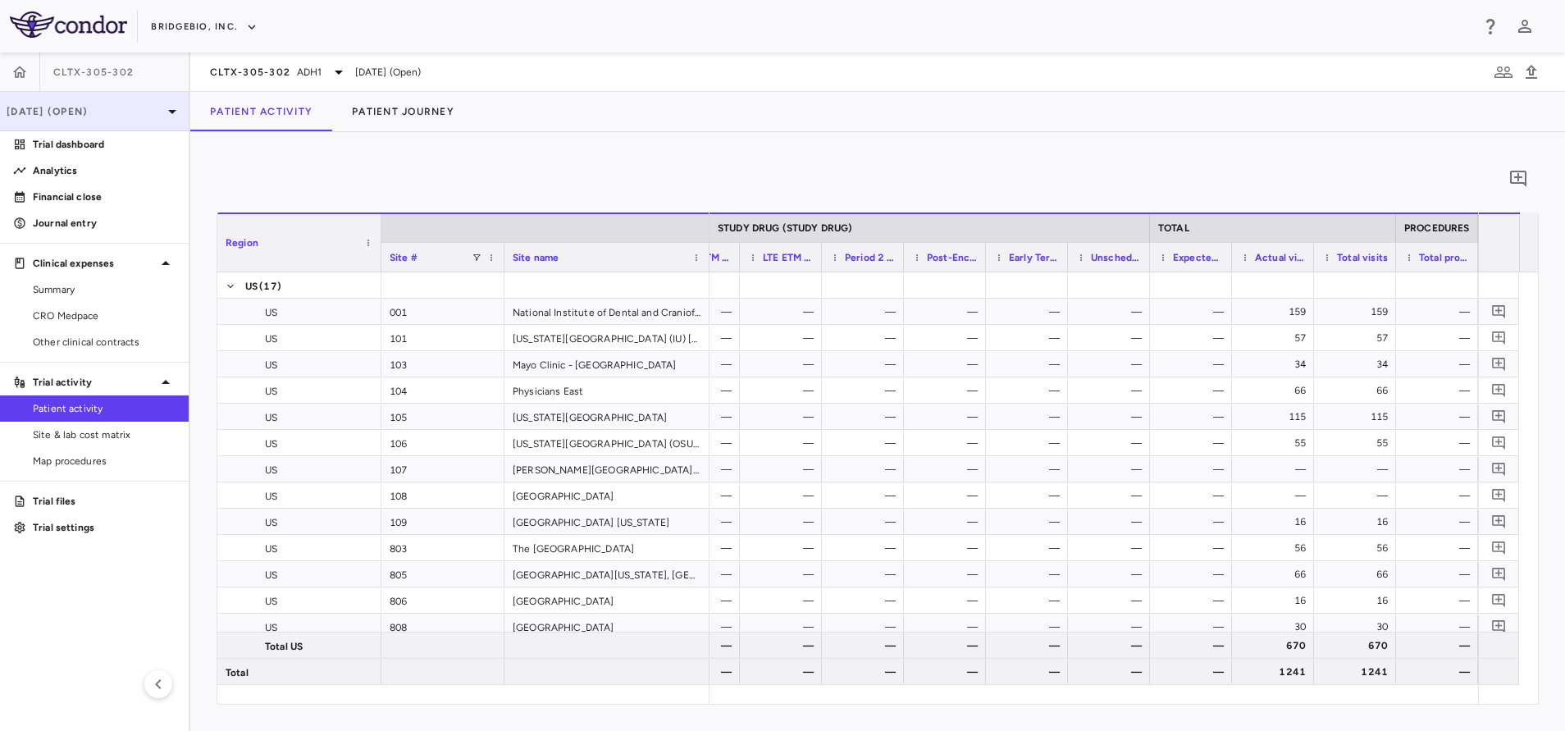
click at [163, 114] on icon at bounding box center [172, 112] width 20 height 20
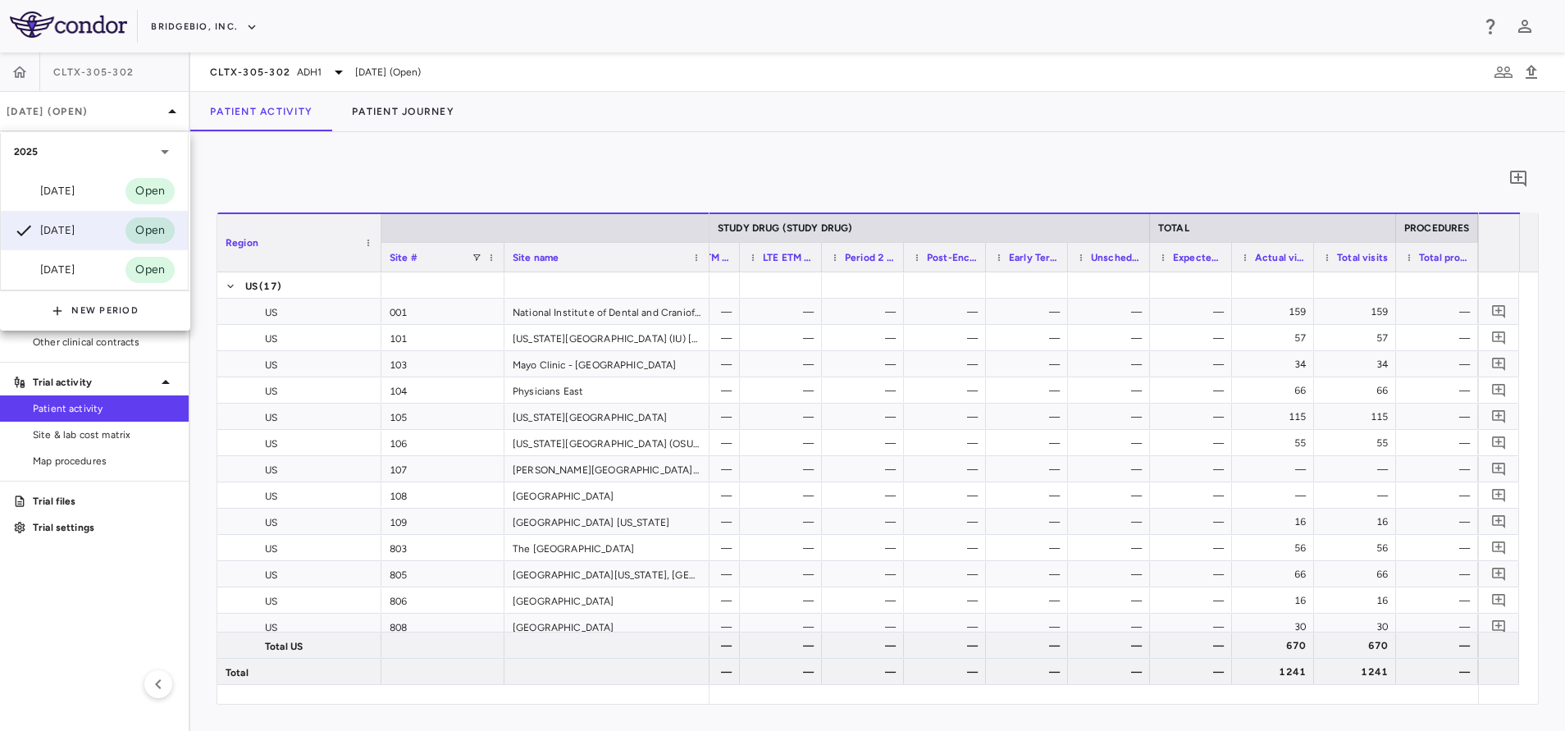
click at [404, 186] on div at bounding box center [782, 365] width 1565 height 731
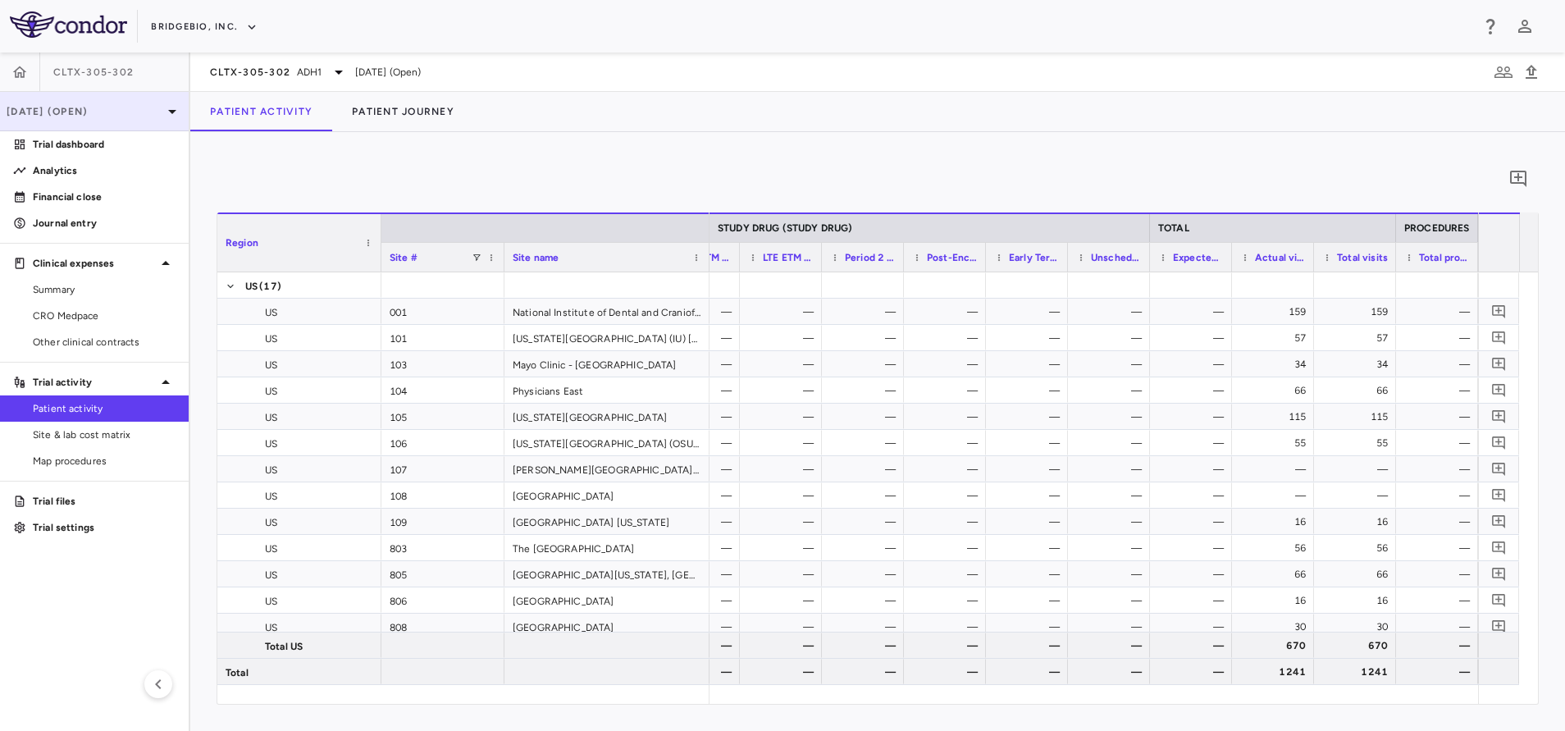
click at [72, 128] on div "[DATE] (Open)" at bounding box center [94, 111] width 189 height 39
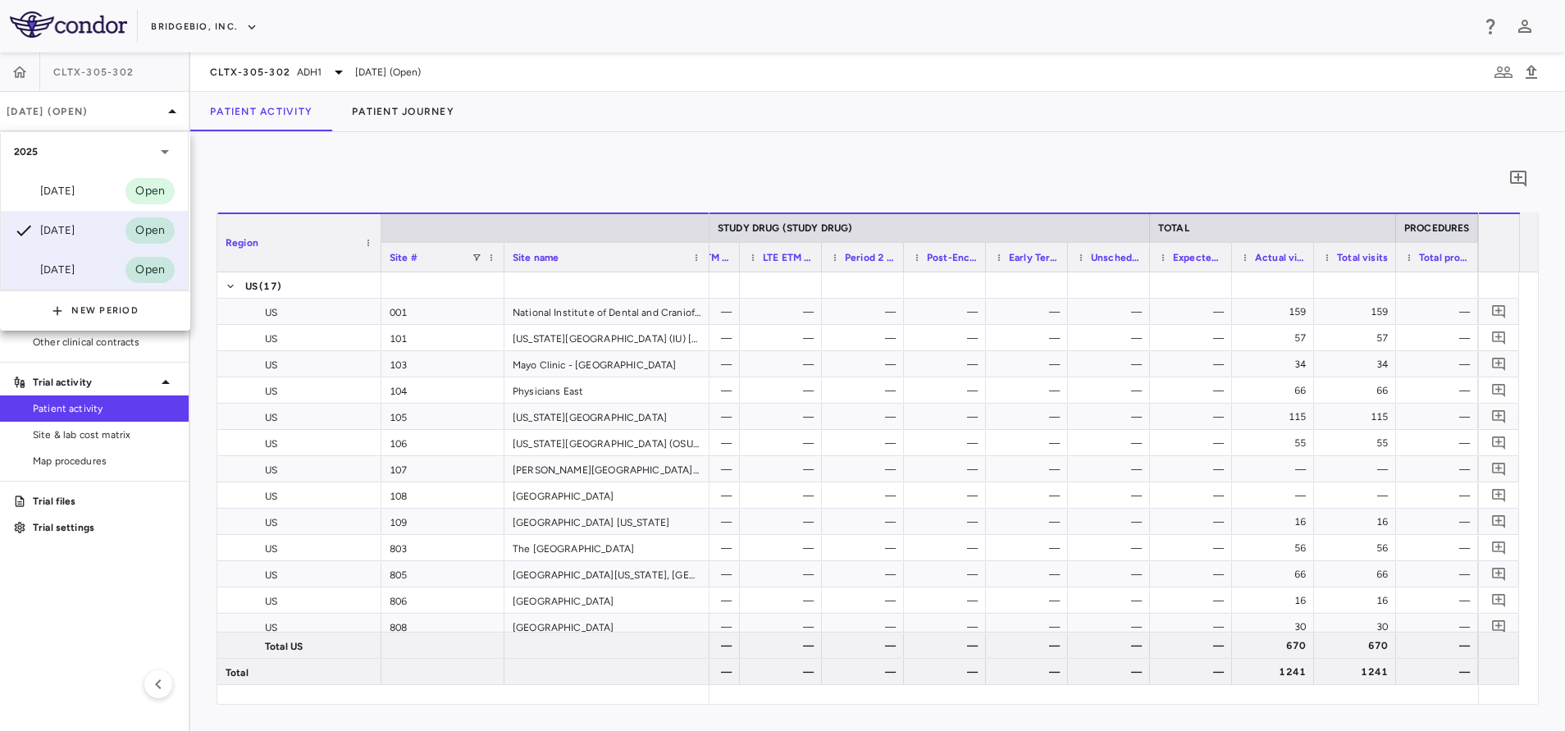
click at [23, 282] on div "[DATE] Open" at bounding box center [94, 269] width 187 height 39
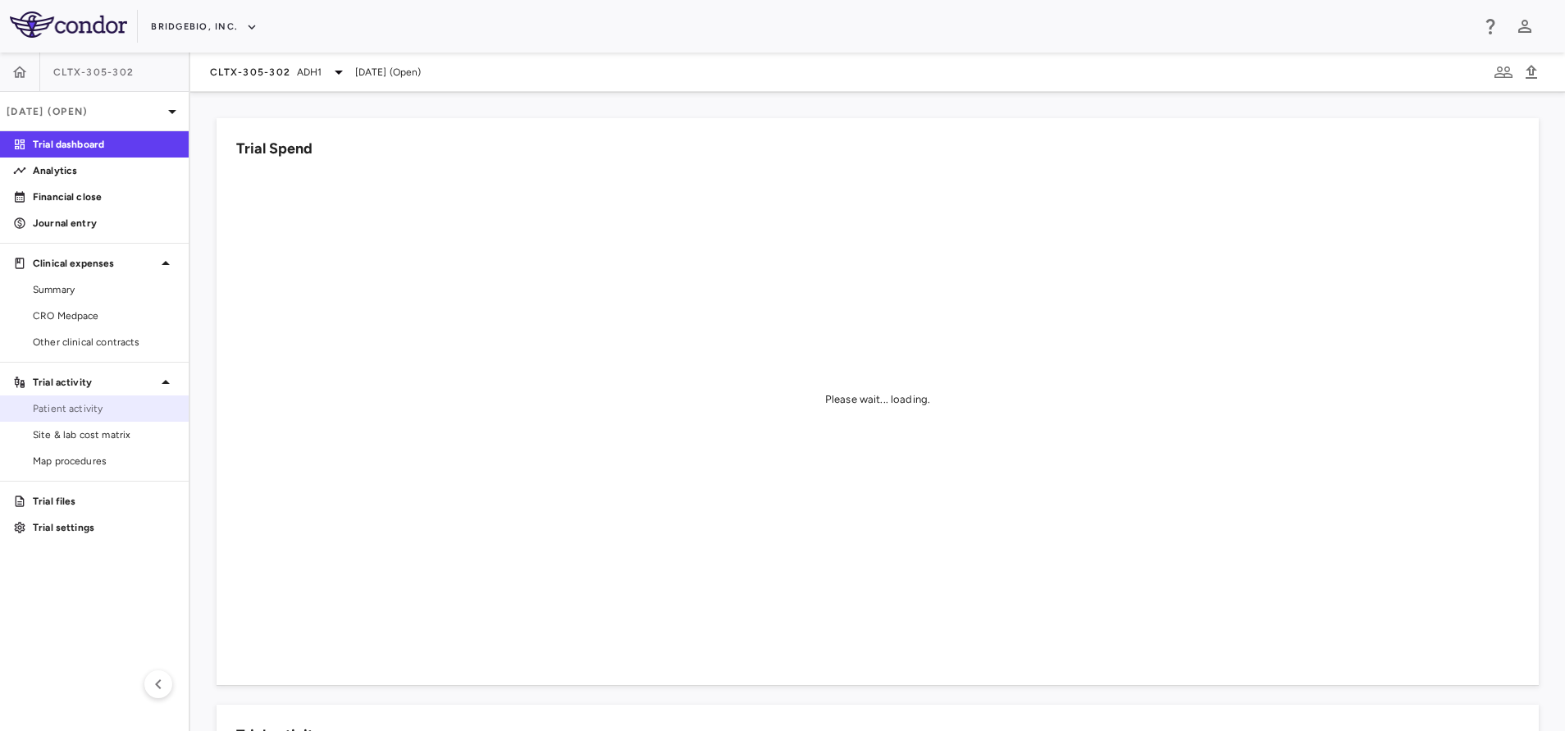
click at [57, 402] on span "Patient activity" at bounding box center [104, 408] width 143 height 15
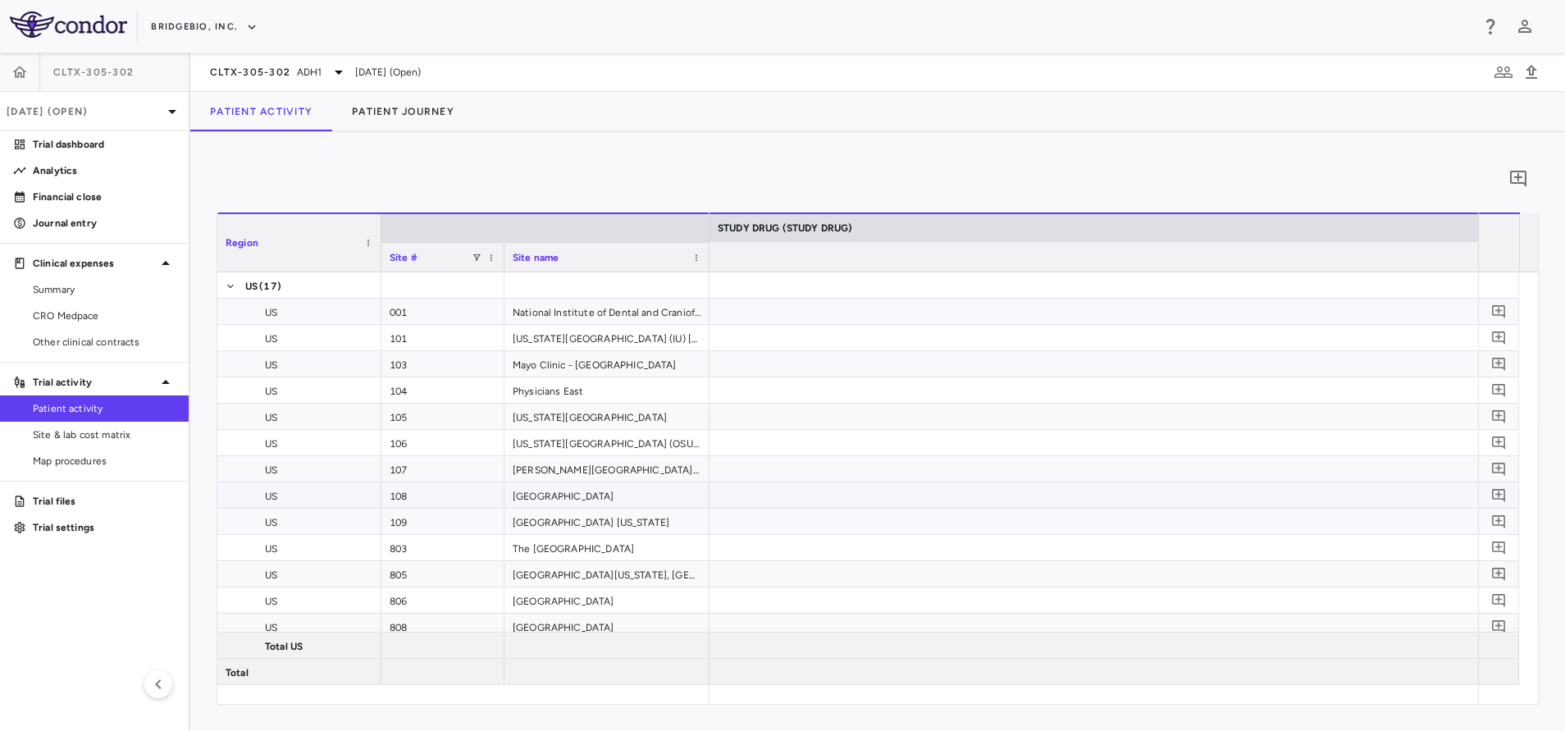
scroll to position [0, 8499]
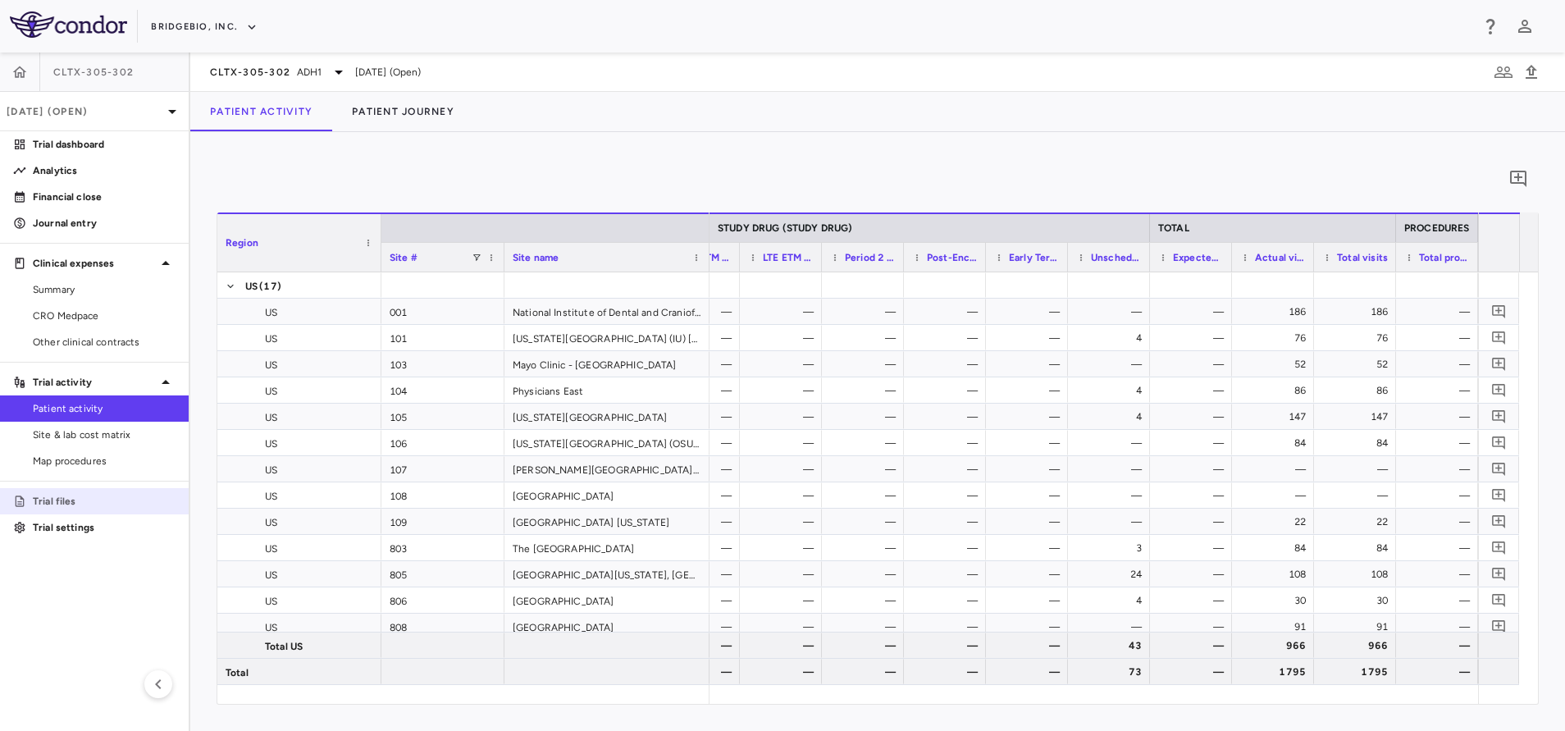
click at [70, 497] on p "Trial files" at bounding box center [104, 501] width 143 height 15
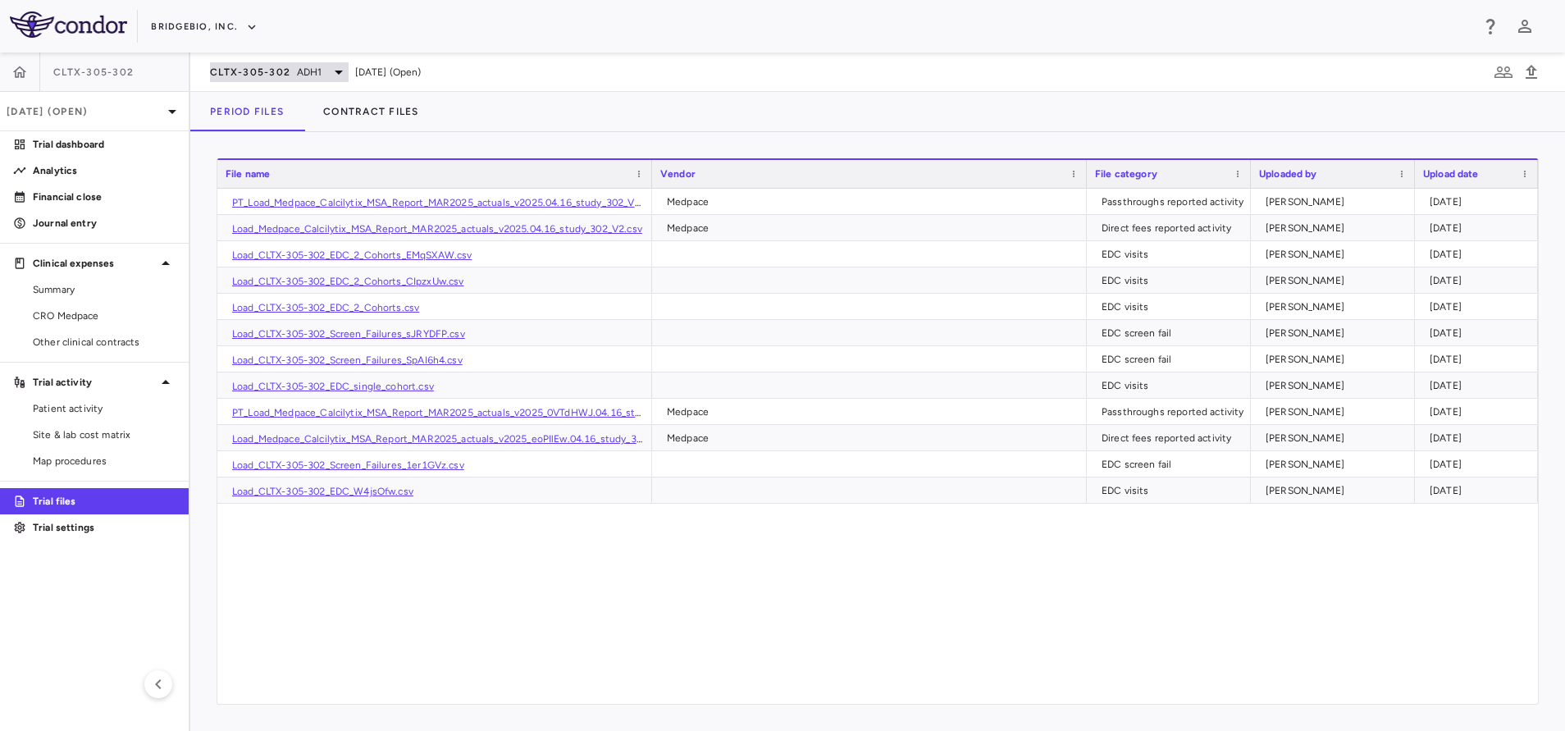
click at [284, 71] on span "CLTX-305-302" at bounding box center [250, 72] width 80 height 13
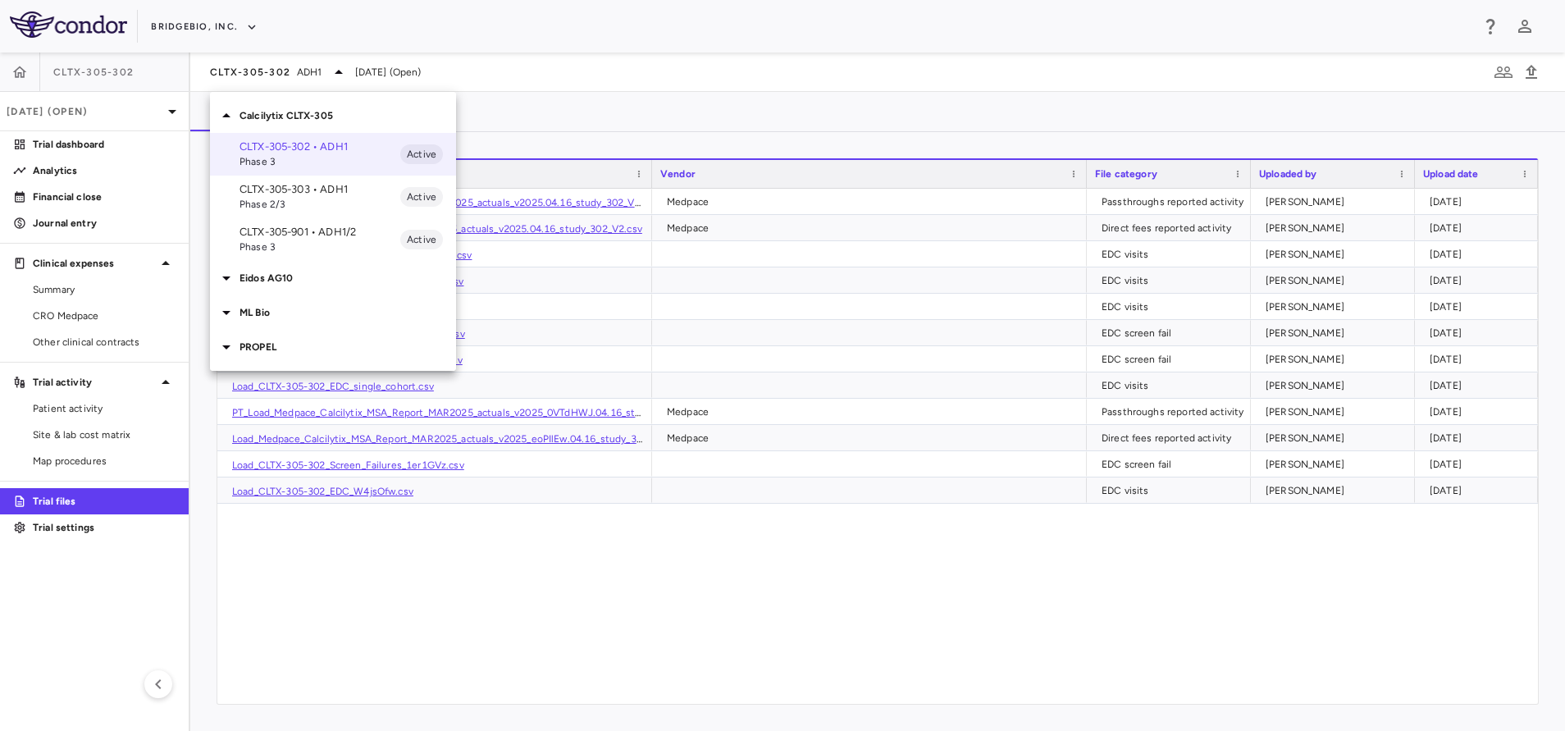
click at [234, 313] on icon at bounding box center [227, 313] width 20 height 20
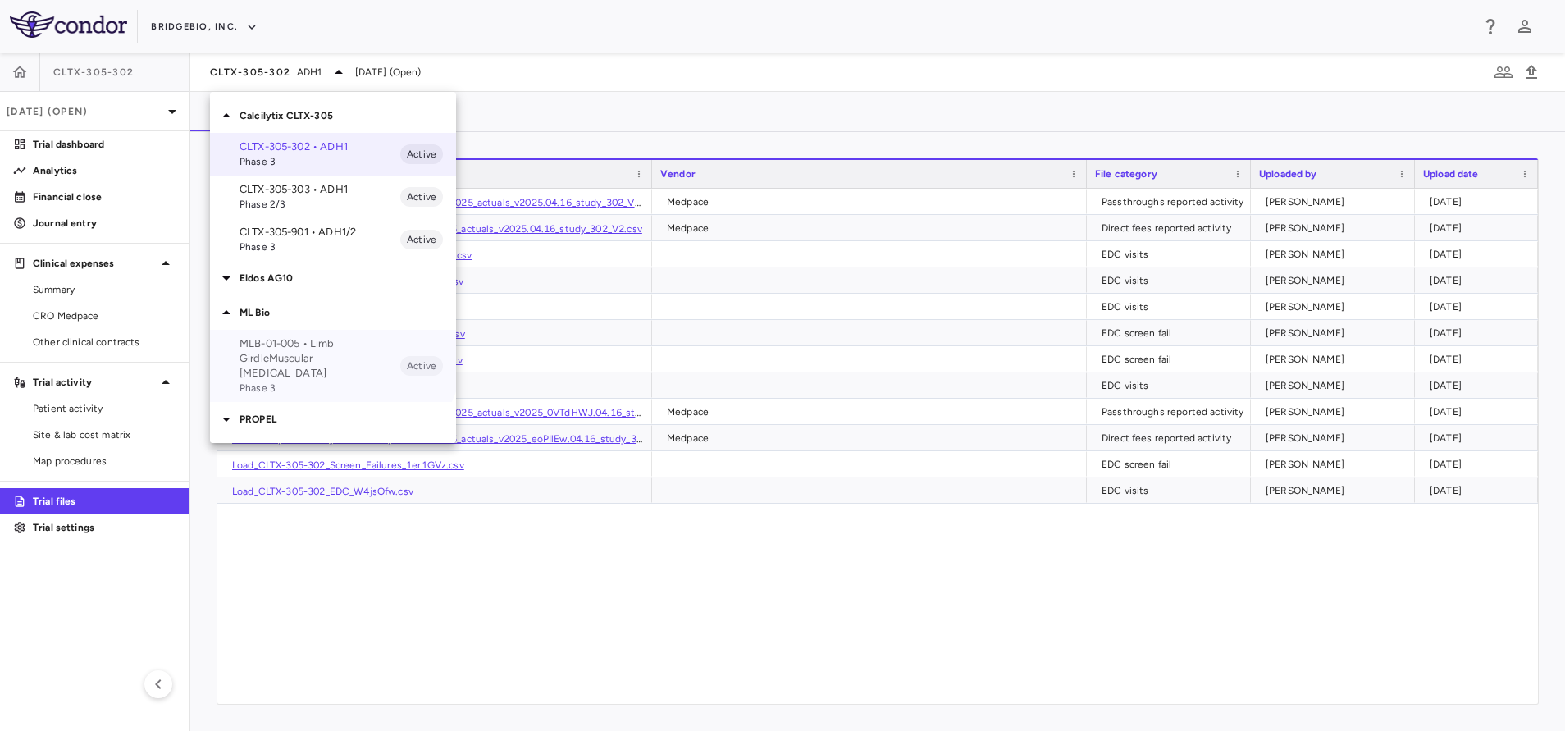
click at [303, 335] on div "MLB-01-005 • Limb GirdleMuscular [MEDICAL_DATA] Phase 3 Active" at bounding box center [333, 366] width 246 height 72
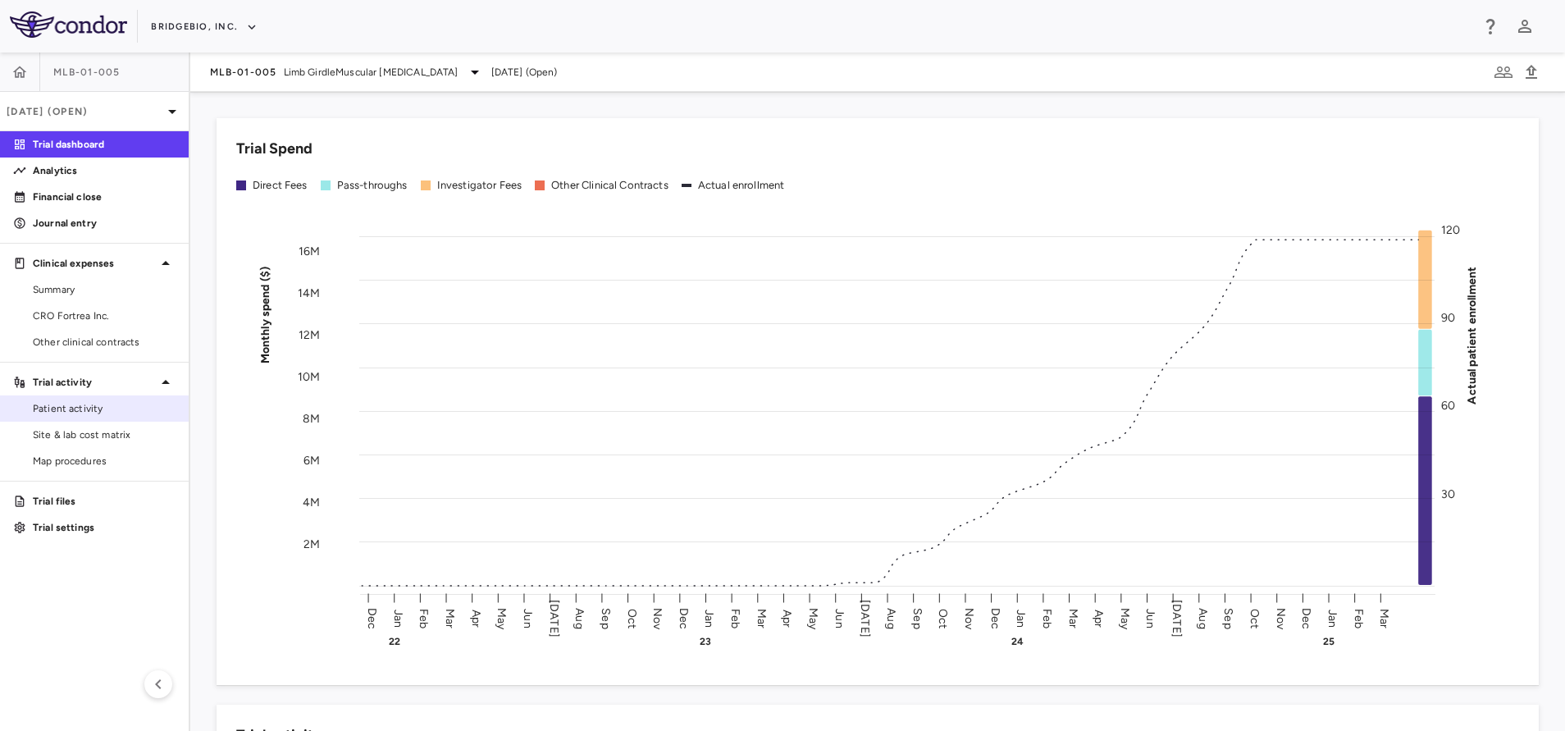
click at [71, 396] on link "Patient activity" at bounding box center [94, 408] width 189 height 25
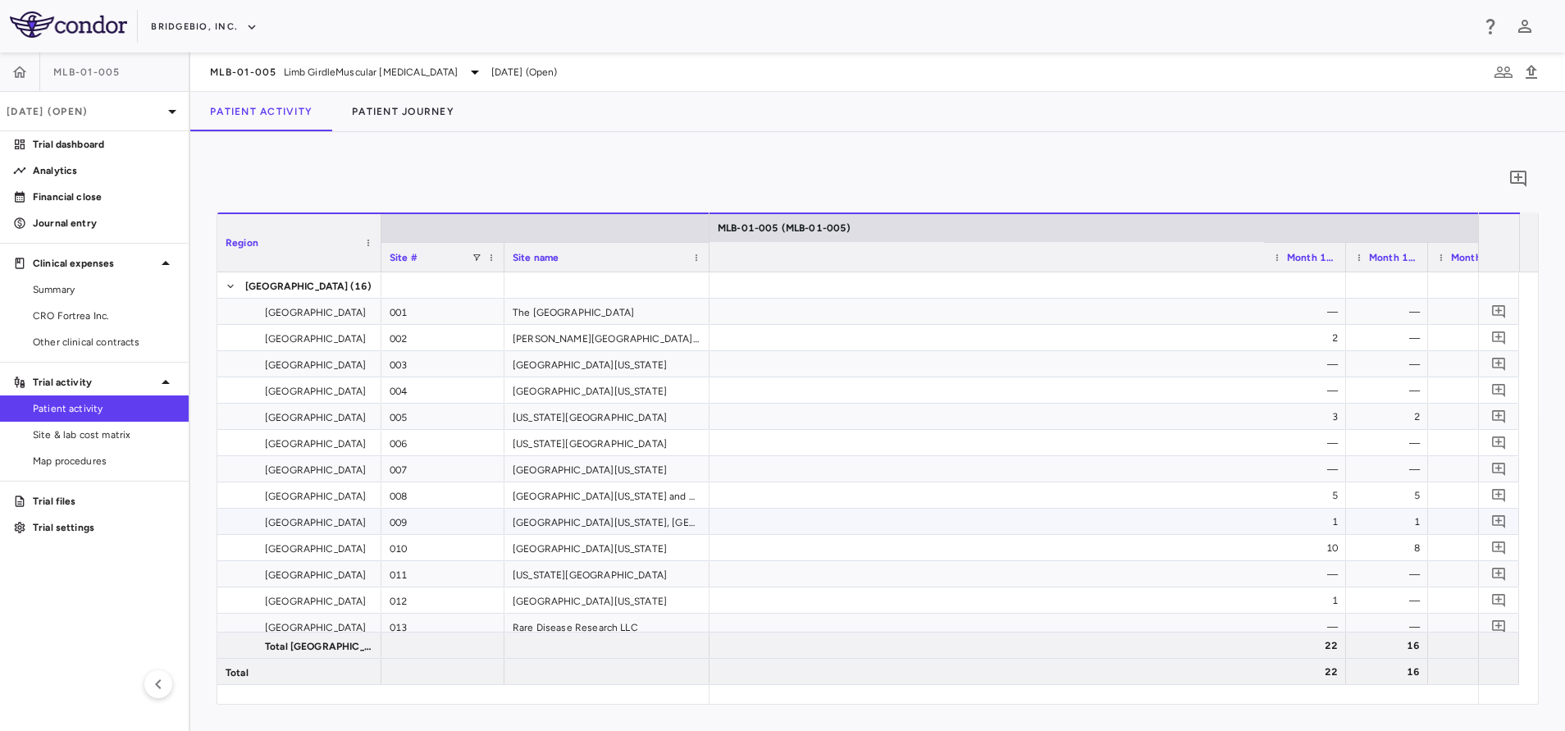
scroll to position [0, 3004]
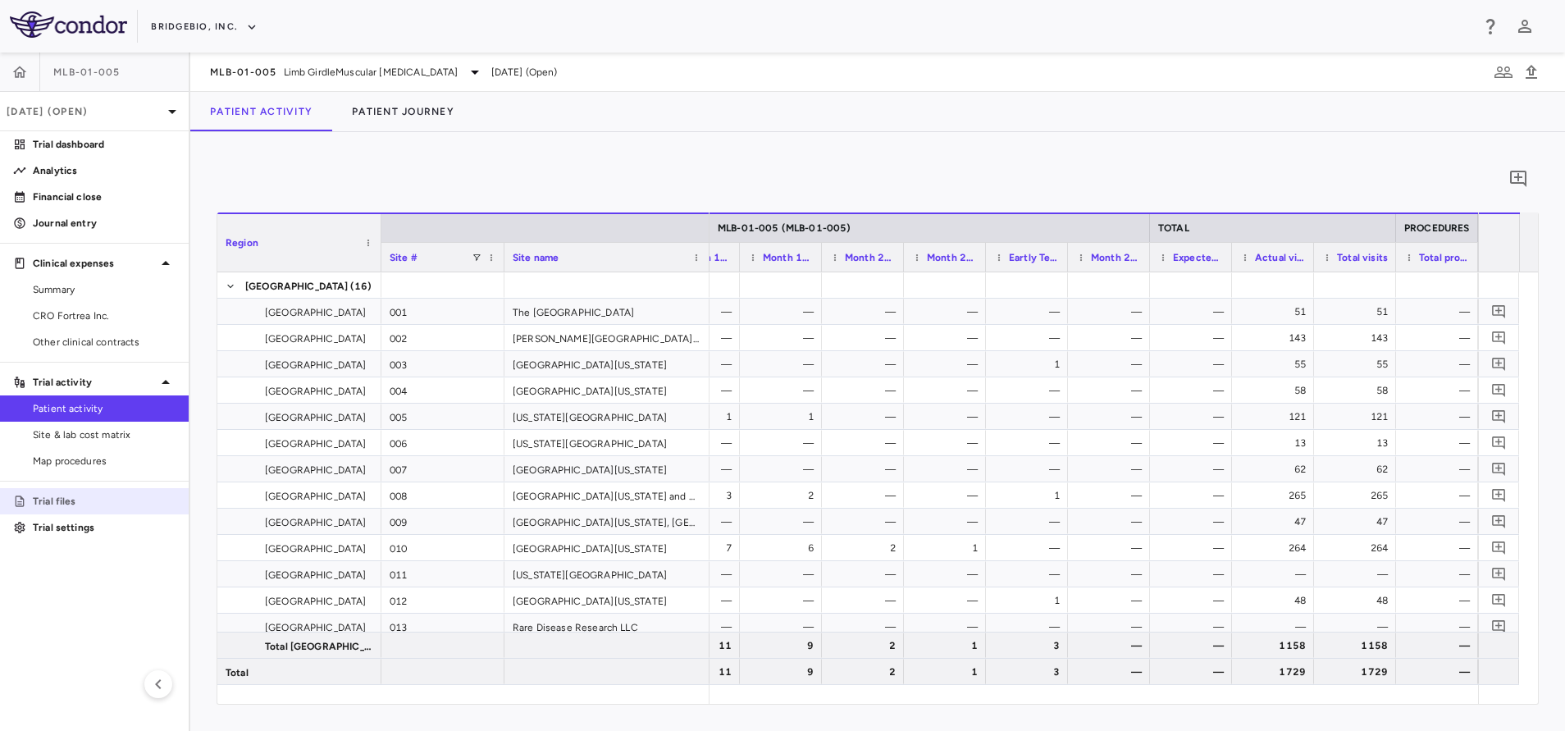
click at [67, 508] on p "Trial files" at bounding box center [104, 501] width 143 height 15
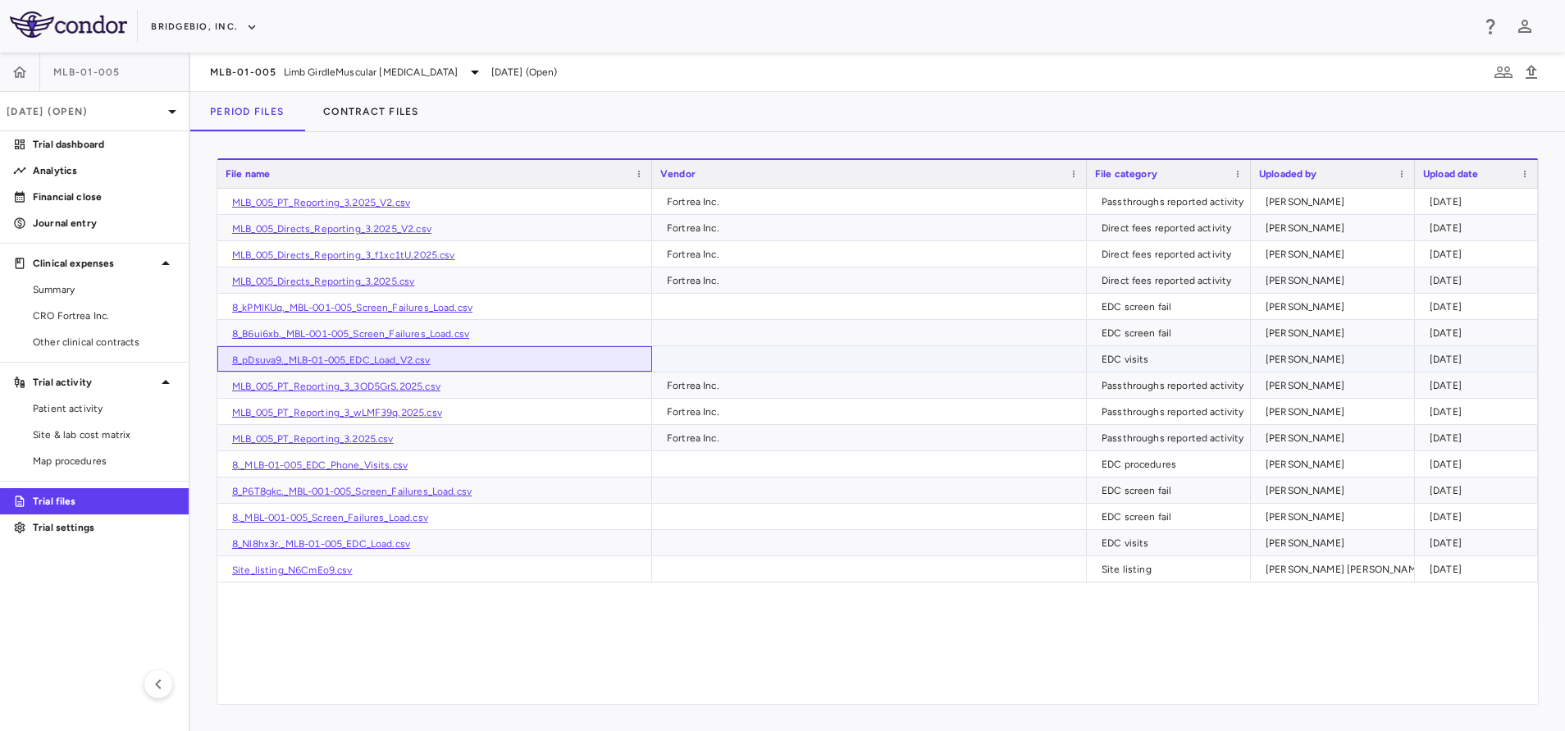
click at [393, 359] on link "8_pDsuva9._MLB-01-005_EDC_Load_V2.csv" at bounding box center [331, 359] width 198 height 11
click at [312, 63] on div "MLB-01-005 Limb GirdleMuscular [MEDICAL_DATA]" at bounding box center [347, 72] width 275 height 20
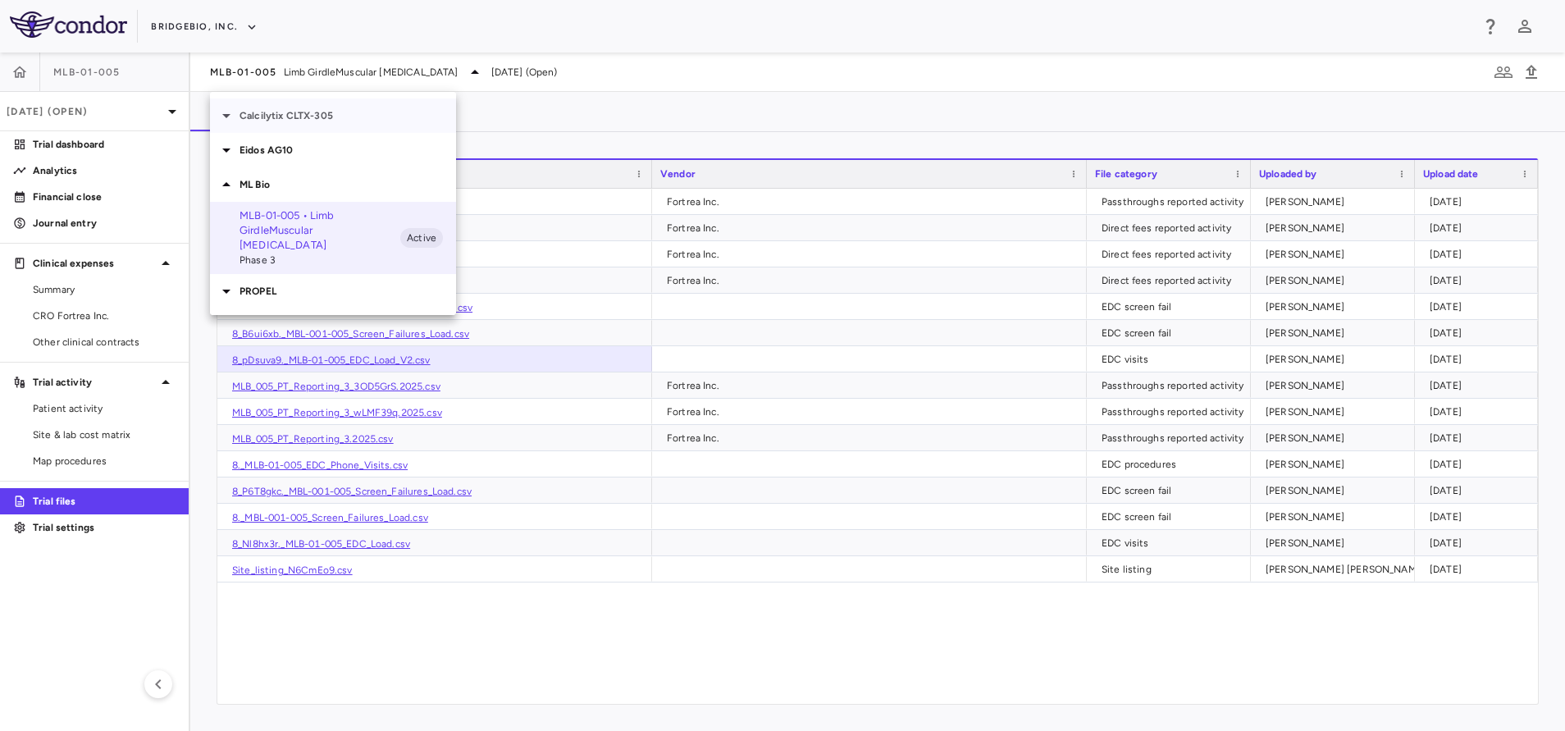
click at [299, 121] on p "Calcilytix CLTX-305" at bounding box center [347, 115] width 217 height 15
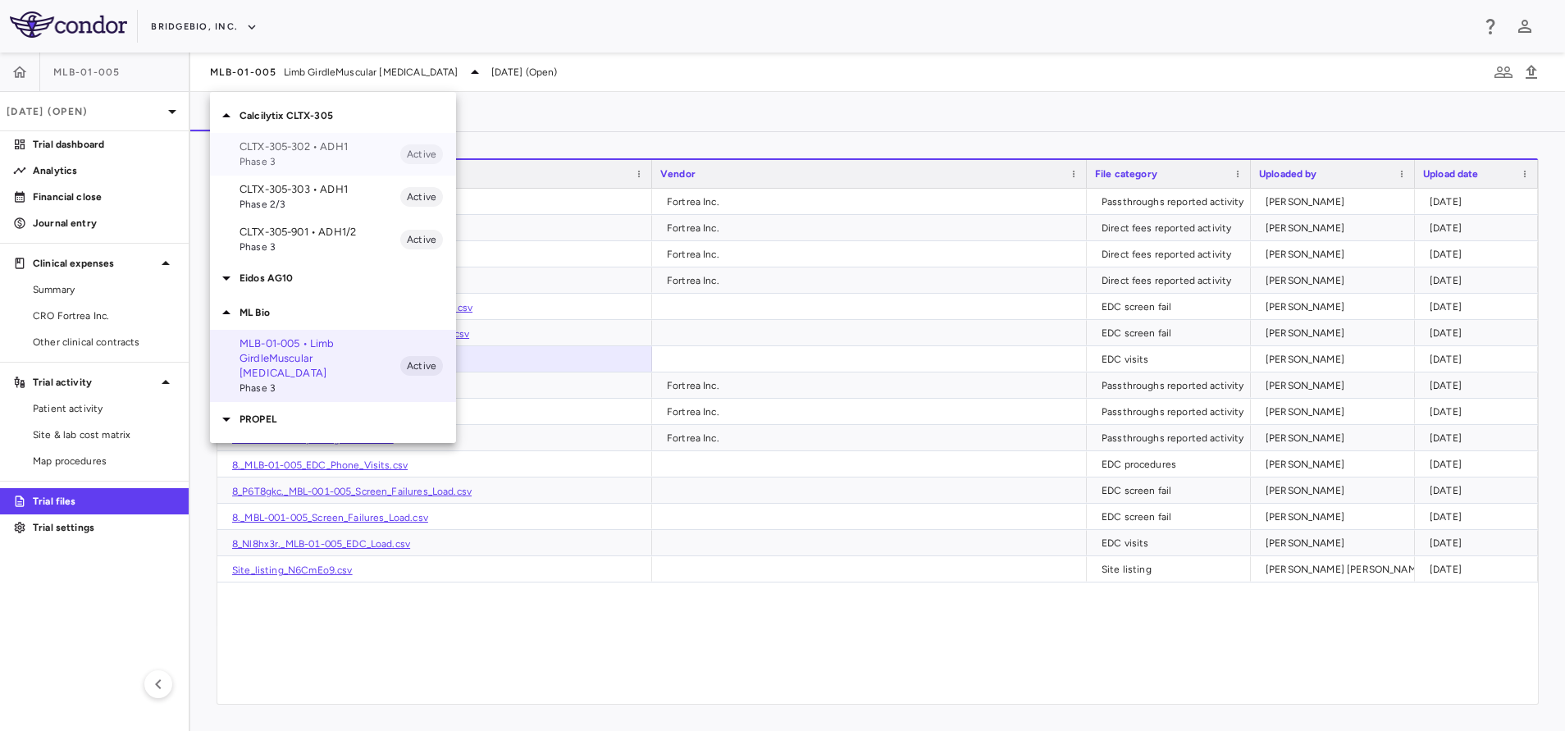
click at [299, 146] on p "CLTX-305-302 • ADH1" at bounding box center [319, 146] width 161 height 15
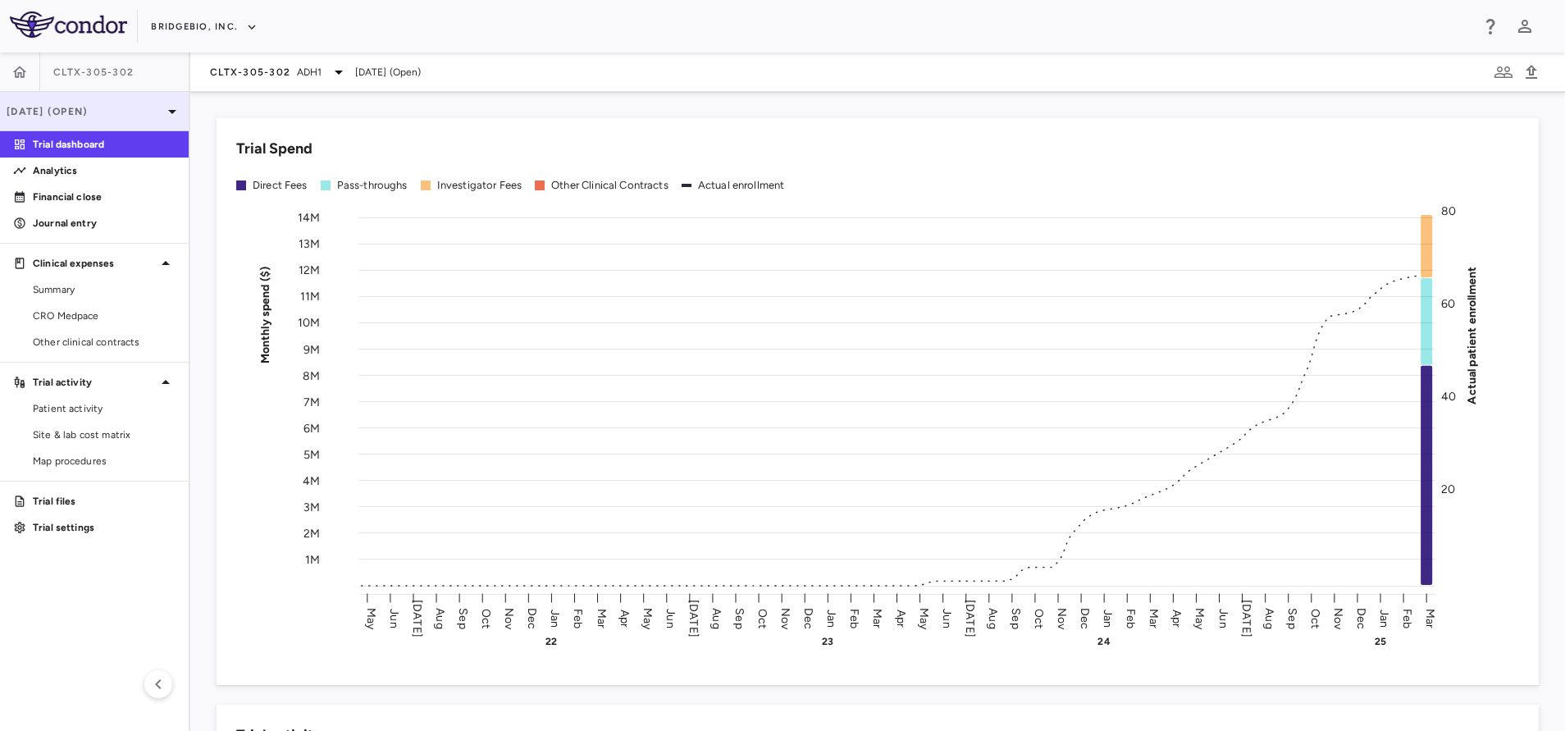
click at [88, 112] on p "[DATE] (Open)" at bounding box center [85, 111] width 156 height 15
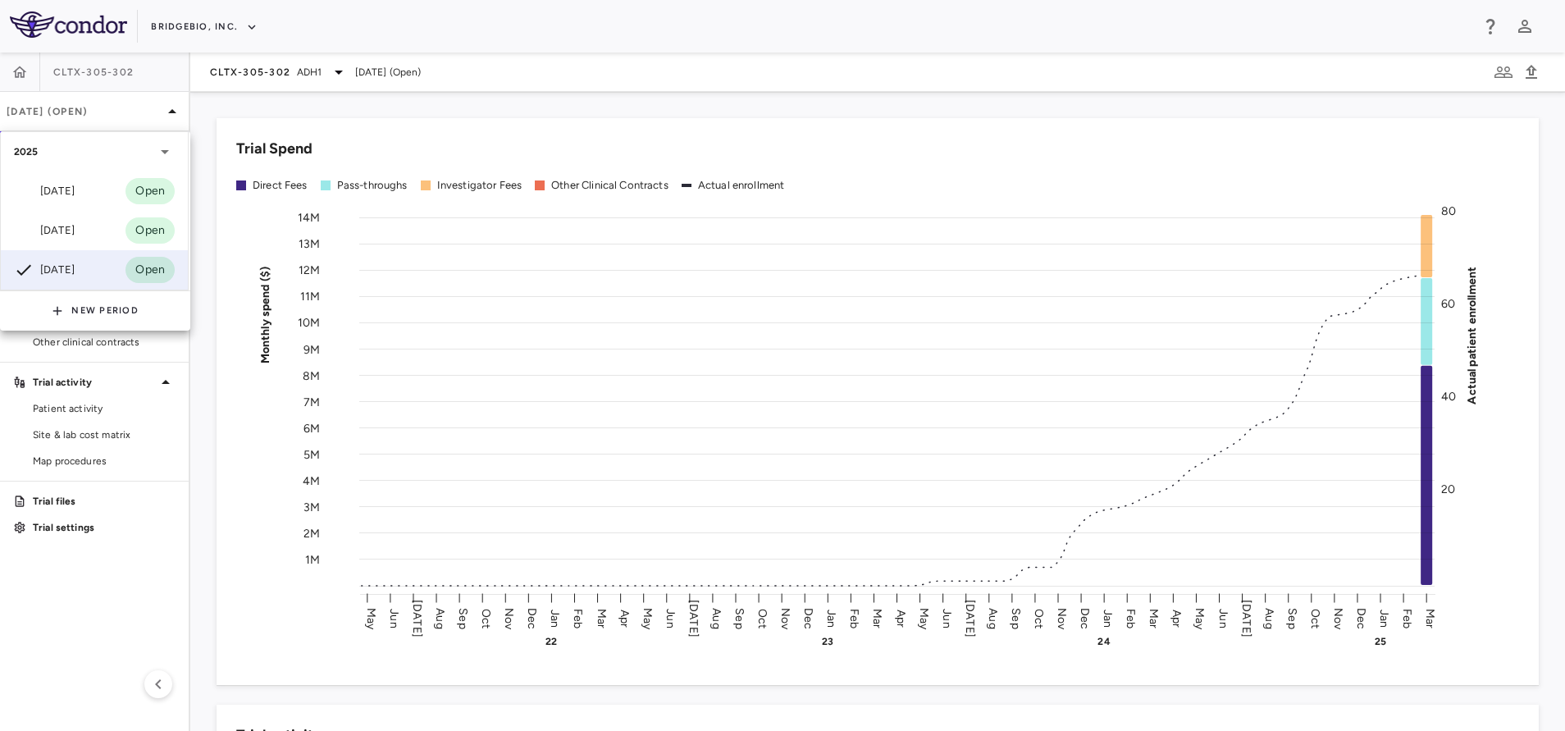
click at [166, 559] on div at bounding box center [782, 365] width 1565 height 731
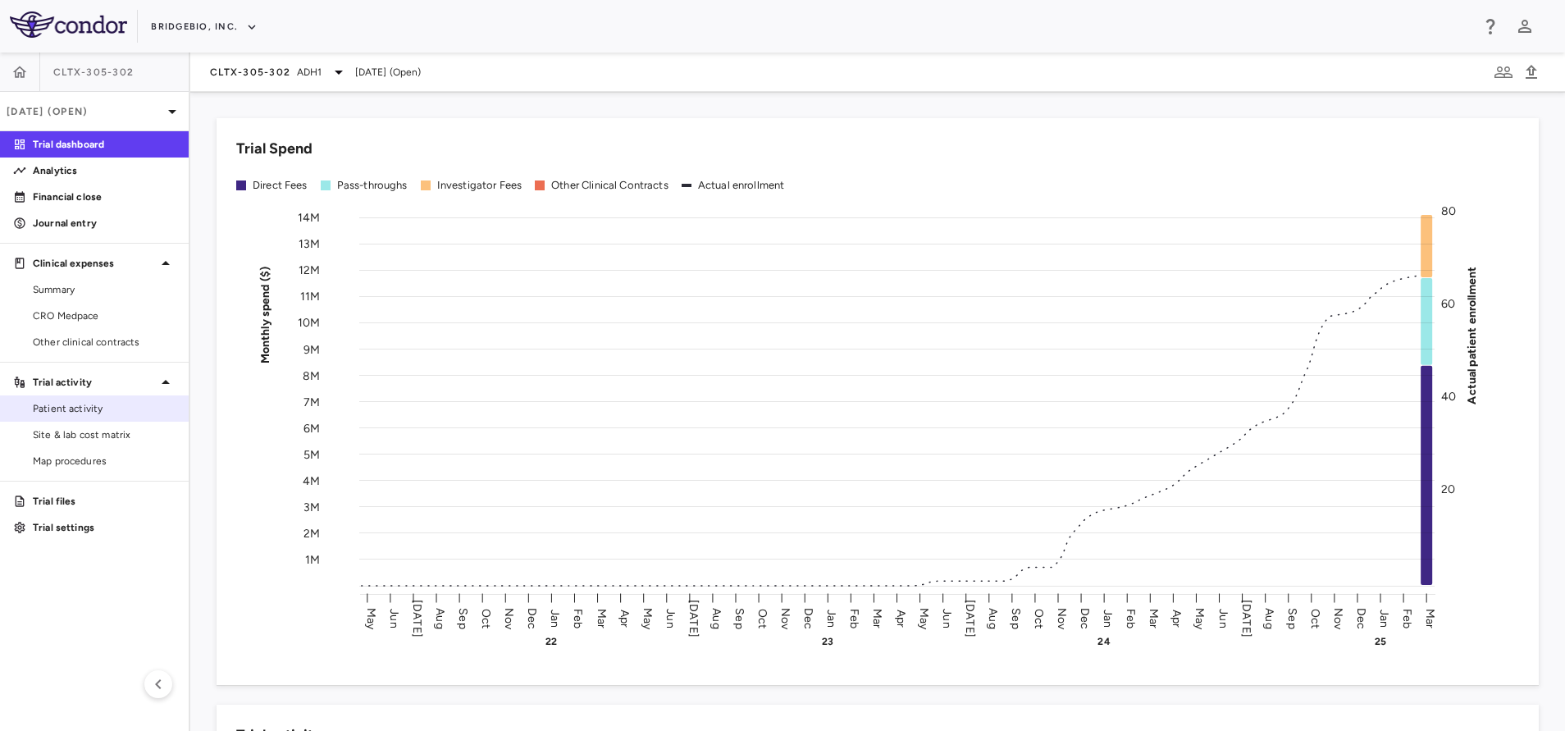
click at [40, 410] on span "Patient activity" at bounding box center [104, 408] width 143 height 15
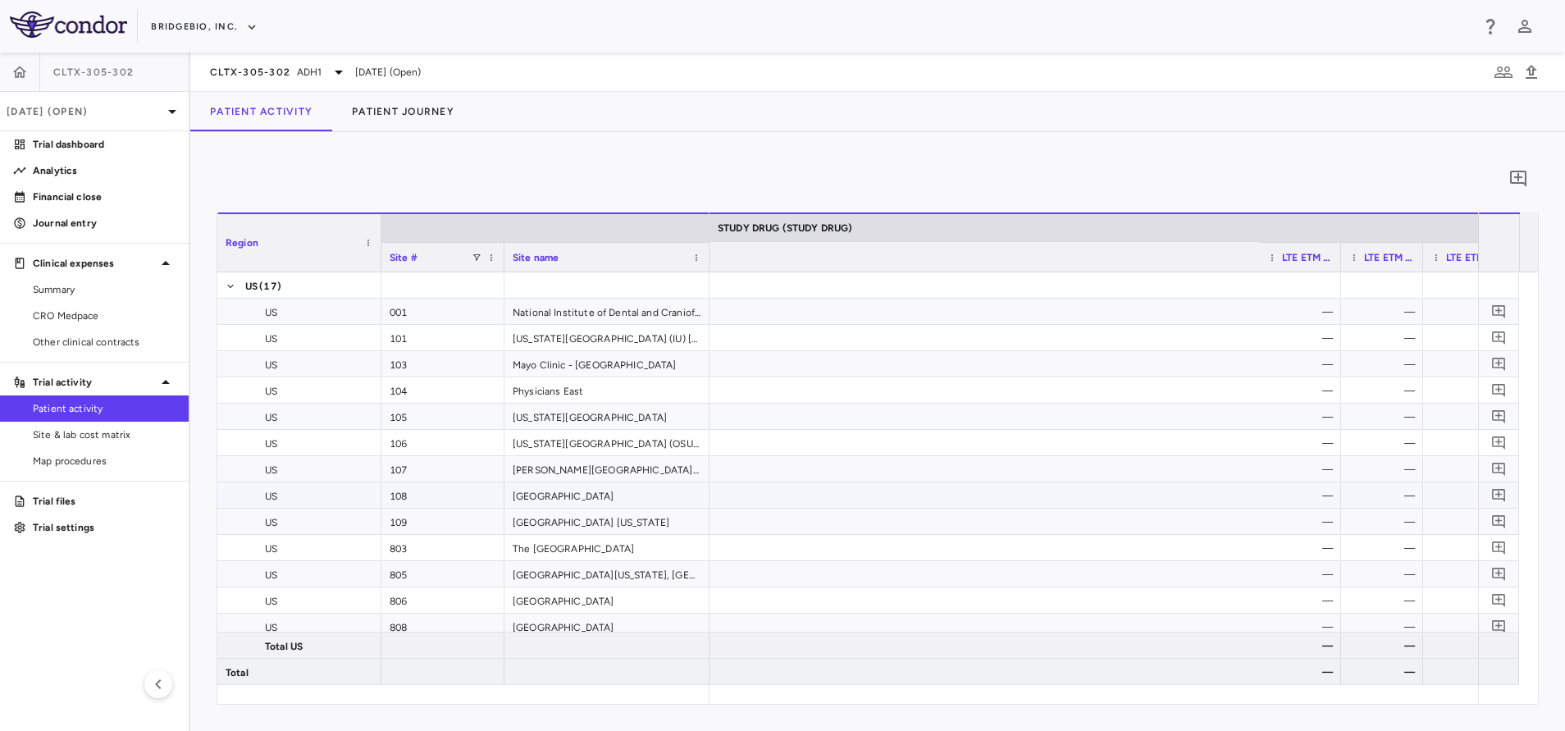
scroll to position [0, 8499]
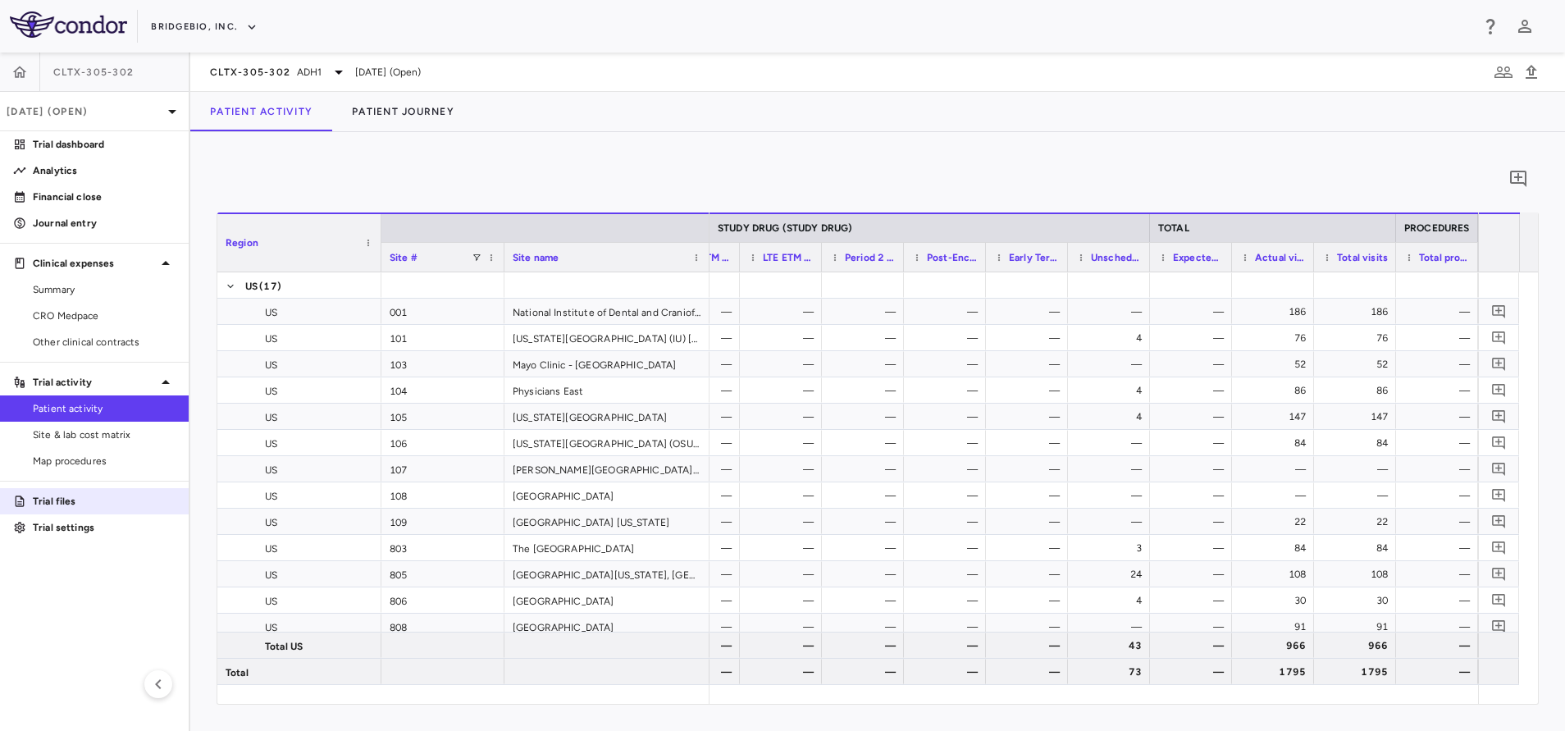
click at [19, 498] on icon at bounding box center [19, 501] width 13 height 13
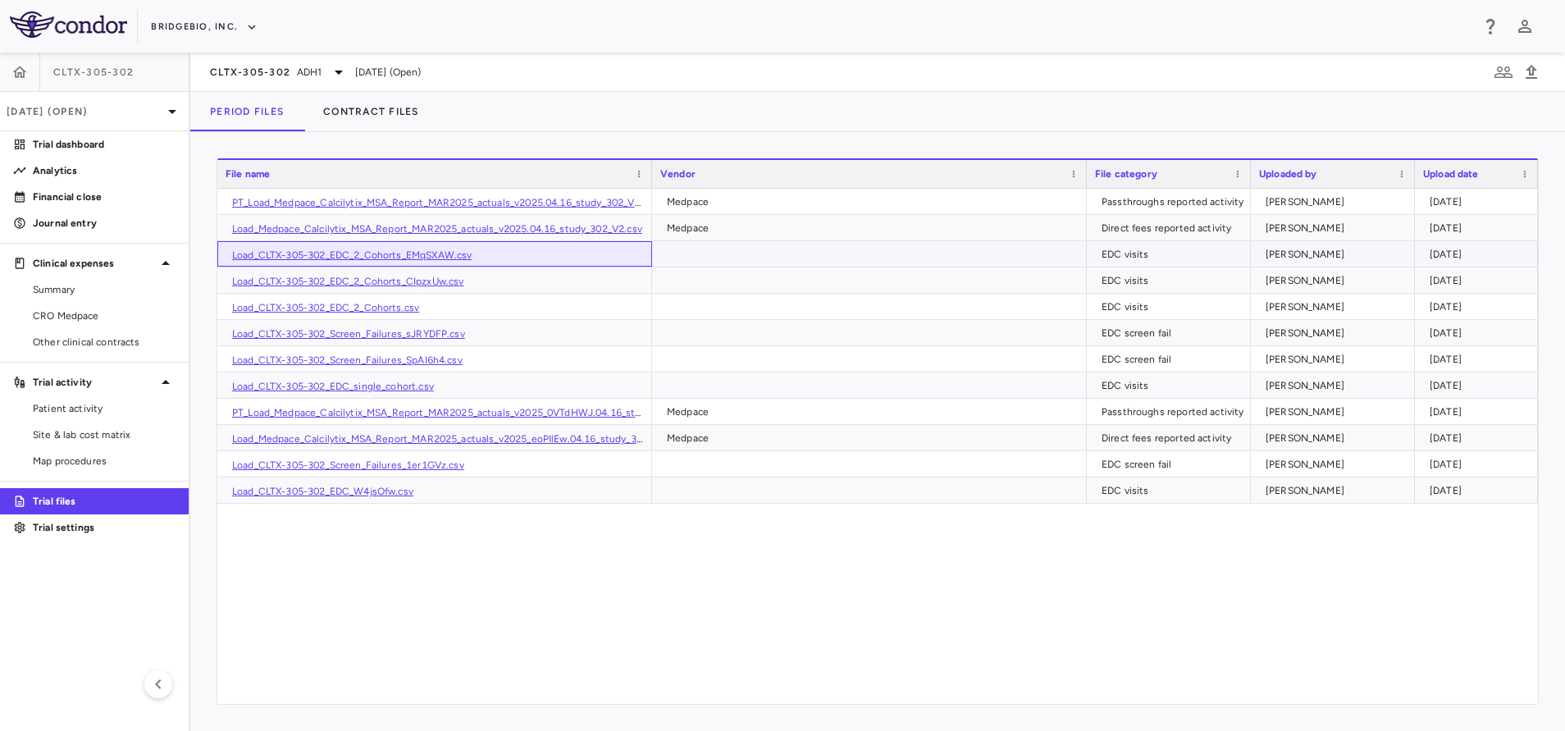
click at [390, 249] on link "Load_CLTX-305-302_EDC_2_Cohorts_EMqSXAW.csv" at bounding box center [351, 254] width 239 height 11
click at [740, 640] on div "PT_Load_Medpace_Calcilytix_MSA_Report_MAR2025_actuals_v2025.04.16_study_302_V2.…" at bounding box center [877, 446] width 1320 height 515
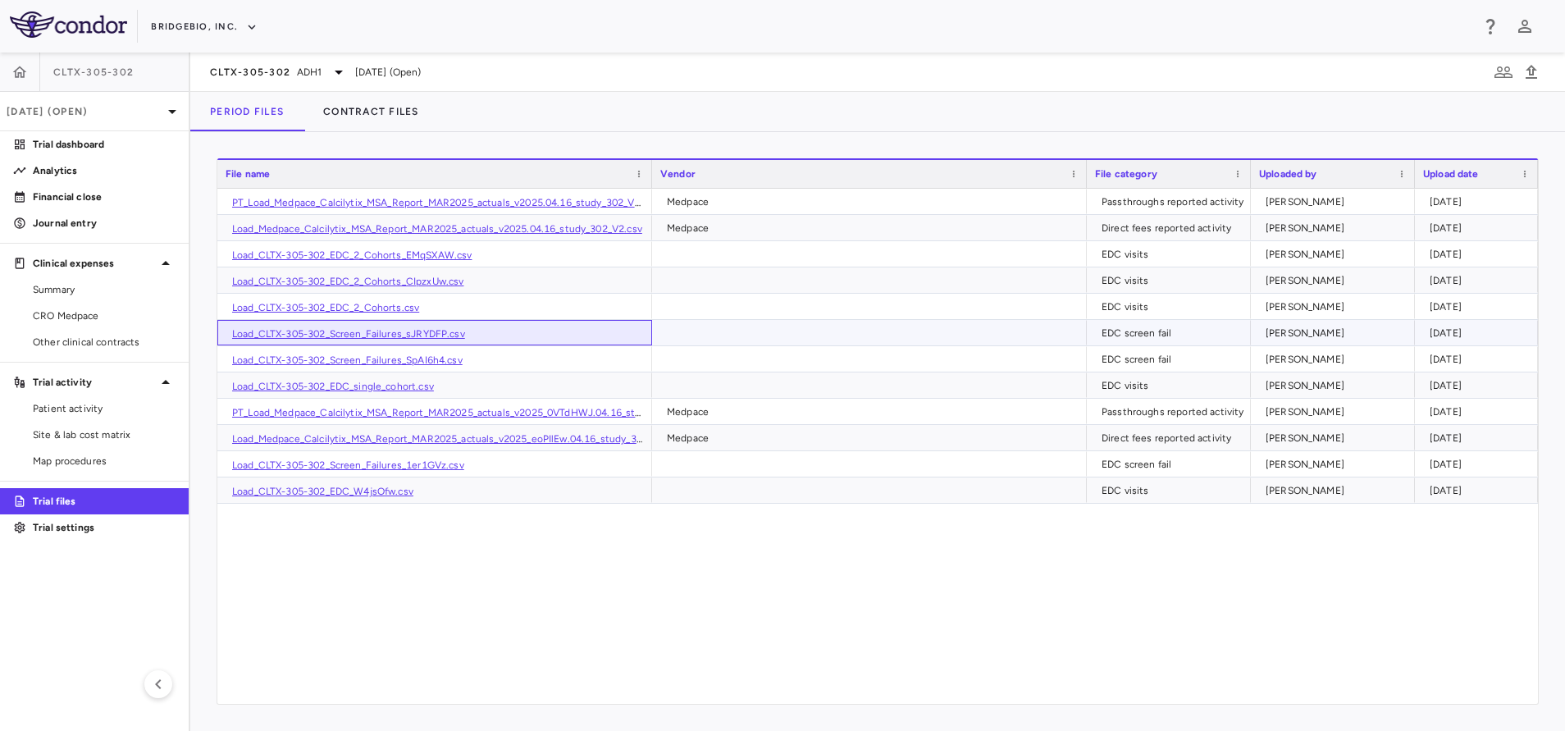
click at [413, 326] on div "Load_CLTX-305-302_Screen_Failures_sJRYDFP.csv" at bounding box center [434, 332] width 435 height 25
click at [417, 333] on link "Load_CLTX-305-302_Screen_Failures_sJRYDFP.csv" at bounding box center [348, 333] width 233 height 11
click at [89, 417] on link "Patient activity" at bounding box center [94, 408] width 189 height 25
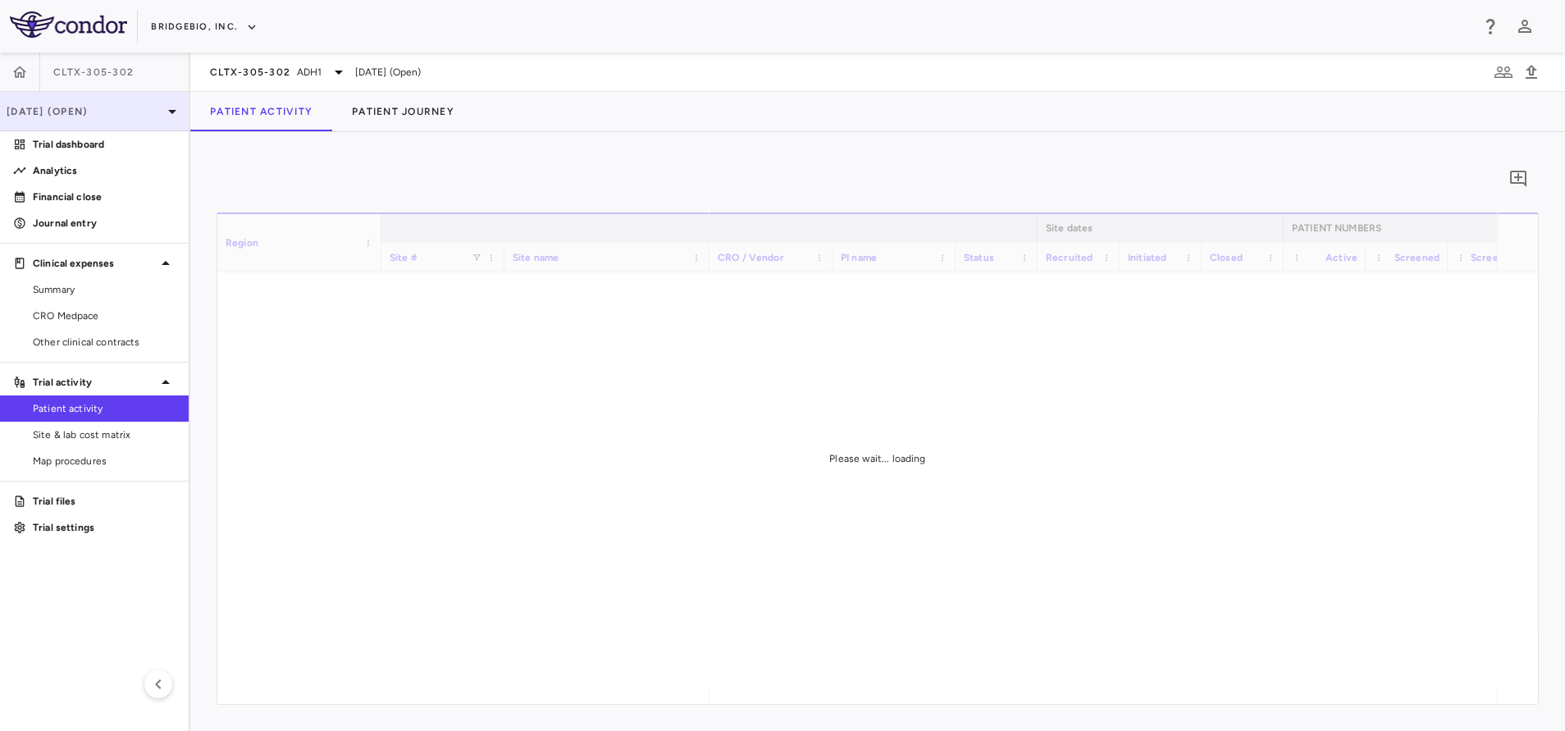
click at [93, 112] on p "[DATE] (Open)" at bounding box center [85, 111] width 156 height 15
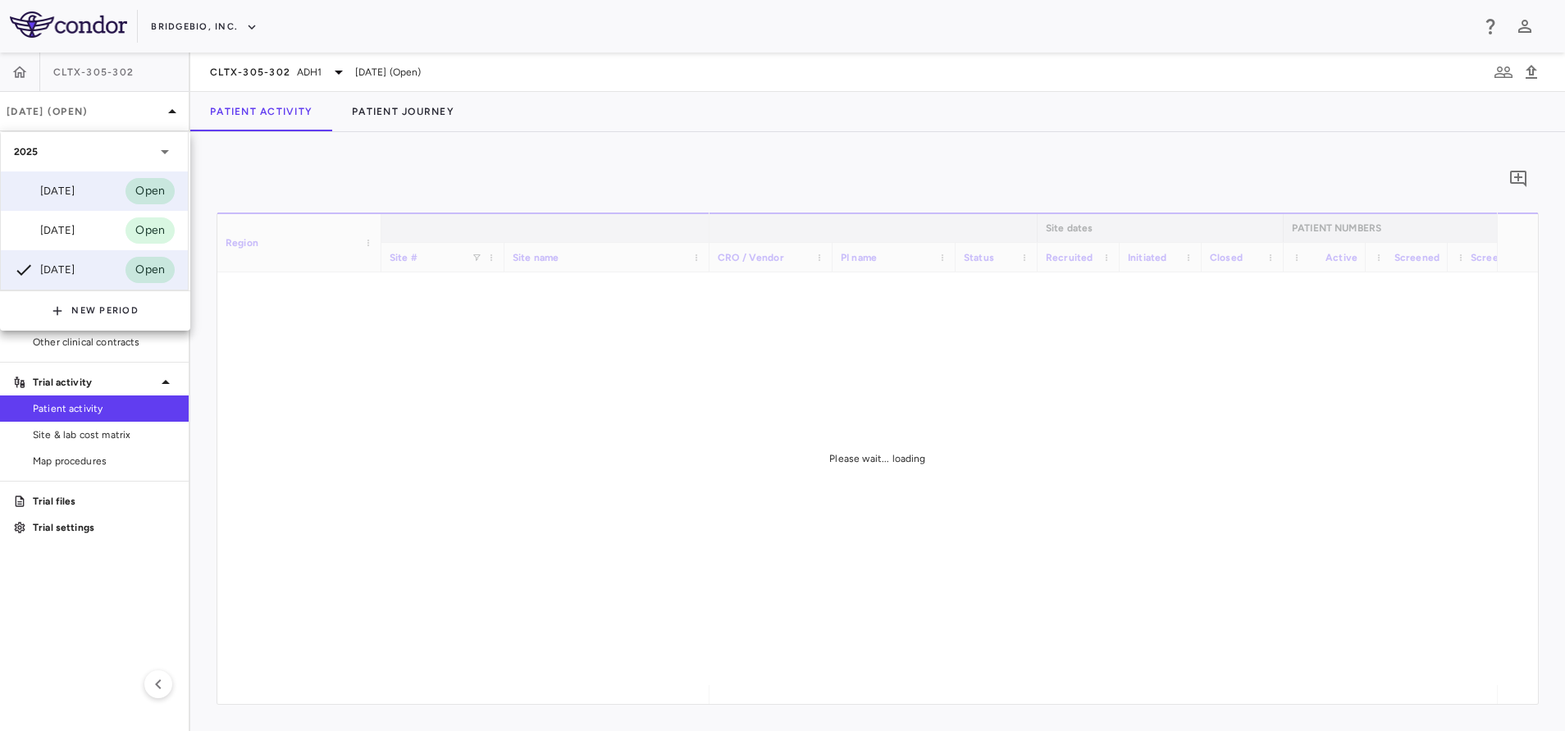
click at [71, 198] on div "[DATE]" at bounding box center [44, 191] width 61 height 20
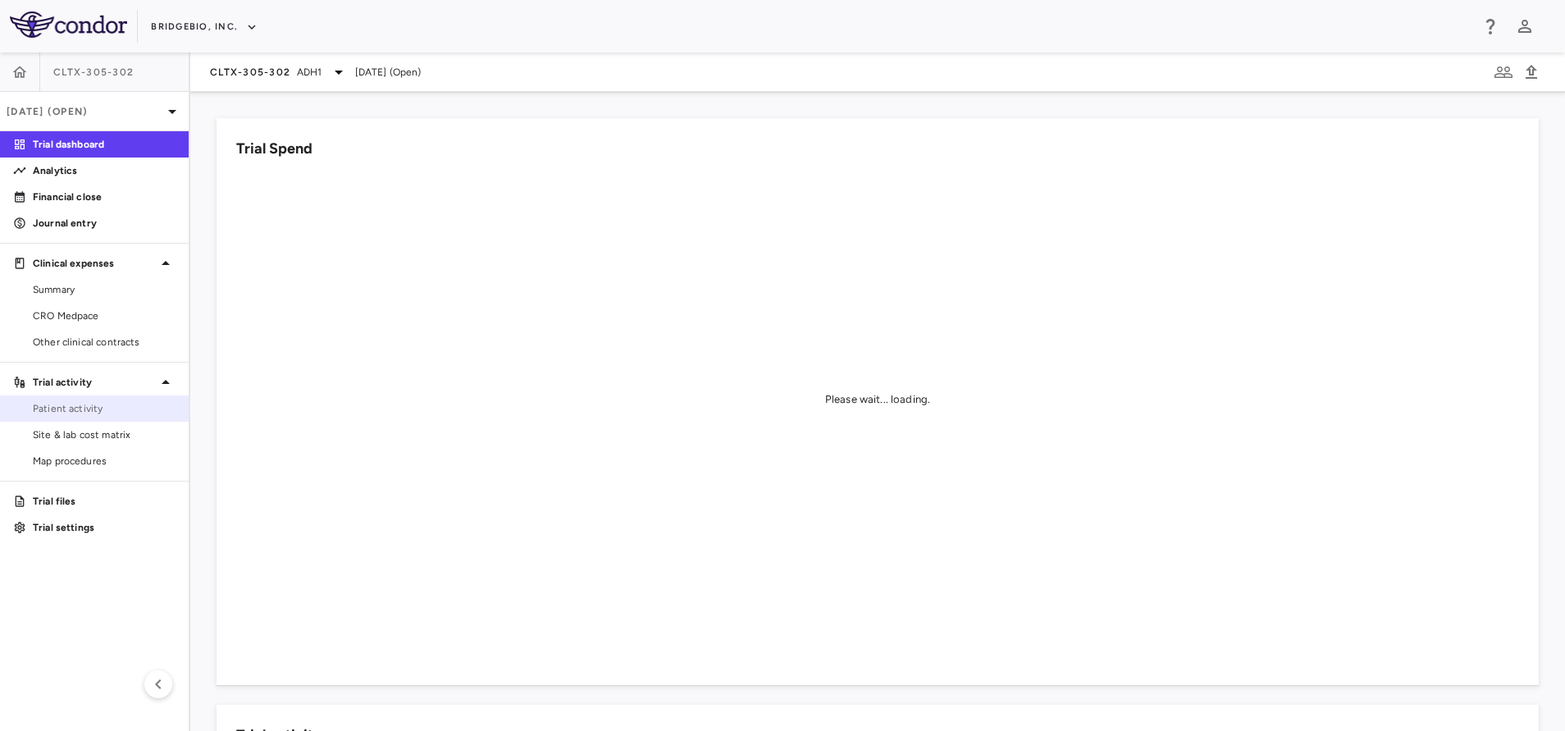
click at [60, 398] on link "Patient activity" at bounding box center [94, 408] width 189 height 25
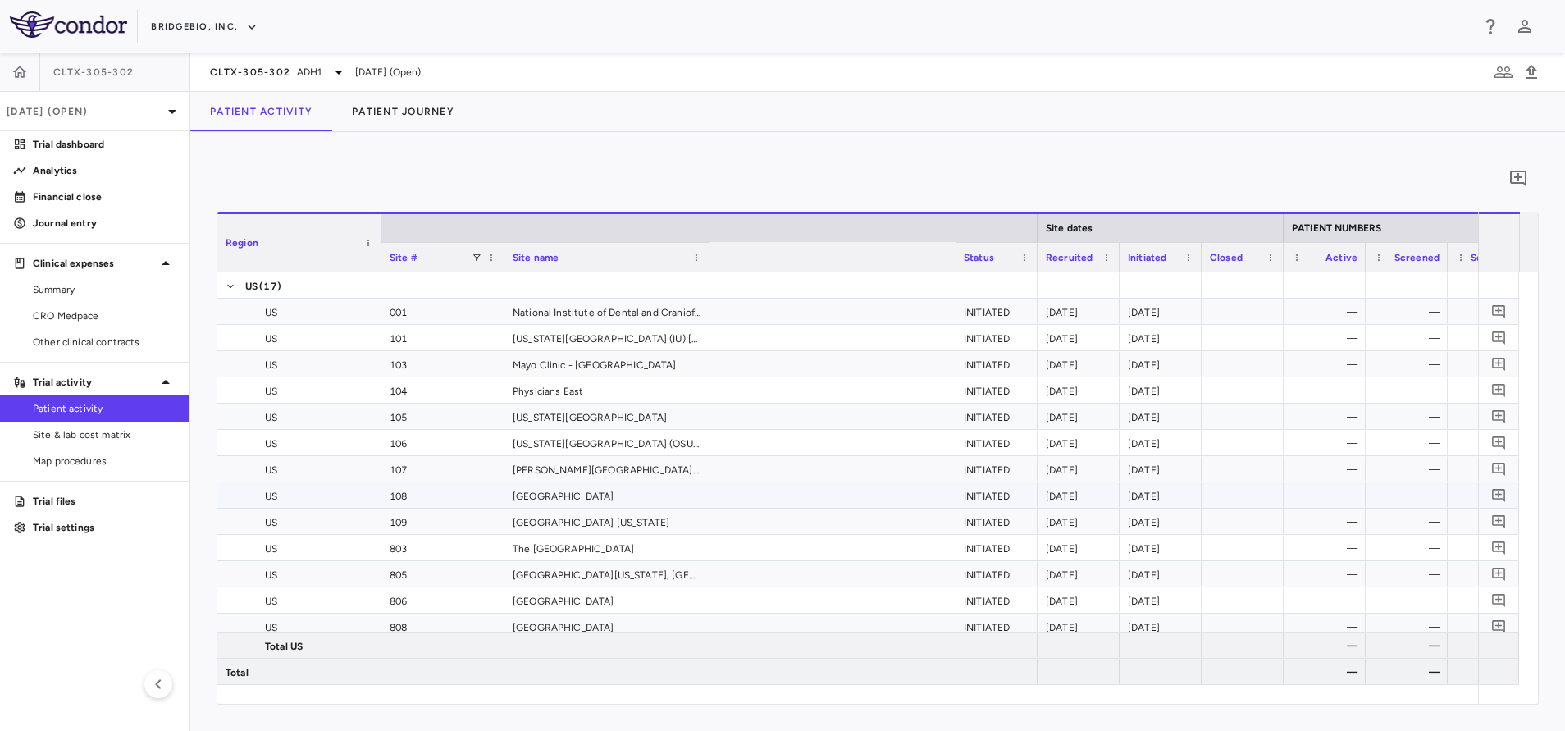
scroll to position [0, 1348]
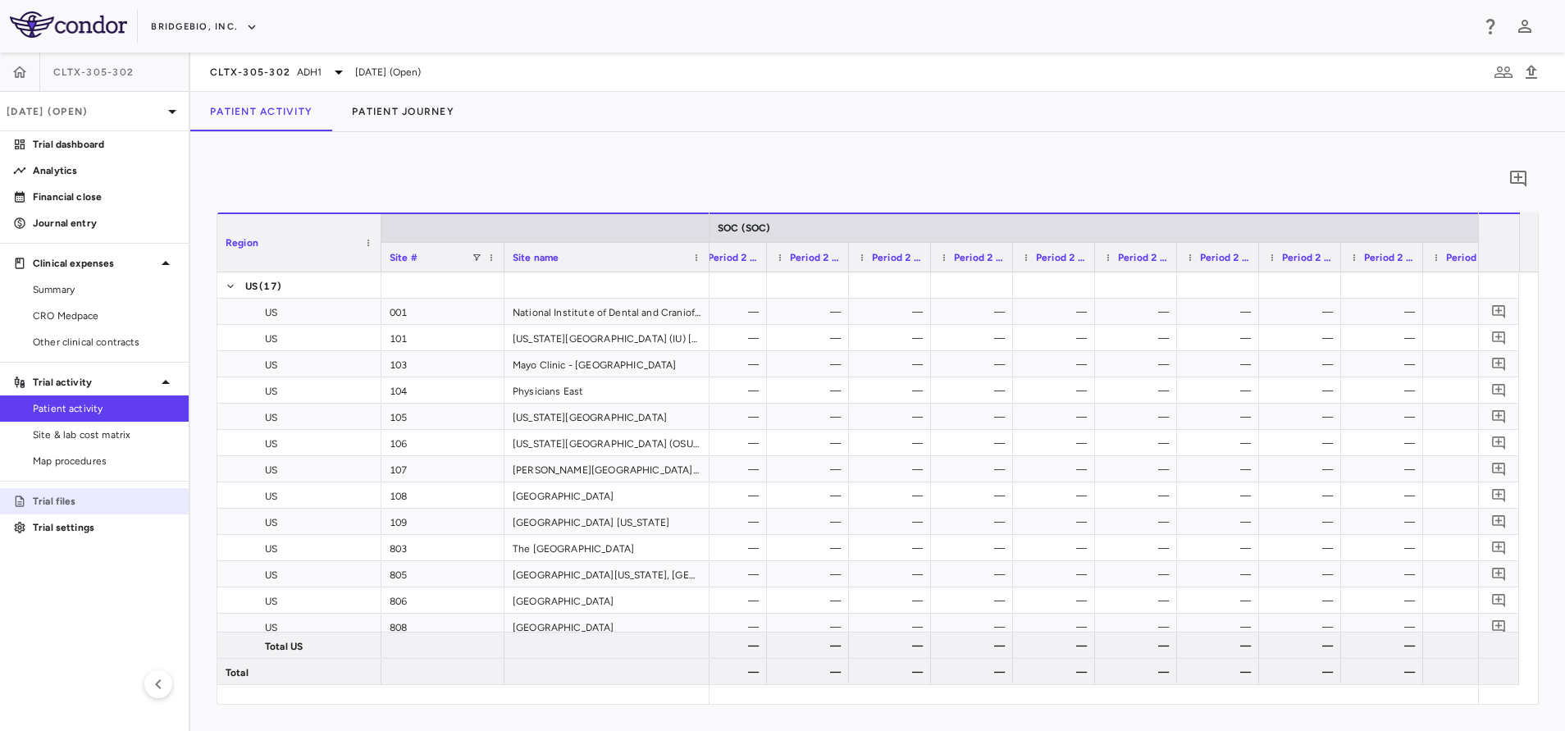
click at [71, 499] on p "Trial files" at bounding box center [104, 501] width 143 height 15
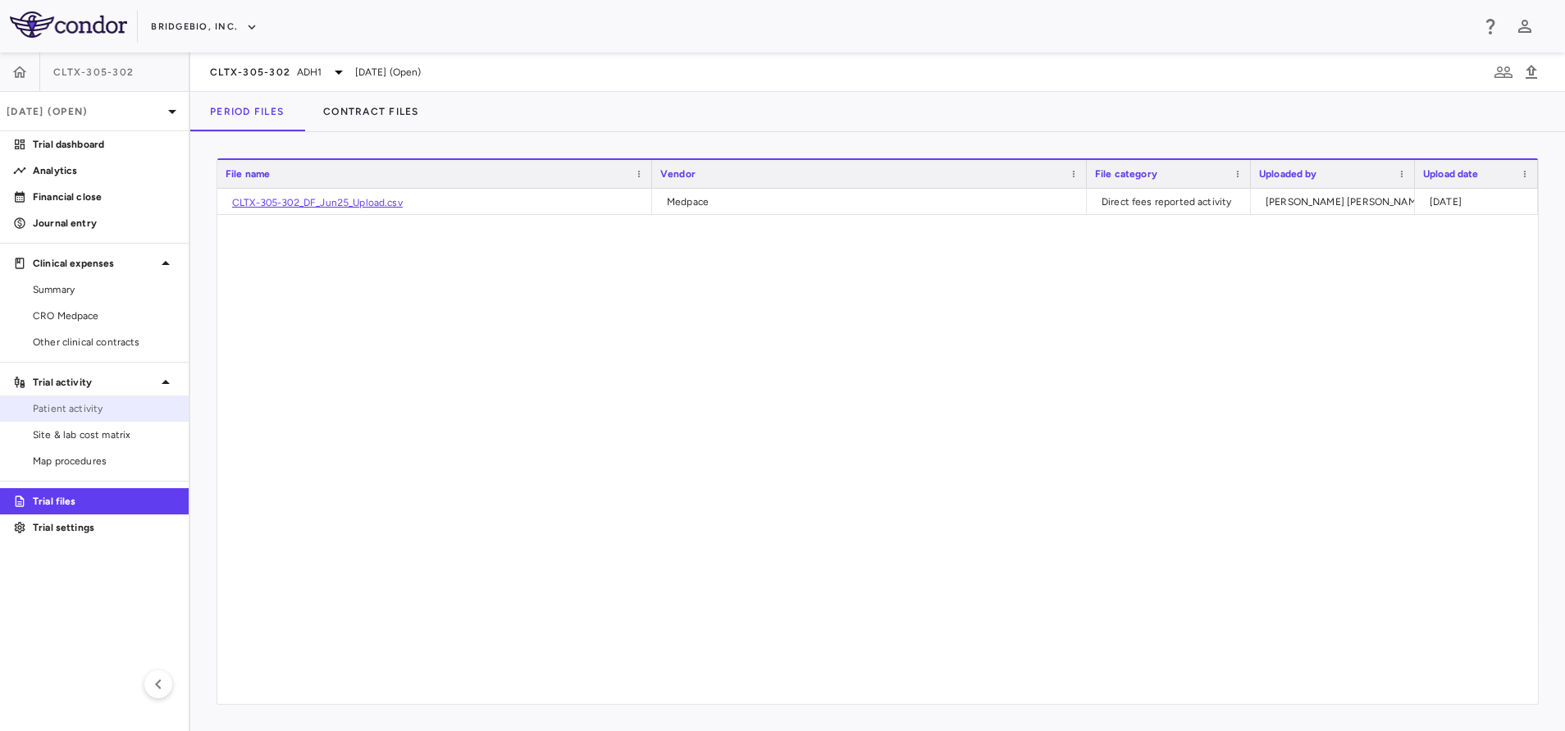
click at [89, 404] on span "Patient activity" at bounding box center [104, 408] width 143 height 15
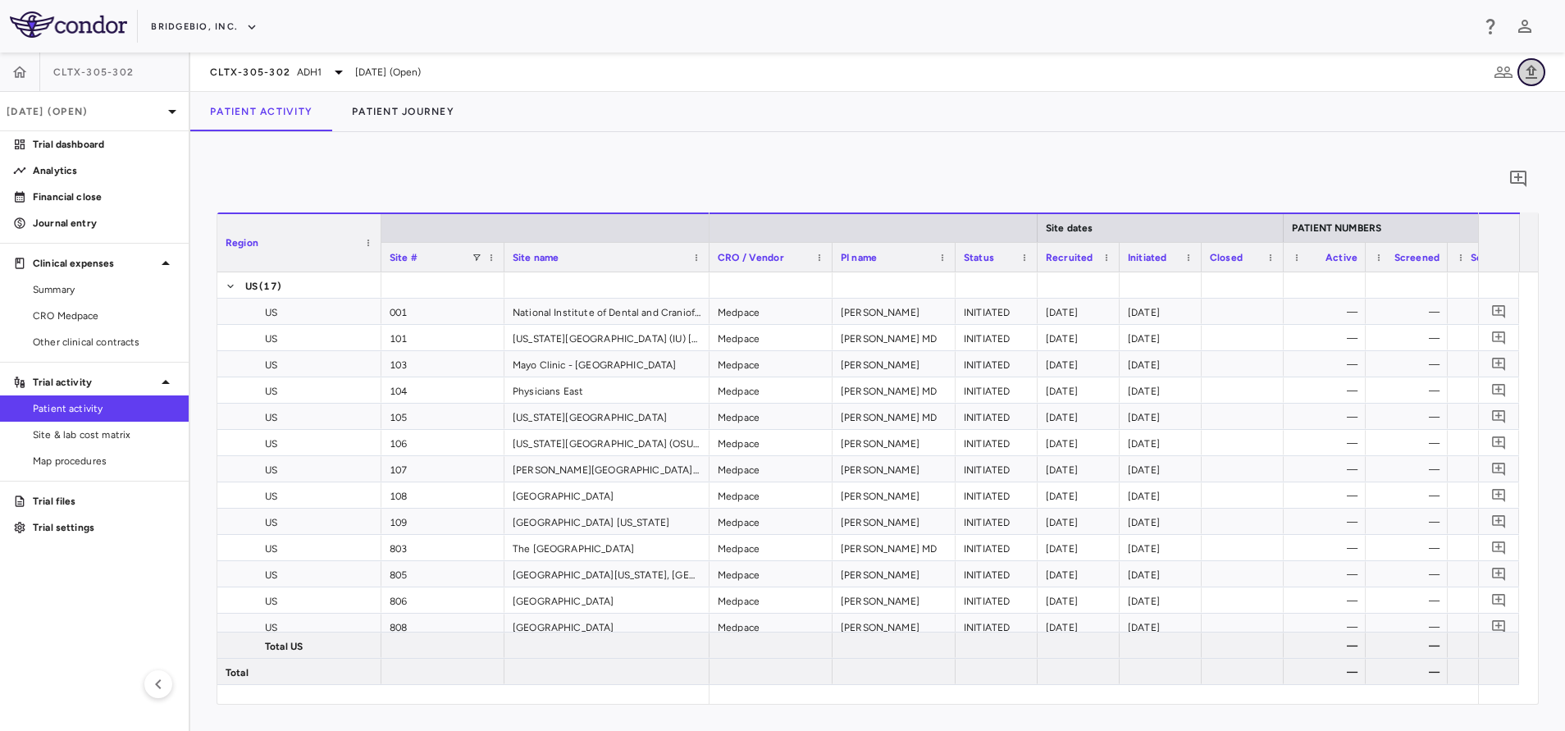
click at [1528, 78] on icon "button" at bounding box center [1530, 72] width 11 height 14
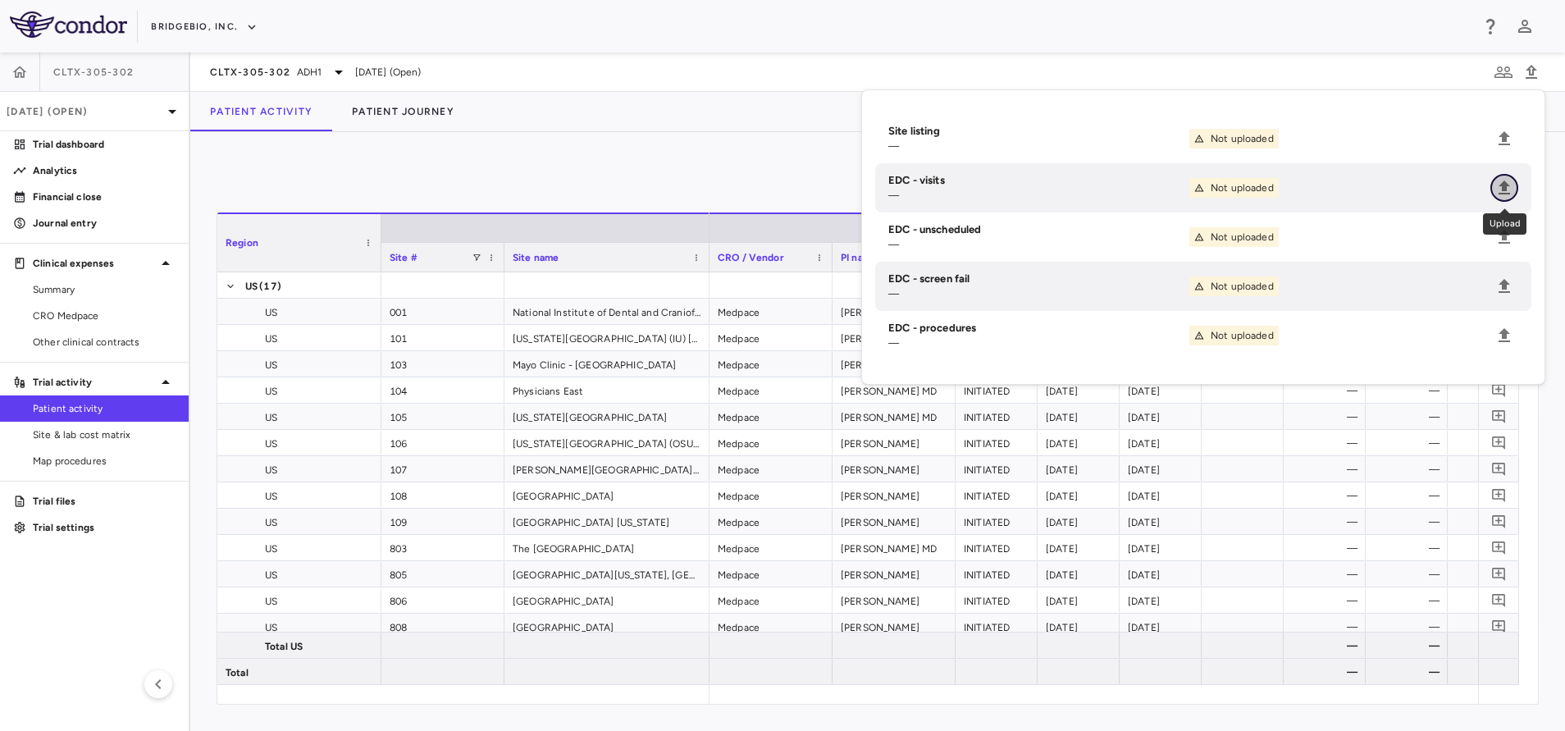
click at [1505, 191] on icon "Upload" at bounding box center [1504, 188] width 20 height 20
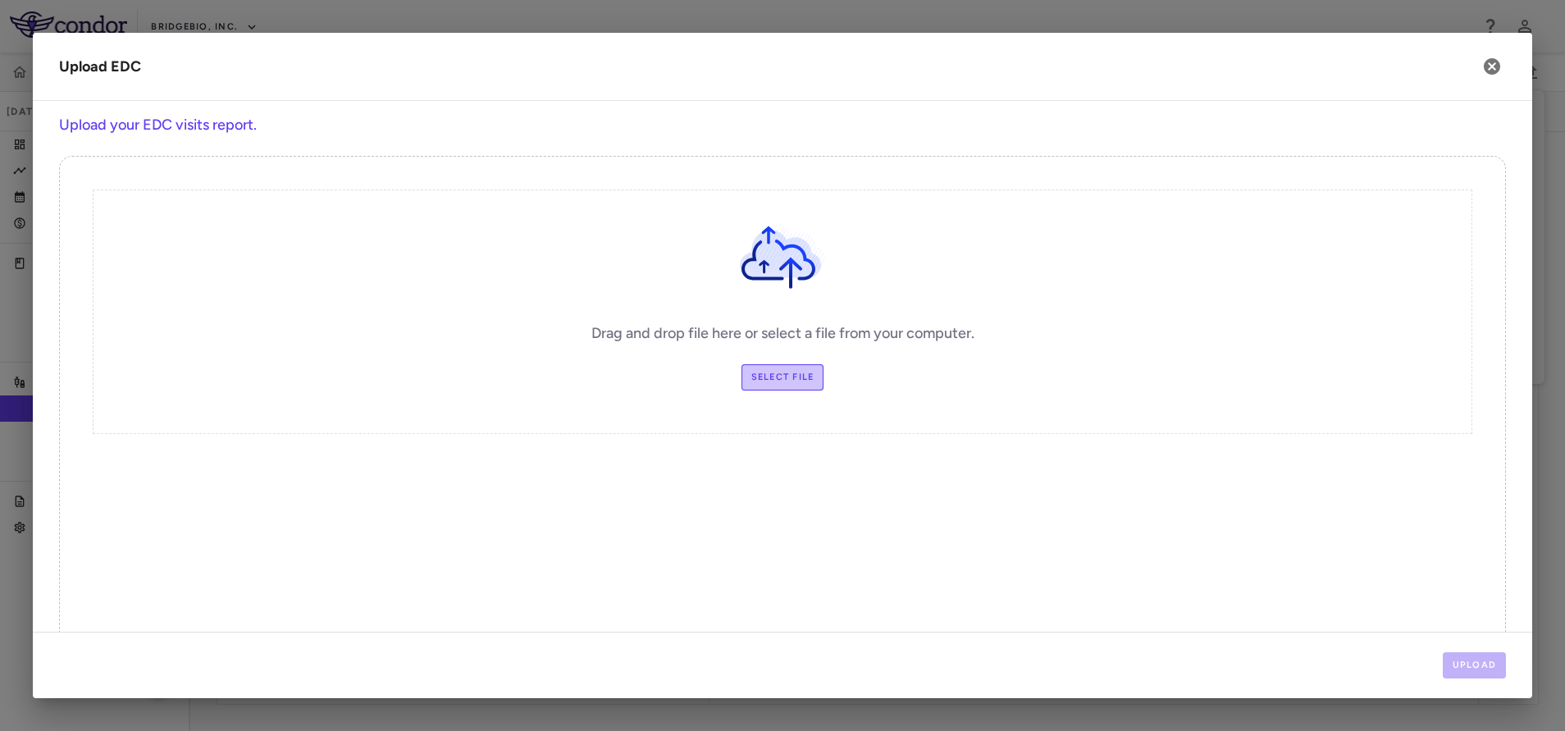
click at [791, 376] on label "Select file" at bounding box center [782, 377] width 83 height 26
click at [0, 0] on input "Select file" at bounding box center [0, 0] width 0 height 0
click at [769, 367] on label "Select file" at bounding box center [782, 377] width 83 height 26
click at [0, 0] on input "Select file" at bounding box center [0, 0] width 0 height 0
click at [777, 367] on label "Select file" at bounding box center [782, 377] width 83 height 26
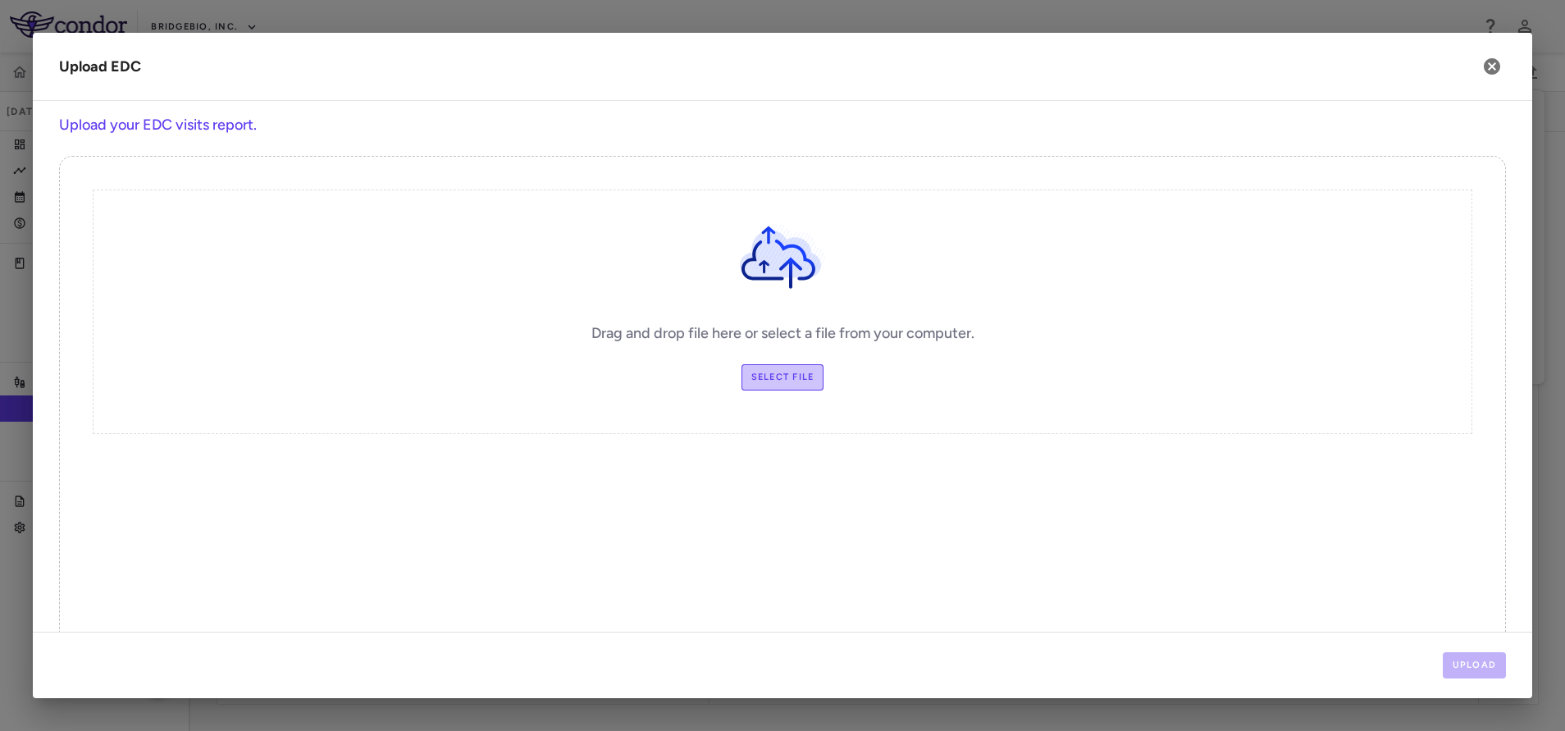
click at [0, 0] on input "Select file" at bounding box center [0, 0] width 0 height 0
click at [1472, 663] on button "Upload" at bounding box center [1475, 665] width 64 height 26
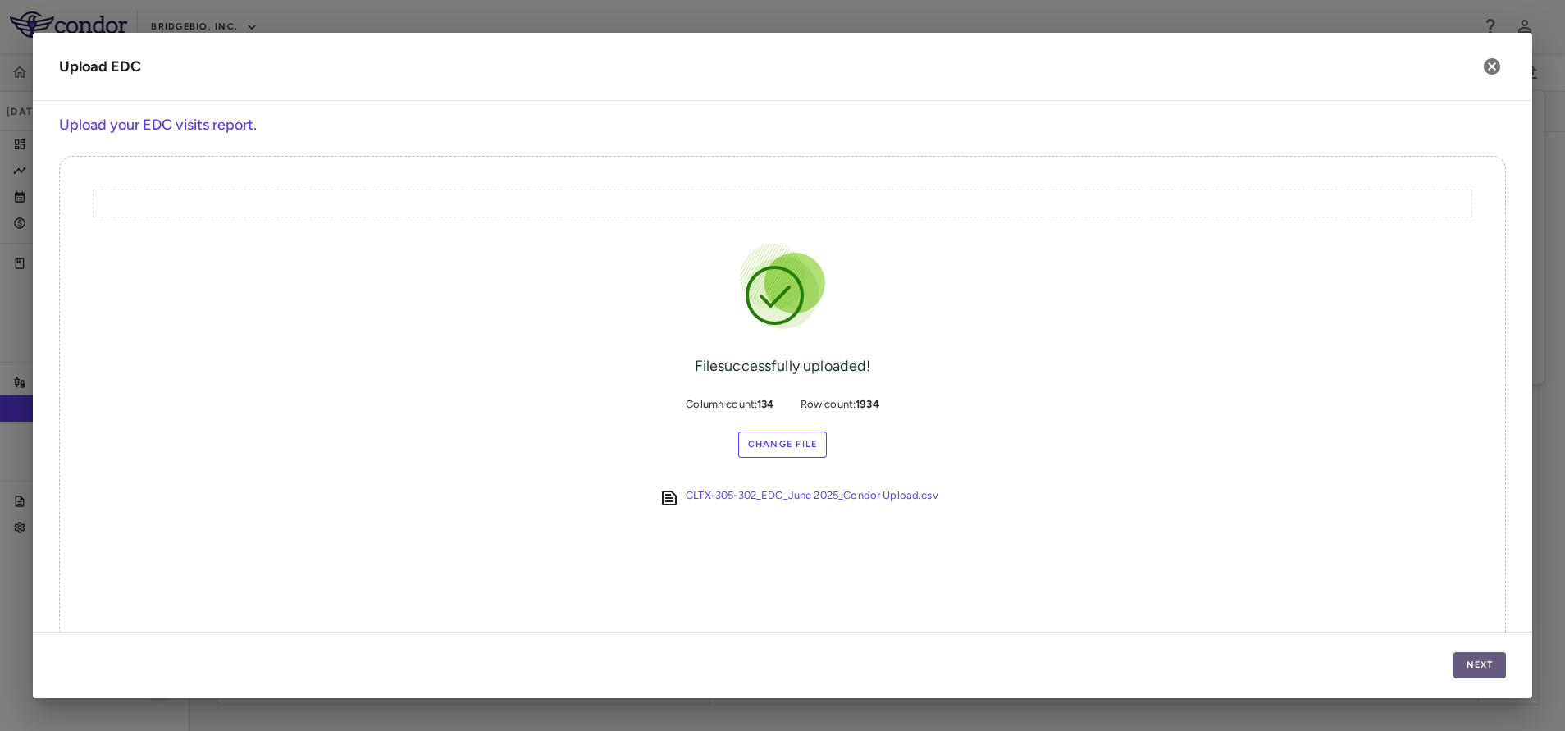
click at [1472, 663] on button "Next" at bounding box center [1479, 665] width 52 height 26
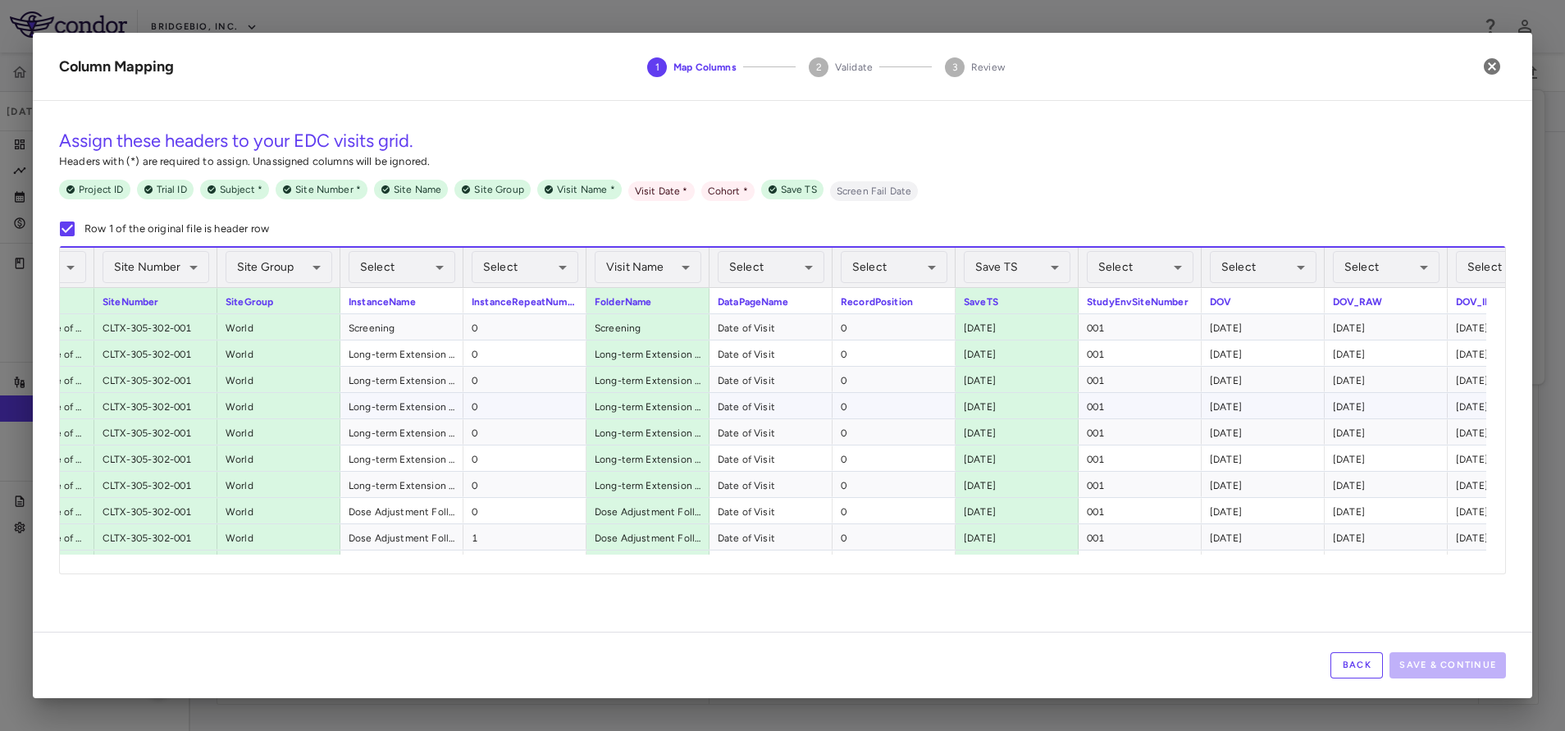
scroll to position [0, 531]
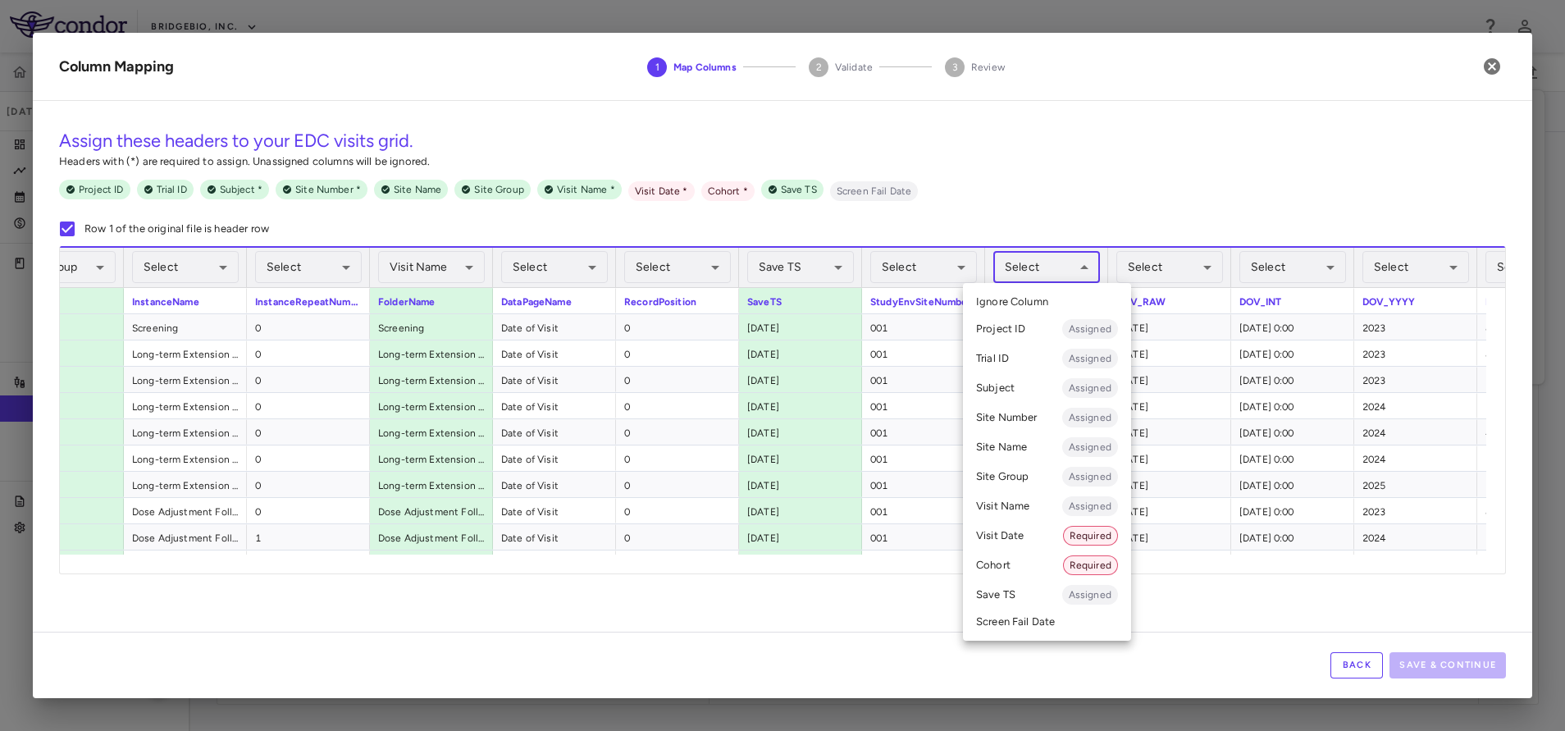
click at [1064, 264] on body "Skip to sidebar Skip to main content BridgeBio, Inc. CLTX-305-302 [DATE] (Open)…" at bounding box center [782, 365] width 1565 height 731
click at [1024, 528] on li "Visit Date Required" at bounding box center [1047, 536] width 168 height 30
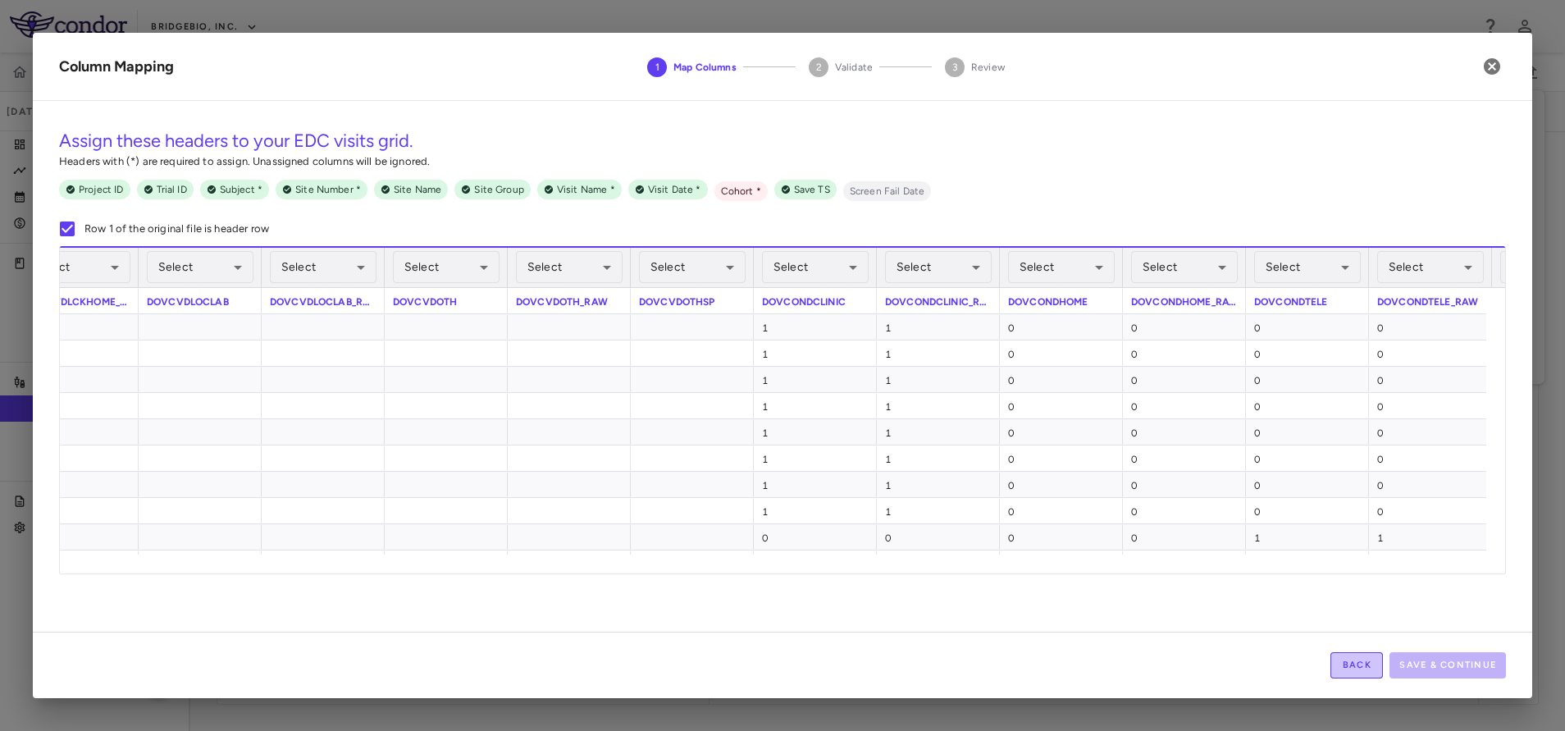
click at [1334, 673] on button "Back" at bounding box center [1356, 665] width 52 height 26
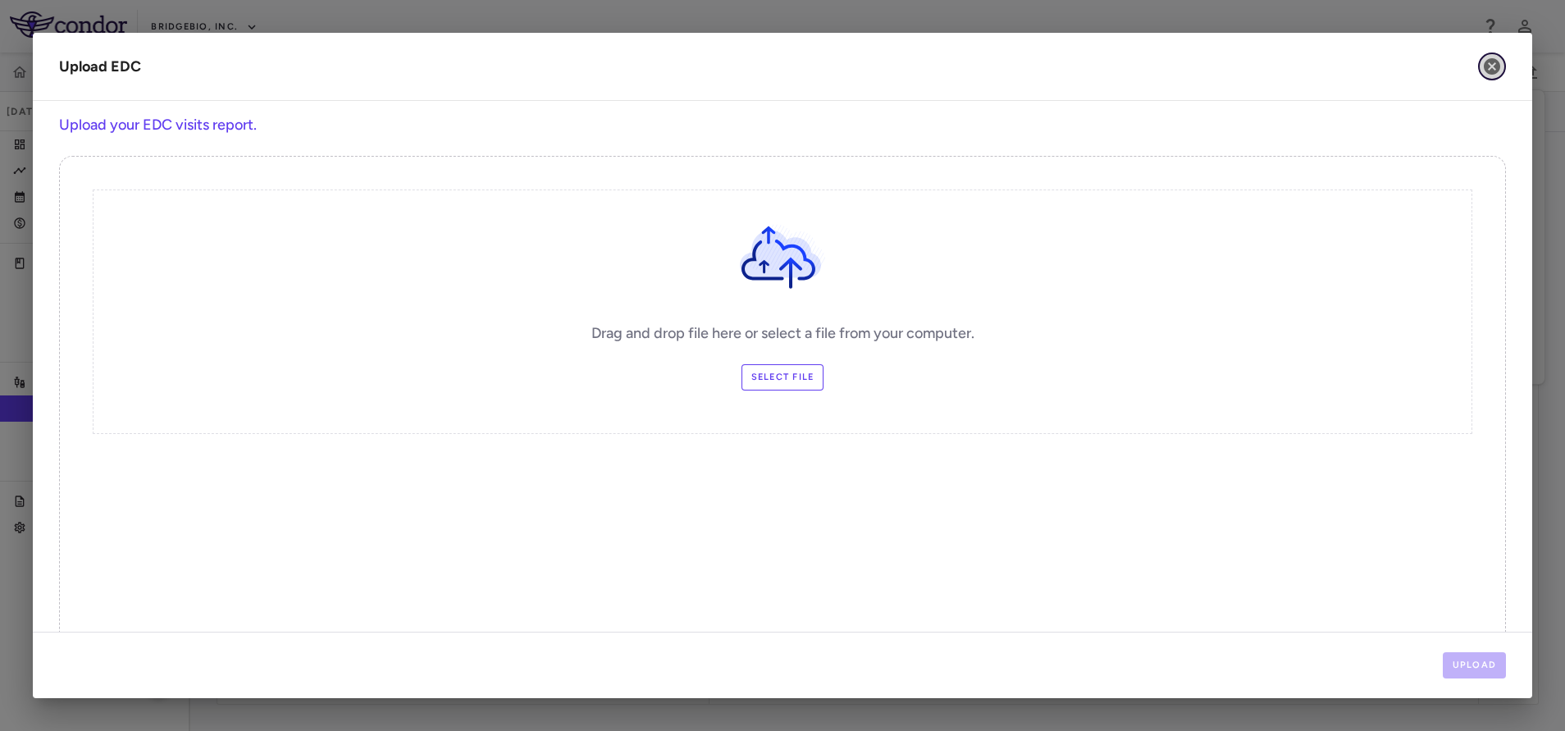
click at [1496, 66] on icon "button" at bounding box center [1492, 66] width 16 height 16
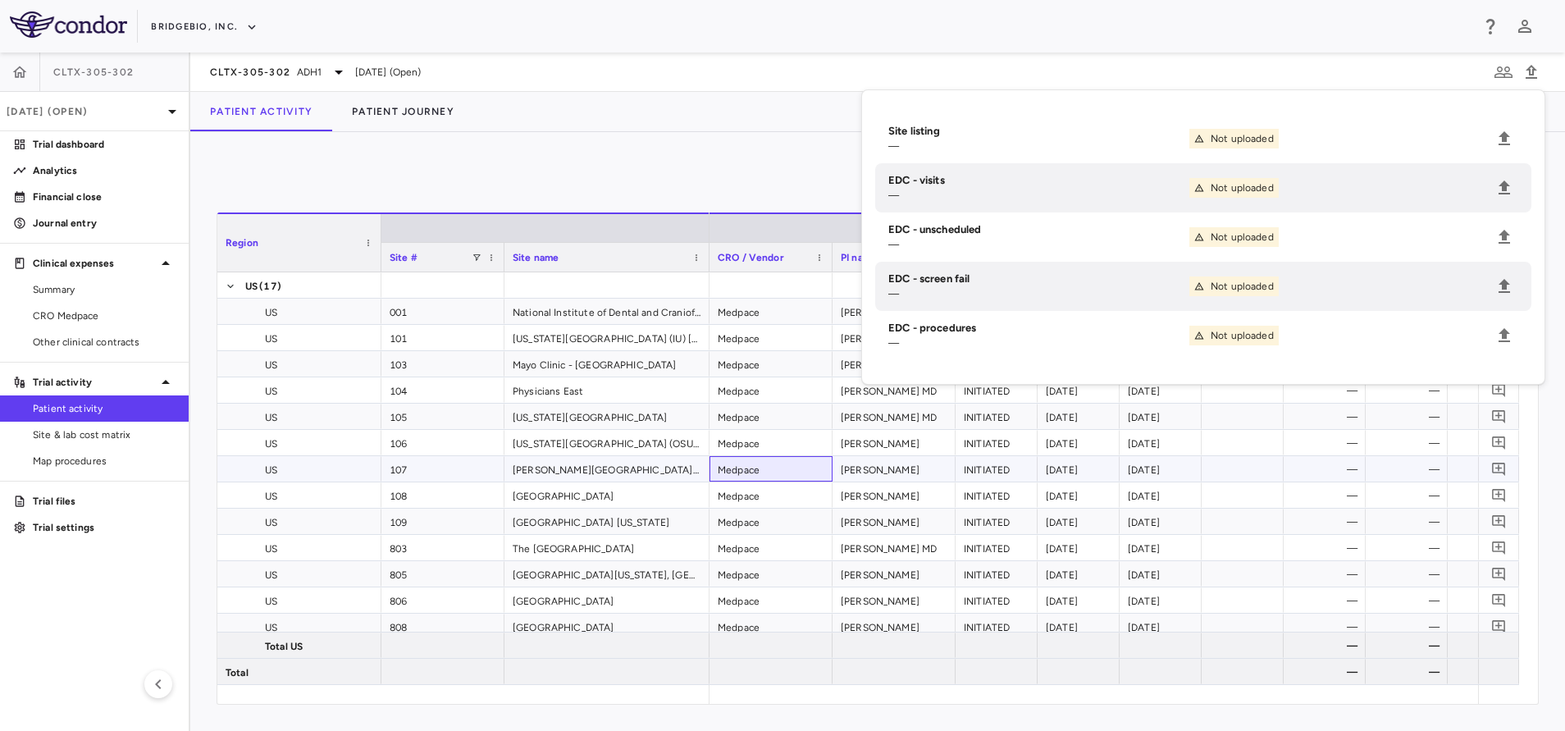
click at [803, 472] on div "Medpace" at bounding box center [770, 468] width 123 height 25
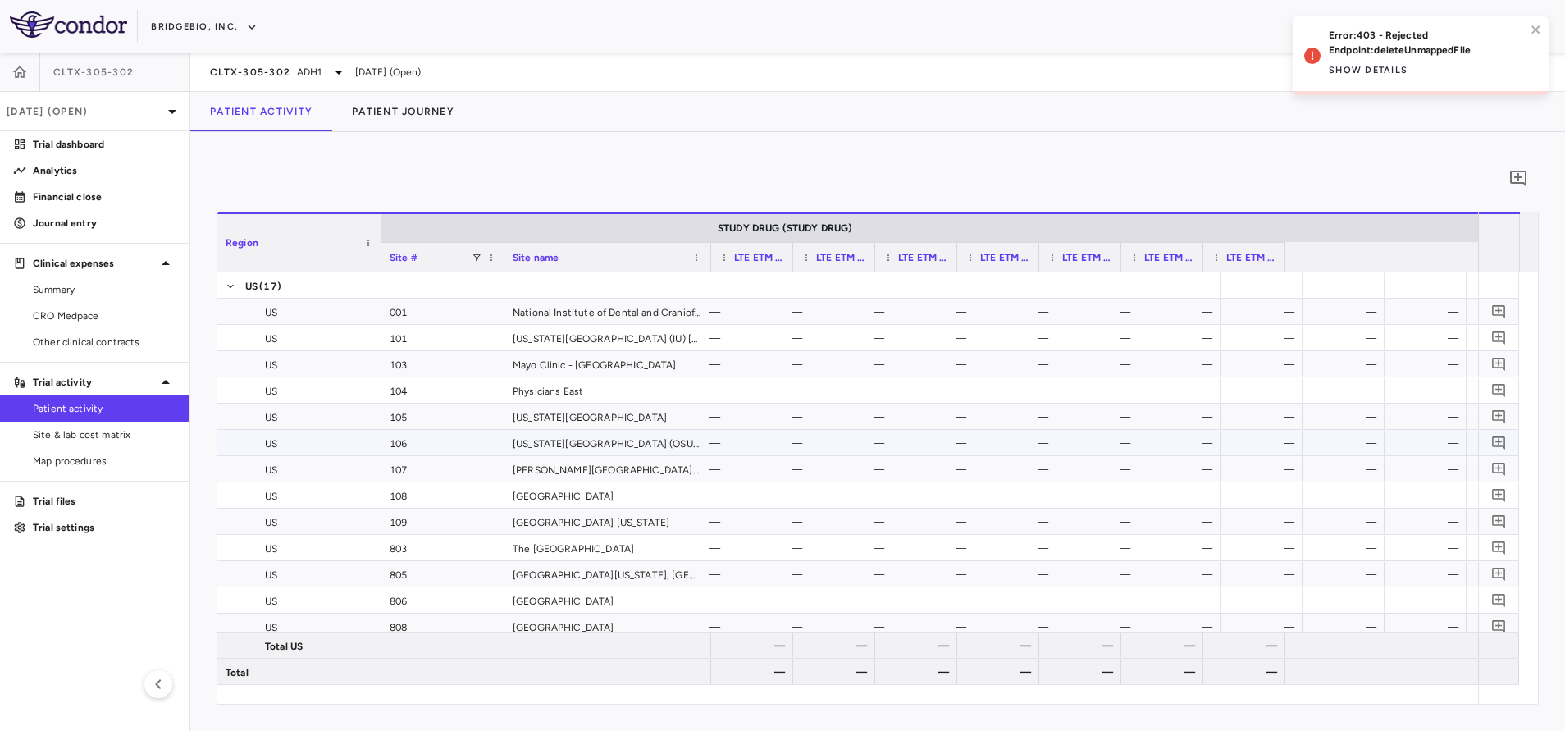
scroll to position [0, 7116]
